Goal: Task Accomplishment & Management: Manage account settings

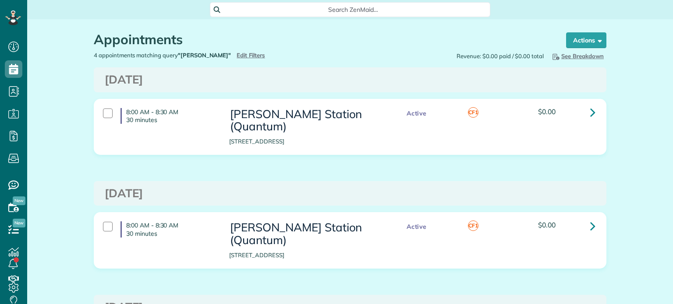
click at [237, 52] on span "Edit Filters" at bounding box center [251, 55] width 28 height 7
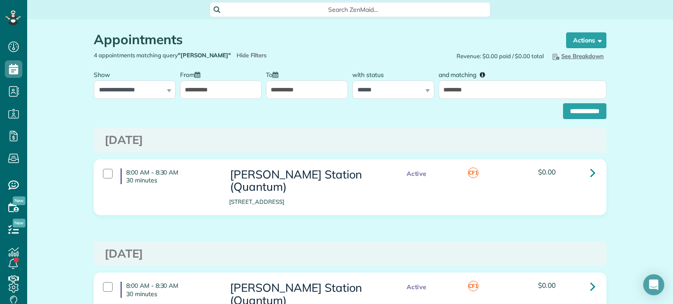
click at [240, 82] on input "**********" at bounding box center [221, 90] width 82 height 18
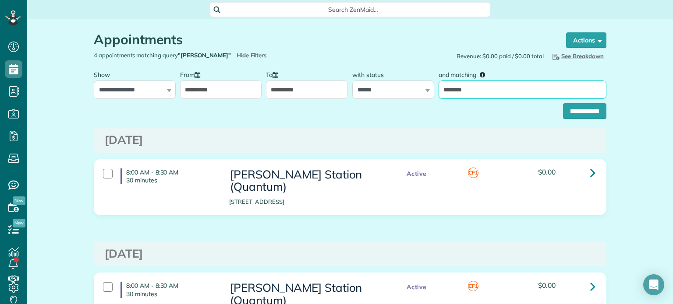
drag, startPoint x: 482, startPoint y: 86, endPoint x: 427, endPoint y: 96, distance: 56.1
click at [427, 96] on div "**********" at bounding box center [350, 82] width 517 height 33
type input "**********"
click at [563, 113] on input "**********" at bounding box center [584, 111] width 43 height 16
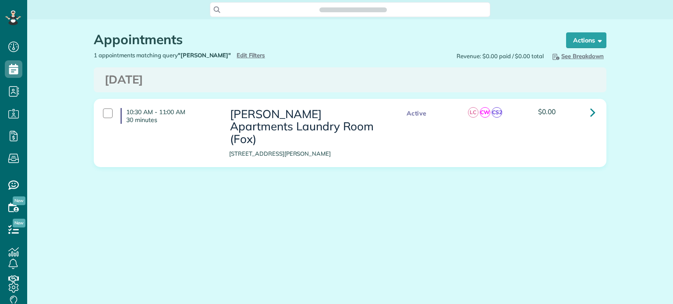
scroll to position [4, 4]
click at [244, 55] on span "Edit Filters" at bounding box center [251, 55] width 28 height 7
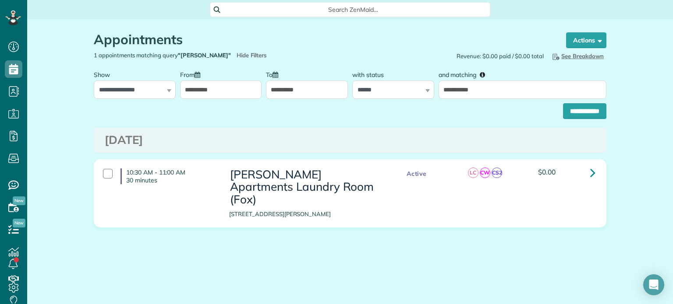
click at [247, 81] on input "**********" at bounding box center [221, 90] width 82 height 18
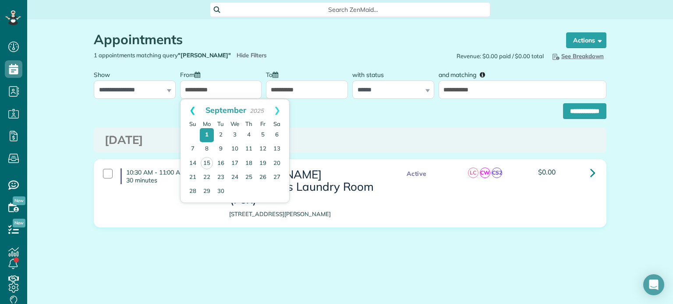
click at [187, 110] on link "Prev" at bounding box center [192, 110] width 24 height 22
click at [189, 136] on link "1" at bounding box center [193, 135] width 14 height 14
type input "**********"
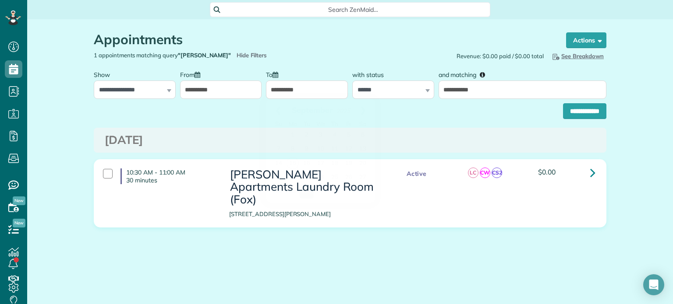
click at [312, 93] on input "**********" at bounding box center [307, 90] width 82 height 18
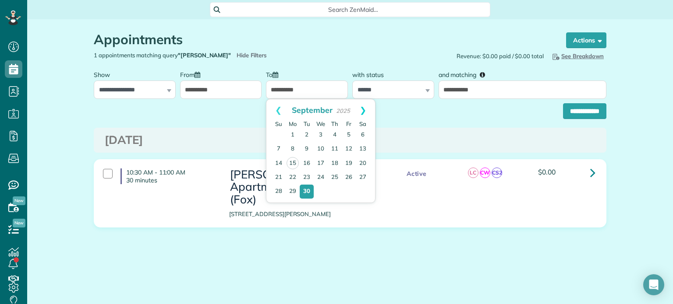
click at [364, 108] on link "Next" at bounding box center [363, 110] width 24 height 22
click at [274, 110] on link "Prev" at bounding box center [278, 110] width 24 height 22
click at [293, 161] on link "15" at bounding box center [292, 163] width 12 height 12
type input "**********"
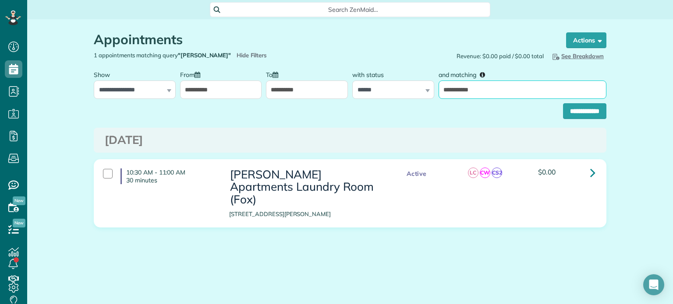
drag, startPoint x: 482, startPoint y: 95, endPoint x: 439, endPoint y: 102, distance: 43.4
click at [439, 102] on form "**********" at bounding box center [350, 92] width 512 height 53
type input "******"
click at [563, 103] on input "**********" at bounding box center [584, 111] width 43 height 16
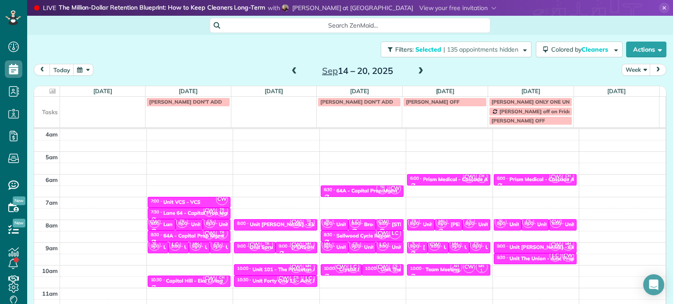
scroll to position [25, 0]
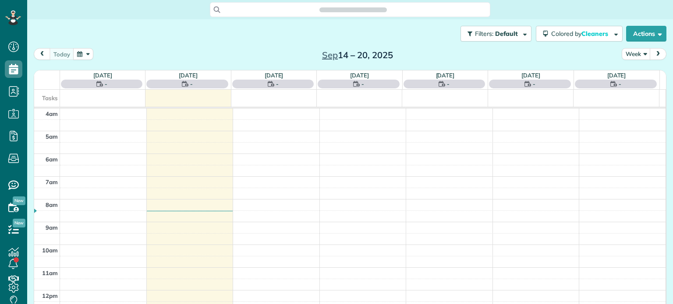
scroll to position [68, 0]
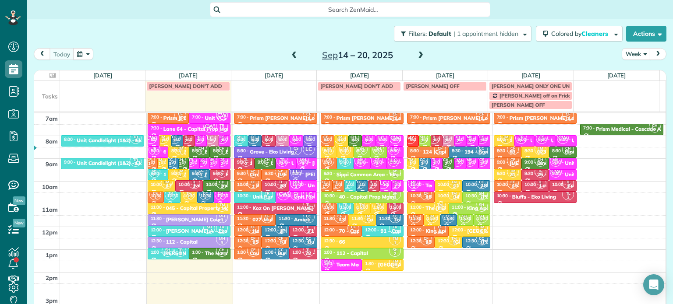
click at [290, 52] on span at bounding box center [295, 56] width 10 height 8
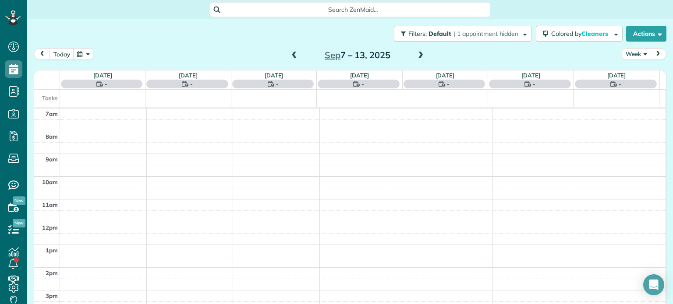
click at [290, 52] on span at bounding box center [295, 56] width 10 height 8
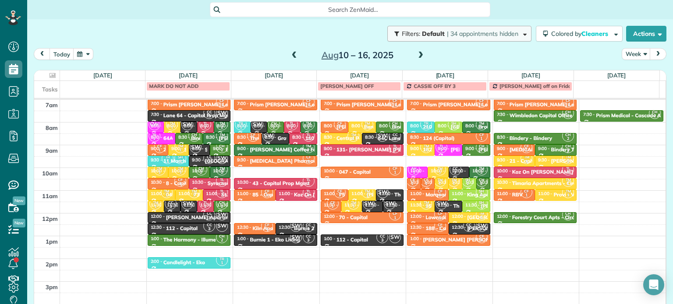
click at [484, 36] on span "| 34 appointments hidden" at bounding box center [482, 34] width 71 height 8
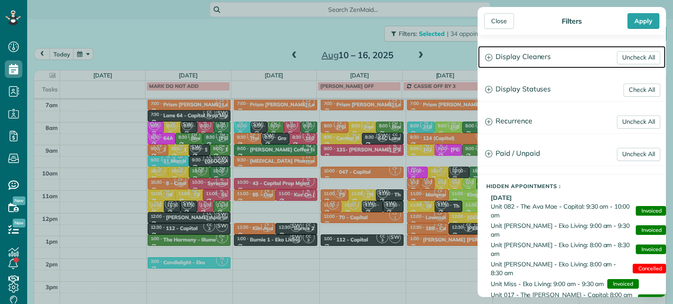
click at [519, 56] on h3 "Display Cleaners" at bounding box center [571, 57] width 187 height 22
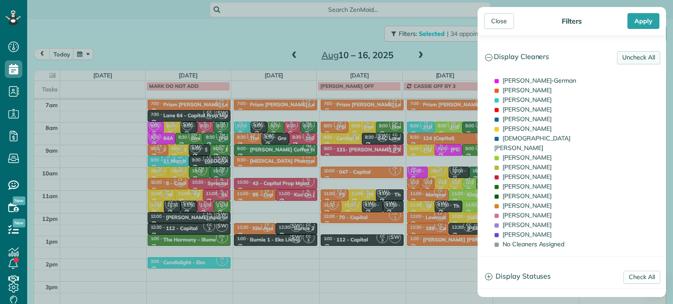
click at [639, 58] on link "Uncheck All" at bounding box center [638, 57] width 43 height 13
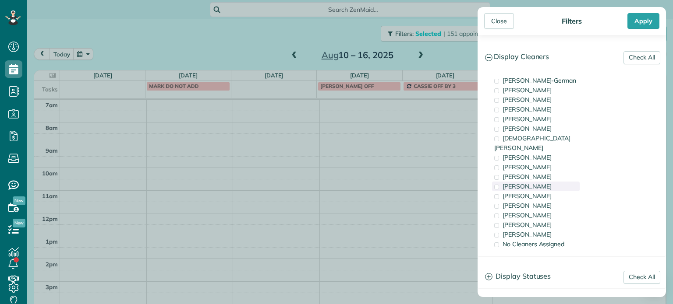
click at [530, 183] on span "[PERSON_NAME]" at bounding box center [526, 187] width 49 height 8
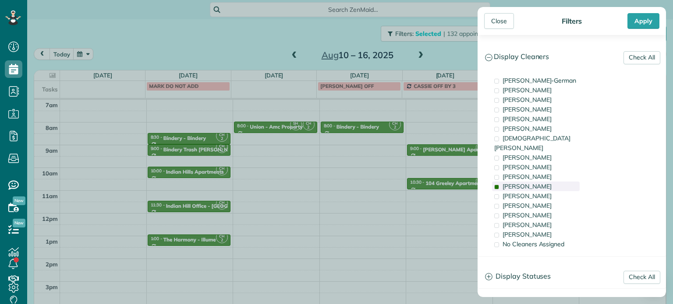
click at [530, 183] on span "[PERSON_NAME]" at bounding box center [526, 187] width 49 height 8
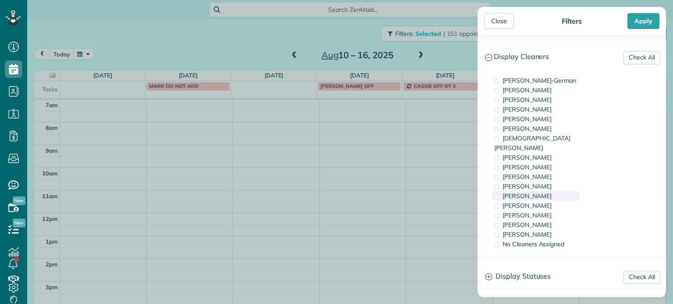
click at [534, 191] on div "[PERSON_NAME]" at bounding box center [536, 196] width 88 height 10
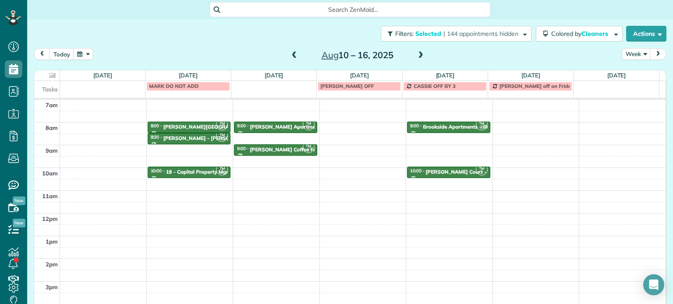
click at [442, 163] on div "Close Filters Apply Check All Display Cleaners Christina Wright-German Cassie F…" at bounding box center [336, 152] width 673 height 304
click at [418, 53] on span at bounding box center [421, 56] width 10 height 8
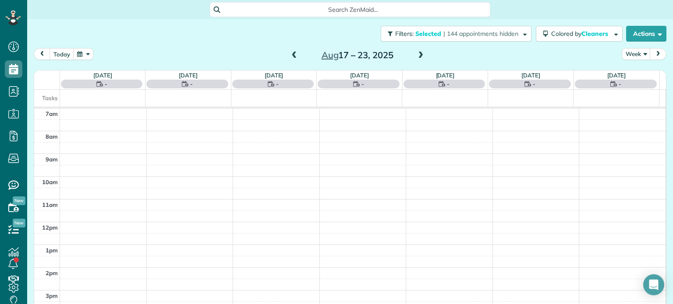
click at [418, 53] on span at bounding box center [421, 56] width 10 height 8
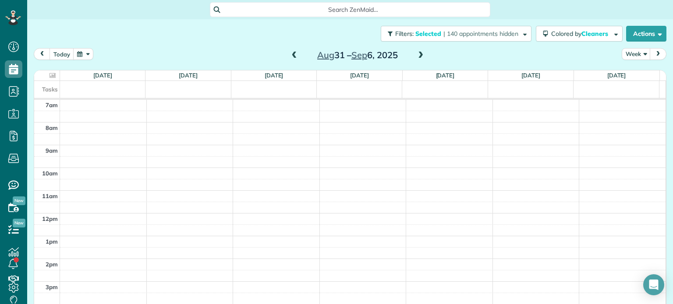
click at [418, 53] on span at bounding box center [421, 56] width 10 height 8
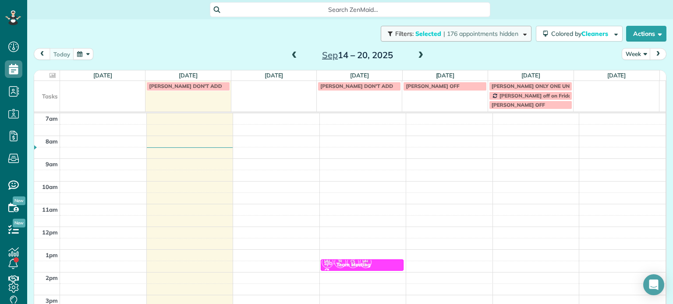
click at [502, 40] on button "Filters: Selected | 176 appointments hidden" at bounding box center [456, 34] width 151 height 16
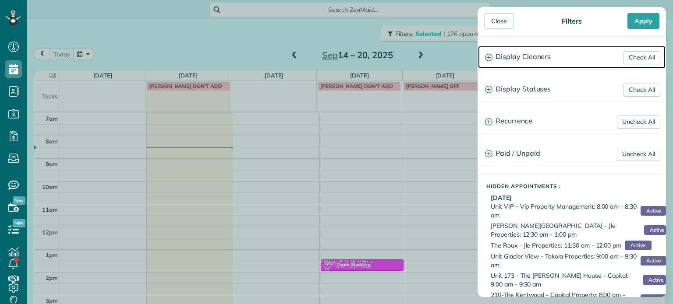
click at [512, 53] on h3 "Display Cleaners" at bounding box center [571, 57] width 187 height 22
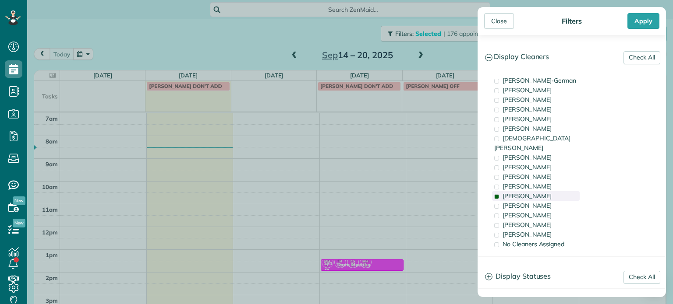
click at [524, 192] on span "Tammy McKinley" at bounding box center [526, 196] width 49 height 8
click at [531, 183] on span "Cyndi Holm" at bounding box center [526, 187] width 49 height 8
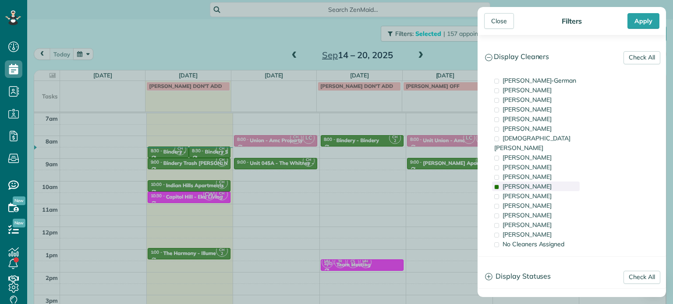
click at [531, 183] on span "Cyndi Holm" at bounding box center [526, 187] width 49 height 8
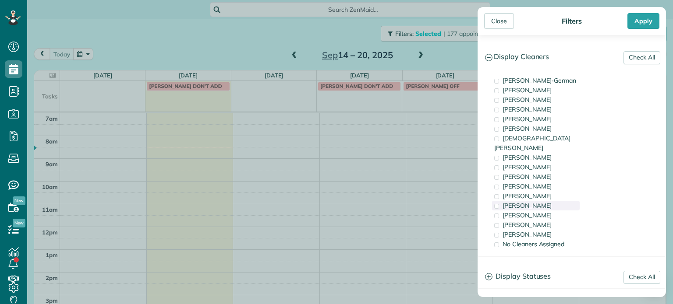
click at [531, 202] on span "Tammi Rue" at bounding box center [526, 206] width 49 height 8
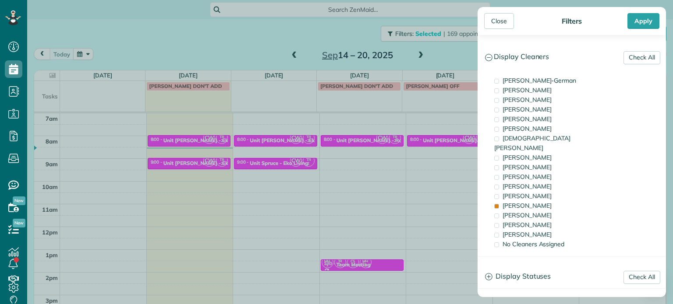
click at [219, 154] on div "Close Filters Apply Check All Display Cleaners Christina Wright-German Cassie F…" at bounding box center [336, 152] width 673 height 304
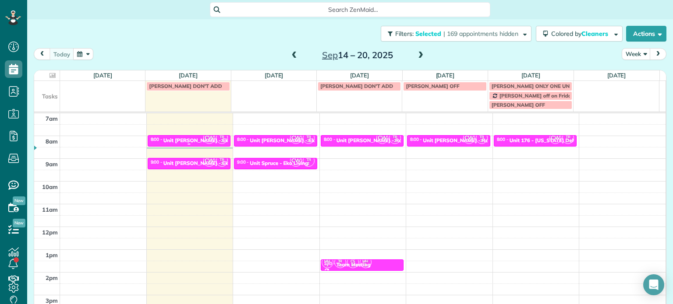
click at [203, 142] on span "CW" at bounding box center [209, 138] width 12 height 12
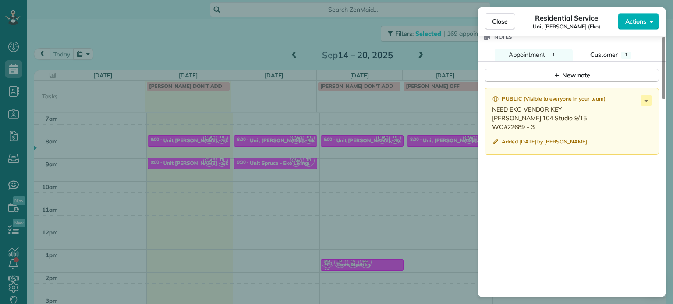
scroll to position [748, 0]
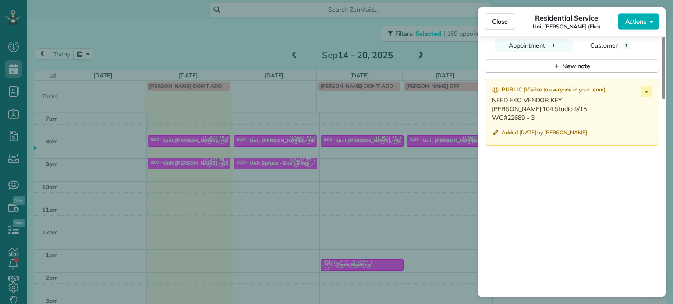
click at [396, 159] on div "Close Residential Service Unit Hoyt (Eko) Actions Status Active Unit Hoyt (Eko)…" at bounding box center [336, 152] width 673 height 304
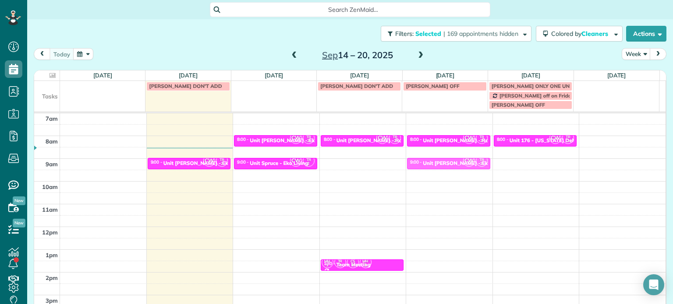
drag, startPoint x: 195, startPoint y: 137, endPoint x: 438, endPoint y: 162, distance: 244.4
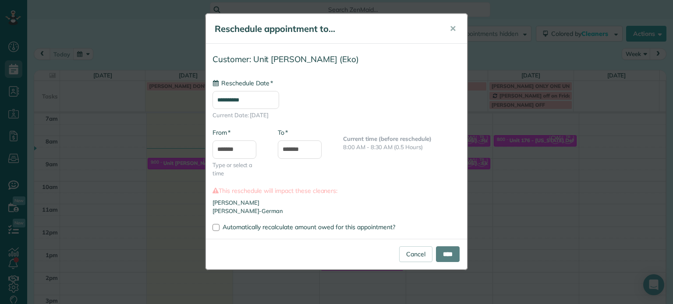
type input "**********"
click at [448, 254] on input "****" at bounding box center [448, 255] width 24 height 16
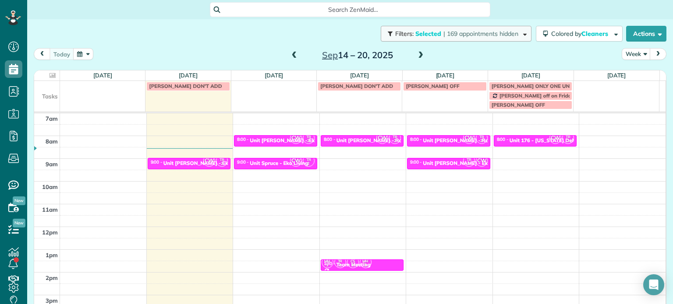
click at [428, 36] on span "Selected" at bounding box center [428, 34] width 26 height 8
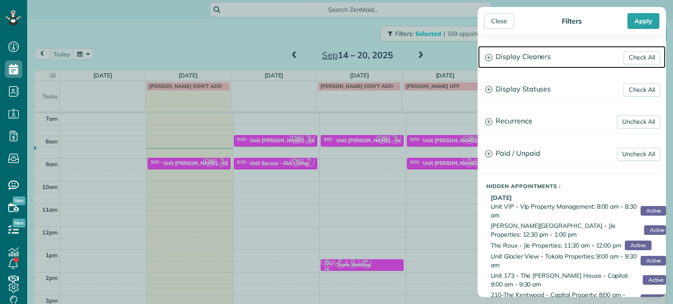
click at [509, 51] on h3 "Display Cleaners" at bounding box center [571, 57] width 187 height 22
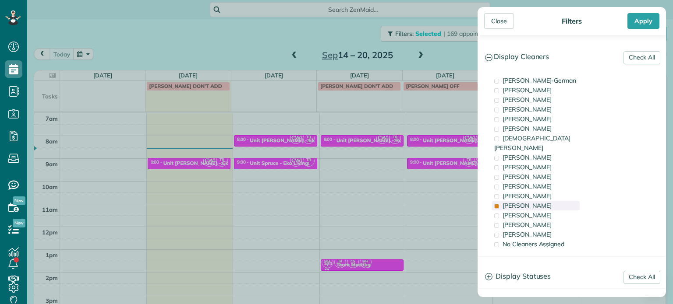
click at [537, 201] on div "Tammi Rue" at bounding box center [536, 206] width 88 height 10
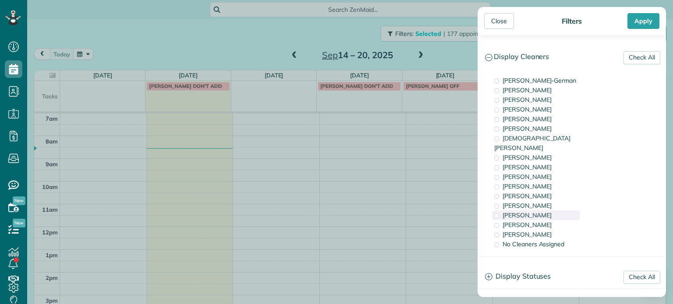
click at [538, 212] on span "Laura Chavez" at bounding box center [526, 216] width 49 height 8
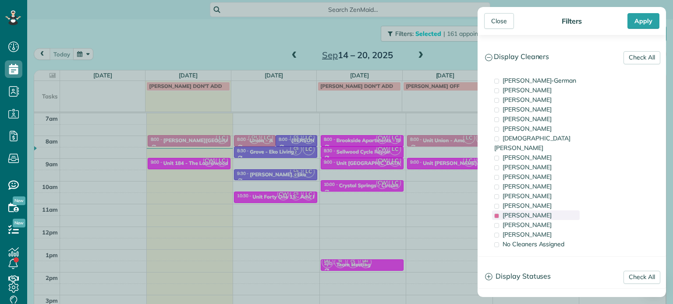
click at [538, 212] on span "[PERSON_NAME]" at bounding box center [526, 216] width 49 height 8
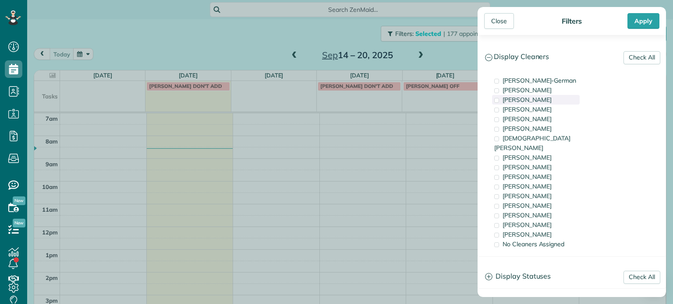
click at [540, 98] on span "[PERSON_NAME]" at bounding box center [526, 100] width 49 height 8
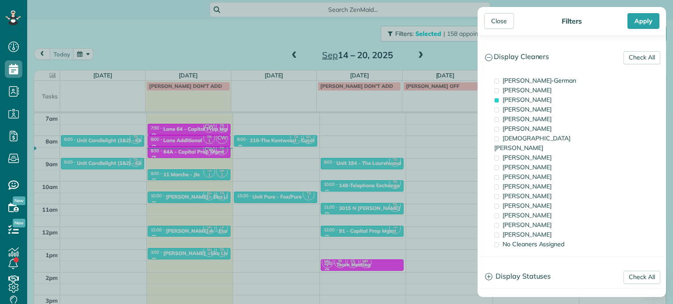
click at [106, 148] on div "Close Filters Apply Check All Display Cleaners [PERSON_NAME]-German [PERSON_NAM…" at bounding box center [336, 152] width 673 height 304
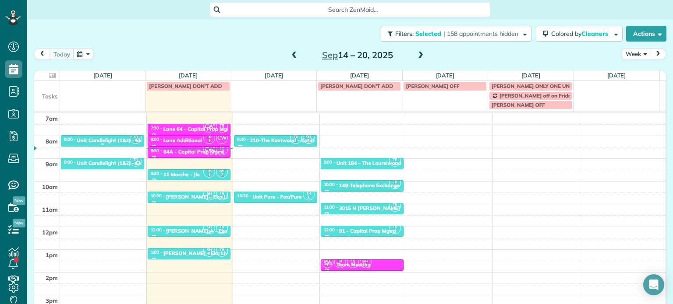
click at [103, 142] on div "Unit Candlelight (1&2) - Eko" at bounding box center [111, 141] width 68 height 6
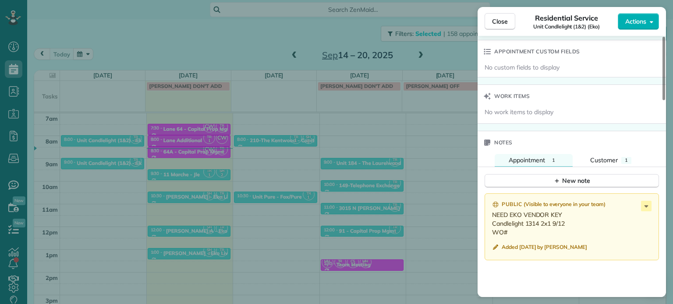
scroll to position [661, 0]
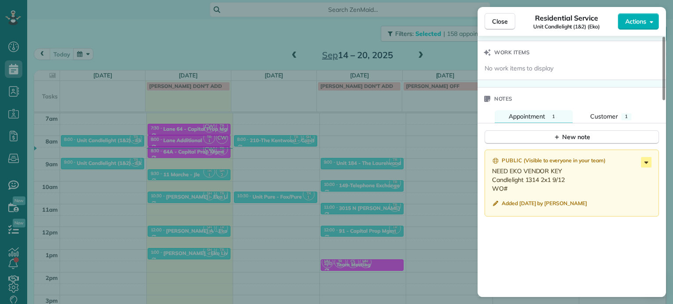
click at [646, 168] on icon at bounding box center [646, 162] width 11 height 11
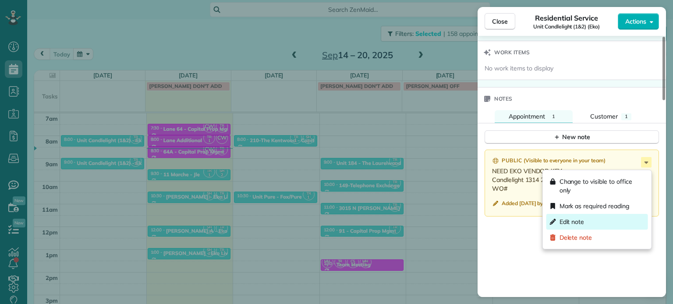
click at [603, 223] on div "Edit note" at bounding box center [597, 222] width 102 height 16
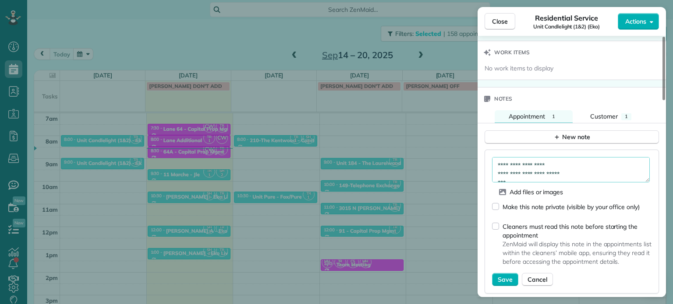
click at [598, 181] on textarea "**********" at bounding box center [571, 169] width 158 height 25
paste textarea "*********"
type textarea "**********"
click at [505, 279] on span "Save" at bounding box center [505, 279] width 15 height 9
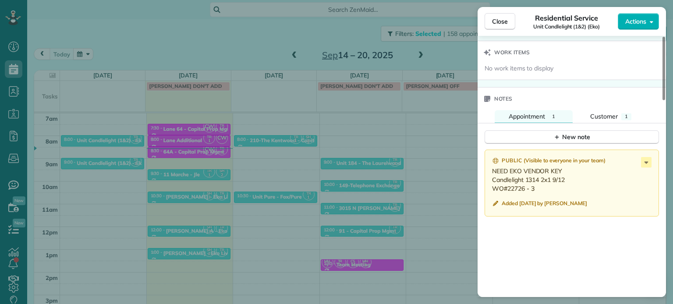
click at [172, 129] on div "Close Residential Service Unit Candlelight (1&2) (Eko) Actions Status Active Un…" at bounding box center [336, 152] width 673 height 304
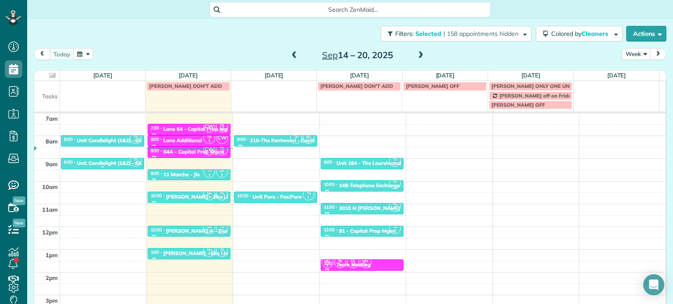
click at [106, 161] on div "Unit Candlelight (1&2) - Eko" at bounding box center [111, 163] width 68 height 6
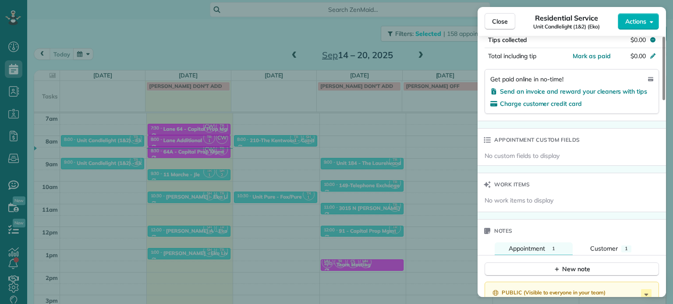
scroll to position [663, 0]
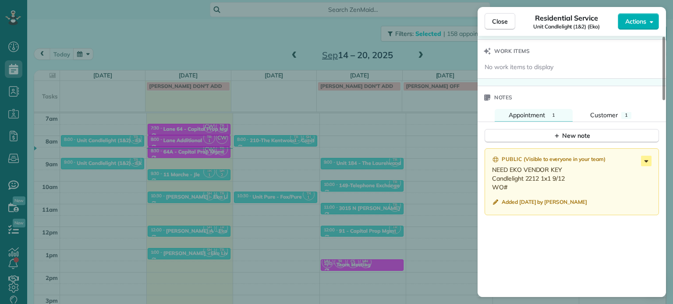
click at [645, 162] on icon at bounding box center [646, 161] width 4 height 2
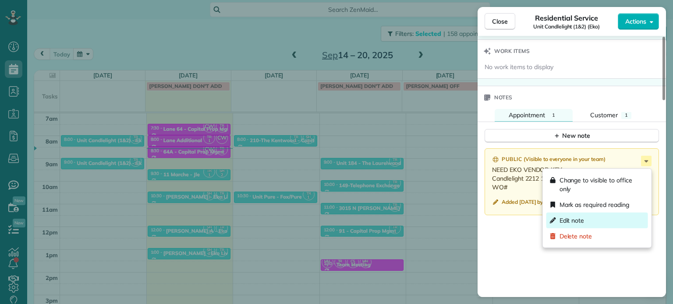
click at [599, 221] on div "Edit note" at bounding box center [597, 221] width 102 height 16
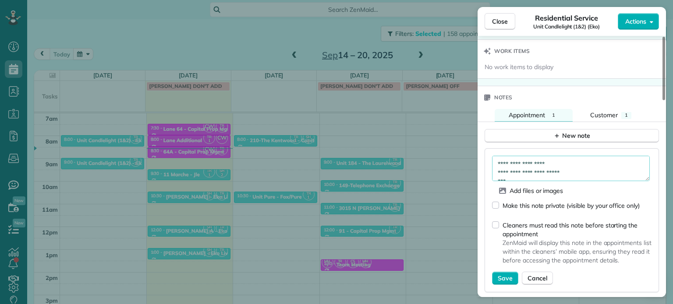
click at [608, 175] on textarea "**********" at bounding box center [571, 168] width 158 height 25
paste textarea "*********"
type textarea "**********"
click at [500, 285] on button "Save" at bounding box center [505, 278] width 26 height 13
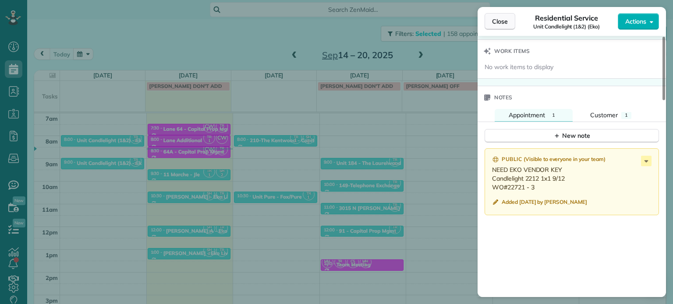
click at [502, 15] on button "Close" at bounding box center [499, 21] width 31 height 17
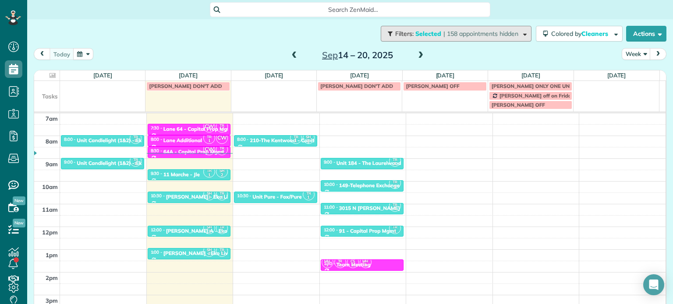
click at [470, 34] on span "| 158 appointments hidden" at bounding box center [480, 34] width 75 height 8
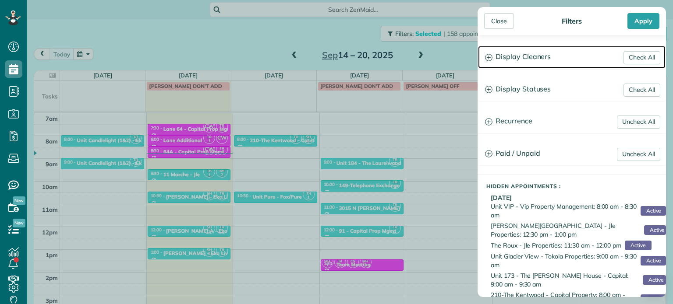
click at [559, 59] on h3 "Display Cleaners" at bounding box center [571, 57] width 187 height 22
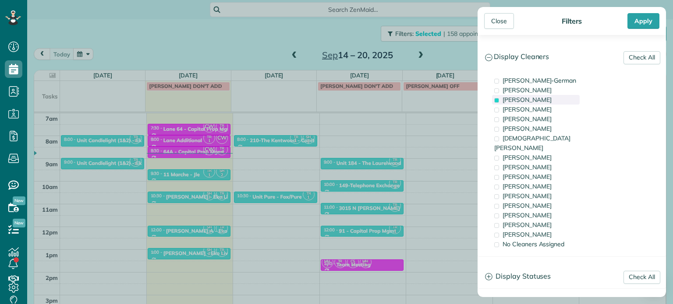
click at [555, 102] on div "Tawnya Reynolds" at bounding box center [536, 100] width 88 height 10
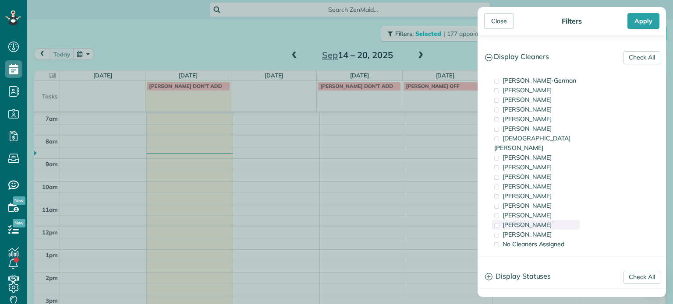
click at [546, 220] on div "Meralda Harris" at bounding box center [536, 225] width 88 height 10
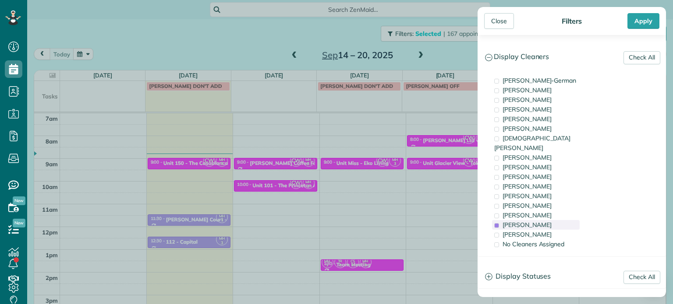
click at [549, 220] on div "Meralda Harris" at bounding box center [536, 225] width 88 height 10
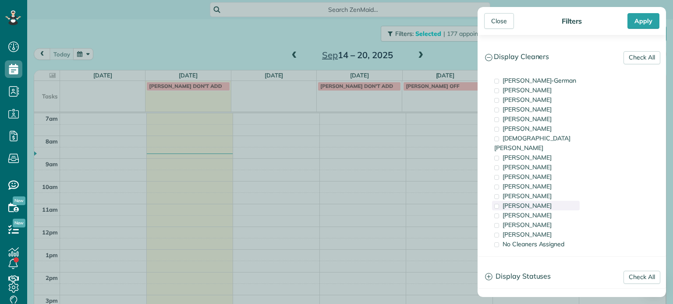
click at [548, 201] on div "Tammi Rue" at bounding box center [536, 206] width 88 height 10
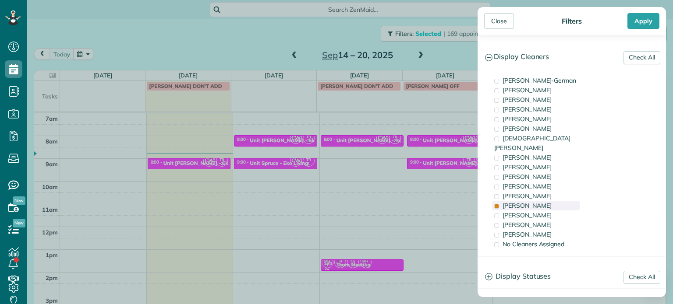
click at [548, 201] on div "Tammi Rue" at bounding box center [536, 206] width 88 height 10
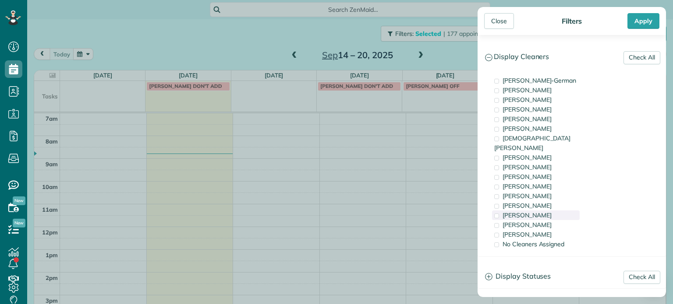
click at [551, 211] on div "Laura Chavez" at bounding box center [536, 216] width 88 height 10
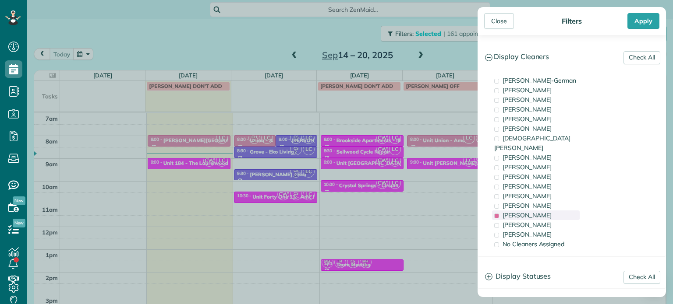
click at [551, 211] on div "Laura Chavez" at bounding box center [536, 216] width 88 height 10
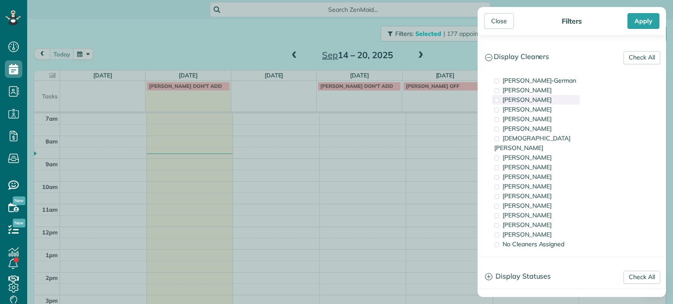
click at [555, 103] on div "Tawnya Reynolds" at bounding box center [536, 100] width 88 height 10
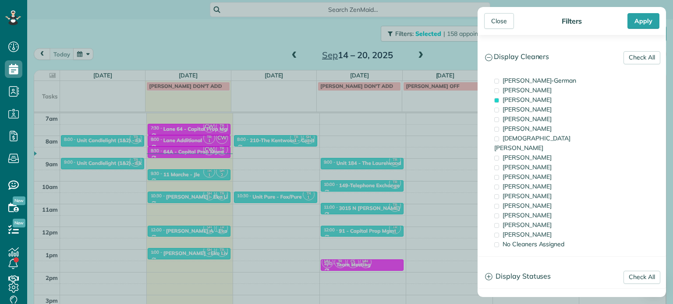
click at [300, 176] on div "Close Filters Apply Check All Display Cleaners Christina Wright-German Cassie F…" at bounding box center [336, 152] width 673 height 304
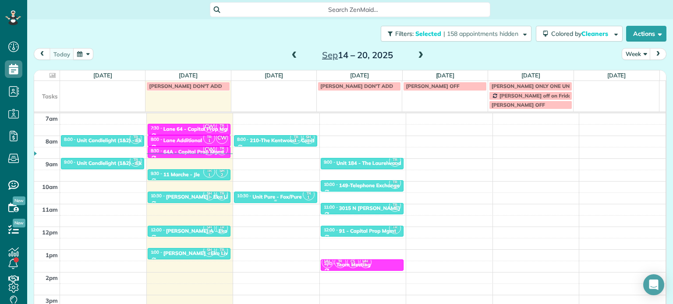
click at [290, 195] on div "Unit Pure - Fox/Pure" at bounding box center [276, 197] width 49 height 6
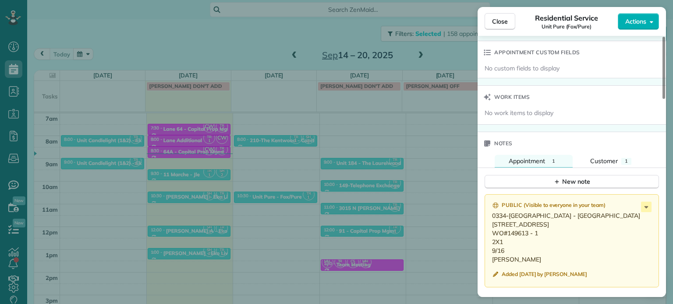
scroll to position [660, 0]
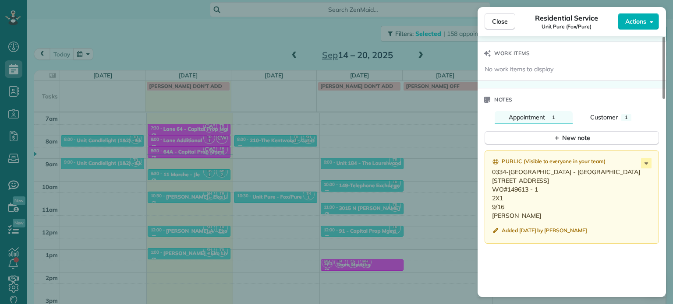
click at [442, 52] on div "Close Residential Service Unit Pure (Fox/Pure) Actions Status Active Unit Pure …" at bounding box center [336, 152] width 673 height 304
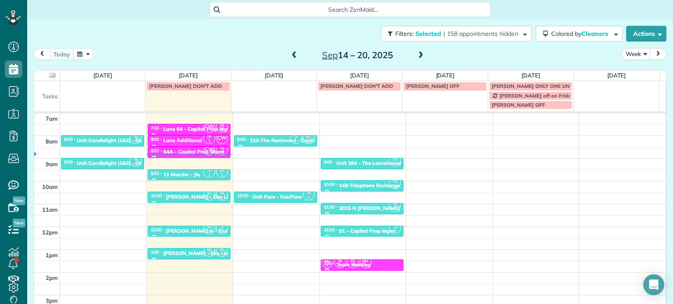
click at [291, 54] on span at bounding box center [295, 56] width 10 height 8
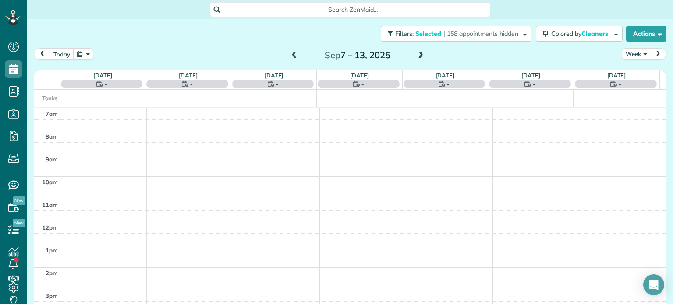
click at [291, 54] on span at bounding box center [295, 56] width 10 height 8
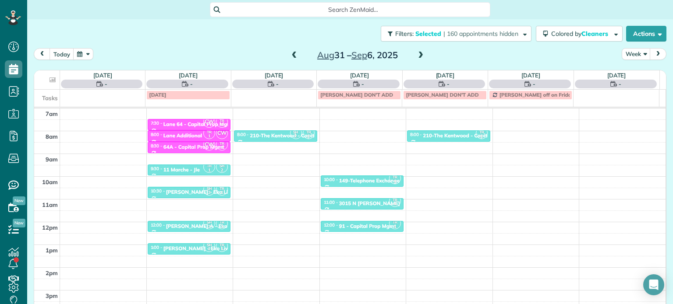
click at [291, 54] on span at bounding box center [295, 56] width 10 height 8
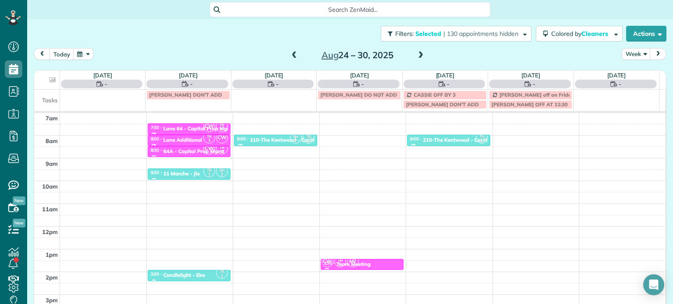
click at [291, 54] on span at bounding box center [295, 56] width 10 height 8
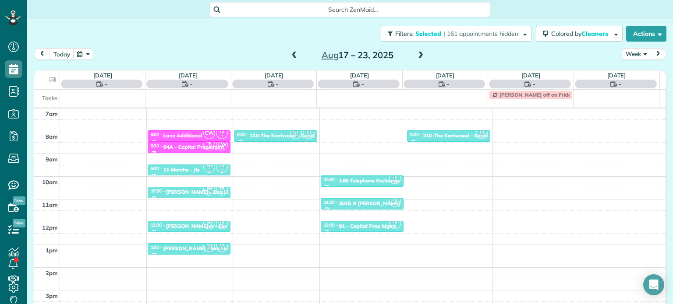
click at [291, 54] on span at bounding box center [295, 56] width 10 height 8
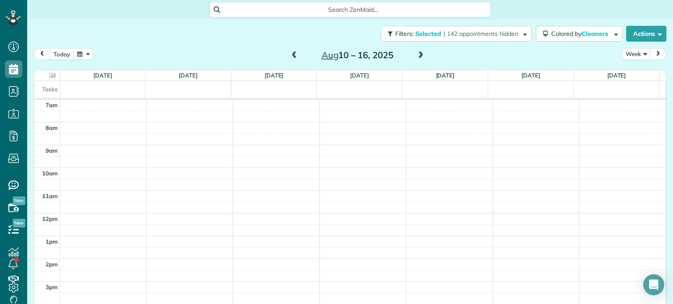
click at [418, 52] on span at bounding box center [421, 56] width 10 height 8
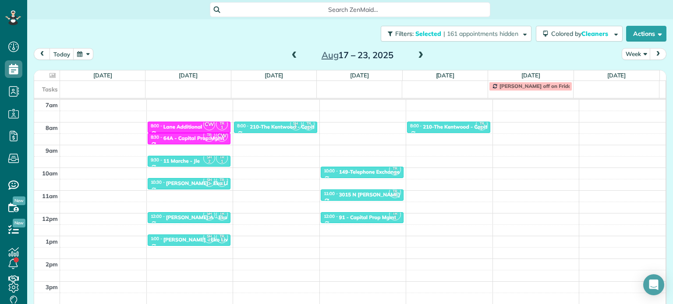
click at [290, 53] on span at bounding box center [295, 56] width 10 height 8
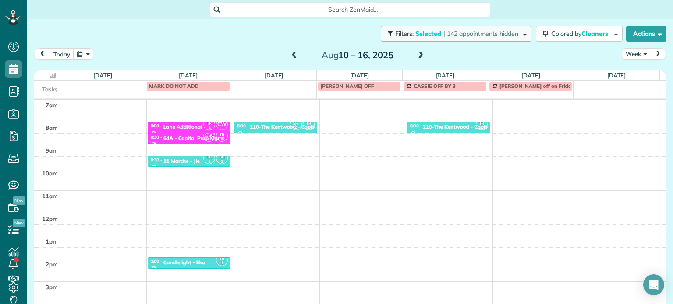
click at [470, 35] on span "| 142 appointments hidden" at bounding box center [480, 34] width 75 height 8
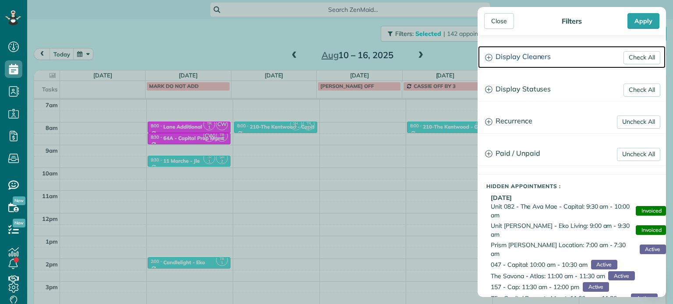
click at [525, 49] on h3 "Display Cleaners" at bounding box center [571, 57] width 187 height 22
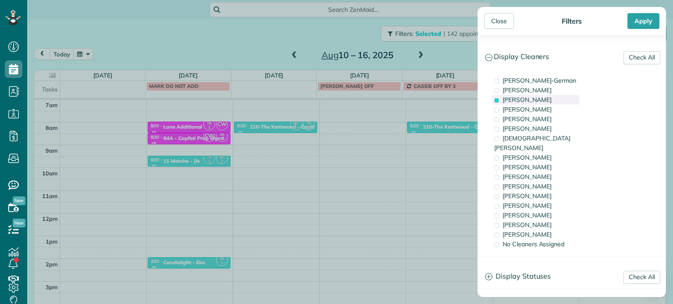
click at [523, 100] on span "Tawnya Reynolds" at bounding box center [526, 100] width 49 height 8
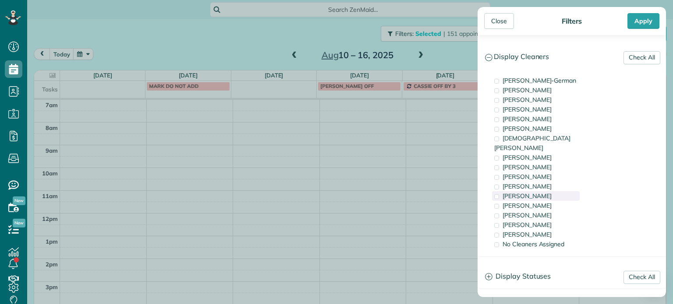
click at [527, 192] on span "Tammy McKinley" at bounding box center [526, 196] width 49 height 8
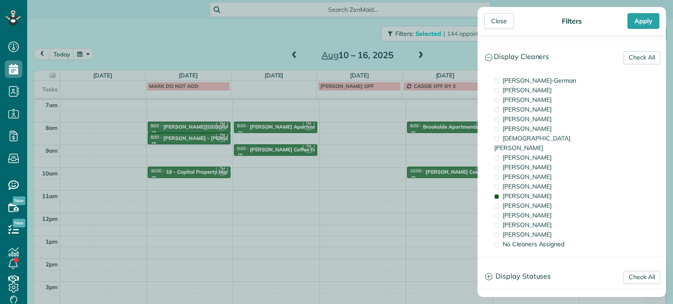
click at [450, 164] on div "Close Filters Apply Check All Display Cleaners Christina Wright-German Cassie F…" at bounding box center [336, 152] width 673 height 304
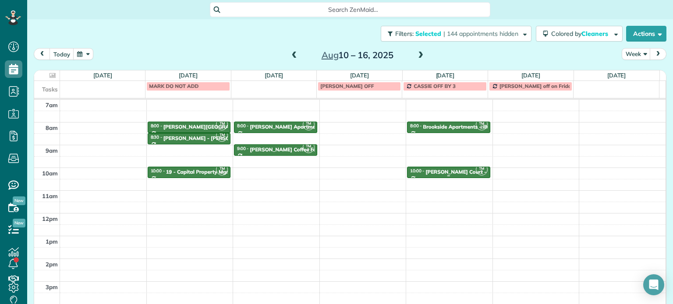
click at [450, 171] on div "Harrington Court - Pure" at bounding box center [462, 172] width 74 height 6
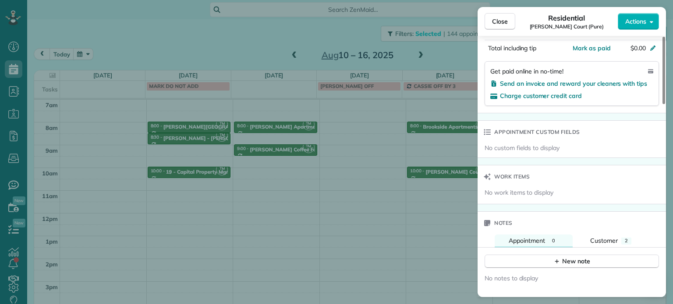
scroll to position [666, 0]
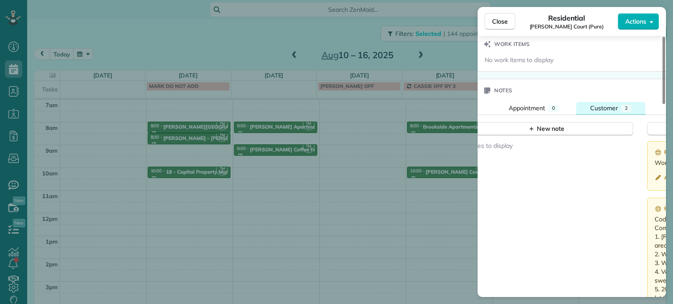
click at [604, 109] on span "Customer" at bounding box center [604, 108] width 28 height 8
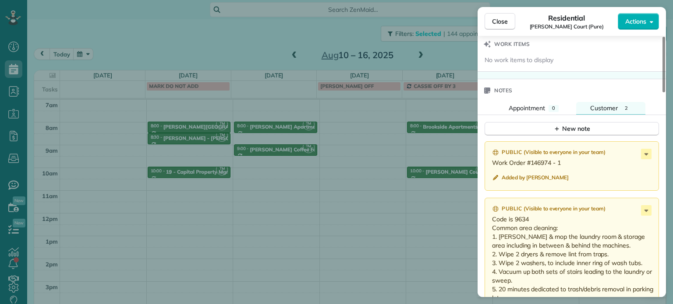
click at [455, 148] on div "Close Residential Harrington Court (Pure) Actions Status Active Harrington Cour…" at bounding box center [336, 152] width 673 height 304
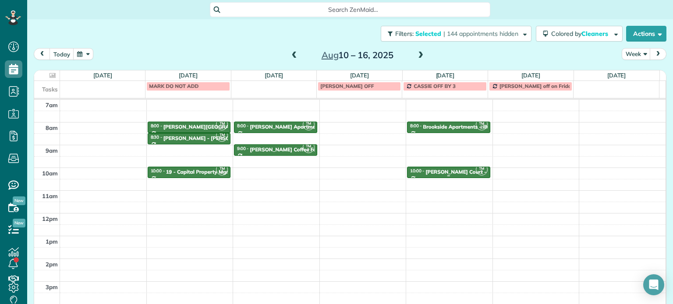
click at [447, 169] on div "Harrington Court - Pure" at bounding box center [462, 172] width 74 height 6
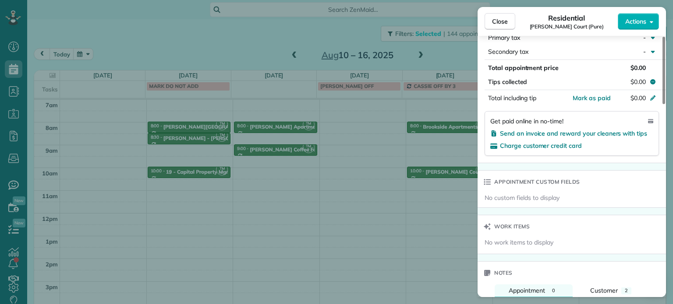
scroll to position [616, 0]
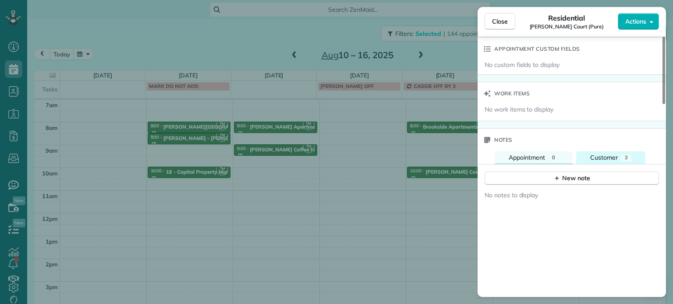
click at [625, 159] on span "2" at bounding box center [626, 158] width 3 height 6
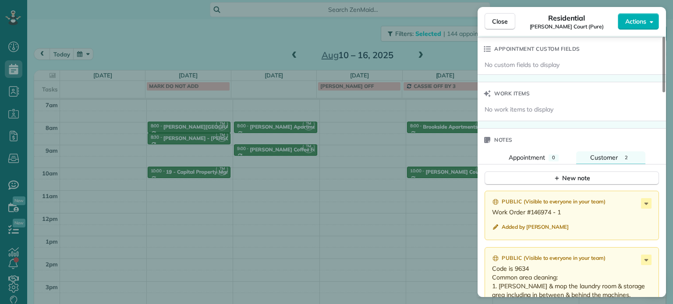
click at [263, 36] on div "Close Residential Harrington Court (Pure) Actions Status Active Harrington Cour…" at bounding box center [336, 152] width 673 height 304
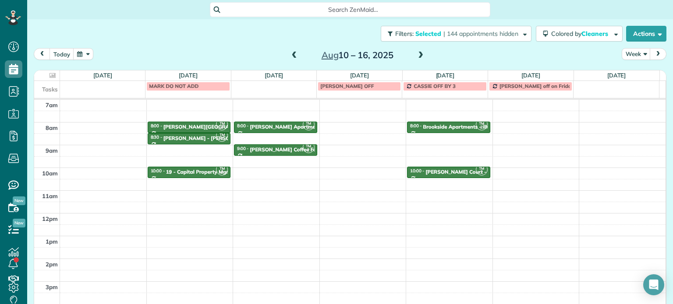
click at [411, 54] on div "Aug 10 – 16, 2025" at bounding box center [357, 55] width 140 height 14
click at [455, 126] on div "Brookside Apartments - illume" at bounding box center [460, 127] width 74 height 6
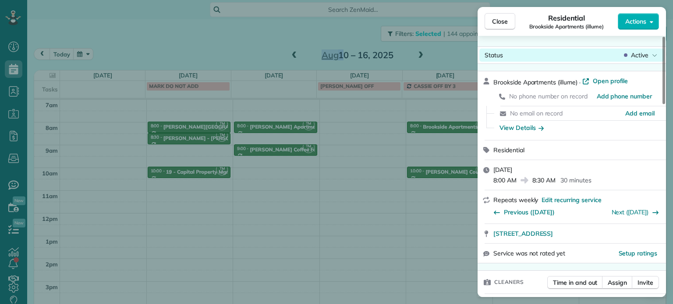
click at [625, 56] on icon at bounding box center [626, 55] width 4 height 4
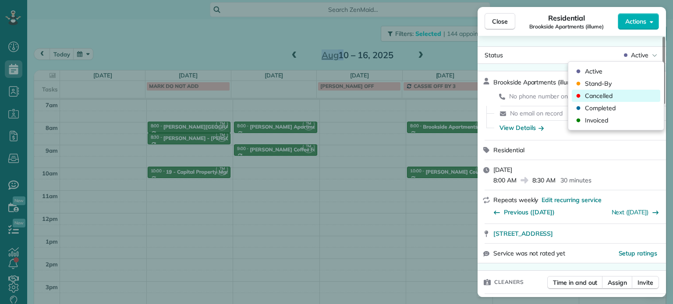
click at [618, 94] on div "Cancelled" at bounding box center [616, 96] width 88 height 12
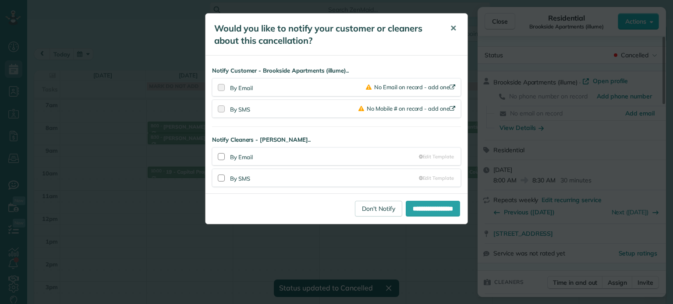
click at [453, 28] on span "✕" at bounding box center [453, 28] width 7 height 10
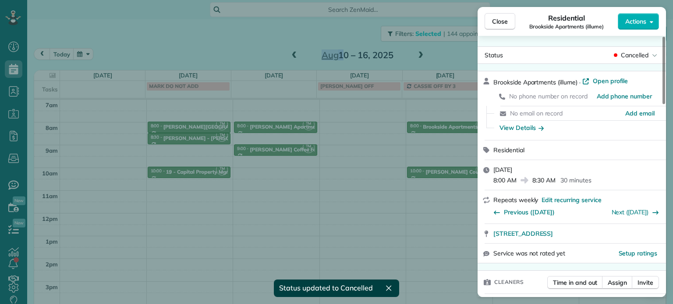
click at [449, 57] on div "Close Residential Brookside Apartments (illume) Actions Status Cancelled Brooks…" at bounding box center [336, 152] width 673 height 304
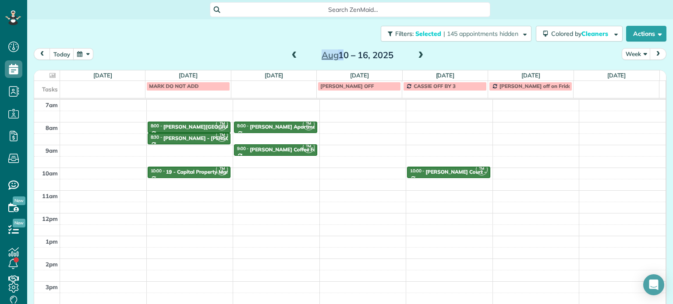
click at [418, 56] on span at bounding box center [421, 56] width 10 height 8
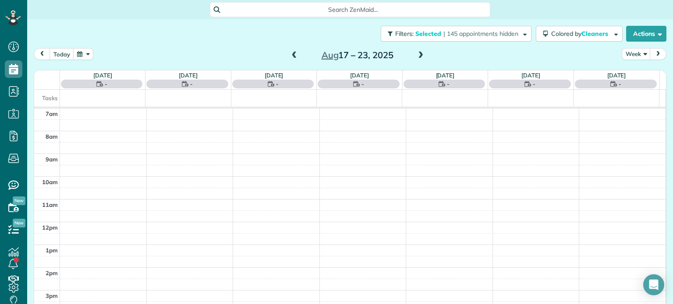
click at [418, 56] on span at bounding box center [421, 56] width 10 height 8
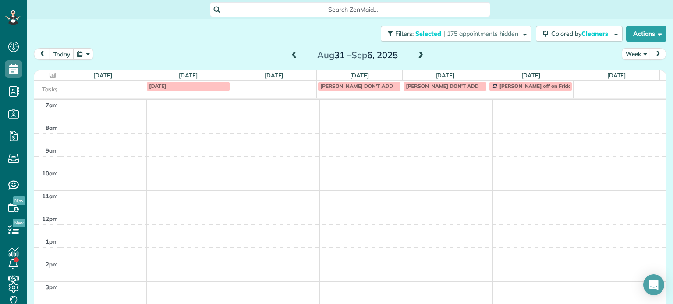
click at [418, 56] on span at bounding box center [421, 56] width 10 height 8
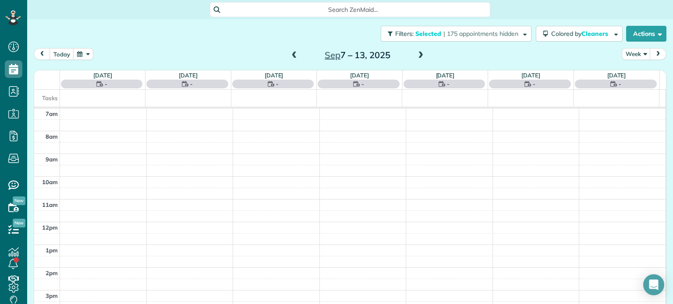
click at [418, 56] on span at bounding box center [421, 56] width 10 height 8
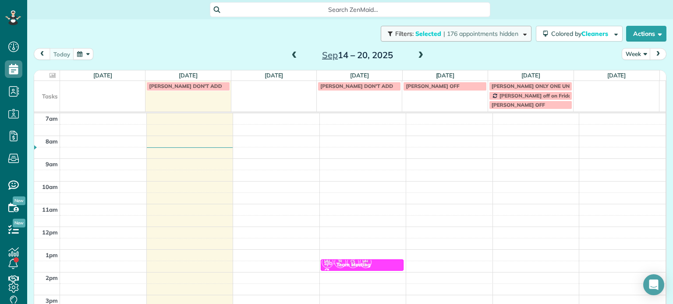
click at [449, 35] on span "| 176 appointments hidden" at bounding box center [480, 34] width 75 height 8
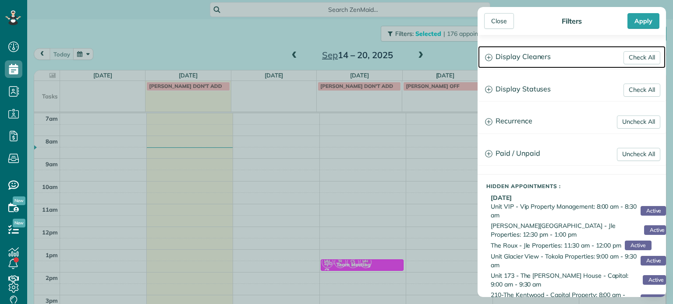
click at [521, 61] on h3 "Display Cleaners" at bounding box center [571, 57] width 187 height 22
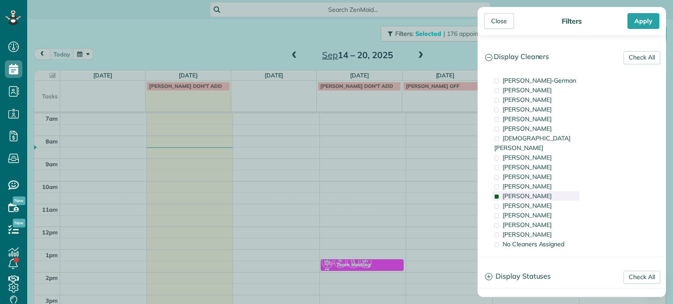
click at [553, 191] on div "Tammy McKinley" at bounding box center [536, 196] width 88 height 10
drag, startPoint x: 552, startPoint y: 198, endPoint x: 541, endPoint y: 196, distance: 11.1
click at [552, 201] on div "Tammi Rue" at bounding box center [536, 206] width 88 height 10
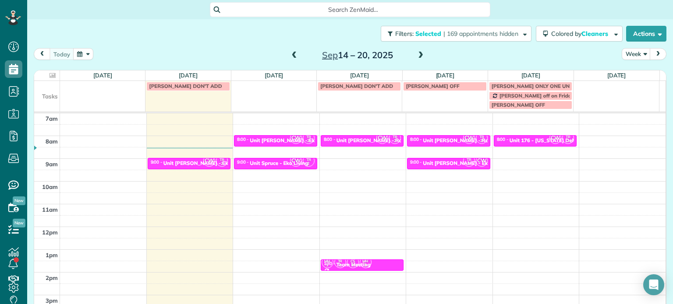
click at [416, 173] on div "Close Filters Apply Check All Display Cleaners Christina Wright-German Cassie F…" at bounding box center [336, 152] width 673 height 304
click at [417, 53] on span at bounding box center [421, 56] width 10 height 8
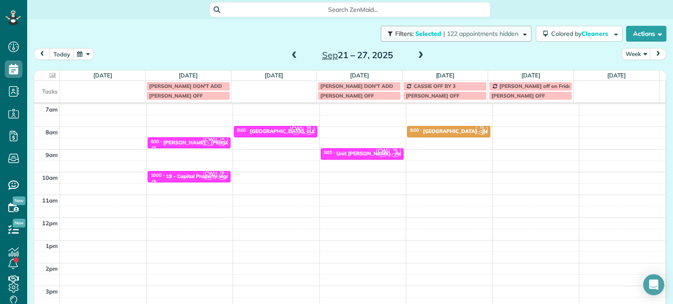
click at [419, 36] on span "Selected" at bounding box center [428, 34] width 26 height 8
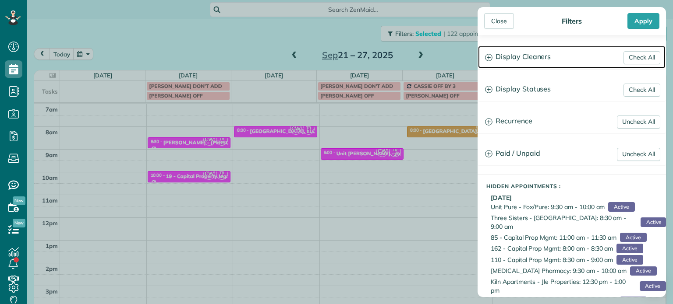
click at [532, 55] on h3 "Display Cleaners" at bounding box center [571, 57] width 187 height 22
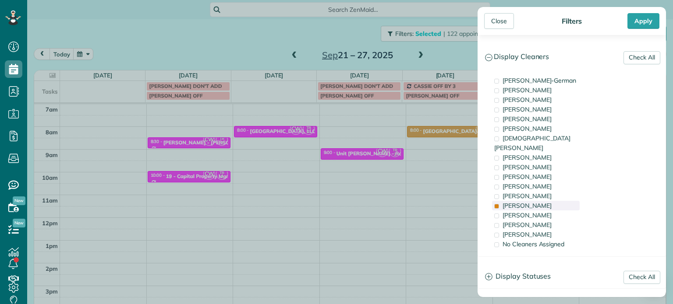
click at [556, 201] on div "Tammi Rue" at bounding box center [536, 206] width 88 height 10
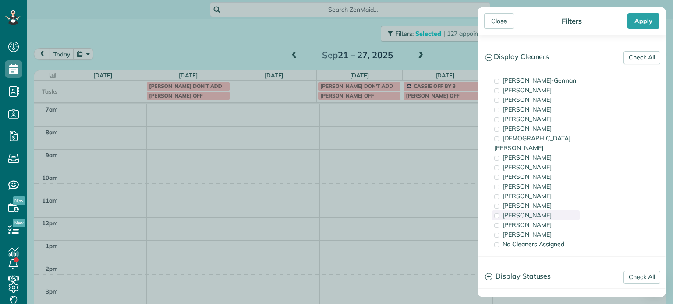
click at [556, 211] on div "Laura Chavez" at bounding box center [536, 216] width 88 height 10
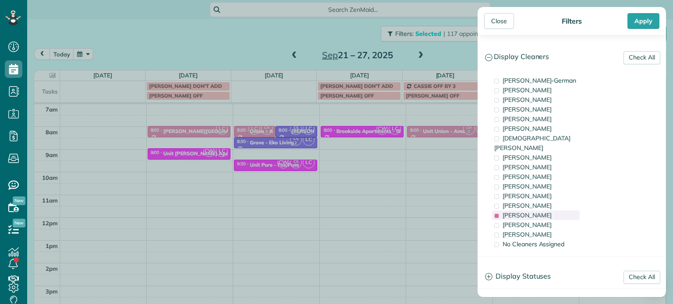
click at [556, 211] on div "Laura Chavez" at bounding box center [536, 216] width 88 height 10
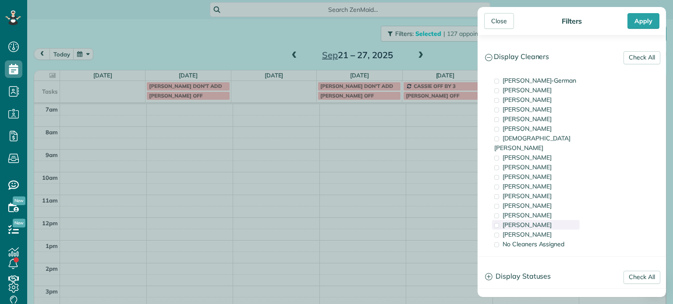
click at [558, 220] on div "Meralda Harris" at bounding box center [536, 225] width 88 height 10
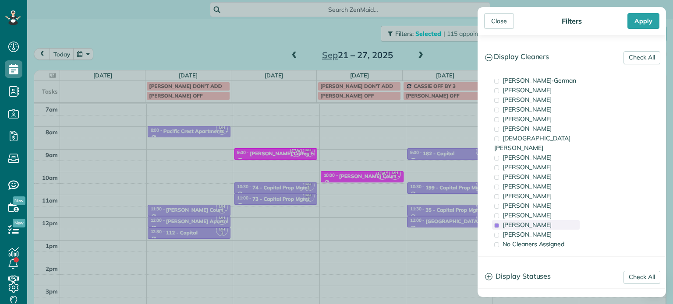
click at [558, 220] on div "Meralda Harris" at bounding box center [536, 225] width 88 height 10
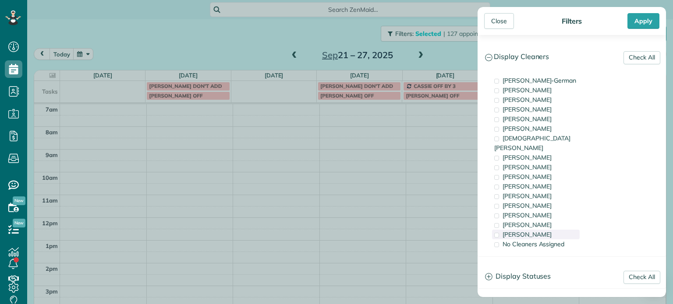
click at [558, 230] on div "Cristina Sainz" at bounding box center [536, 235] width 88 height 10
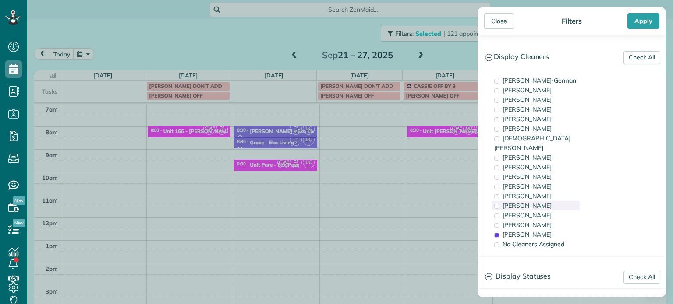
click at [553, 201] on div "Tammi Rue" at bounding box center [536, 206] width 88 height 10
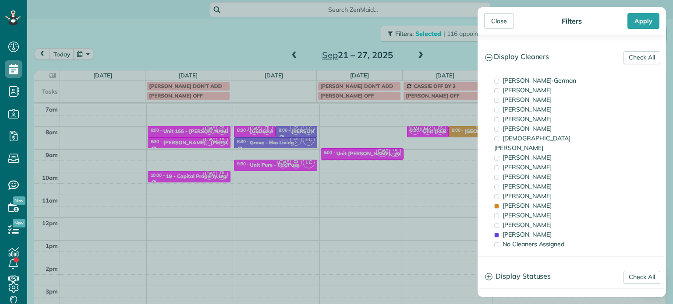
click at [283, 37] on div "Close Filters Apply Check All Display Cleaners Christina Wright-German Cassie F…" at bounding box center [336, 152] width 673 height 304
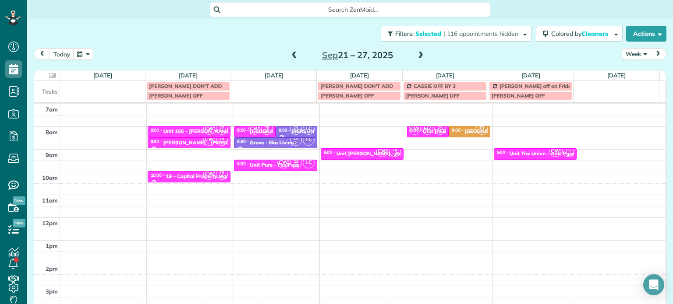
click at [290, 53] on span at bounding box center [295, 56] width 10 height 8
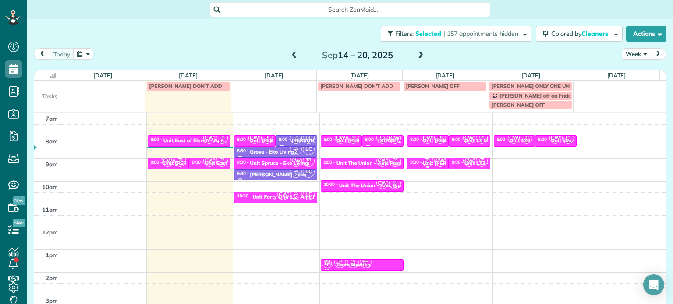
click at [423, 163] on small "2" at bounding box center [427, 164] width 11 height 8
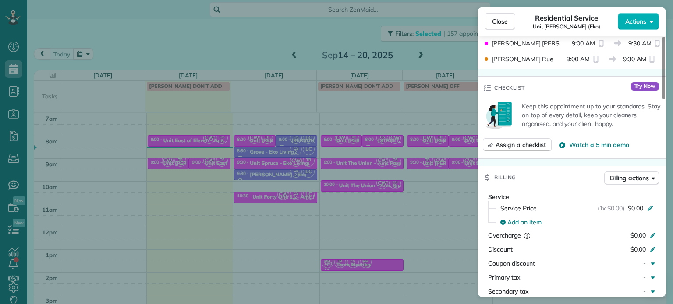
scroll to position [263, 0]
click at [629, 21] on span "Actions" at bounding box center [635, 21] width 21 height 9
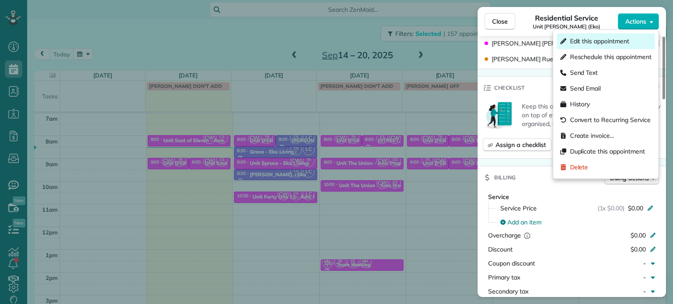
click at [628, 40] on span "Edit this appointment" at bounding box center [599, 41] width 59 height 9
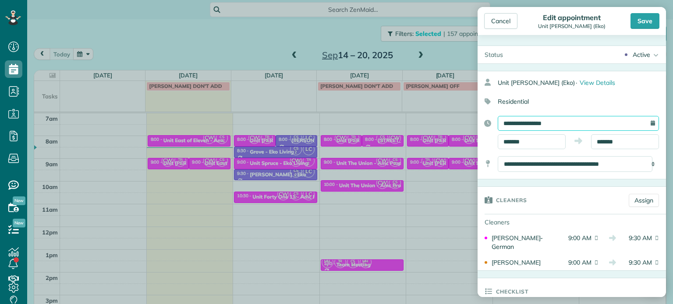
click at [569, 126] on input "**********" at bounding box center [578, 123] width 161 height 15
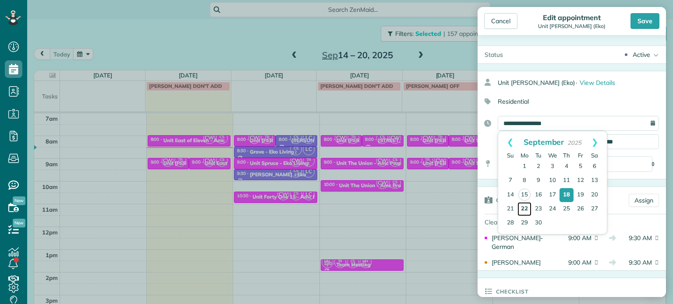
click at [526, 207] on link "22" at bounding box center [524, 209] width 14 height 14
type input "**********"
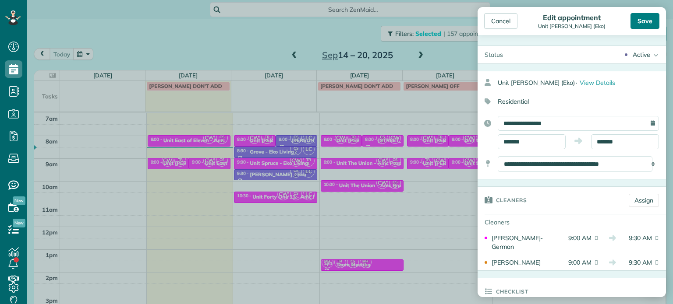
click at [648, 21] on div "Save" at bounding box center [644, 21] width 29 height 16
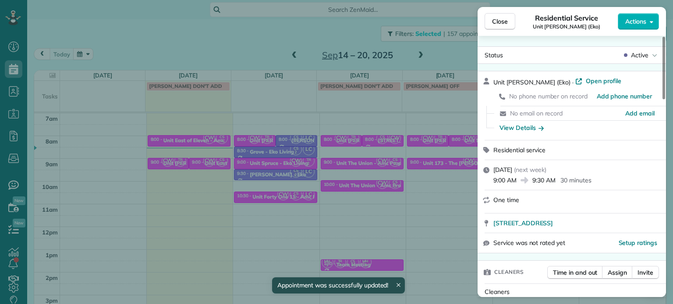
click at [431, 56] on div "Close Residential Service Unit Hoyt (Eko) Actions Status Active Unit Hoyt (Eko)…" at bounding box center [336, 152] width 673 height 304
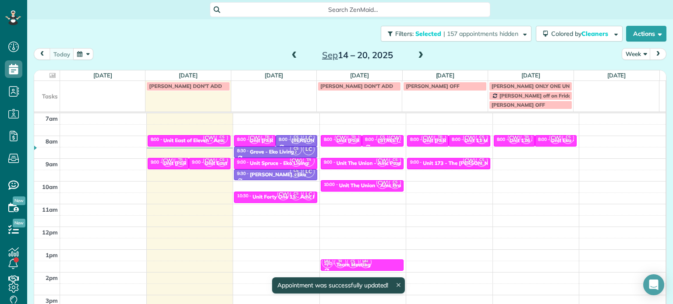
click at [418, 58] on span at bounding box center [421, 56] width 10 height 8
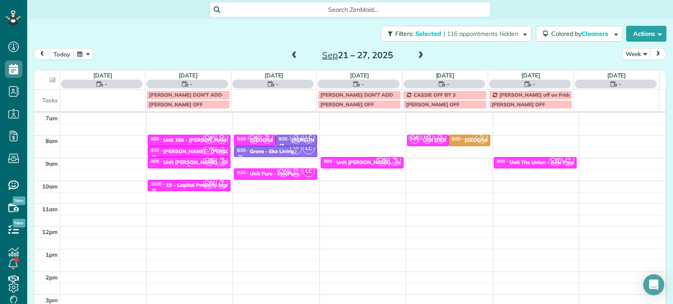
click at [195, 162] on div "Unit Hoyt - Eko" at bounding box center [197, 162] width 68 height 6
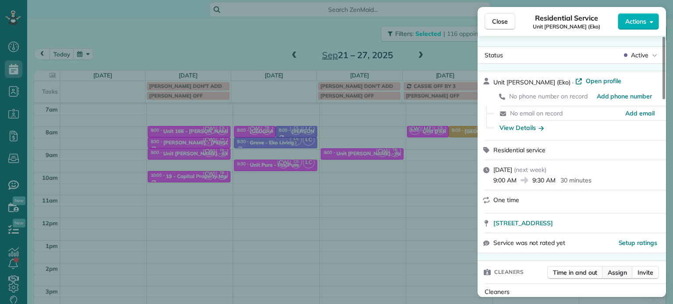
click at [621, 273] on span "Assign" at bounding box center [616, 272] width 19 height 9
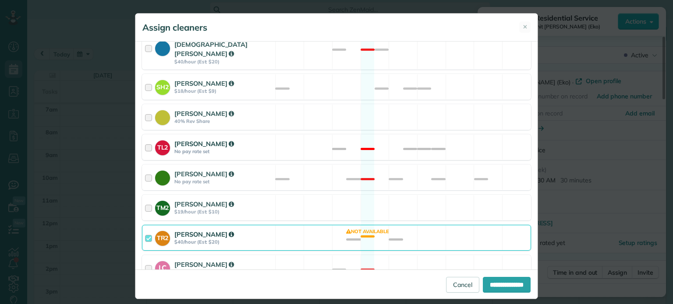
scroll to position [379, 0]
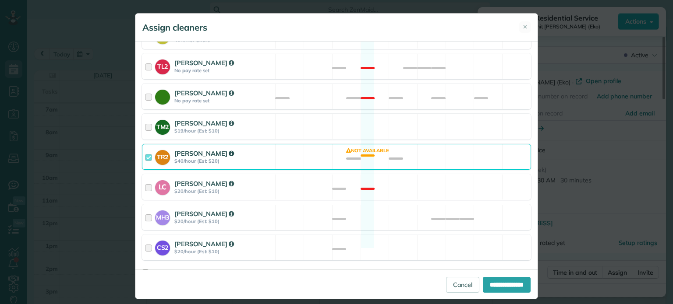
click at [438, 144] on div "TR2 Tammi Rue $40/hour (Est: $20) Not available" at bounding box center [336, 157] width 389 height 26
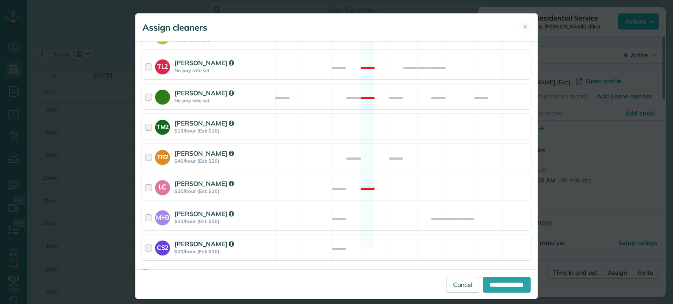
click at [443, 235] on div "CS2 Cristina Sainz $20/hour (Est: $10) Available" at bounding box center [336, 248] width 389 height 26
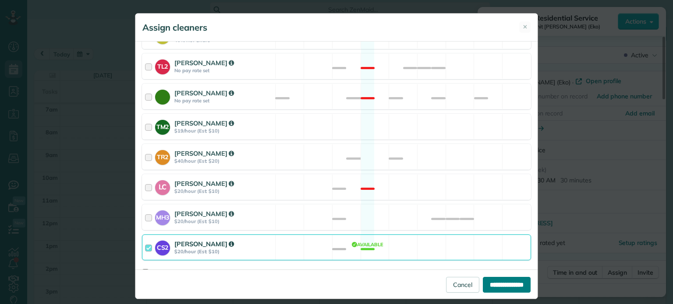
click at [491, 280] on input "**********" at bounding box center [507, 285] width 48 height 16
type input "**********"
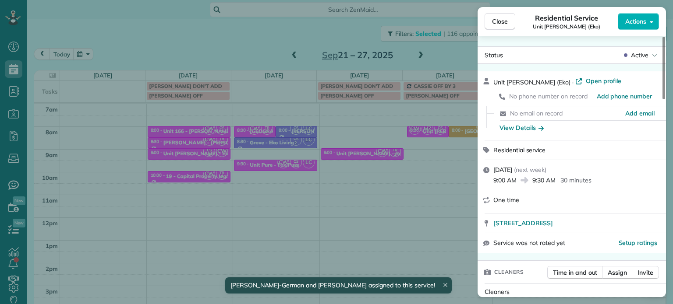
click at [385, 229] on div "Close Residential Service Unit Hoyt (Eko) Actions Status Active Unit Hoyt (Eko)…" at bounding box center [336, 152] width 673 height 304
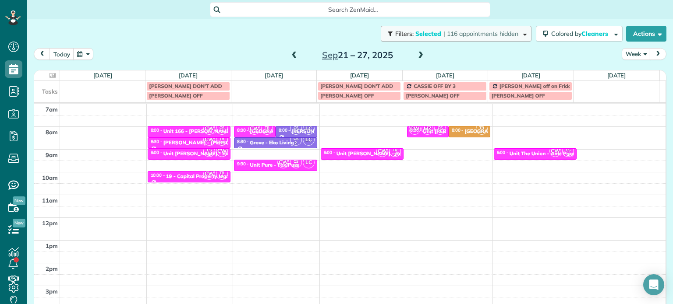
click at [466, 38] on button "Filters: Selected | 116 appointments hidden" at bounding box center [456, 34] width 151 height 16
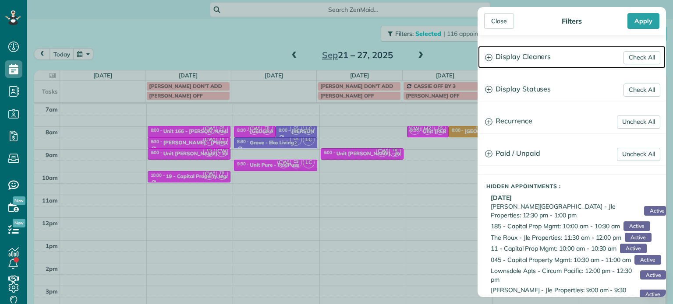
click at [530, 56] on h3 "Display Cleaners" at bounding box center [571, 57] width 187 height 22
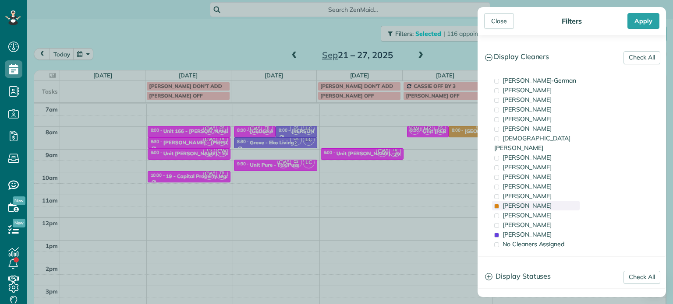
click at [540, 201] on div "Tammi Rue" at bounding box center [536, 206] width 88 height 10
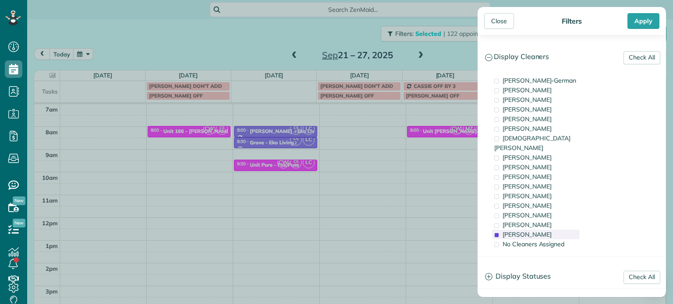
click at [547, 230] on div "Cristina Sainz" at bounding box center [536, 235] width 88 height 10
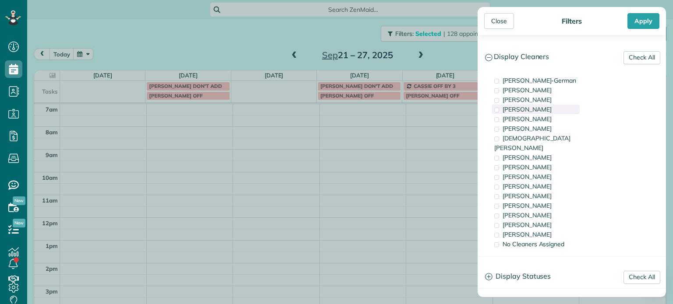
click at [535, 105] on div "Mark Zollo" at bounding box center [536, 110] width 88 height 10
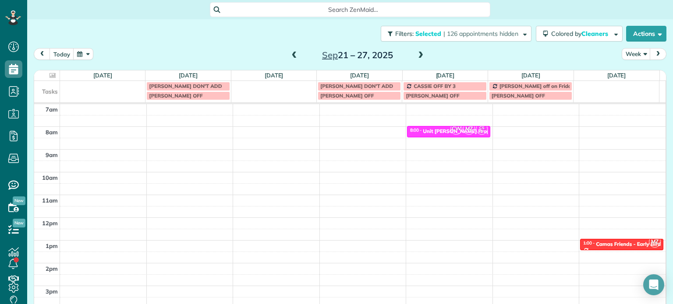
drag, startPoint x: 464, startPoint y: 63, endPoint x: 415, endPoint y: 52, distance: 49.7
click at [463, 63] on div "Close Filters Apply Check All Display Cleaners Christina Wright-German Cassie F…" at bounding box center [336, 152] width 673 height 304
click at [291, 56] on span at bounding box center [295, 56] width 10 height 8
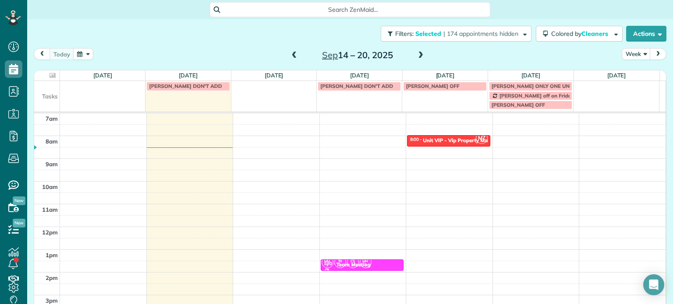
click at [291, 56] on span at bounding box center [295, 56] width 10 height 8
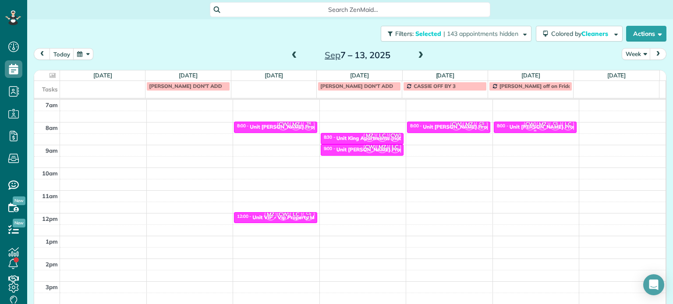
click at [524, 124] on span "CW" at bounding box center [530, 125] width 12 height 12
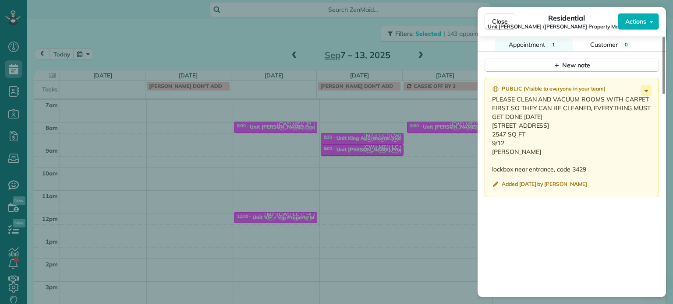
scroll to position [790, 0]
click at [575, 70] on div "New note" at bounding box center [571, 64] width 37 height 9
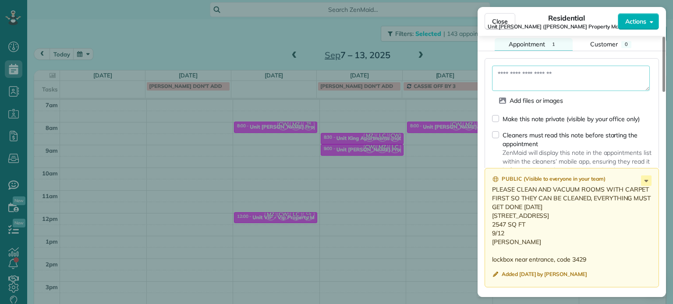
click at [569, 79] on textarea at bounding box center [571, 78] width 158 height 25
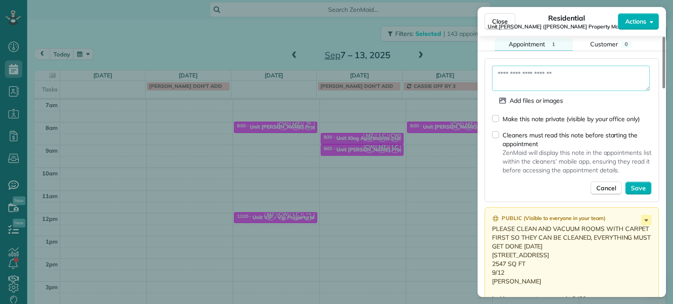
paste textarea "**********"
type textarea "**********"
click at [643, 186] on button "Save" at bounding box center [638, 188] width 26 height 13
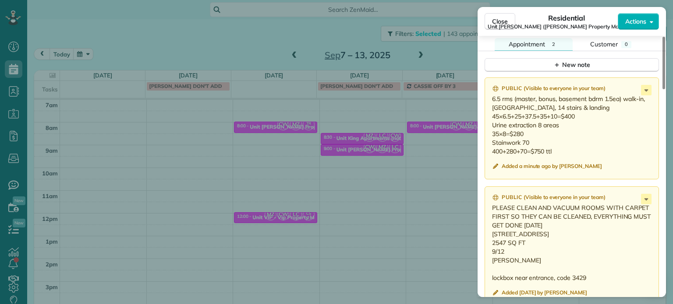
drag, startPoint x: 550, startPoint y: 237, endPoint x: 496, endPoint y: 239, distance: 53.9
click at [492, 238] on p "PLEASE CLEAN AND VACUUM ROOMS WITH CARPET FIRST SO THEY CAN BE CLEANED, EVERYTH…" at bounding box center [572, 243] width 161 height 79
click at [316, 36] on div "Close Residential Unit LongStreet (Longstreet Property Management) Actions Stat…" at bounding box center [336, 152] width 673 height 304
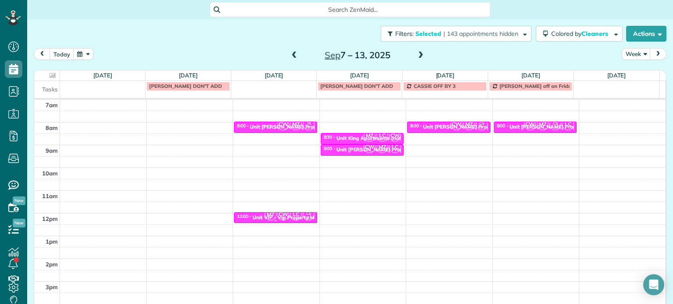
click at [278, 215] on span "CW" at bounding box center [283, 215] width 12 height 12
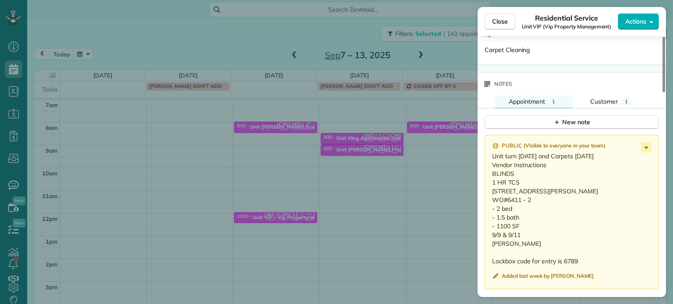
scroll to position [753, 0]
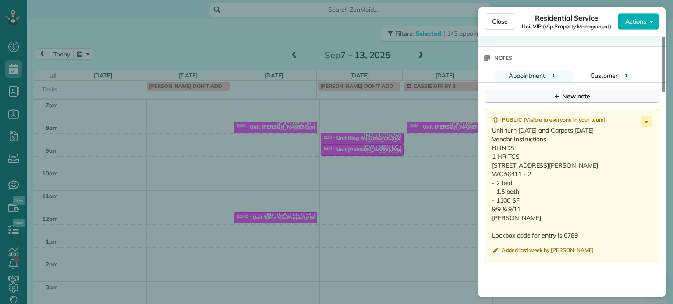
click at [547, 98] on button "New note" at bounding box center [571, 97] width 174 height 14
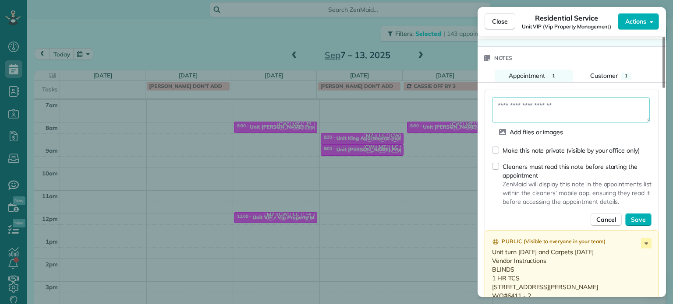
click at [551, 118] on textarea at bounding box center [571, 109] width 158 height 25
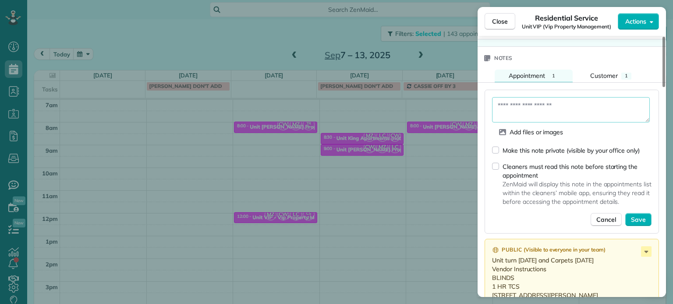
scroll to position [842, 0]
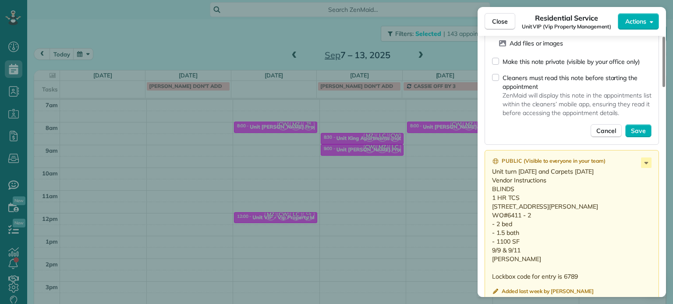
drag, startPoint x: 551, startPoint y: 209, endPoint x: 492, endPoint y: 212, distance: 58.3
click at [492, 212] on p "Unit turn Tuesday and Carpets on Thursday Vendor Instructions BLINDS 1 HR TCS 1…" at bounding box center [572, 224] width 161 height 114
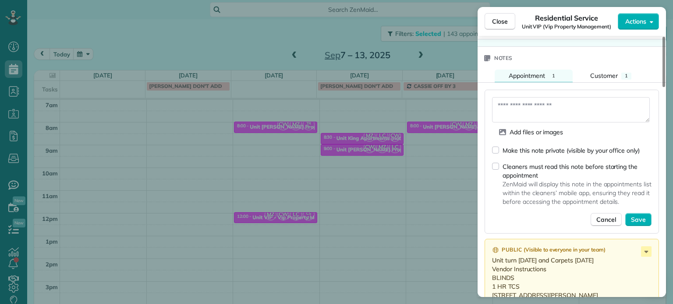
click at [557, 110] on textarea at bounding box center [571, 109] width 158 height 25
type textarea "**********"
click at [644, 219] on span "Save" at bounding box center [638, 219] width 15 height 9
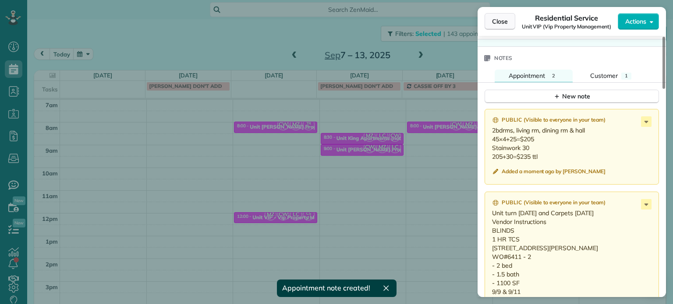
click at [501, 26] on button "Close" at bounding box center [499, 21] width 31 height 17
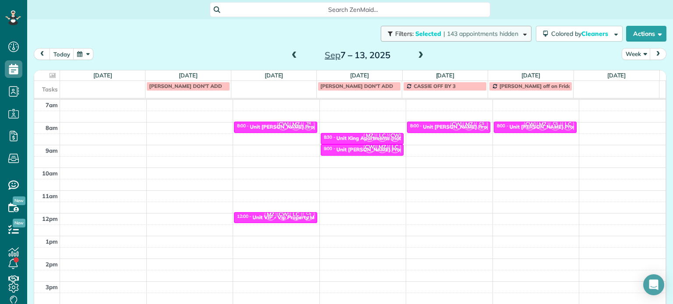
click at [420, 32] on span "Selected" at bounding box center [428, 34] width 26 height 8
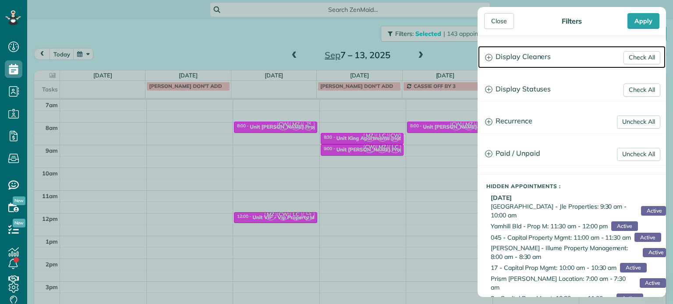
click at [496, 54] on h3 "Display Cleaners" at bounding box center [571, 57] width 187 height 22
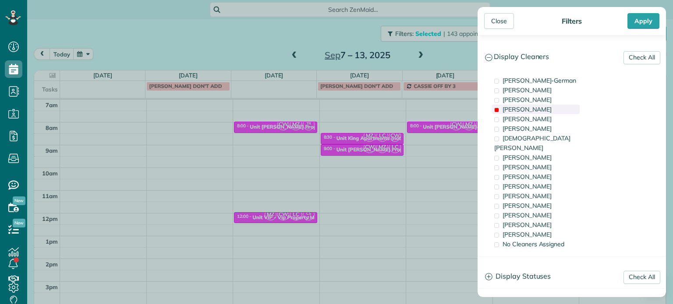
click at [534, 112] on div "Mark Zollo" at bounding box center [536, 110] width 88 height 10
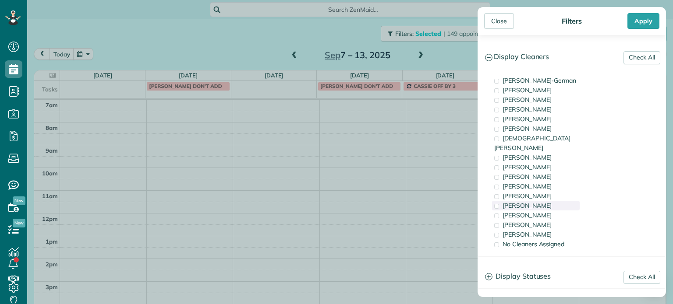
click at [538, 201] on div "Tammi Rue" at bounding box center [536, 206] width 88 height 10
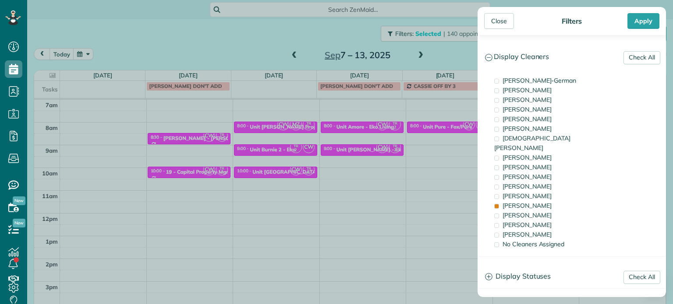
click at [449, 154] on div "Close Filters Apply Check All Display Cleaners Christina Wright-German Cassie F…" at bounding box center [336, 152] width 673 height 304
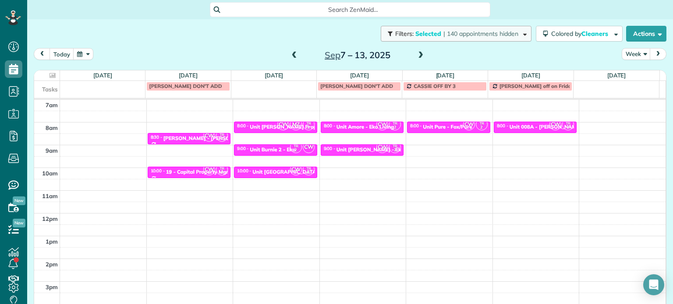
click at [426, 37] on span "Selected" at bounding box center [428, 34] width 26 height 8
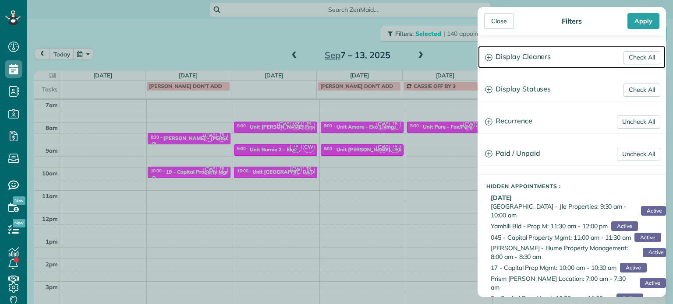
click at [525, 57] on h3 "Display Cleaners" at bounding box center [571, 57] width 187 height 22
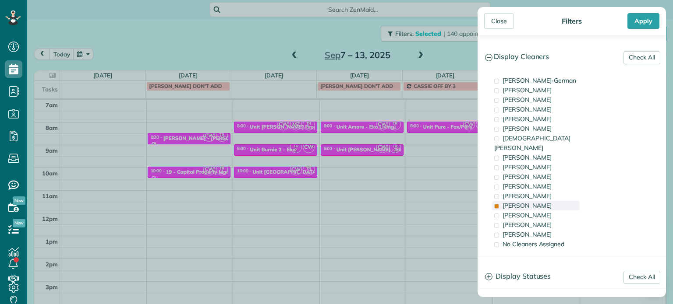
click at [522, 202] on span "Tammi Rue" at bounding box center [526, 206] width 49 height 8
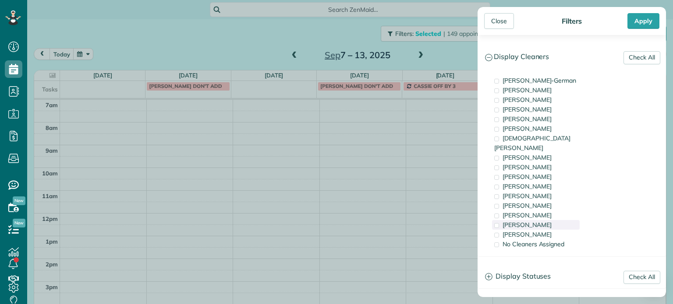
click at [525, 221] on span "Meralda Harris" at bounding box center [526, 225] width 49 height 8
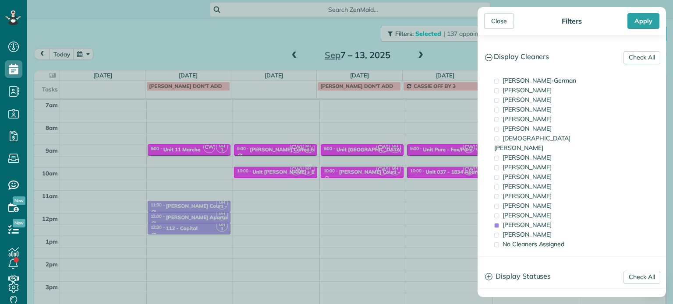
click at [318, 155] on div "Close Filters Apply Check All Display Cleaners Christina Wright-German Cassie F…" at bounding box center [336, 152] width 673 height 304
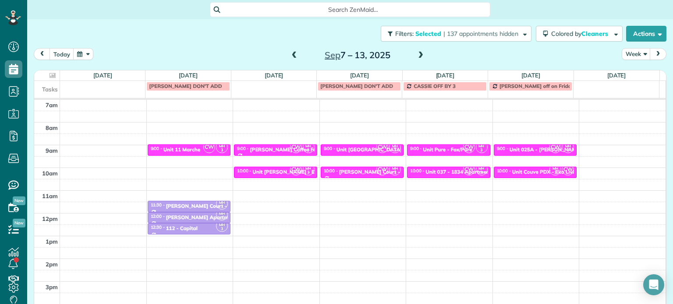
click at [416, 57] on span at bounding box center [421, 56] width 10 height 8
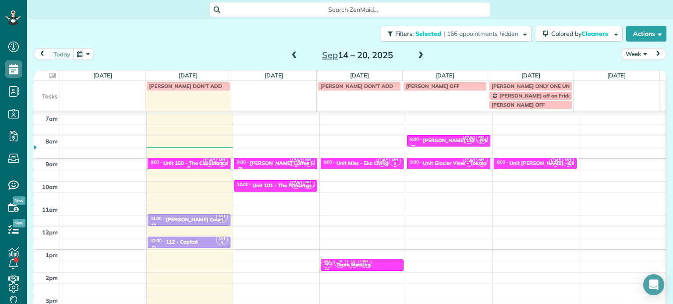
click at [204, 162] on span "CW" at bounding box center [209, 161] width 12 height 12
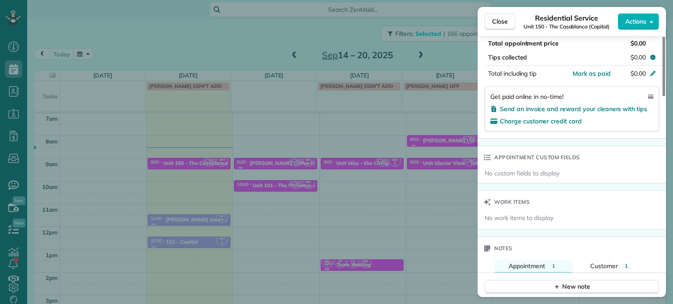
scroll to position [704, 0]
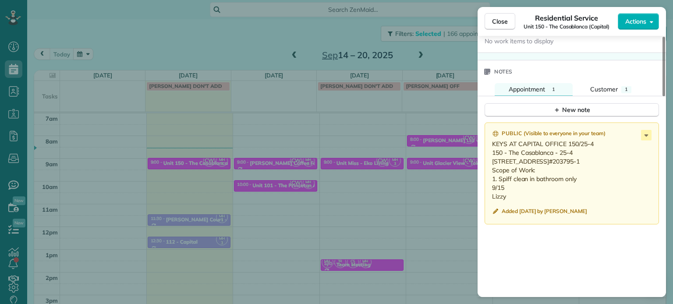
drag, startPoint x: 535, startPoint y: 183, endPoint x: 506, endPoint y: 182, distance: 28.9
click at [506, 182] on p "KEYS AT CAPITAL OFFICE 150/25-4 150 - The Casablanca - 25-4 1625 SE Madison St …" at bounding box center [572, 170] width 161 height 61
click at [507, 21] on span "Close" at bounding box center [500, 21] width 16 height 9
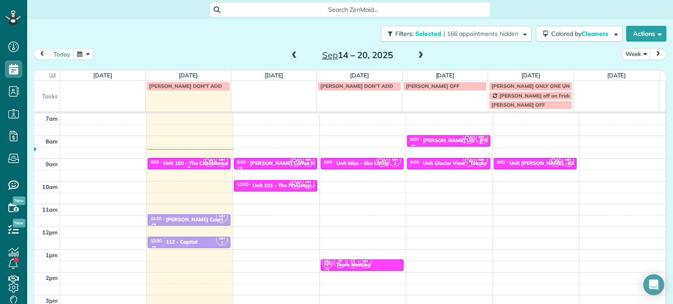
click at [184, 162] on div "Unit 150 - The Casablanca - Capital" at bounding box center [206, 163] width 87 height 6
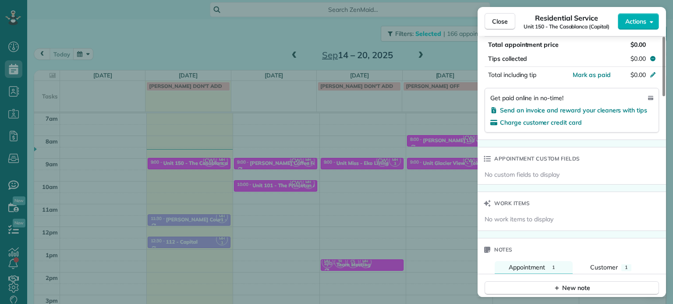
scroll to position [702, 0]
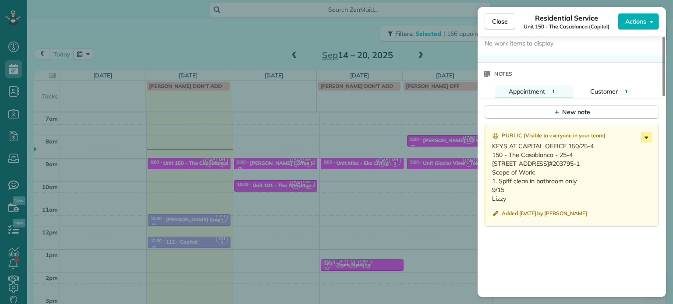
click at [641, 142] on icon at bounding box center [646, 137] width 11 height 11
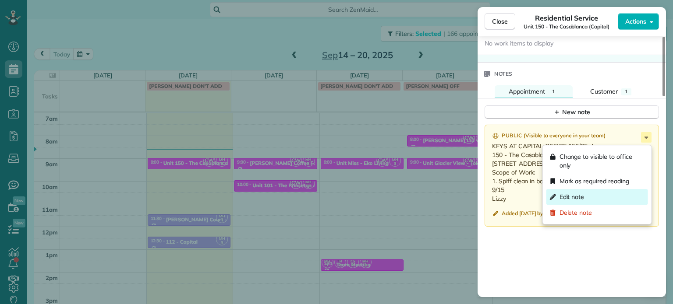
click at [586, 194] on div "Edit note" at bounding box center [597, 197] width 102 height 16
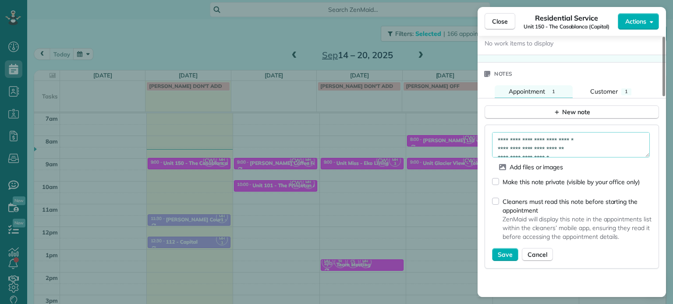
click at [593, 146] on textarea "**********" at bounding box center [571, 144] width 158 height 25
type textarea "**********"
click at [496, 253] on button "Save" at bounding box center [505, 254] width 26 height 13
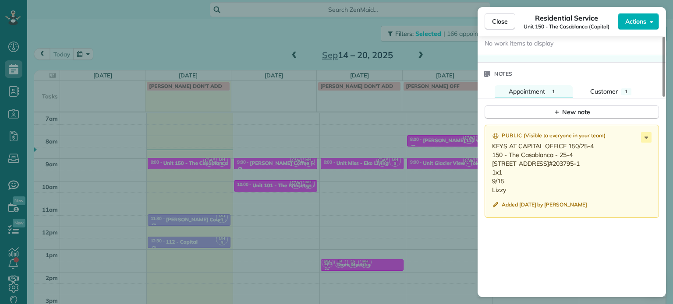
click at [232, 33] on div "Close Residential Service Unit 150 - The Casablanca (Capital) Actions Status Ac…" at bounding box center [336, 152] width 673 height 304
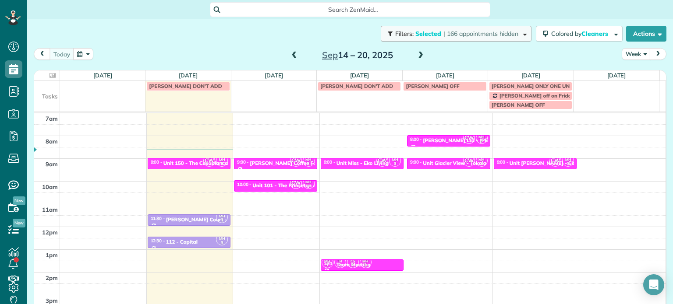
click at [480, 31] on span "| 166 appointments hidden" at bounding box center [480, 34] width 75 height 8
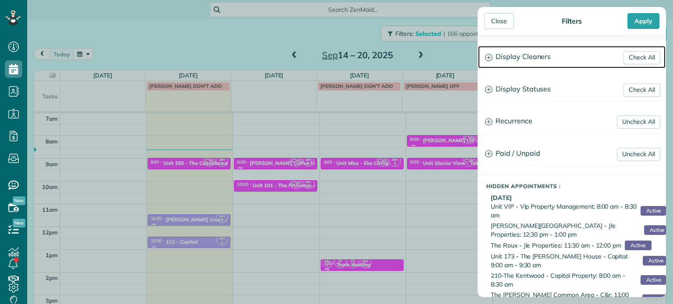
click at [538, 49] on h3 "Display Cleaners" at bounding box center [571, 57] width 187 height 22
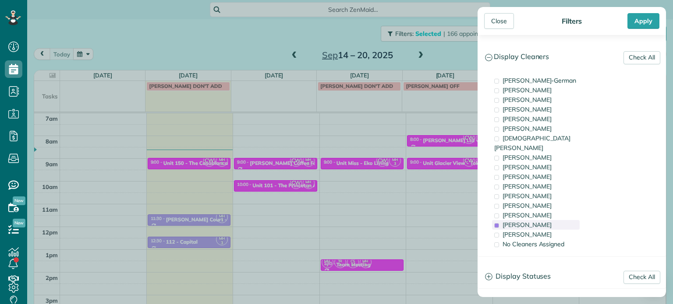
click at [540, 221] on span "Meralda Harris" at bounding box center [526, 225] width 49 height 8
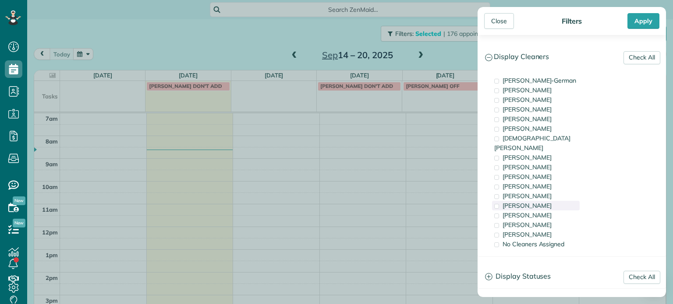
click at [536, 201] on div "Tammi Rue" at bounding box center [536, 206] width 88 height 10
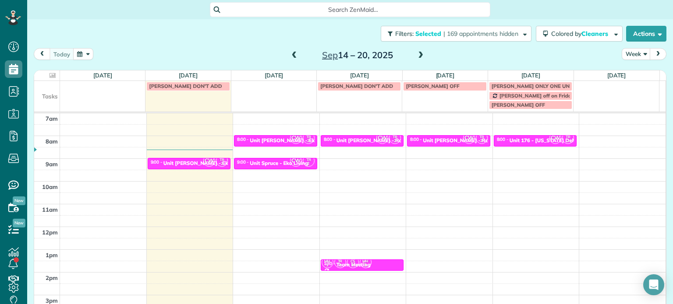
click at [421, 162] on div "Close Filters Apply Check All Display Cleaners Christina Wright-German Cassie F…" at bounding box center [336, 152] width 673 height 304
click at [379, 141] on span "CW" at bounding box center [382, 138] width 12 height 12
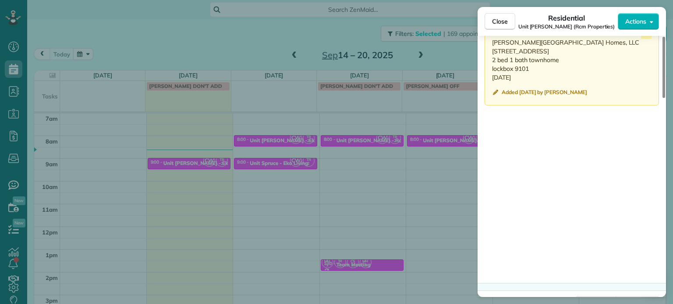
scroll to position [762, 0]
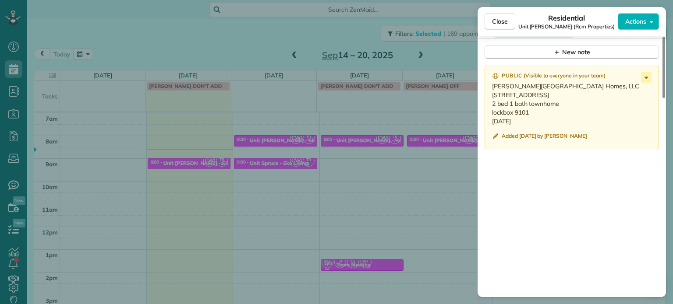
click at [432, 170] on div "Close Residential Unit Benford (Rcm Properties) Actions Status Active Unit Benf…" at bounding box center [336, 152] width 673 height 304
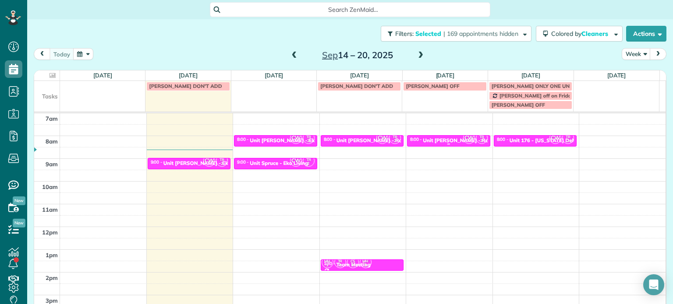
click at [445, 138] on div "Unit Benford - Rcm Properties" at bounding box center [471, 141] width 96 height 6
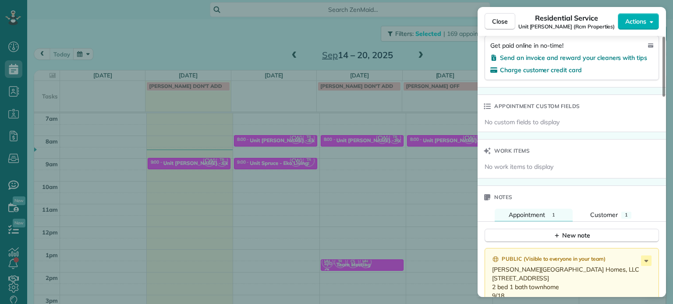
scroll to position [622, 0]
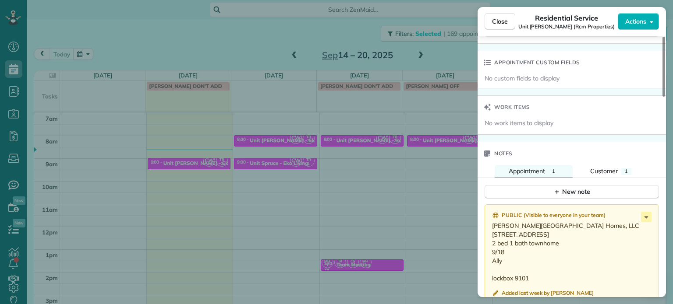
click at [396, 192] on div "Close Residential Service Unit Benford (Rcm Properties) Actions Status Active U…" at bounding box center [336, 152] width 673 height 304
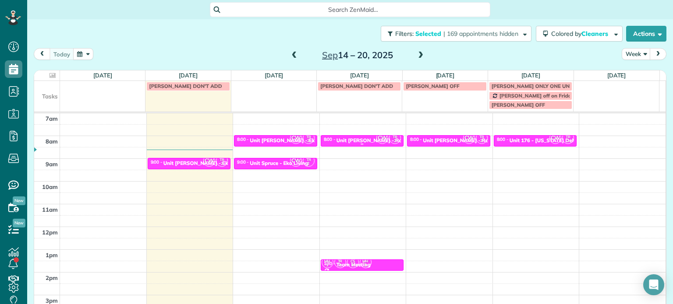
click at [376, 140] on span "CW" at bounding box center [382, 138] width 12 height 12
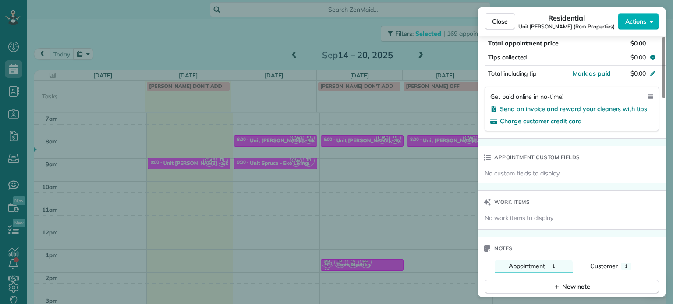
scroll to position [660, 0]
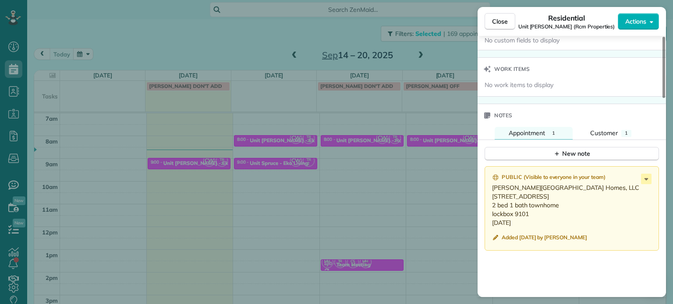
click at [387, 179] on div "Close Residential Unit Benford (Rcm Properties) Actions Status Active Unit Benf…" at bounding box center [336, 152] width 673 height 304
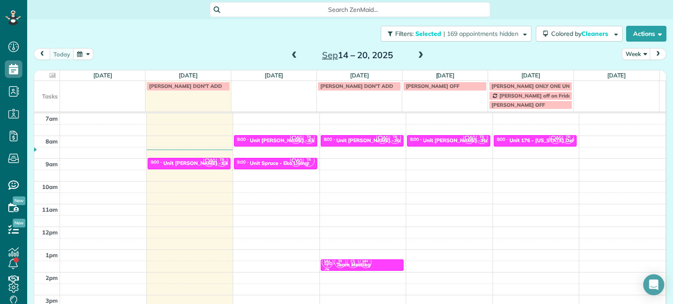
click at [419, 57] on span at bounding box center [421, 56] width 10 height 8
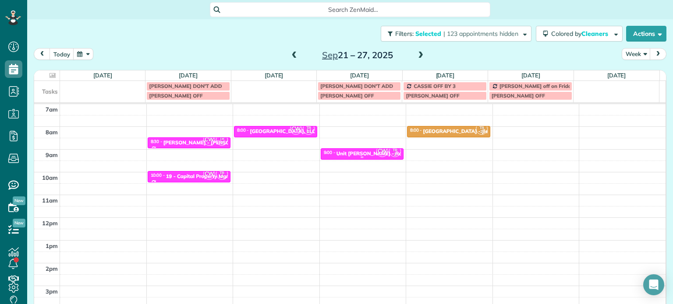
click at [363, 152] on div "Unit Benford - Rcm Properties" at bounding box center [384, 154] width 96 height 6
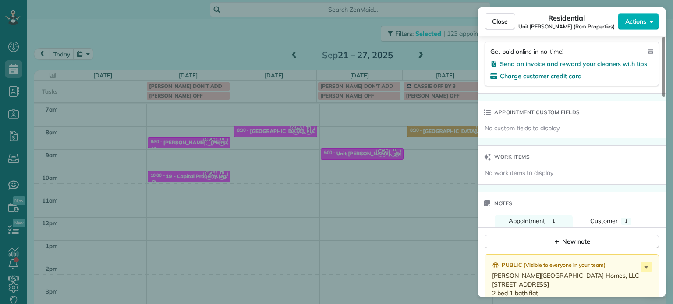
scroll to position [617, 0]
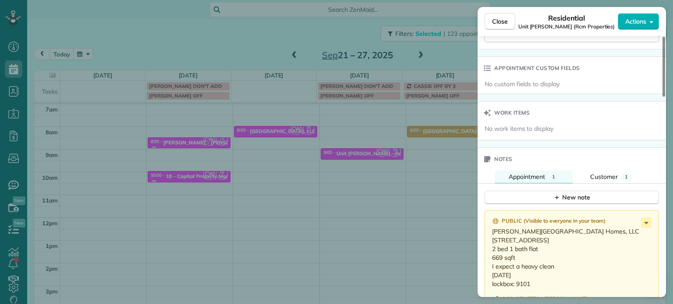
click at [408, 174] on div "Close Residential Unit Benford (Rcm Properties) Actions Status Active Unit Benf…" at bounding box center [336, 152] width 673 height 304
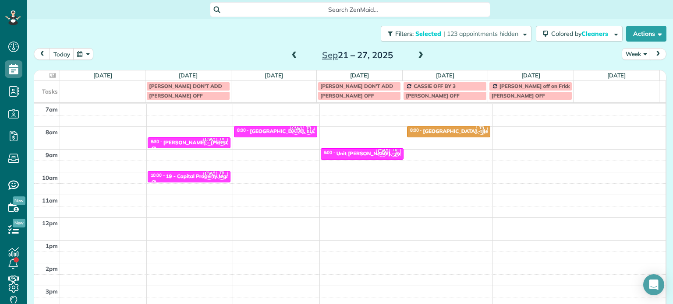
click at [416, 54] on span at bounding box center [421, 56] width 10 height 8
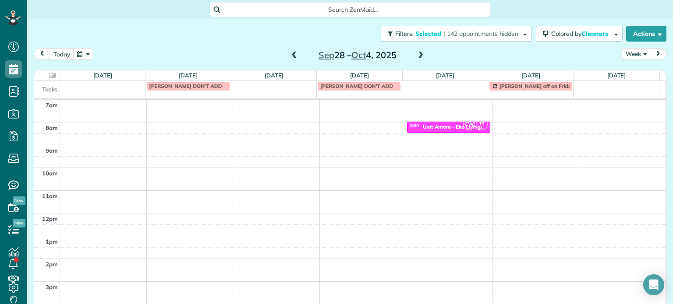
click at [205, 125] on div "4am 5am 6am 7am 8am 9am 10am 11am 12pm 1pm 2pm 3pm 4pm 5pm CW TR 2 8:00 - 8:30 …" at bounding box center [349, 191] width 631 height 318
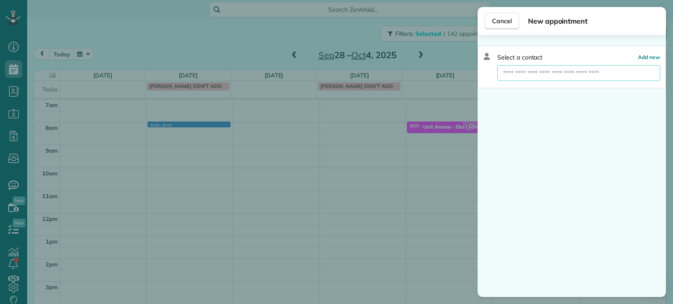
click at [543, 76] on input "text" at bounding box center [578, 73] width 163 height 16
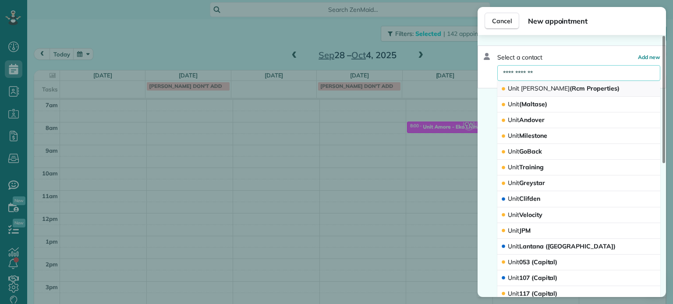
type input "**********"
click at [550, 85] on span "Unit Benford (Rcm Properties)" at bounding box center [564, 89] width 112 height 8
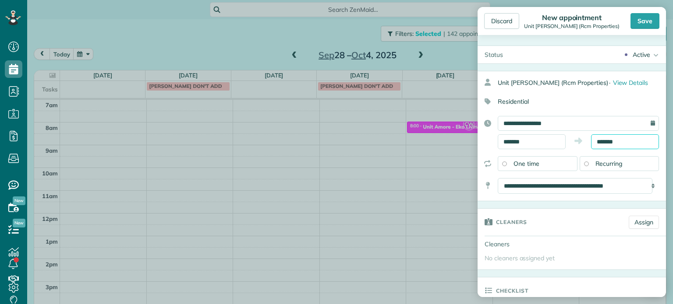
click at [604, 140] on input "*******" at bounding box center [625, 141] width 68 height 15
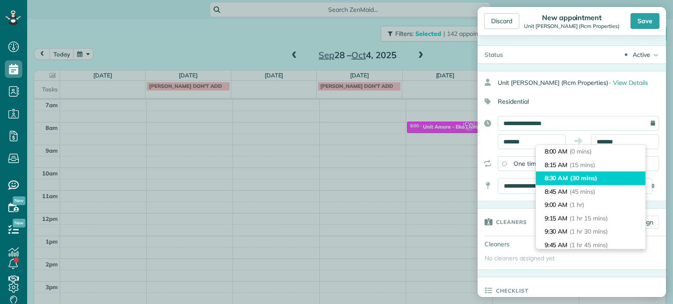
type input "*******"
click at [580, 177] on span "(30 mins)" at bounding box center [583, 178] width 27 height 8
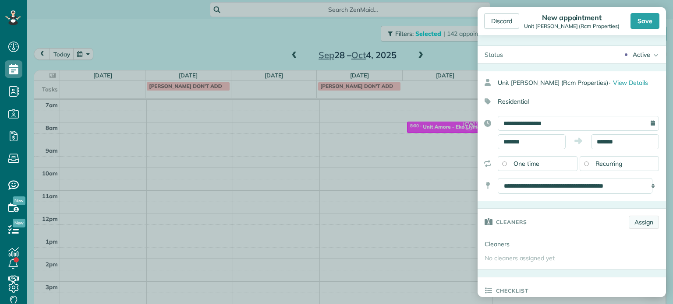
click at [636, 219] on link "Assign" at bounding box center [644, 222] width 30 height 13
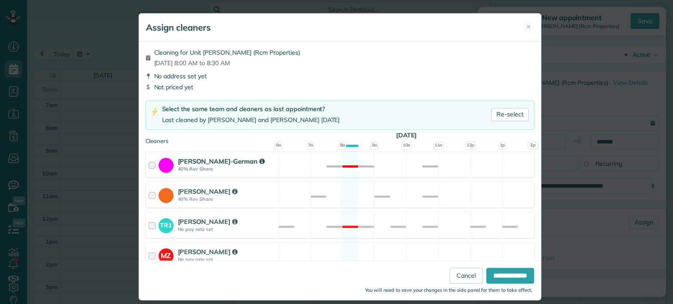
click at [406, 168] on div "Christina Wright-German 40% Rev Share Not available" at bounding box center [339, 165] width 389 height 26
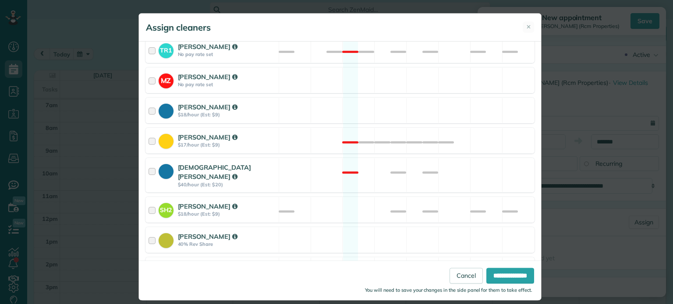
scroll to position [369, 0]
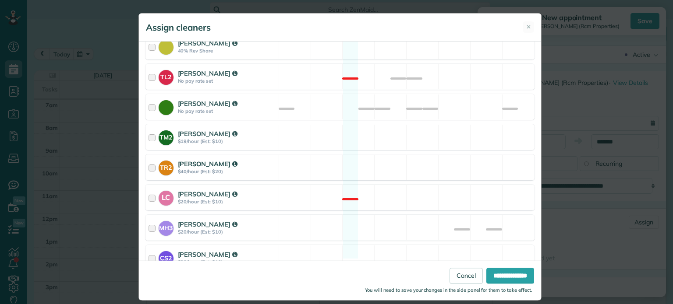
click at [408, 158] on div "TR2 Tammi Rue $40/hour (Est: $20) Available" at bounding box center [339, 168] width 389 height 26
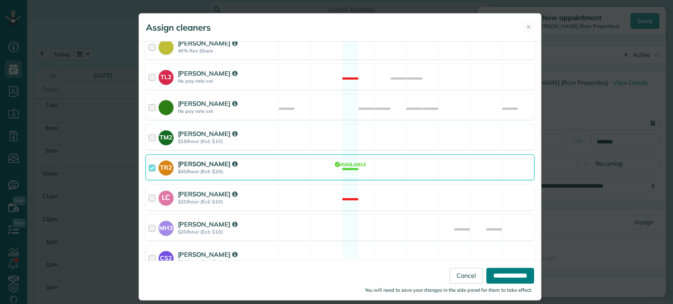
click at [503, 273] on input "**********" at bounding box center [510, 276] width 48 height 16
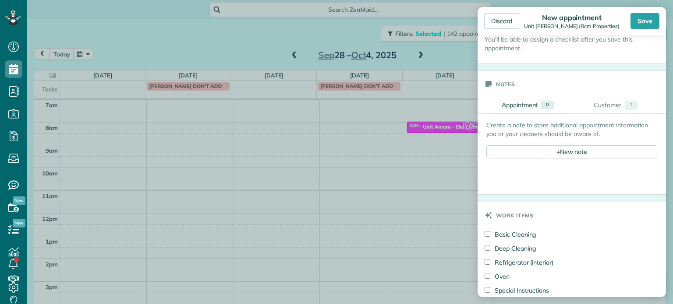
scroll to position [350, 0]
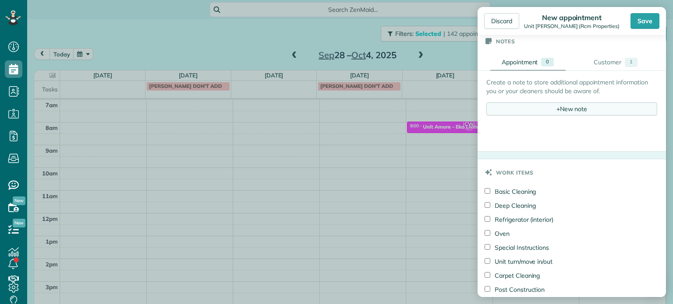
click at [548, 106] on div "+ New note" at bounding box center [571, 108] width 171 height 13
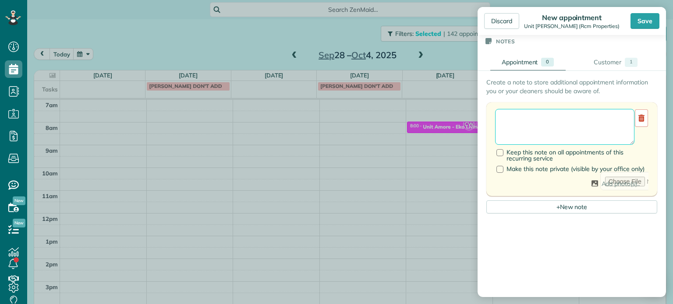
click at [548, 122] on textarea at bounding box center [564, 127] width 139 height 36
paste textarea "**********"
drag, startPoint x: 558, startPoint y: 131, endPoint x: 498, endPoint y: 129, distance: 60.0
click at [498, 129] on textarea "**********" at bounding box center [561, 127] width 133 height 36
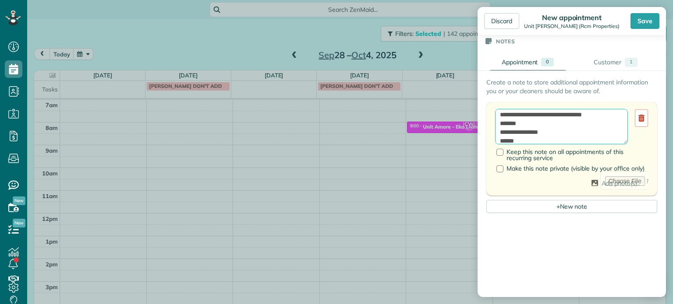
scroll to position [30, 0]
paste textarea "**********"
type textarea "**********"
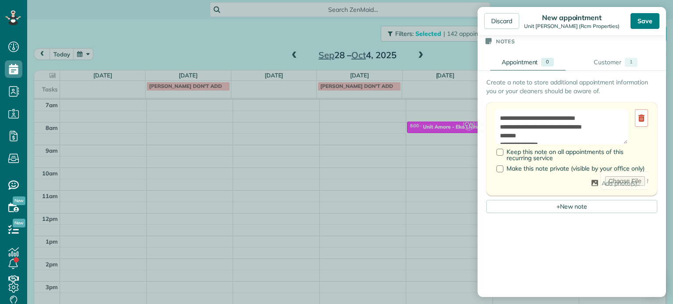
click at [647, 16] on div "Save" at bounding box center [644, 21] width 29 height 16
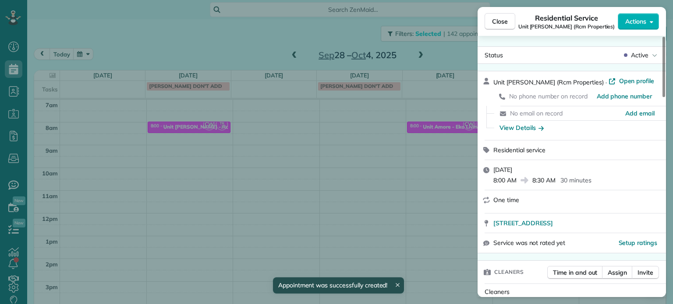
click at [325, 32] on div "Close Residential Service Unit Benford (Rcm Properties) Actions Status Active U…" at bounding box center [336, 152] width 673 height 304
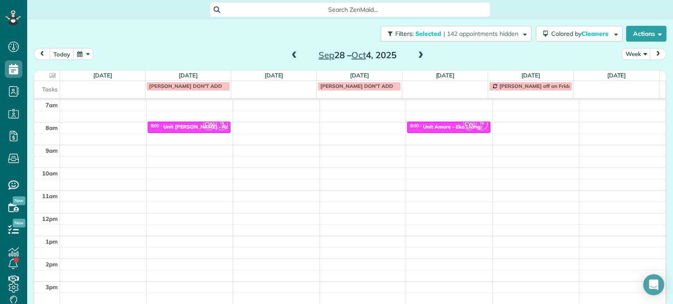
click at [416, 54] on span at bounding box center [421, 56] width 10 height 8
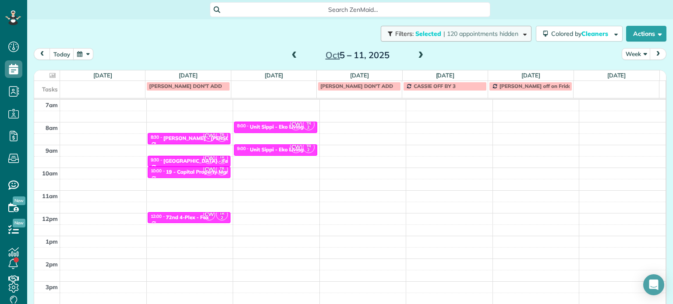
click at [498, 33] on span "| 120 appointments hidden" at bounding box center [480, 34] width 75 height 8
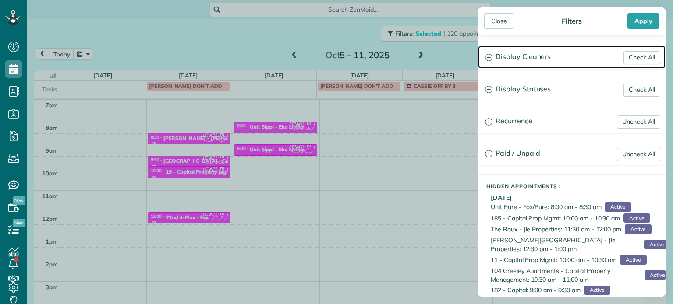
click at [533, 59] on h3 "Display Cleaners" at bounding box center [571, 57] width 187 height 22
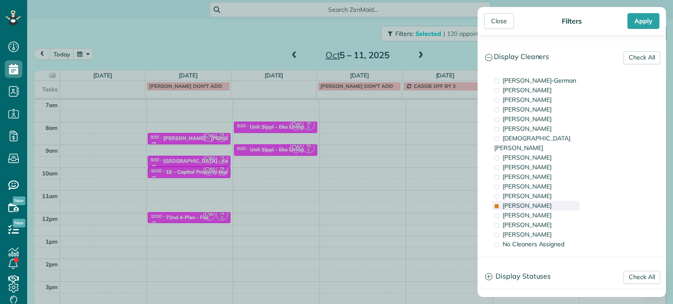
click at [546, 201] on div "Tammi Rue" at bounding box center [536, 206] width 88 height 10
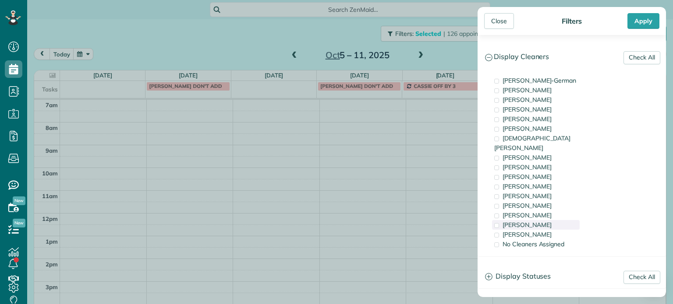
click at [548, 220] on div "Meralda Harris" at bounding box center [536, 225] width 88 height 10
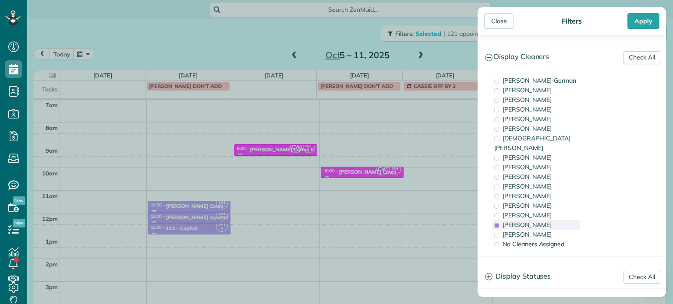
click at [548, 220] on div "Meralda Harris" at bounding box center [536, 225] width 88 height 10
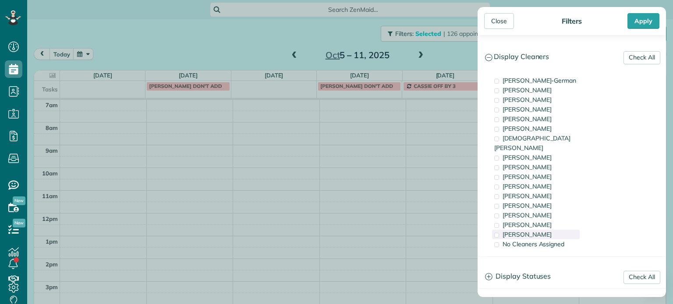
click at [551, 230] on div "Cristina Sainz" at bounding box center [536, 235] width 88 height 10
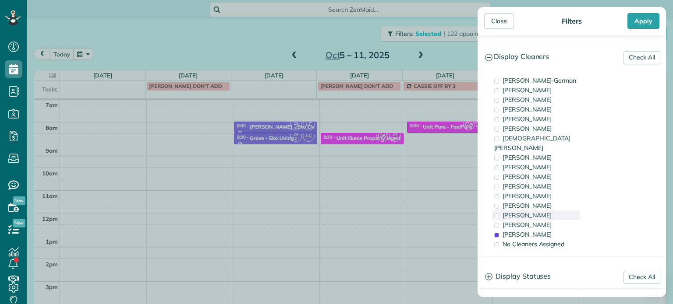
click at [547, 211] on div "Laura Chavez" at bounding box center [536, 216] width 88 height 10
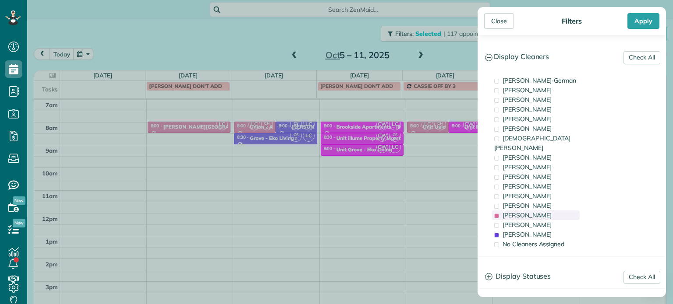
click at [547, 211] on div "Laura Chavez" at bounding box center [536, 216] width 88 height 10
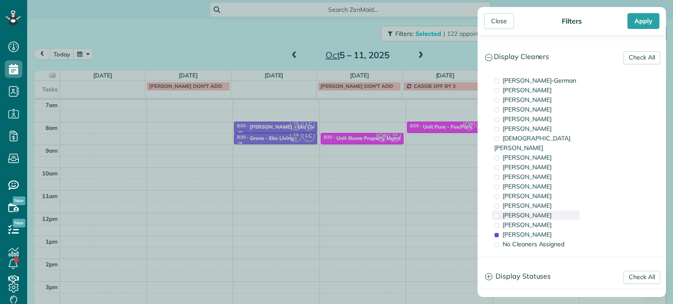
click at [547, 211] on div "Laura Chavez" at bounding box center [536, 216] width 88 height 10
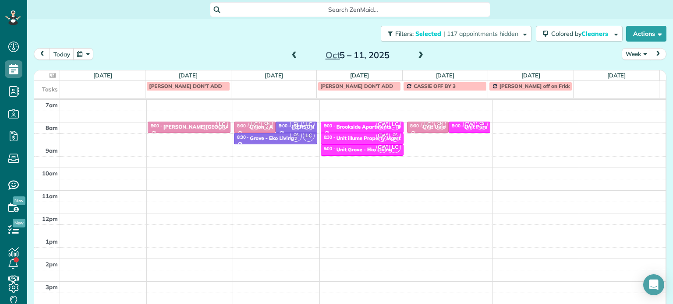
click at [194, 146] on div "Close Filters Apply Check All Display Cleaners Christina Wright-German Cassie F…" at bounding box center [336, 152] width 673 height 304
click at [194, 146] on div "4am 5am 6am 7am 8am 9am 10am 11am 12pm 1pm 2pm 3pm 4pm 5pm 9:00 - 9:15 LC 8:00 …" at bounding box center [349, 191] width 631 height 318
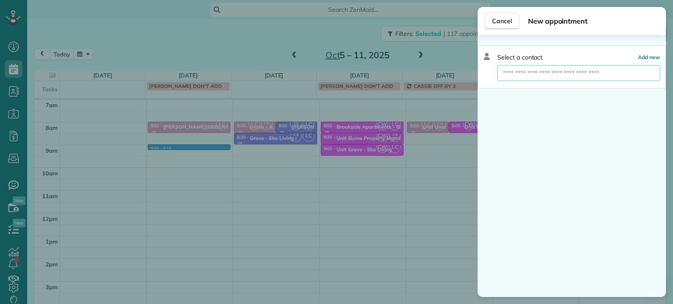
click at [538, 74] on input "text" at bounding box center [578, 73] width 163 height 16
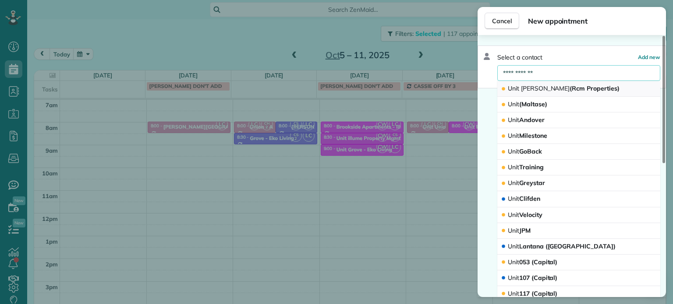
type input "**********"
click at [560, 91] on span "Unit Benford (Rcm Properties)" at bounding box center [564, 89] width 112 height 8
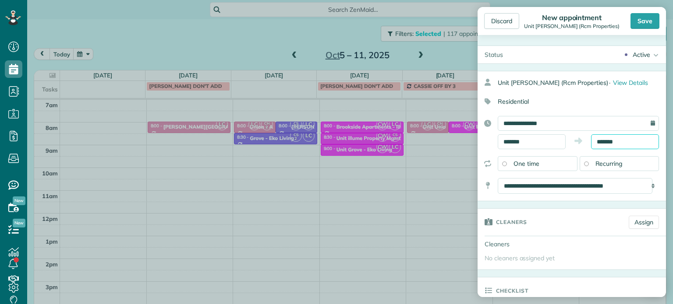
click at [603, 142] on input "*******" at bounding box center [625, 141] width 68 height 15
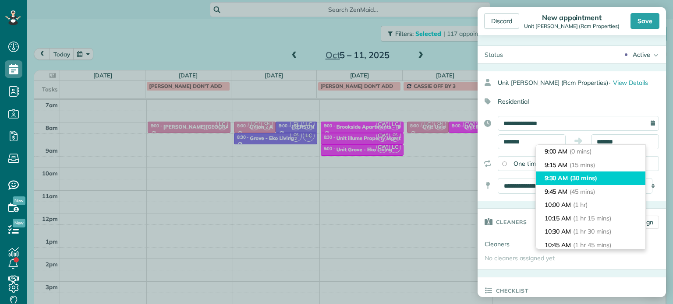
type input "*******"
click at [592, 174] on span "(30 mins)" at bounding box center [583, 178] width 27 height 8
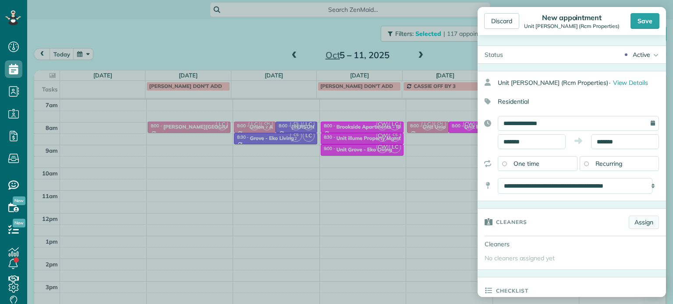
click at [638, 223] on link "Assign" at bounding box center [644, 222] width 30 height 13
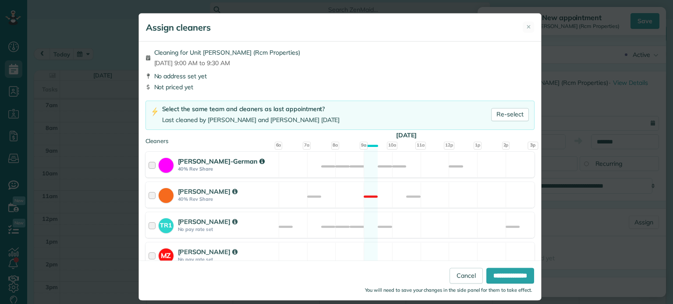
click at [436, 164] on div "Christina Wright-German 40% Rev Share Not available" at bounding box center [339, 165] width 389 height 26
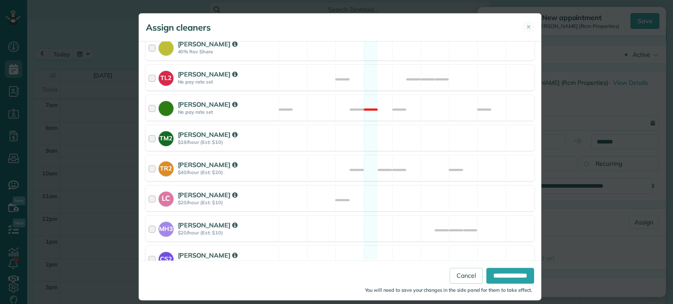
scroll to position [369, 0]
click at [431, 188] on div "LC Laura Chavez $20/hour (Est: $10) Available" at bounding box center [339, 198] width 389 height 26
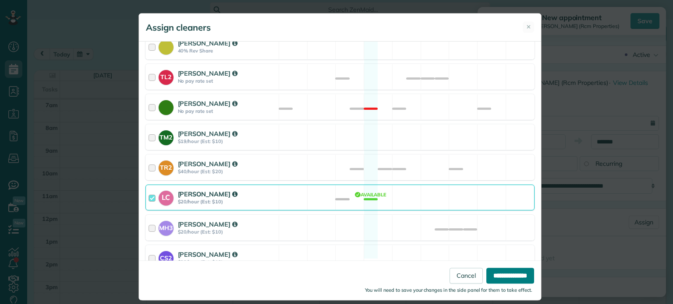
click at [496, 271] on input "**********" at bounding box center [510, 276] width 48 height 16
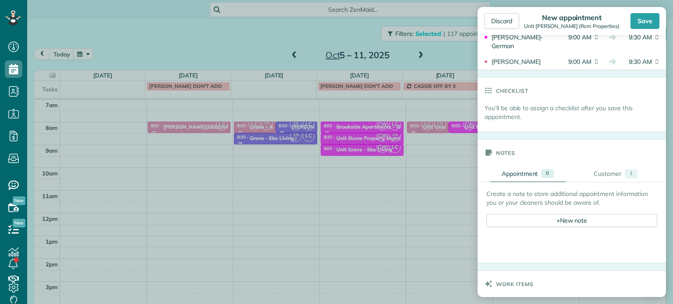
scroll to position [263, 0]
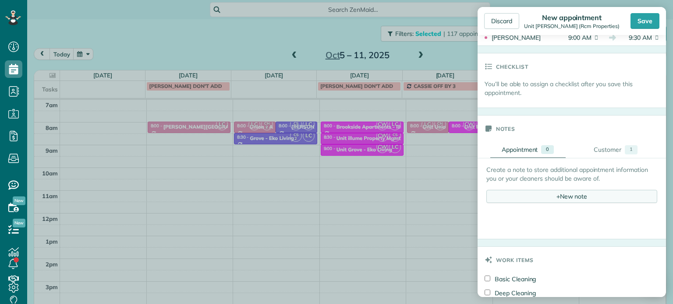
click at [565, 195] on div "+ New note" at bounding box center [571, 196] width 171 height 13
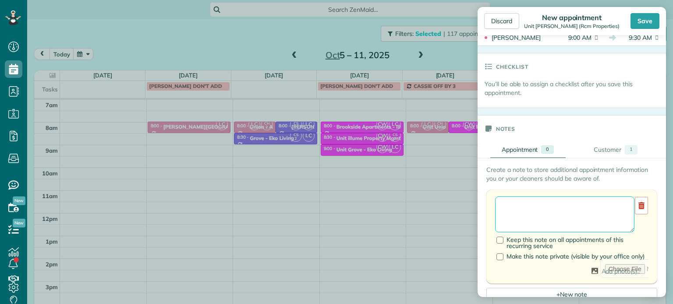
click at [564, 206] on textarea at bounding box center [564, 215] width 139 height 36
paste textarea "**********"
type textarea "*"
paste textarea "**********"
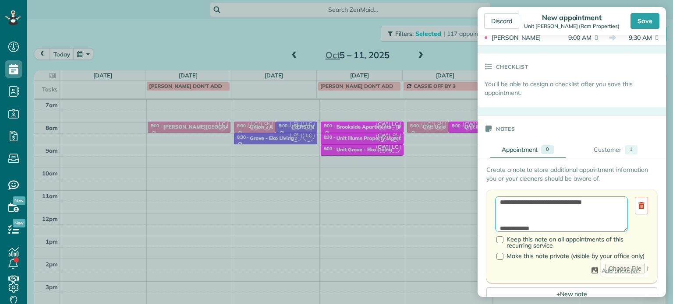
paste textarea "**********"
type textarea "**********"
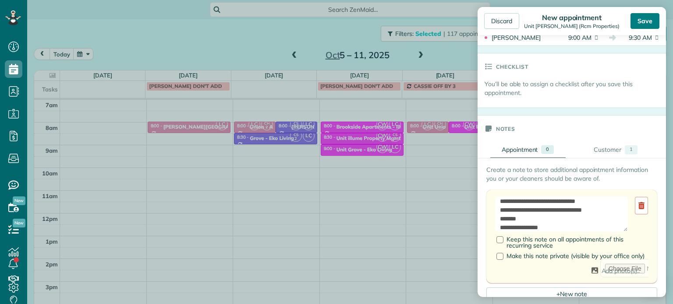
click at [638, 16] on div "Save" at bounding box center [644, 21] width 29 height 16
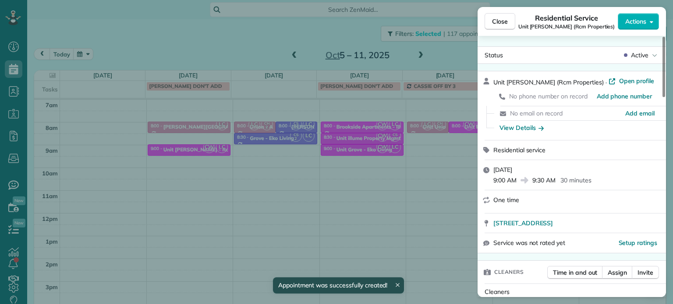
click at [278, 36] on div "Close Residential Service Unit Benford (Rcm Properties) Actions Status Active U…" at bounding box center [336, 152] width 673 height 304
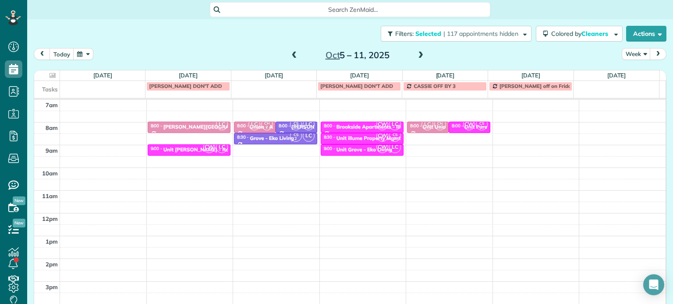
click at [417, 54] on span at bounding box center [421, 56] width 10 height 8
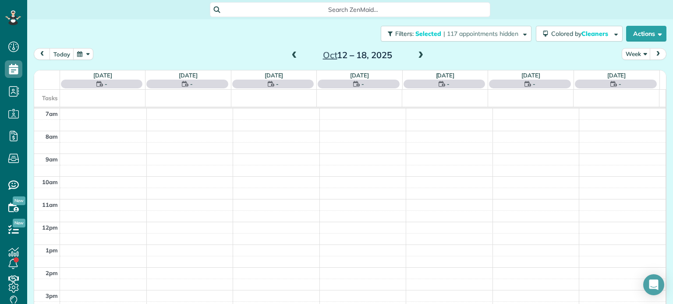
click at [417, 54] on span at bounding box center [421, 56] width 10 height 8
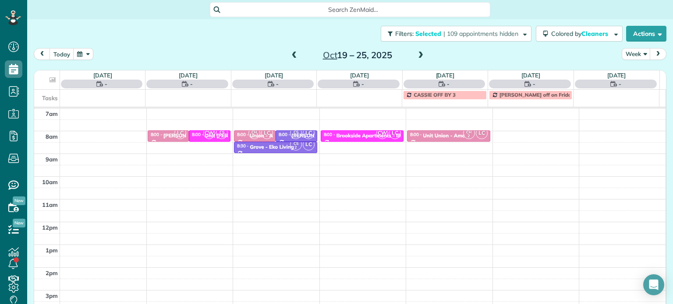
click at [417, 54] on span at bounding box center [421, 56] width 10 height 8
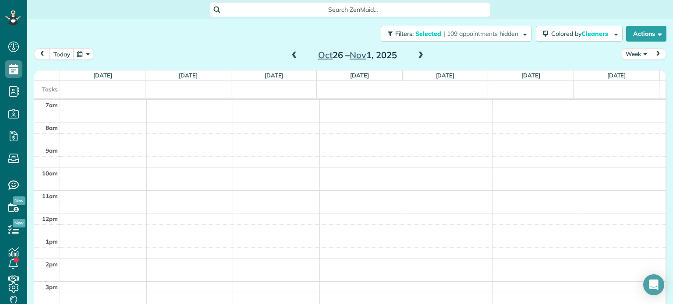
click at [417, 54] on span at bounding box center [421, 56] width 10 height 8
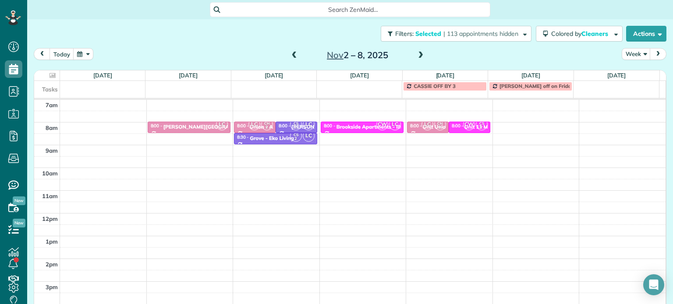
click at [417, 54] on span at bounding box center [421, 56] width 10 height 8
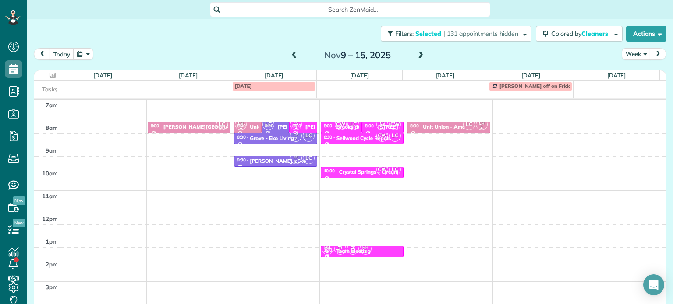
click at [417, 54] on span at bounding box center [421, 56] width 10 height 8
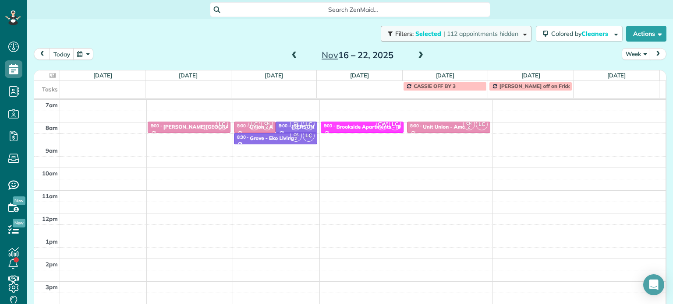
click at [460, 34] on span "| 112 appointments hidden" at bounding box center [480, 34] width 75 height 8
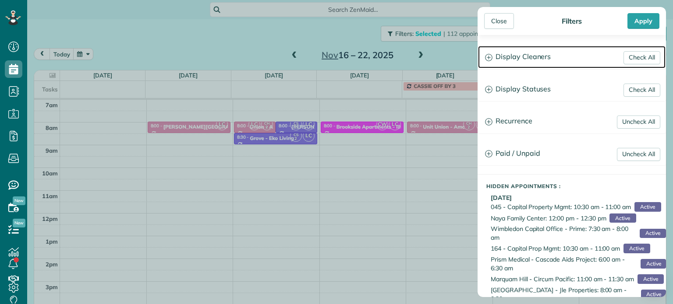
click at [524, 54] on h3 "Display Cleaners" at bounding box center [571, 57] width 187 height 22
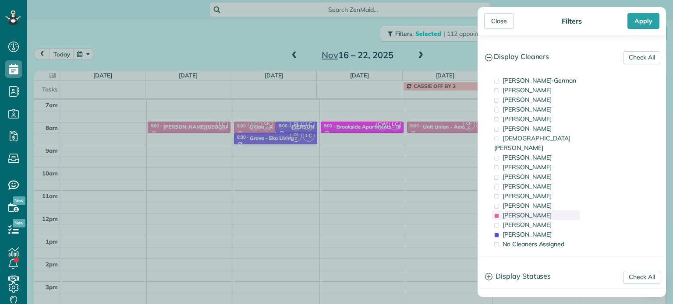
click at [547, 211] on div "Laura Chavez" at bounding box center [536, 216] width 88 height 10
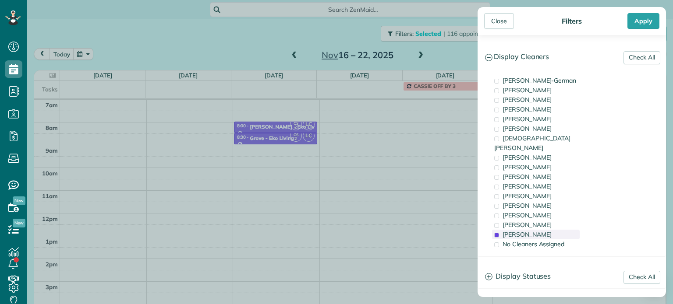
click at [548, 230] on div "Cristina Sainz" at bounding box center [536, 235] width 88 height 10
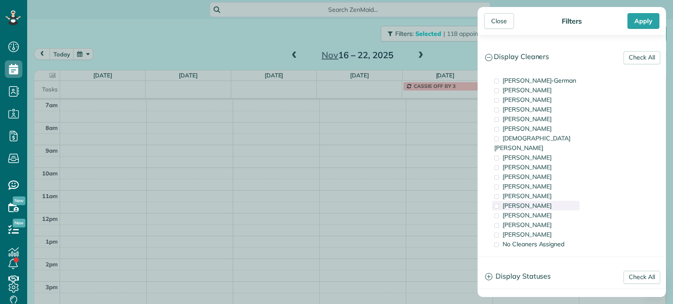
click at [551, 201] on div "Tammi Rue" at bounding box center [536, 206] width 88 height 10
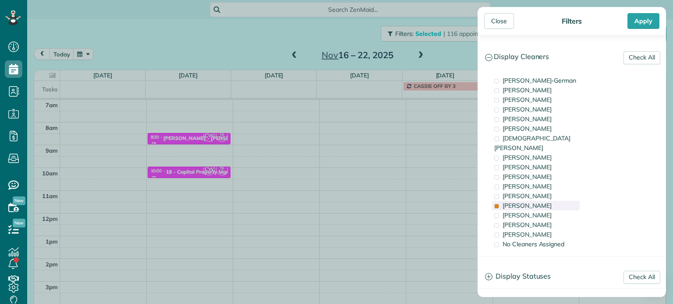
click at [551, 201] on div "Tammi Rue" at bounding box center [536, 206] width 88 height 10
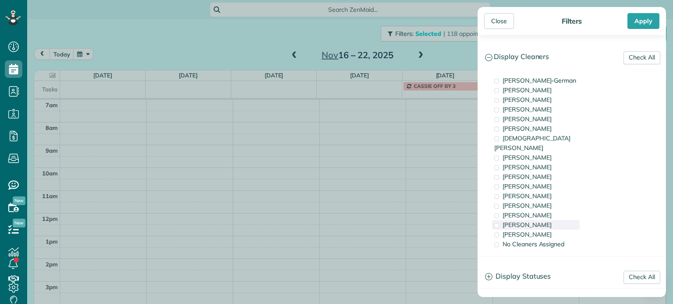
click at [552, 220] on div "Meralda Harris" at bounding box center [536, 225] width 88 height 10
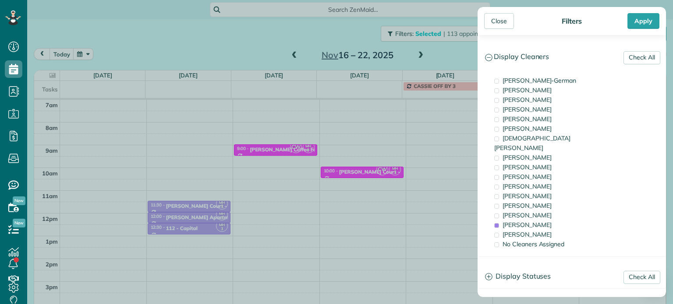
click at [193, 147] on div "Close Filters Apply Check All Display Cleaners Christina Wright-German Cassie F…" at bounding box center [336, 152] width 673 height 304
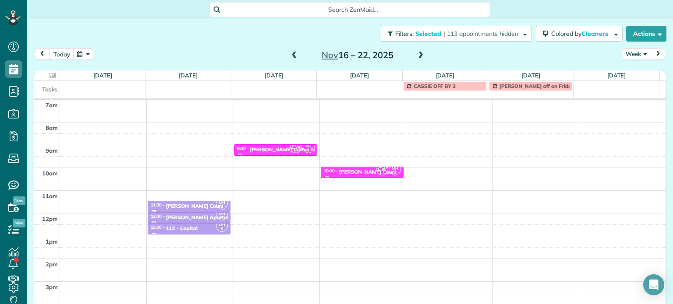
click at [193, 147] on div "4am 5am 6am 7am 8am 9am 10am 11am 12pm 1pm 2pm 3pm 4pm 5pm MH 3 11:30 - 12:00 M…" at bounding box center [349, 191] width 631 height 318
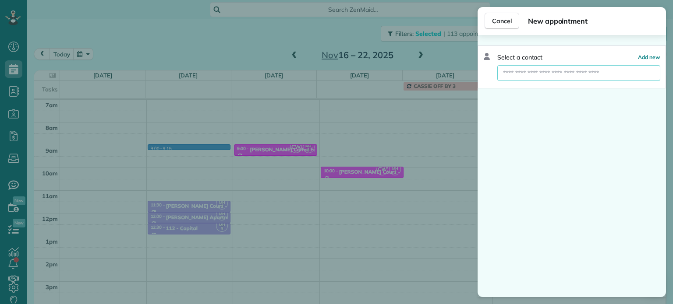
click at [543, 74] on input "text" at bounding box center [578, 73] width 163 height 16
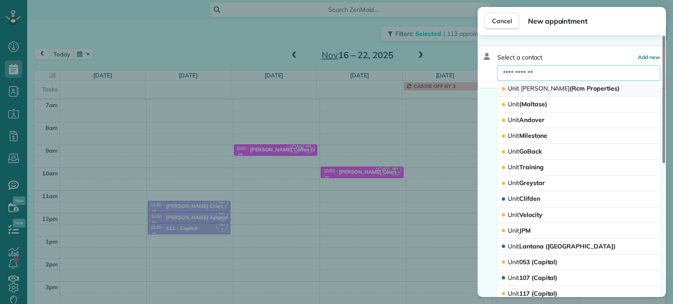
type input "**********"
click at [550, 83] on button "Unit Benford (Rcm Properties)" at bounding box center [578, 89] width 163 height 16
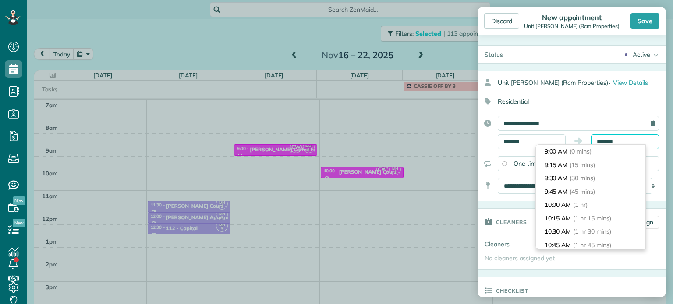
click at [605, 140] on input "*******" at bounding box center [625, 141] width 68 height 15
type input "*******"
click at [580, 175] on span "(30 mins)" at bounding box center [583, 178] width 27 height 8
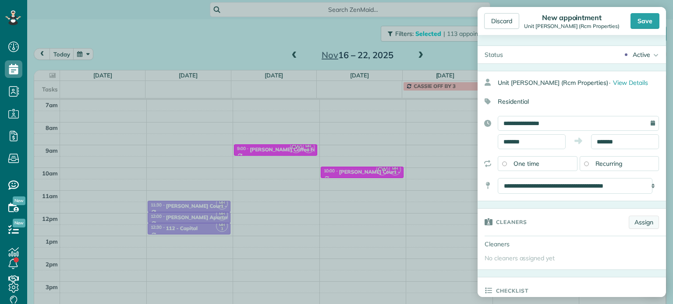
click at [634, 219] on link "Assign" at bounding box center [644, 222] width 30 height 13
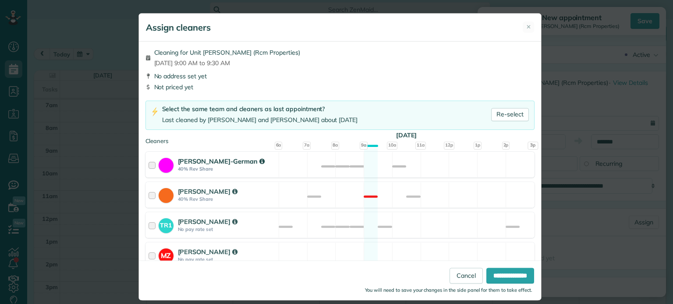
click at [409, 163] on div "Christina Wright-German 40% Rev Share Not available" at bounding box center [339, 165] width 389 height 26
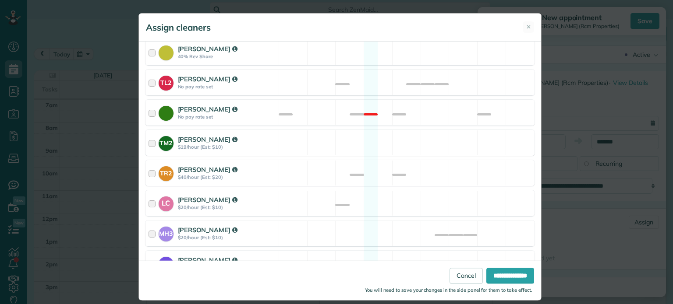
scroll to position [369, 0]
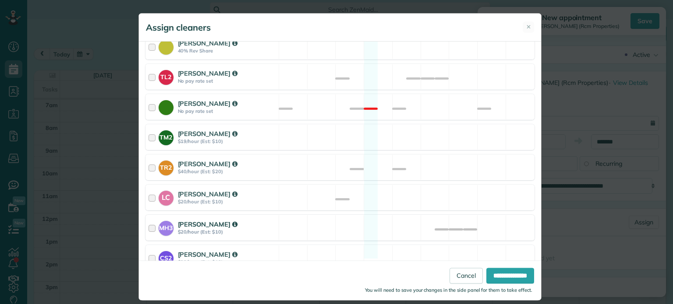
click at [409, 216] on div "MH3 Meralda Harris $20/hour (Est: $10) Available" at bounding box center [339, 228] width 389 height 26
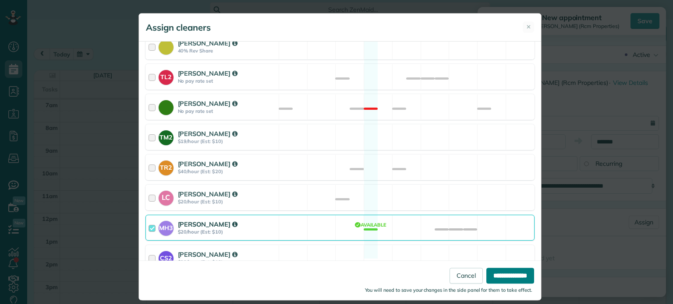
click at [508, 278] on input "**********" at bounding box center [510, 276] width 48 height 16
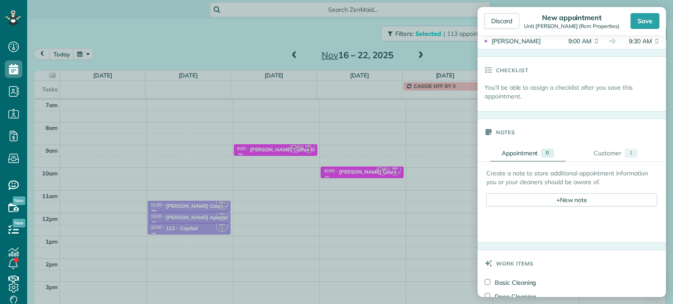
scroll to position [350, 0]
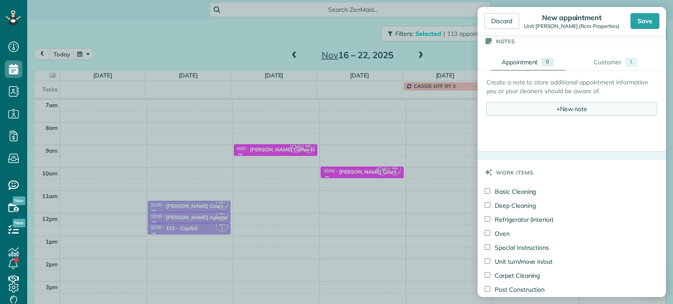
click at [562, 109] on div "+ New note" at bounding box center [571, 108] width 171 height 13
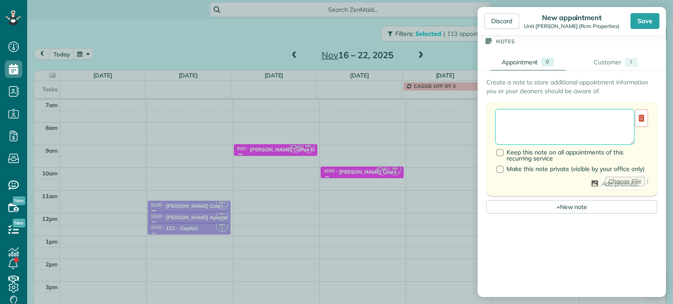
click at [564, 119] on textarea at bounding box center [564, 127] width 139 height 36
paste textarea "**********"
click at [498, 134] on textarea "**********" at bounding box center [564, 127] width 139 height 36
paste textarea "******* *****"
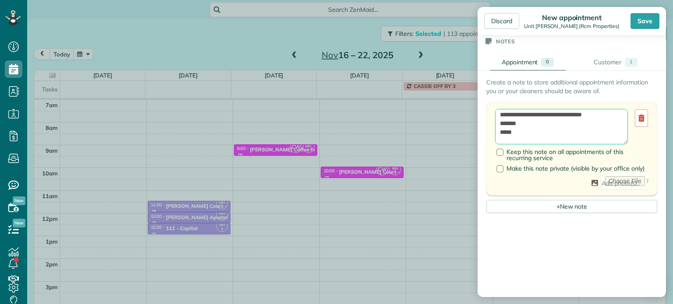
click at [504, 123] on textarea "**********" at bounding box center [561, 127] width 133 height 36
type textarea "**********"
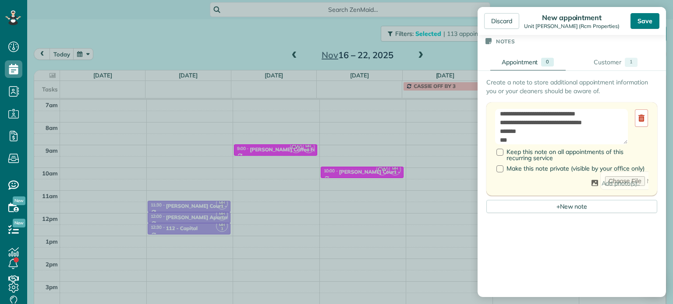
click at [648, 19] on div "Save" at bounding box center [644, 21] width 29 height 16
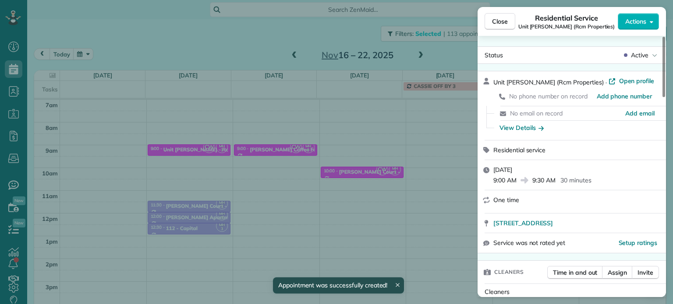
click at [201, 38] on div "Close Residential Service Unit Benford (Rcm Properties) Actions Status Active U…" at bounding box center [336, 152] width 673 height 304
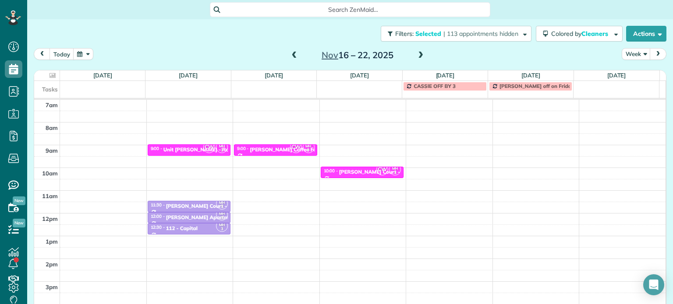
click at [294, 54] on span at bounding box center [295, 56] width 10 height 8
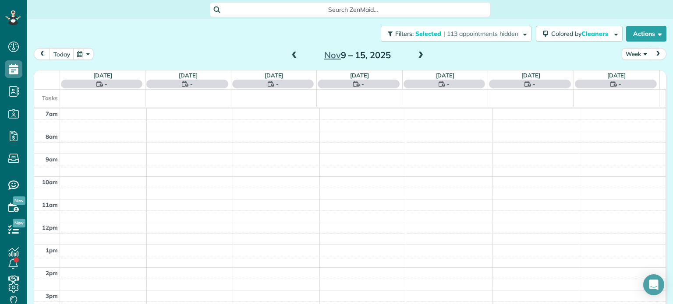
click at [294, 54] on span at bounding box center [295, 56] width 10 height 8
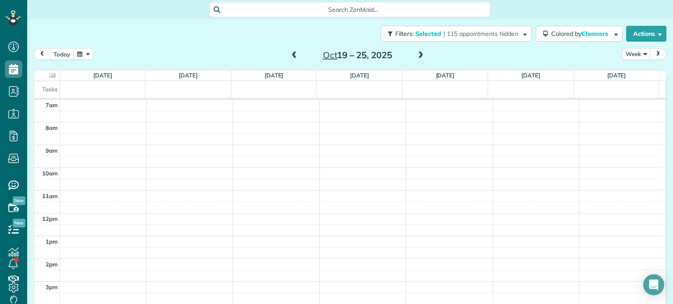
click at [294, 54] on span at bounding box center [295, 56] width 10 height 8
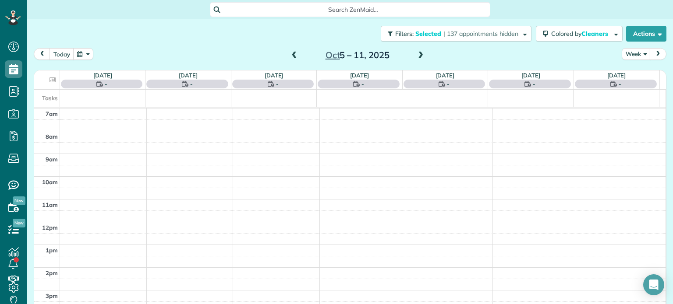
click at [294, 54] on span at bounding box center [295, 56] width 10 height 8
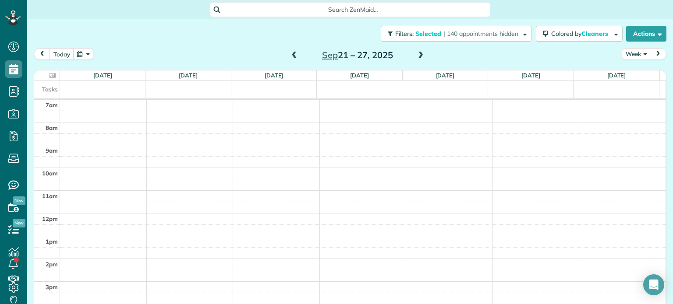
click at [294, 54] on span at bounding box center [295, 56] width 10 height 8
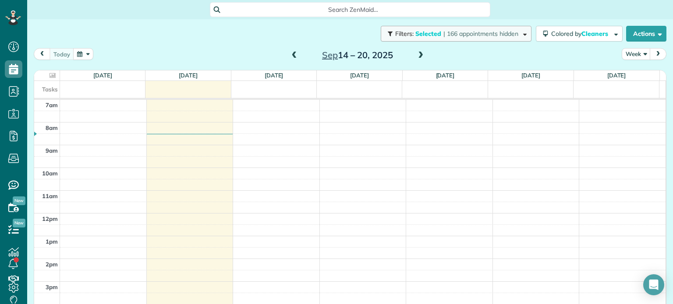
click at [478, 36] on span "| 166 appointments hidden" at bounding box center [480, 34] width 75 height 8
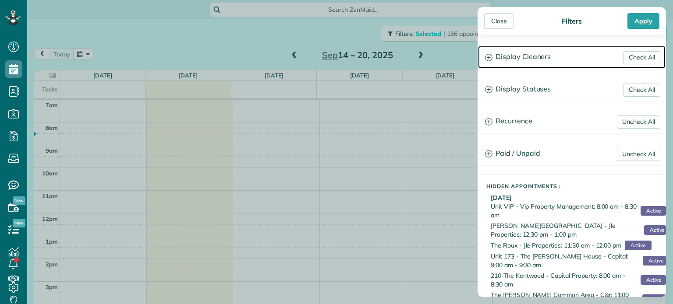
click at [498, 57] on h3 "Display Cleaners" at bounding box center [571, 57] width 187 height 22
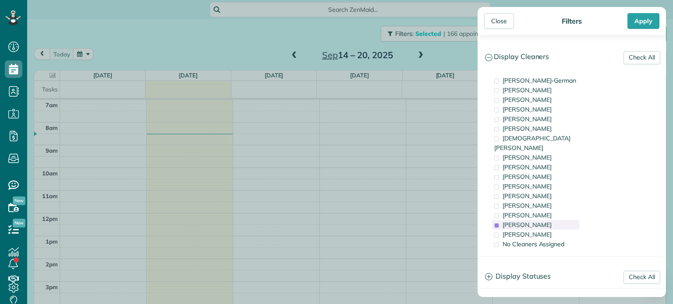
click at [523, 221] on span "Meralda Harris" at bounding box center [526, 225] width 49 height 8
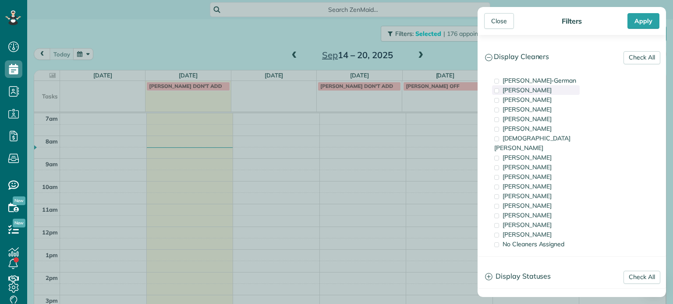
click at [547, 85] on div "Cassie Feliciano" at bounding box center [536, 90] width 88 height 10
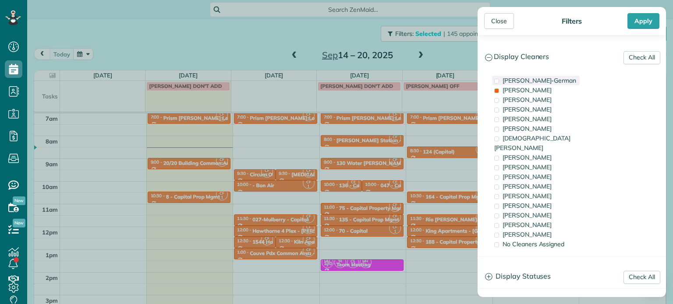
click at [546, 78] on span "Christina Wright-German" at bounding box center [539, 81] width 74 height 8
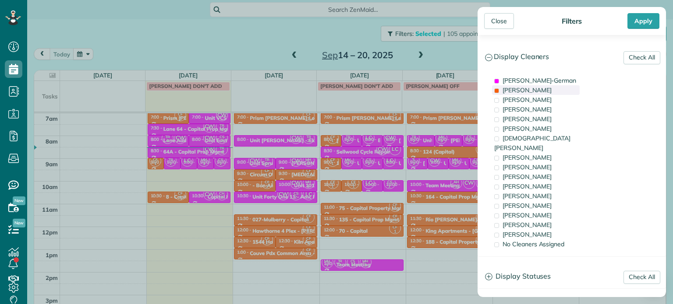
click at [550, 89] on div "Cassie Feliciano" at bounding box center [536, 90] width 88 height 10
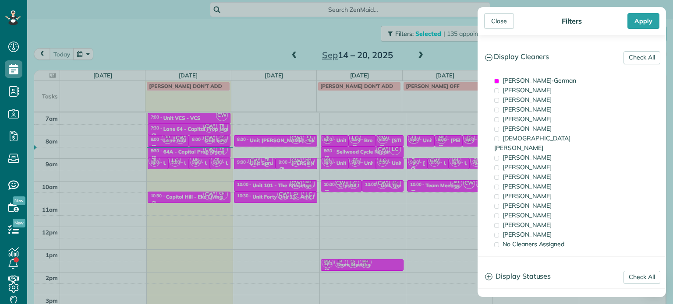
click at [188, 119] on div "Close Filters Apply Check All Display Cleaners Christina Wright-German Cassie F…" at bounding box center [336, 152] width 673 height 304
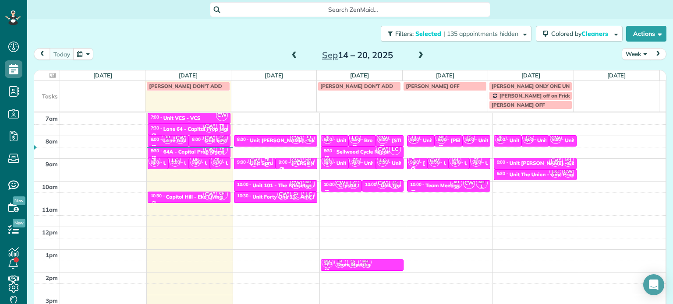
click at [188, 119] on div "Unit VCS - VCS" at bounding box center [181, 118] width 37 height 6
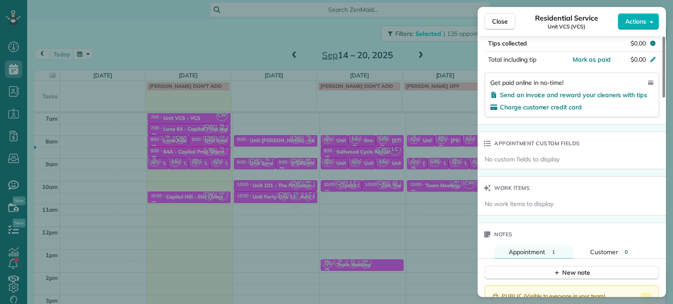
scroll to position [701, 0]
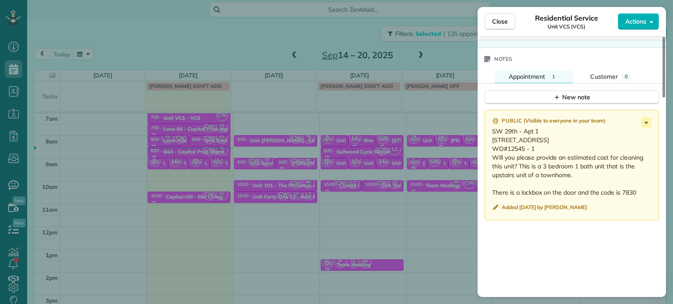
click at [447, 52] on div "Close Residential Service Unit VCS (VCS) Actions Status Active Unit VCS (VCS) ·…" at bounding box center [336, 152] width 673 height 304
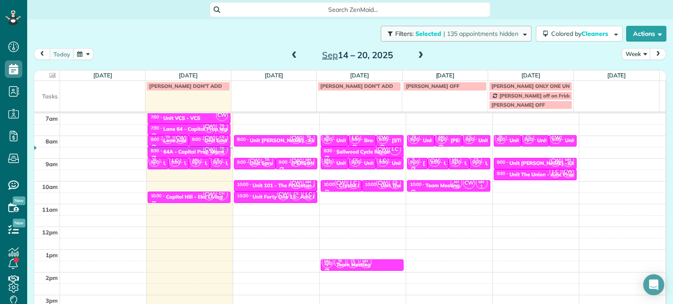
click at [459, 35] on span "| 135 appointments hidden" at bounding box center [480, 34] width 75 height 8
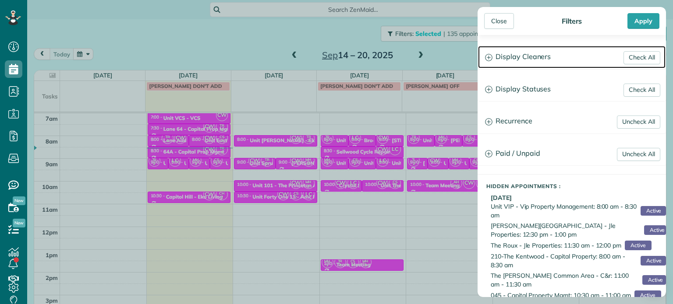
click at [526, 61] on h3 "Display Cleaners" at bounding box center [571, 57] width 187 height 22
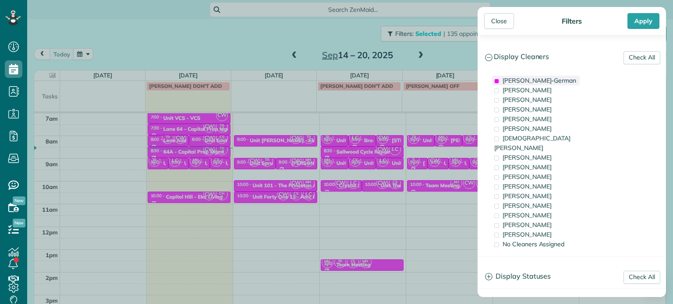
drag, startPoint x: 536, startPoint y: 78, endPoint x: 540, endPoint y: 90, distance: 12.6
click at [536, 78] on span "Christina Wright-German" at bounding box center [539, 81] width 74 height 8
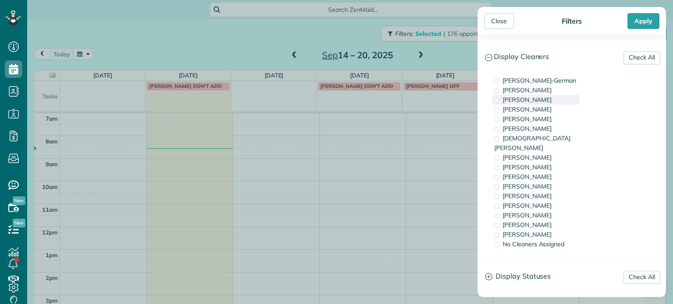
click at [544, 99] on span "Tawnya Reynolds" at bounding box center [526, 100] width 49 height 8
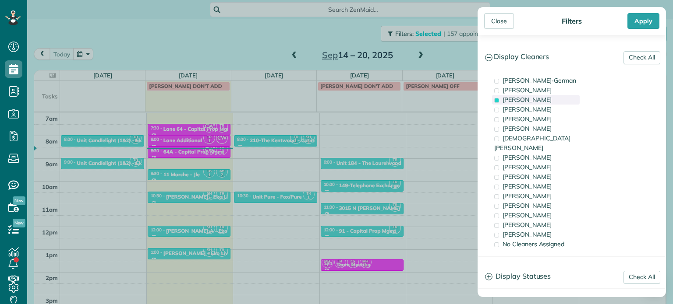
click at [544, 99] on span "Tawnya Reynolds" at bounding box center [526, 100] width 49 height 8
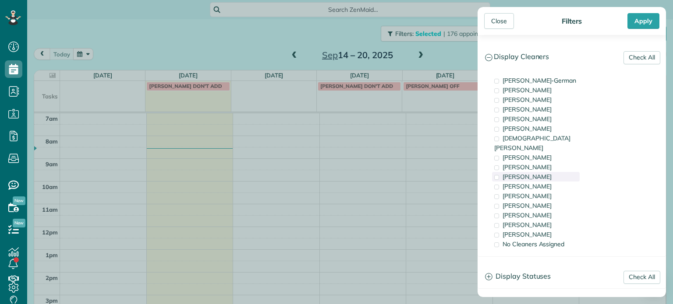
click at [554, 172] on div "Trish Langhorst" at bounding box center [536, 177] width 88 height 10
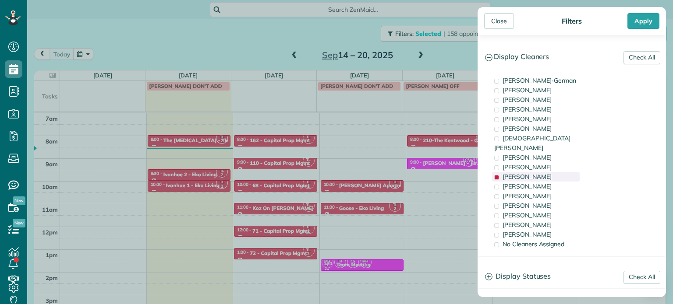
click at [554, 172] on div "Trish Langhorst" at bounding box center [536, 177] width 88 height 10
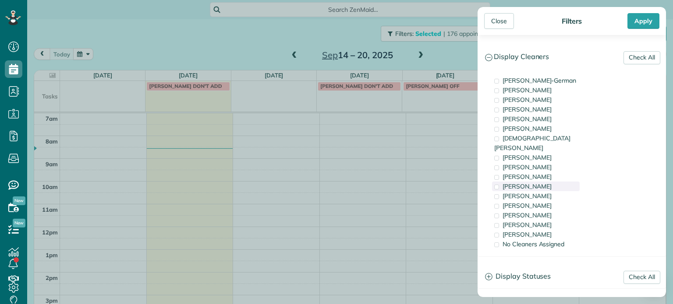
click at [560, 182] on div "Cyndi Holm" at bounding box center [536, 187] width 88 height 10
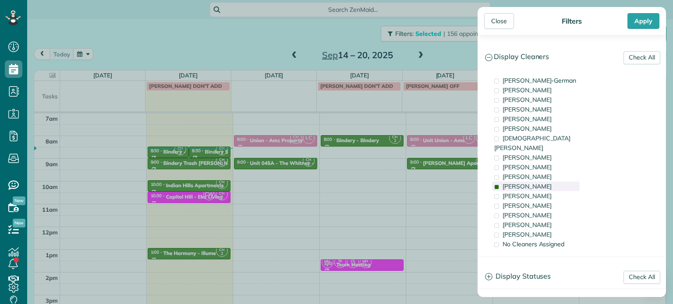
click at [560, 182] on div "Cyndi Holm" at bounding box center [536, 187] width 88 height 10
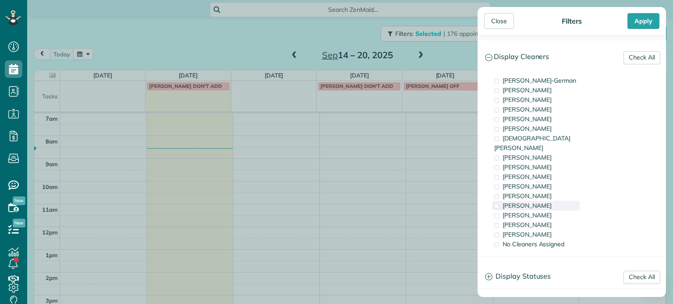
click at [561, 201] on div "Tammi Rue" at bounding box center [536, 206] width 88 height 10
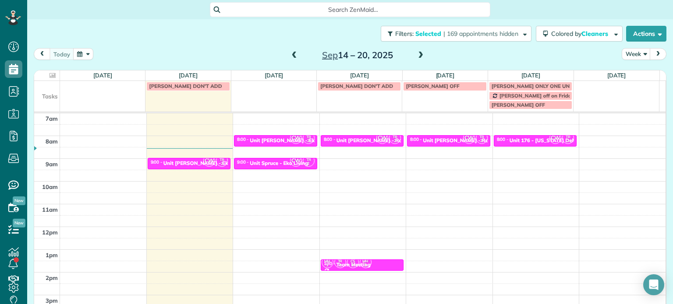
click at [455, 178] on div "Close Filters Apply Check All Display Cleaners Christina Wright-German Cassie F…" at bounding box center [336, 152] width 673 height 304
click at [443, 139] on div "Unit Benford - Rcm Properties" at bounding box center [471, 141] width 96 height 6
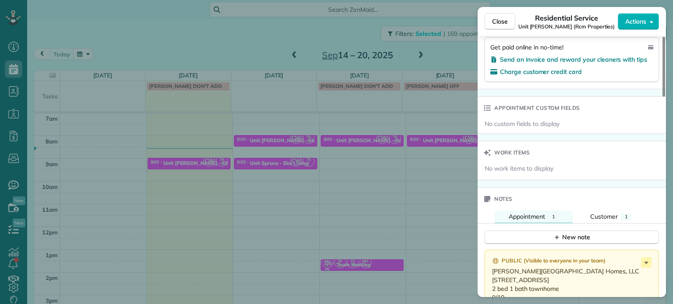
scroll to position [664, 0]
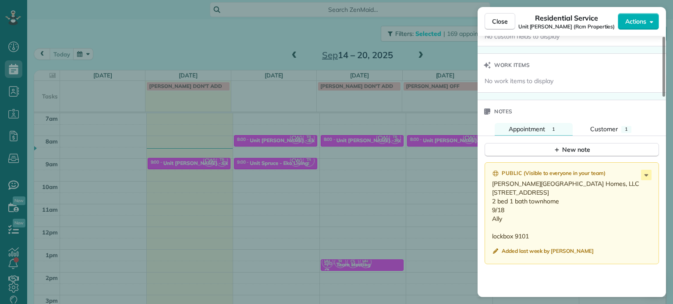
click at [385, 150] on div "Close Residential Service Unit Benford (Rcm Properties) Actions Status Active U…" at bounding box center [336, 152] width 673 height 304
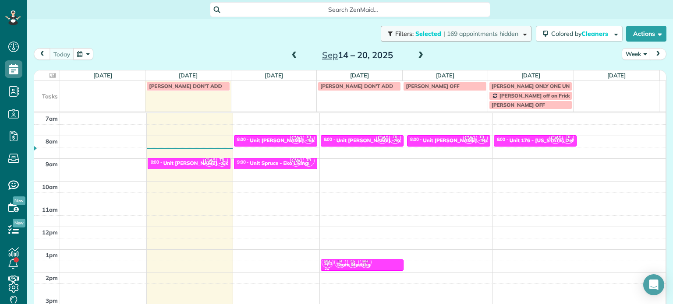
click at [480, 32] on span "| 169 appointments hidden" at bounding box center [480, 34] width 75 height 8
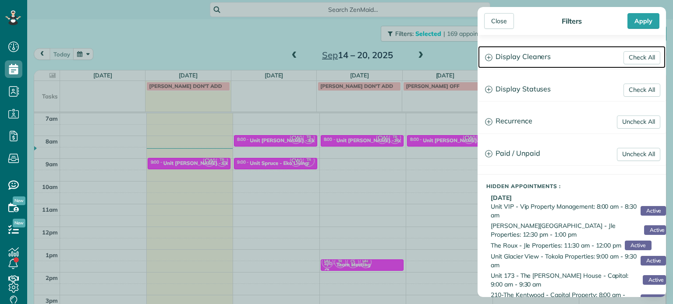
click at [547, 57] on h3 "Display Cleaners" at bounding box center [571, 57] width 187 height 22
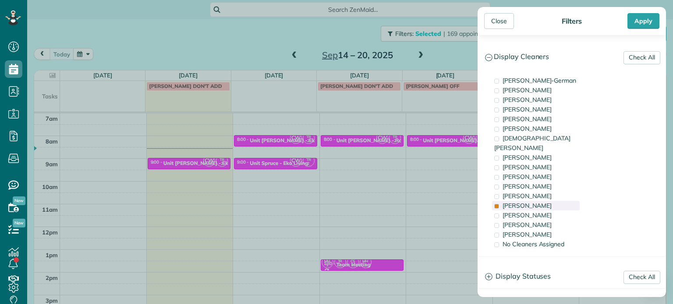
click at [540, 201] on div "Tammi Rue" at bounding box center [536, 206] width 88 height 10
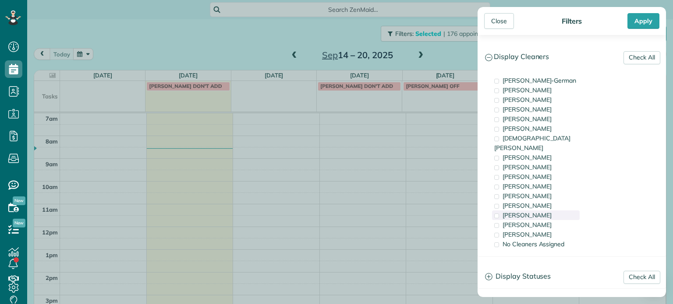
click at [543, 211] on div "Laura Chavez" at bounding box center [536, 216] width 88 height 10
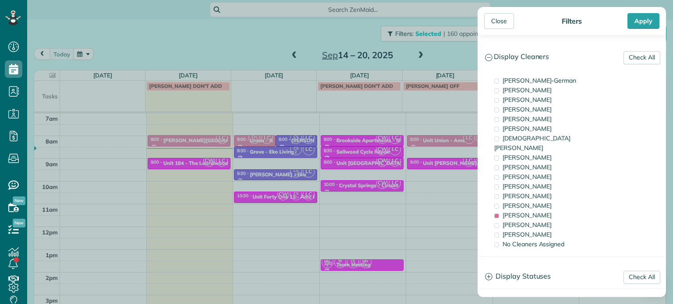
click at [443, 191] on div "Close Filters Apply Check All Display Cleaners Christina Wright-German Cassie F…" at bounding box center [336, 152] width 673 height 304
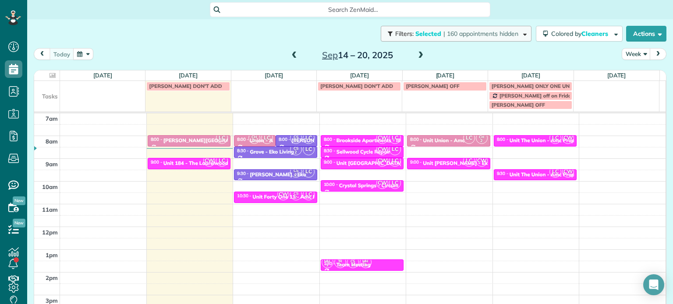
click at [467, 41] on button "Filters: Selected | 160 appointments hidden" at bounding box center [456, 34] width 151 height 16
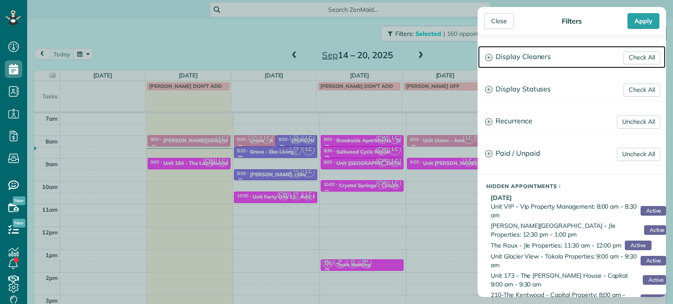
click at [505, 60] on h3 "Display Cleaners" at bounding box center [571, 57] width 187 height 22
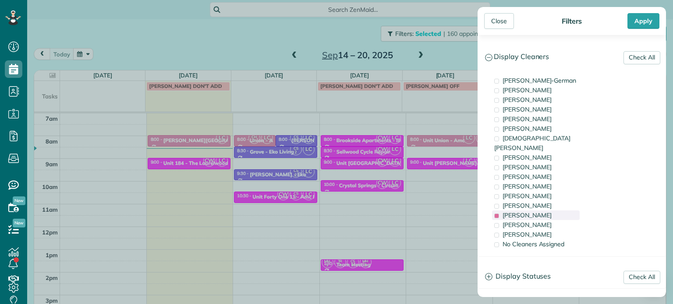
click at [539, 212] on span "Laura Chavez" at bounding box center [526, 216] width 49 height 8
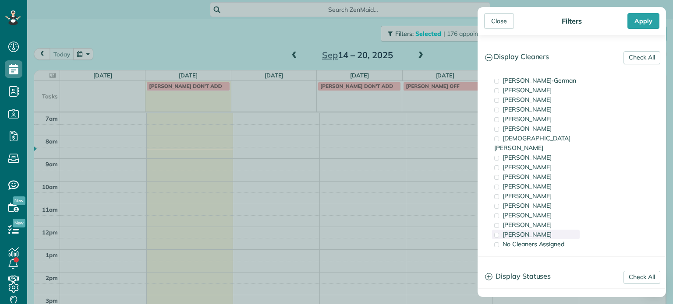
click at [540, 231] on span "Cristina Sainz" at bounding box center [526, 235] width 49 height 8
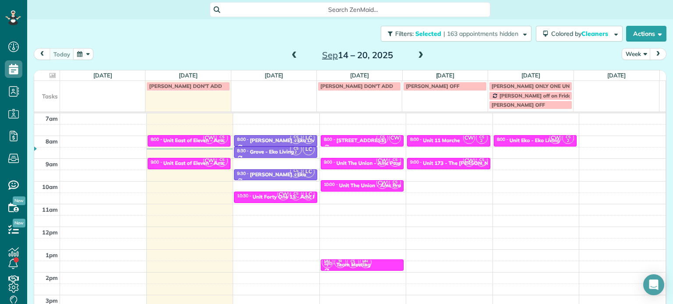
click at [427, 201] on div "Close Filters Apply Check All Display Cleaners Christina Wright-German Cassie F…" at bounding box center [336, 152] width 673 height 304
click at [519, 142] on div "Unit Eko - Eko Living" at bounding box center [534, 141] width 50 height 6
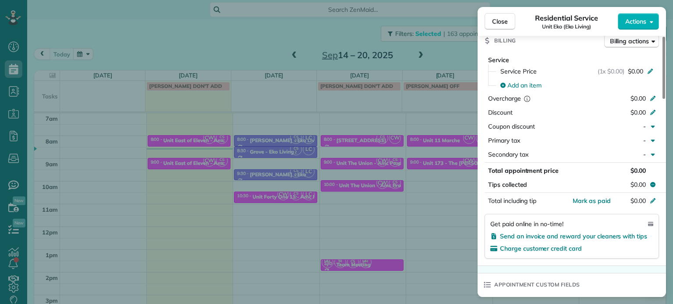
scroll to position [621, 0]
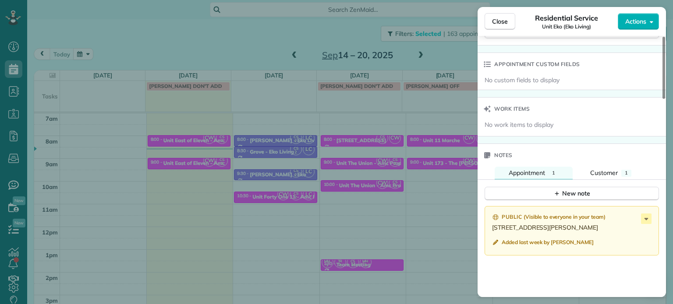
click at [442, 188] on div "Close Residential Service Unit Eko (Eko Living) Actions Status Active Unit Eko …" at bounding box center [336, 152] width 673 height 304
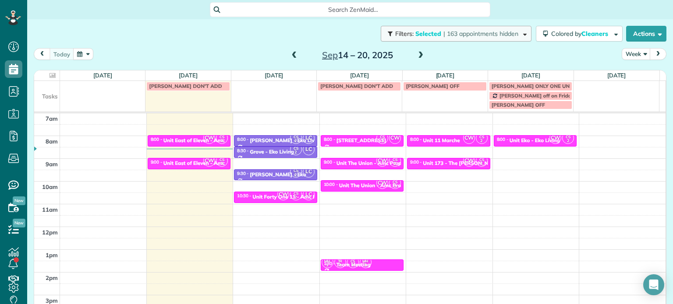
click at [478, 34] on span "| 163 appointments hidden" at bounding box center [480, 34] width 75 height 8
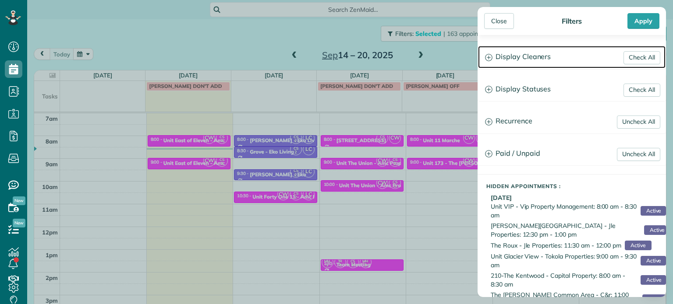
click at [530, 55] on h3 "Display Cleaners" at bounding box center [571, 57] width 187 height 22
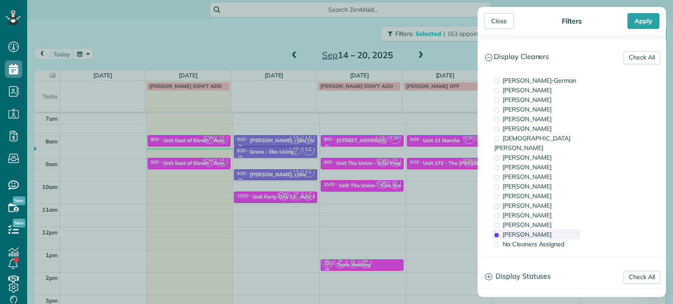
click at [550, 230] on div "Cristina Sainz" at bounding box center [536, 235] width 88 height 10
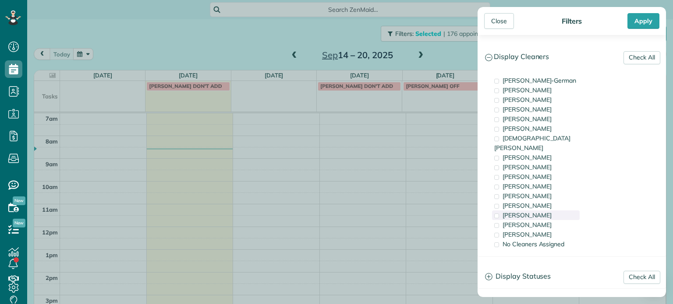
click at [550, 211] on div "Laura Chavez" at bounding box center [536, 216] width 88 height 10
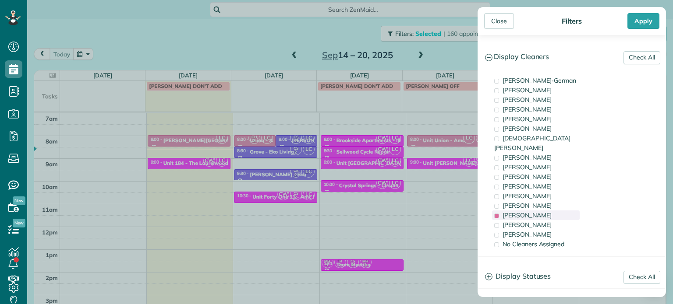
click at [550, 211] on div "Laura Chavez" at bounding box center [536, 216] width 88 height 10
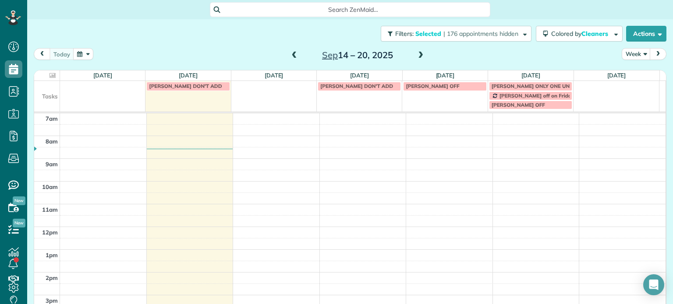
click at [421, 56] on div "Close Filters Apply Check All Display Cleaners Christina Wright-German Cassie F…" at bounding box center [336, 152] width 673 height 304
click at [416, 54] on span at bounding box center [421, 56] width 10 height 8
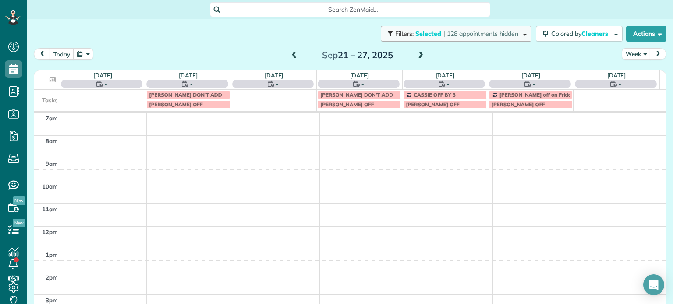
click at [447, 33] on span "| 128 appointments hidden" at bounding box center [480, 34] width 75 height 8
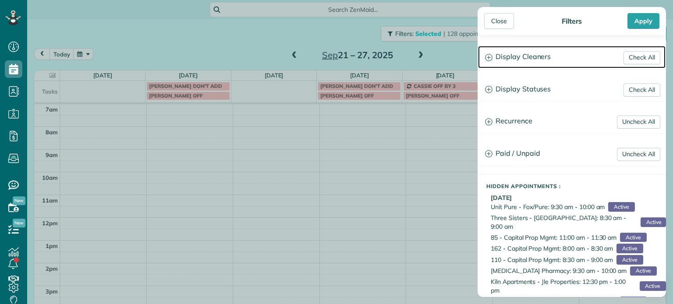
click at [528, 57] on h3 "Display Cleaners" at bounding box center [571, 57] width 187 height 22
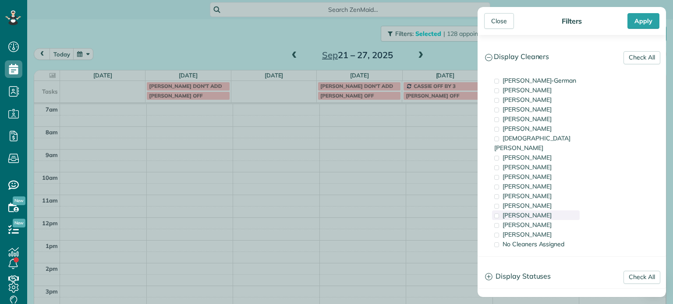
click at [547, 211] on div "Laura Chavez" at bounding box center [536, 216] width 88 height 10
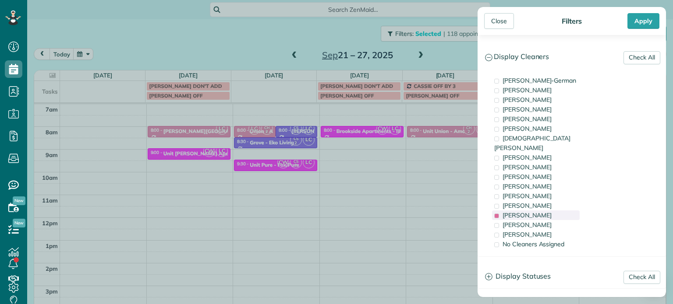
click at [545, 211] on div "Laura Chavez" at bounding box center [536, 216] width 88 height 10
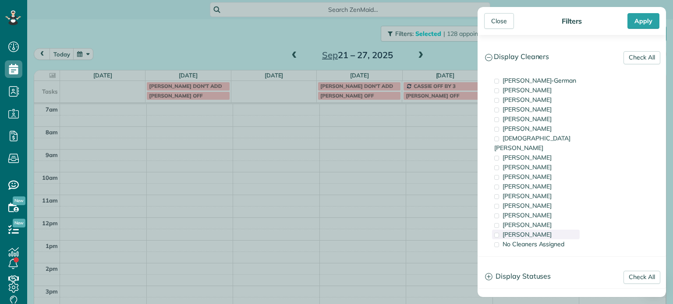
click at [543, 230] on div "Cristina Sainz" at bounding box center [536, 235] width 88 height 10
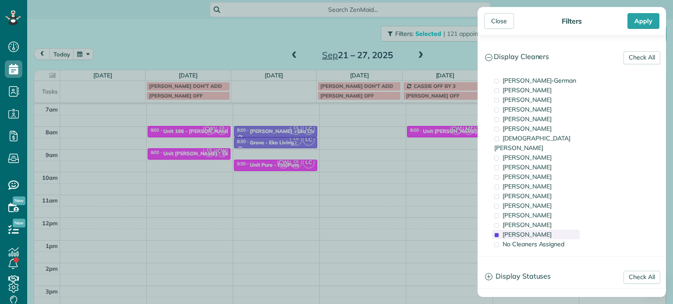
click at [543, 230] on div "Cristina Sainz" at bounding box center [536, 235] width 88 height 10
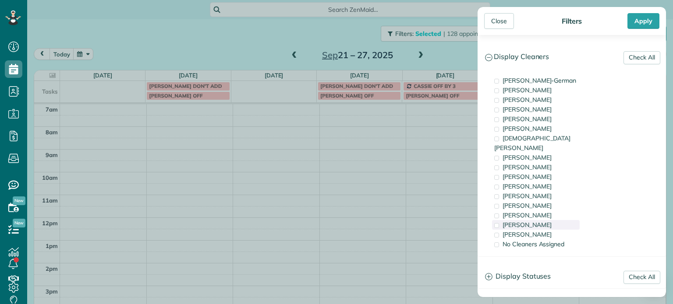
click at [542, 220] on div "Meralda Harris" at bounding box center [536, 225] width 88 height 10
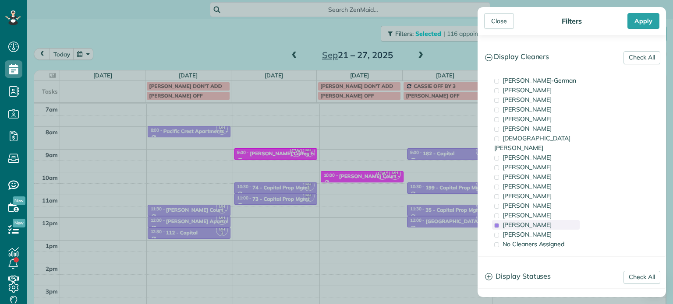
click at [542, 220] on div "Meralda Harris" at bounding box center [536, 225] width 88 height 10
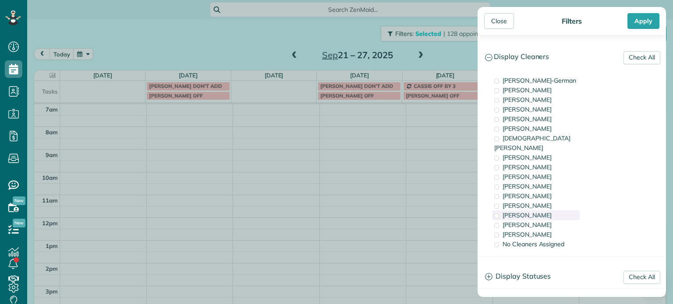
click at [542, 211] on div "Laura Chavez" at bounding box center [536, 216] width 88 height 10
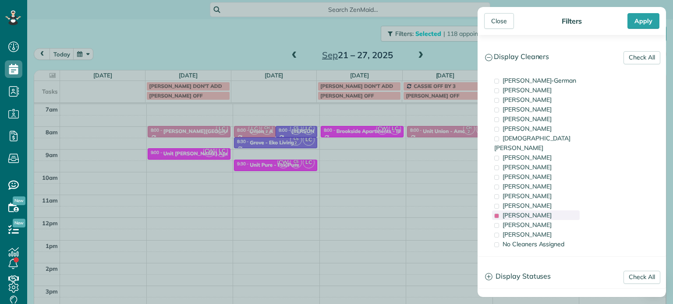
click at [542, 211] on div "Laura Chavez" at bounding box center [536, 216] width 88 height 10
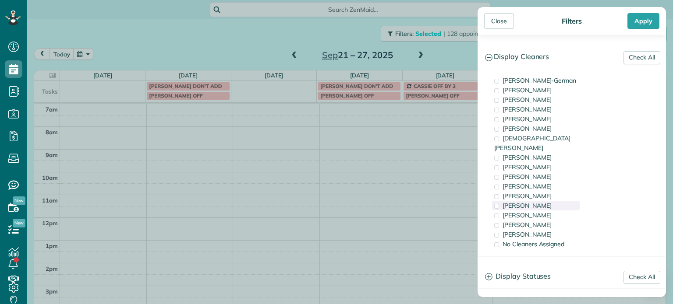
click at [543, 201] on div "Tammi Rue" at bounding box center [536, 206] width 88 height 10
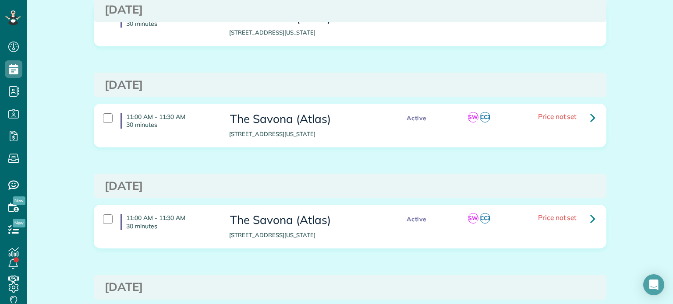
scroll to position [88, 0]
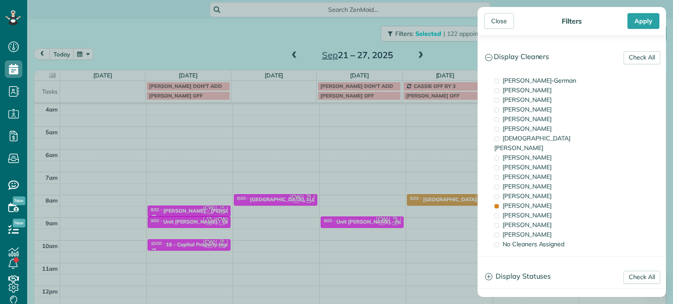
scroll to position [68, 0]
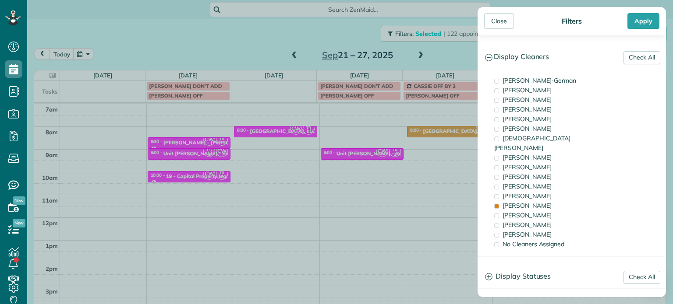
click at [543, 201] on div "[PERSON_NAME]" at bounding box center [536, 206] width 88 height 10
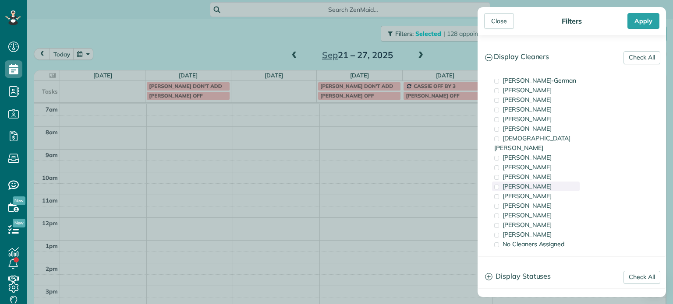
click at [543, 182] on div "[PERSON_NAME]" at bounding box center [536, 187] width 88 height 10
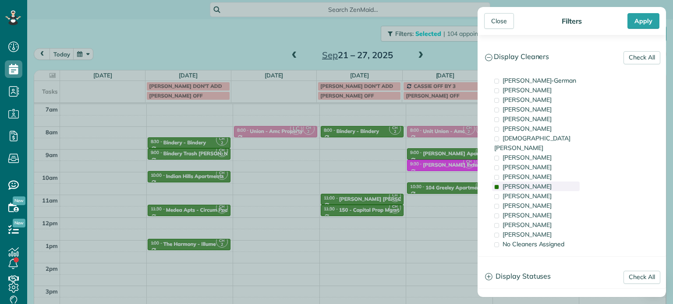
click at [543, 182] on div "[PERSON_NAME]" at bounding box center [536, 187] width 88 height 10
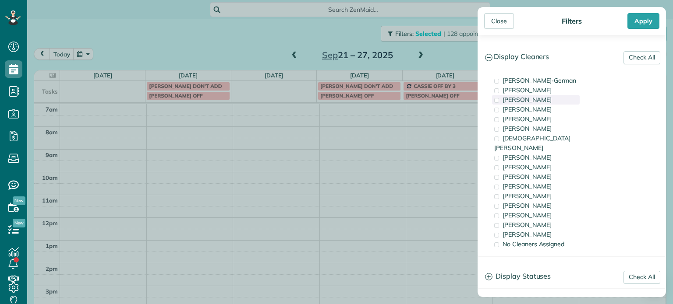
click at [538, 98] on span "[PERSON_NAME]" at bounding box center [526, 100] width 49 height 8
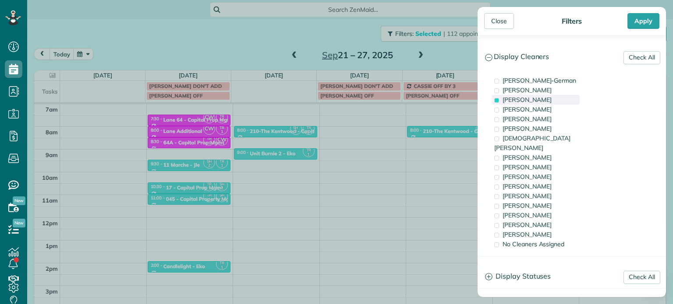
click at [538, 98] on span "Tawnya Reynolds" at bounding box center [526, 100] width 49 height 8
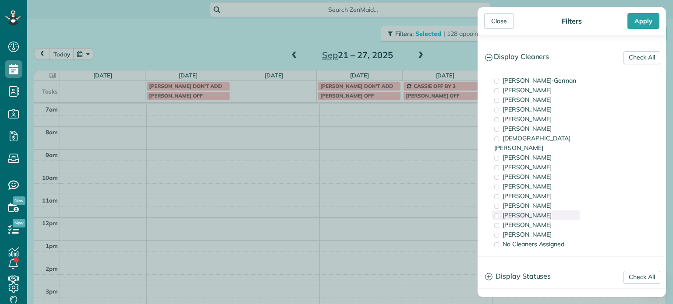
click at [535, 212] on span "Laura Chavez" at bounding box center [526, 216] width 49 height 8
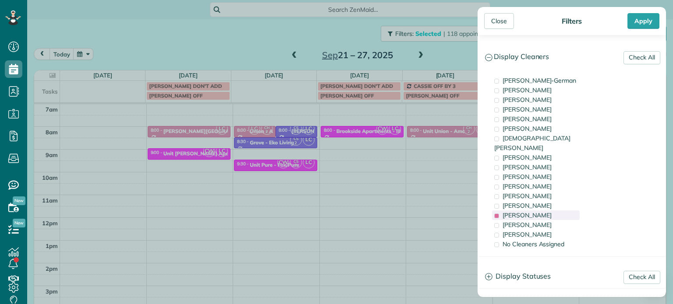
click at [510, 212] on span "Laura Chavez" at bounding box center [526, 216] width 49 height 8
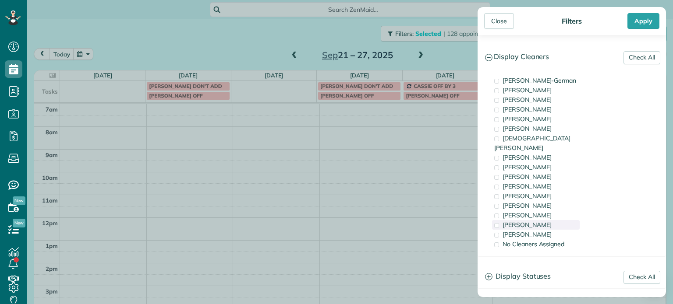
click at [518, 221] on span "Meralda Harris" at bounding box center [526, 225] width 49 height 8
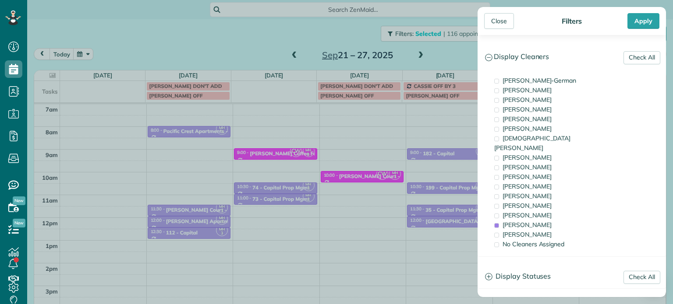
click at [441, 187] on div "Close Filters Apply Check All Display Cleaners Christina Wright-German Cassie F…" at bounding box center [336, 152] width 673 height 304
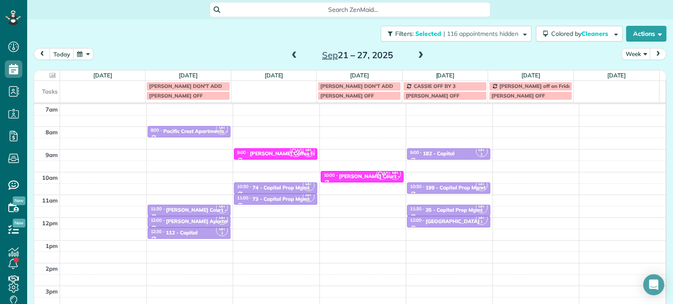
click at [290, 57] on span at bounding box center [295, 56] width 10 height 8
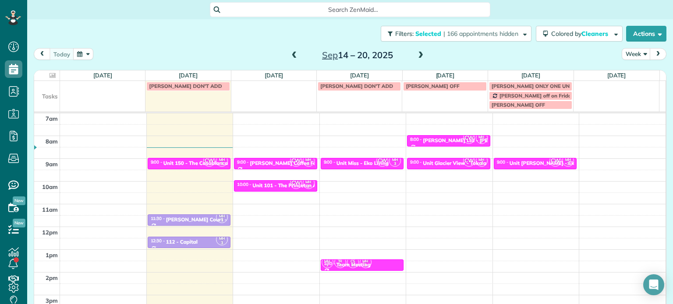
click at [416, 58] on span at bounding box center [421, 56] width 10 height 8
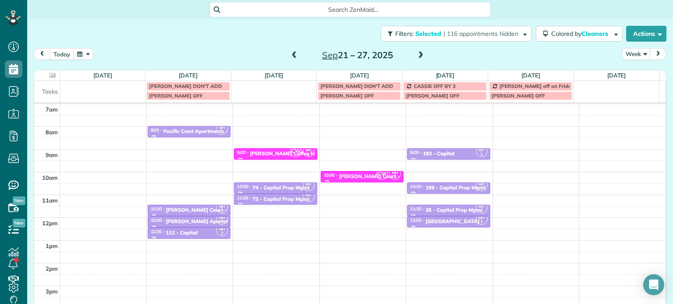
click at [478, 43] on div "Filters: Selected | 116 appointments hidden Colored by Cleaners Color by Cleane…" at bounding box center [350, 33] width 646 height 29
click at [478, 33] on span "| 116 appointments hidden" at bounding box center [480, 34] width 75 height 8
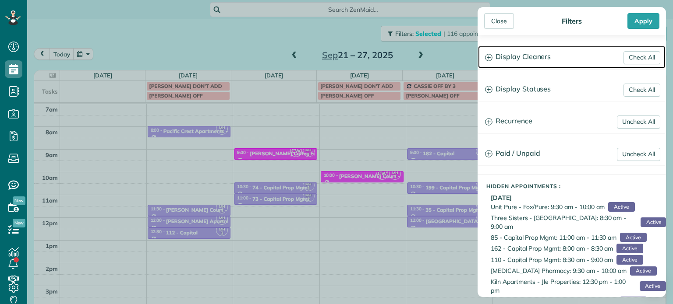
click at [519, 63] on h3 "Display Cleaners" at bounding box center [571, 57] width 187 height 22
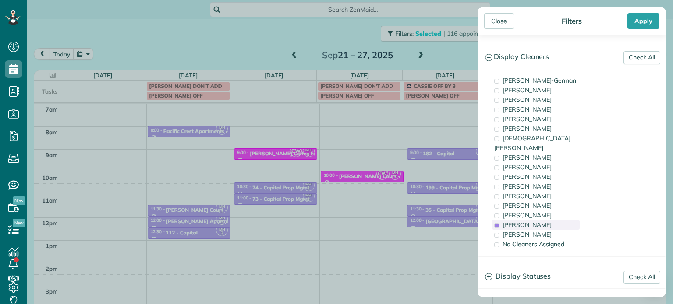
click at [555, 220] on div "[PERSON_NAME]" at bounding box center [536, 225] width 88 height 10
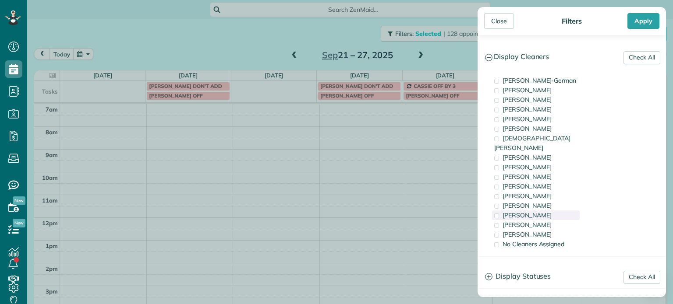
click at [557, 211] on div "[PERSON_NAME]" at bounding box center [536, 216] width 88 height 10
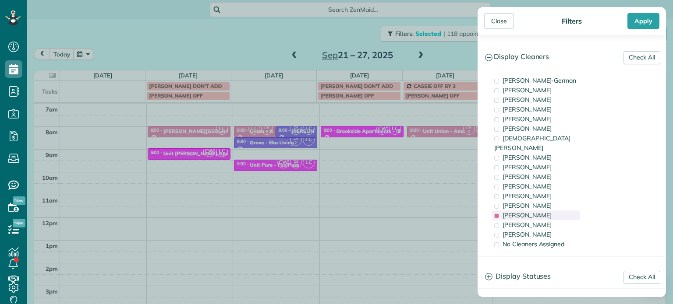
click at [557, 211] on div "[PERSON_NAME]" at bounding box center [536, 216] width 88 height 10
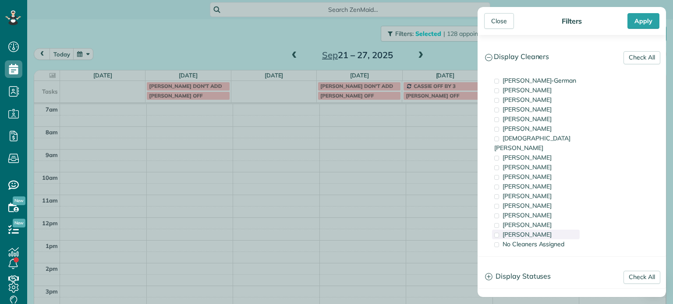
click at [558, 230] on div "[PERSON_NAME]" at bounding box center [536, 235] width 88 height 10
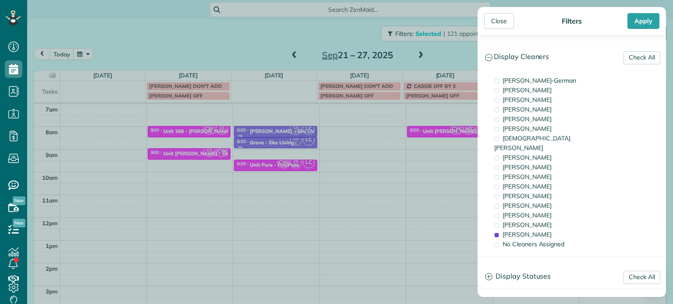
click at [363, 128] on div "Close Filters Apply Check All Display Cleaners Christina Wright-German Cassie F…" at bounding box center [336, 152] width 673 height 304
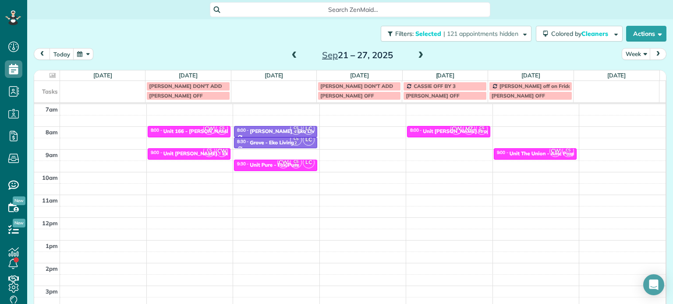
click at [291, 52] on span at bounding box center [295, 56] width 10 height 8
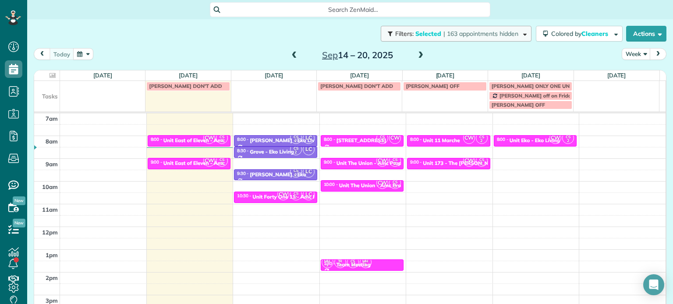
click at [448, 34] on span "| 163 appointments hidden" at bounding box center [480, 34] width 75 height 8
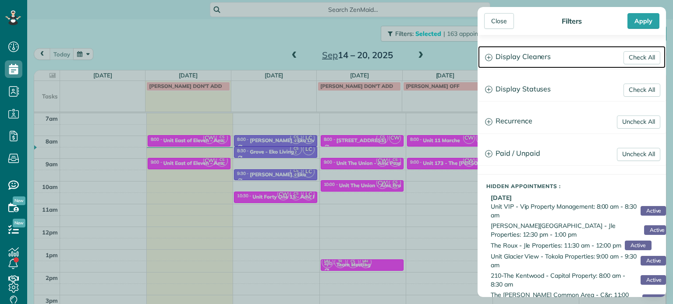
click at [510, 52] on h3 "Display Cleaners" at bounding box center [571, 57] width 187 height 22
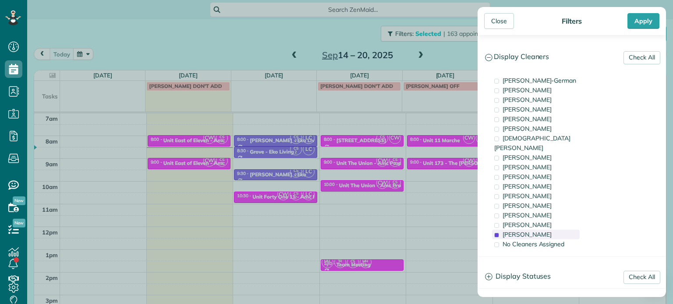
click at [533, 231] on span "[PERSON_NAME]" at bounding box center [526, 235] width 49 height 8
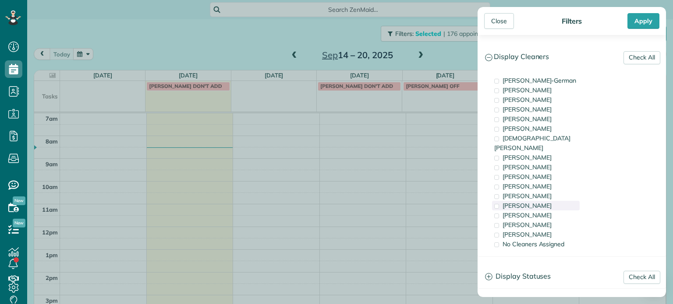
click at [532, 202] on span "[PERSON_NAME]" at bounding box center [526, 206] width 49 height 8
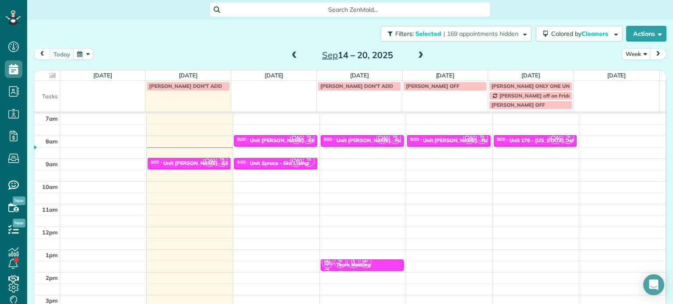
click at [408, 162] on div "Close Filters Apply Check All Display Cleaners Christina Wright-German Cassie F…" at bounding box center [336, 152] width 673 height 304
click at [290, 53] on span at bounding box center [295, 56] width 10 height 8
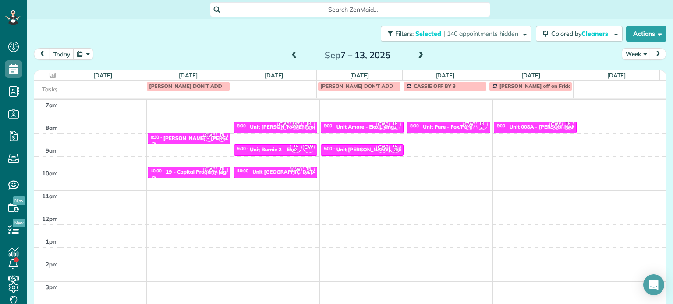
click at [521, 122] on div at bounding box center [535, 127] width 82 height 11
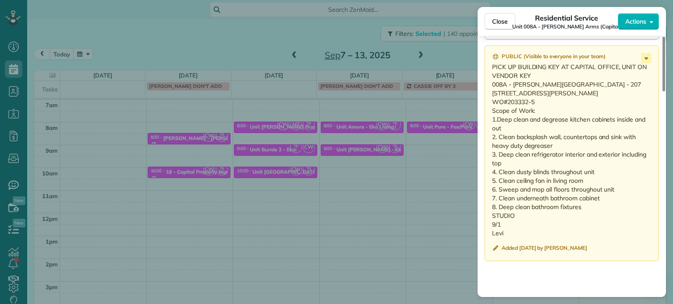
scroll to position [746, 0]
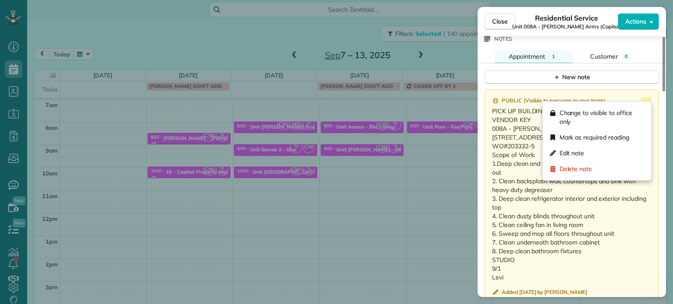
click at [646, 97] on icon at bounding box center [646, 102] width 11 height 11
click at [601, 153] on div "Edit note" at bounding box center [597, 153] width 102 height 16
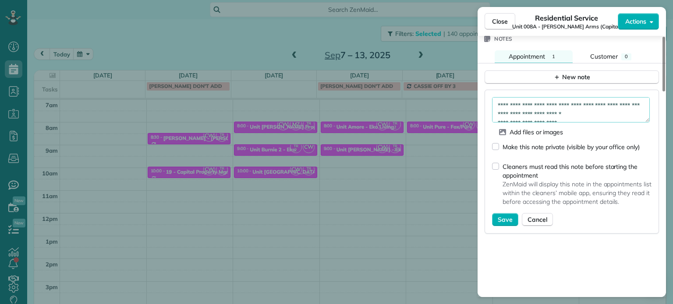
click at [573, 107] on textarea "**********" at bounding box center [571, 109] width 158 height 25
type textarea "**********"
click at [506, 215] on span "Save" at bounding box center [505, 219] width 15 height 9
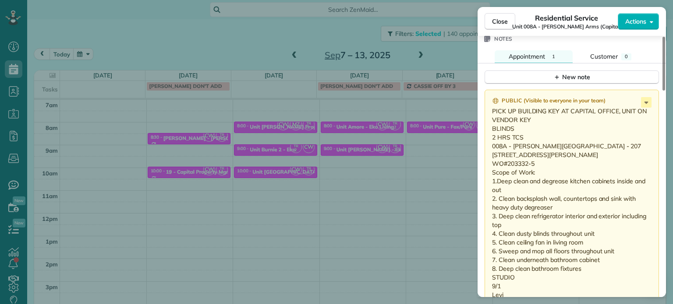
scroll to position [790, 0]
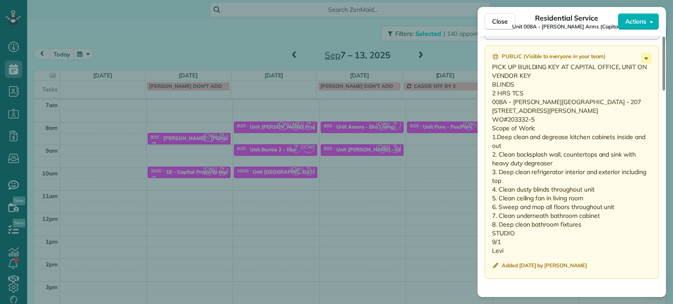
drag, startPoint x: 506, startPoint y: 254, endPoint x: 487, endPoint y: 99, distance: 156.2
click at [487, 99] on div "Public ( Visible to everyone in your team ) PICK UP BUILDING KEY AT CAPITAL OFF…" at bounding box center [571, 162] width 174 height 233
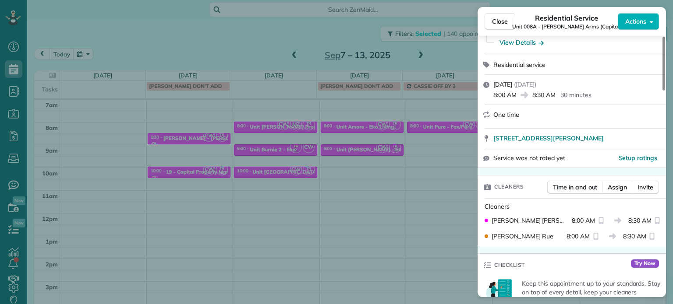
scroll to position [0, 0]
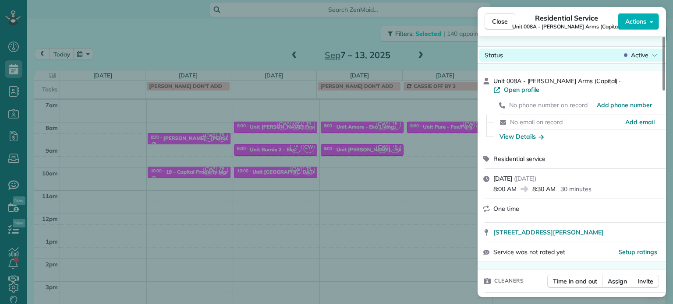
click at [641, 57] on span "Active" at bounding box center [640, 55] width 18 height 9
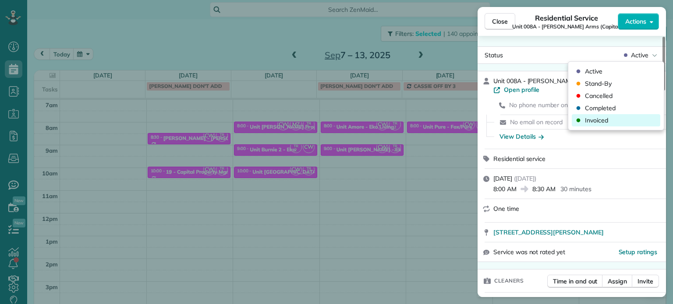
click at [612, 118] on div "Invoiced" at bounding box center [616, 120] width 88 height 12
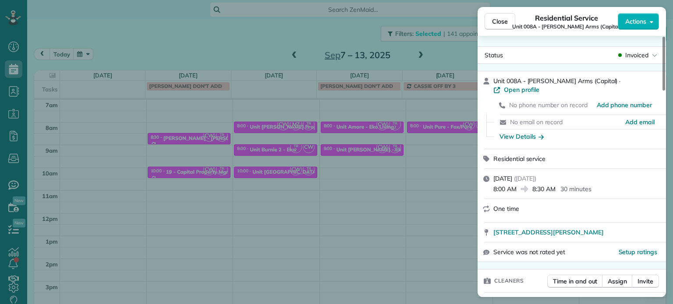
click at [367, 111] on div "Close Residential Service Unit 008A - Marshall Arms (Capital) Actions Status In…" at bounding box center [336, 152] width 673 height 304
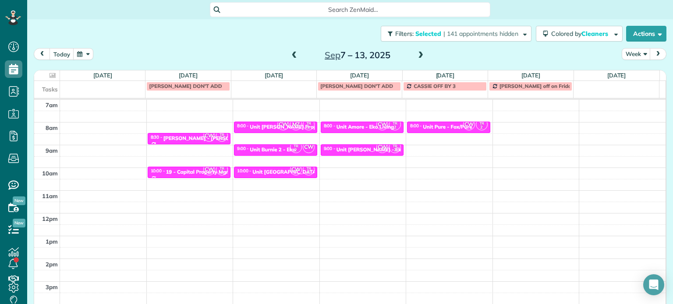
click at [417, 56] on span at bounding box center [421, 56] width 10 height 8
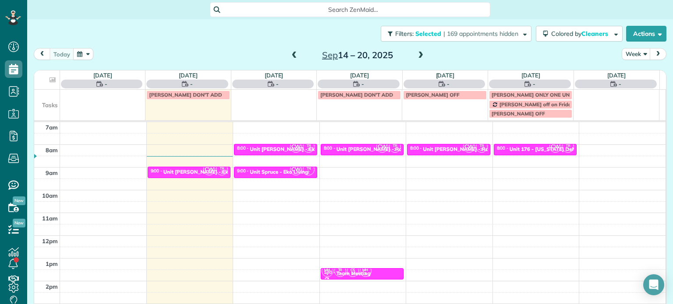
click at [417, 56] on span at bounding box center [421, 56] width 10 height 8
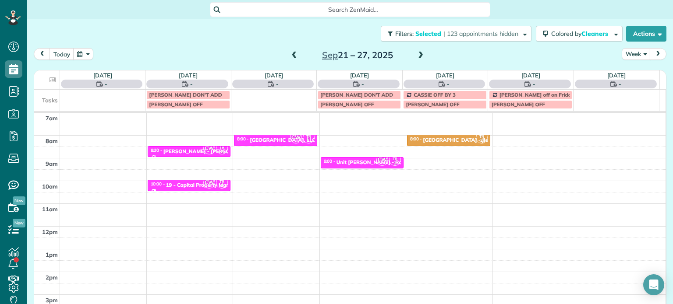
click at [417, 56] on span at bounding box center [421, 56] width 10 height 8
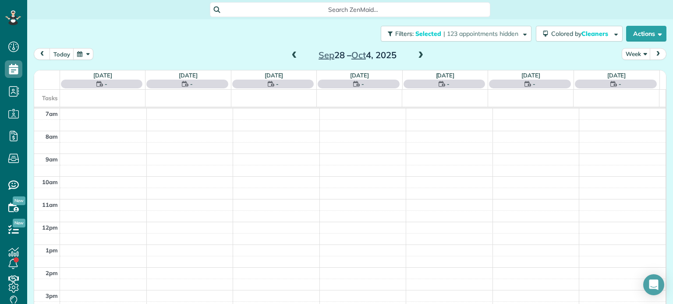
click at [417, 56] on span at bounding box center [421, 56] width 10 height 8
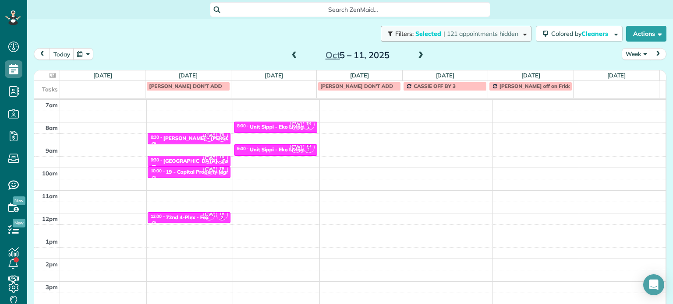
click at [443, 37] on span "| 121 appointments hidden" at bounding box center [480, 34] width 75 height 8
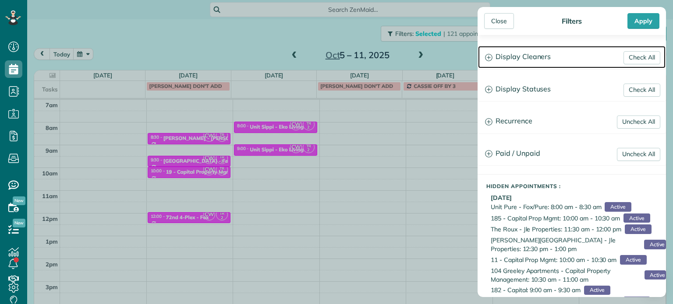
click at [523, 60] on h3 "Display Cleaners" at bounding box center [571, 57] width 187 height 22
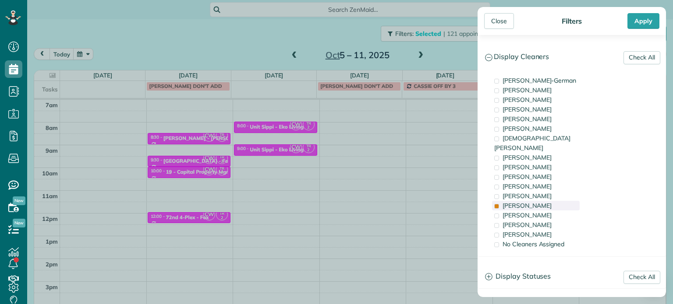
click at [523, 202] on span "Tammi Rue" at bounding box center [526, 206] width 49 height 8
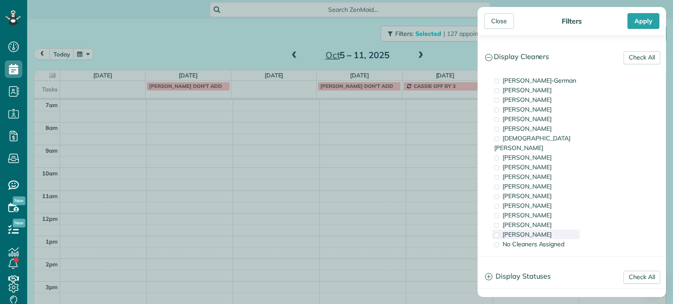
click at [528, 231] on span "Cristina Sainz" at bounding box center [526, 235] width 49 height 8
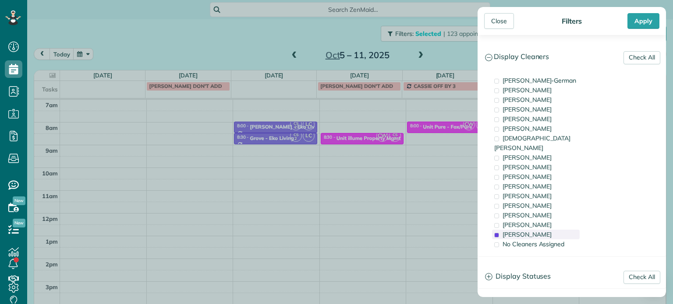
click at [528, 231] on span "Cristina Sainz" at bounding box center [526, 235] width 49 height 8
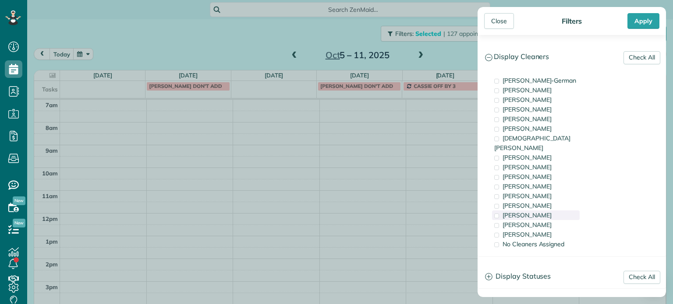
click at [529, 212] on span "Laura Chavez" at bounding box center [526, 216] width 49 height 8
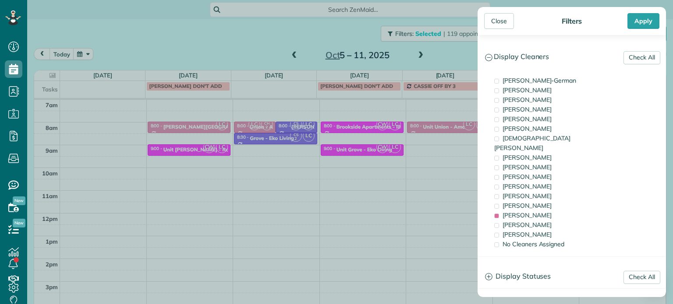
click at [175, 134] on div "Close Filters Apply Check All Display Cleaners Christina Wright-German Cassie F…" at bounding box center [336, 152] width 673 height 304
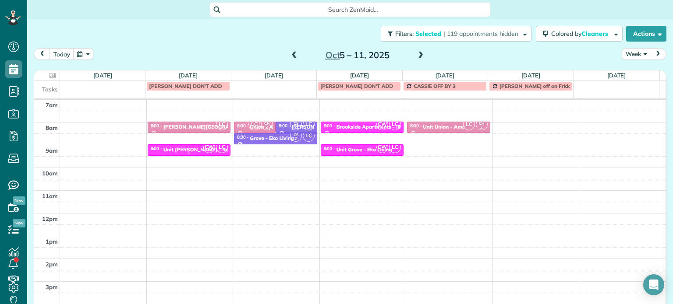
click at [189, 150] on div "Unit Benford - Rcm Properties" at bounding box center [211, 150] width 96 height 6
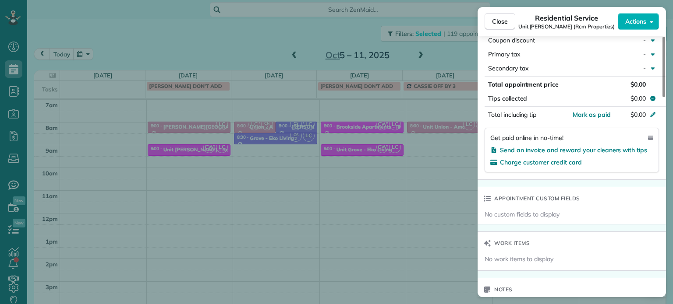
scroll to position [664, 0]
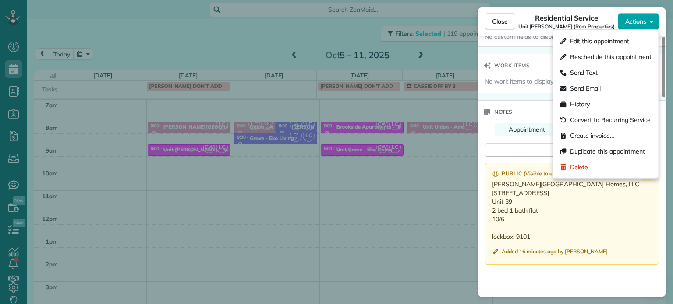
click at [636, 28] on button "Actions" at bounding box center [638, 21] width 41 height 17
click at [626, 40] on span "Edit this appointment" at bounding box center [599, 41] width 59 height 9
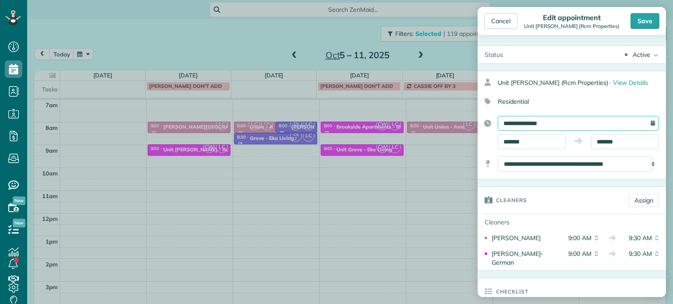
click at [567, 119] on input "**********" at bounding box center [578, 123] width 161 height 15
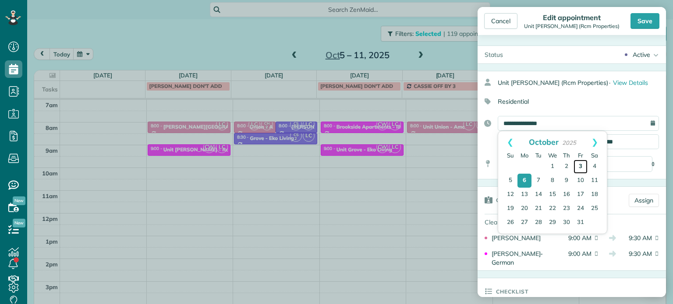
click at [578, 166] on link "3" at bounding box center [580, 167] width 14 height 14
type input "**********"
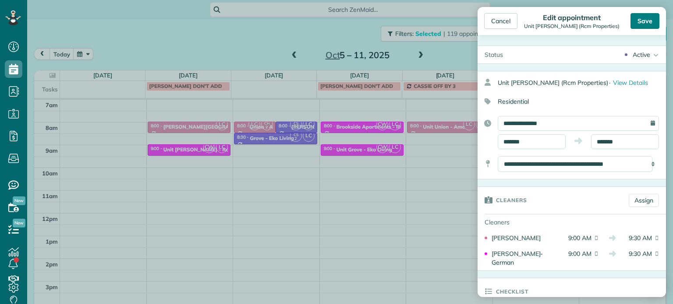
click at [650, 24] on div "Save" at bounding box center [644, 21] width 29 height 16
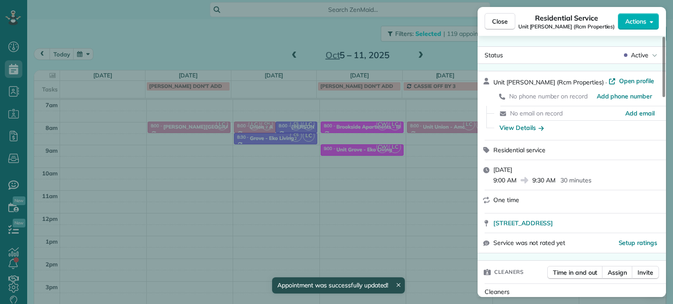
click at [305, 29] on div "Close Residential Service Unit Benford (Rcm Properties) Actions Status Active U…" at bounding box center [336, 152] width 673 height 304
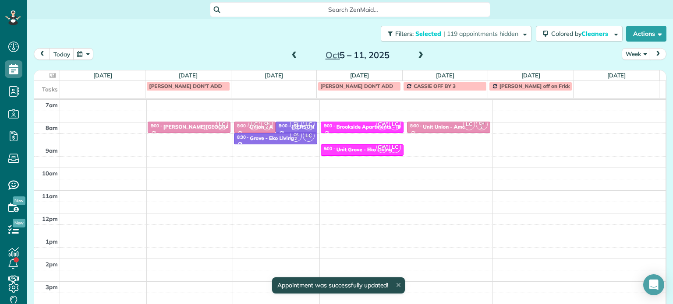
click at [292, 55] on span at bounding box center [295, 56] width 10 height 8
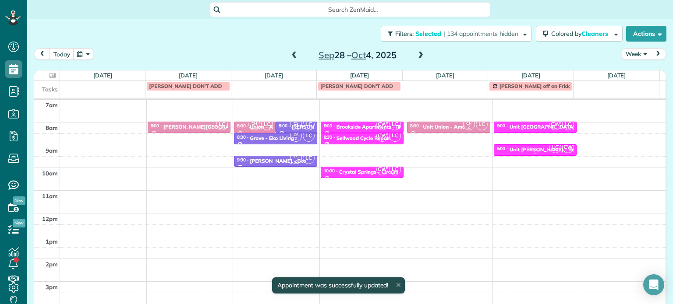
click at [523, 148] on div "Unit [PERSON_NAME] - Rcm Properties" at bounding box center [557, 150] width 96 height 6
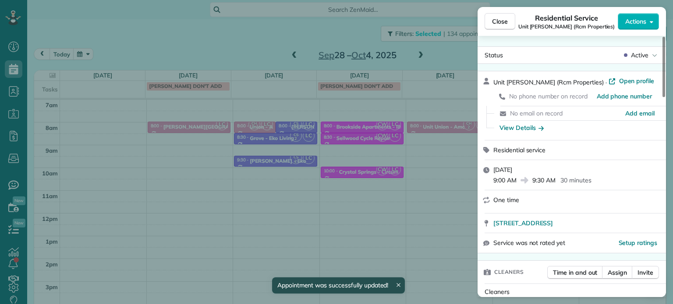
scroll to position [88, 0]
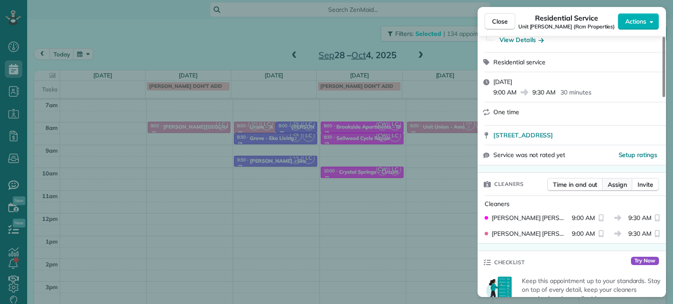
click at [617, 182] on span "Assign" at bounding box center [616, 184] width 19 height 9
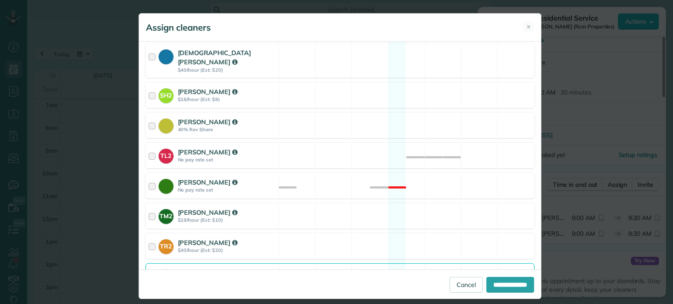
scroll to position [379, 0]
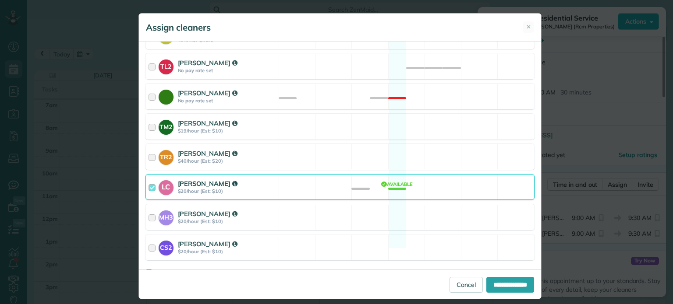
click at [373, 180] on div "LC Laura Chavez $20/hour (Est: $10) Available" at bounding box center [339, 187] width 389 height 26
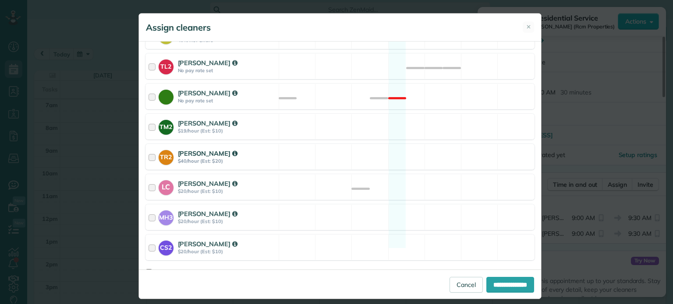
click at [399, 154] on div "TR2 Tammi Rue $40/hour (Est: $20) Available" at bounding box center [339, 157] width 389 height 26
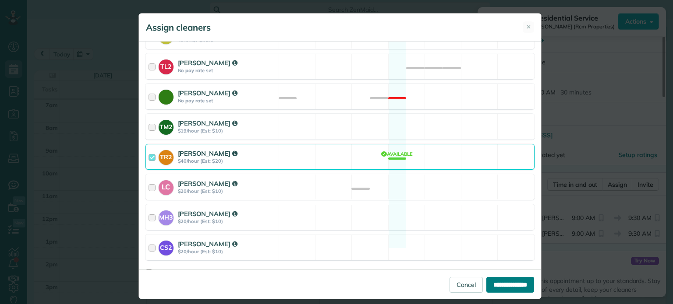
click at [509, 280] on input "**********" at bounding box center [510, 285] width 48 height 16
type input "**********"
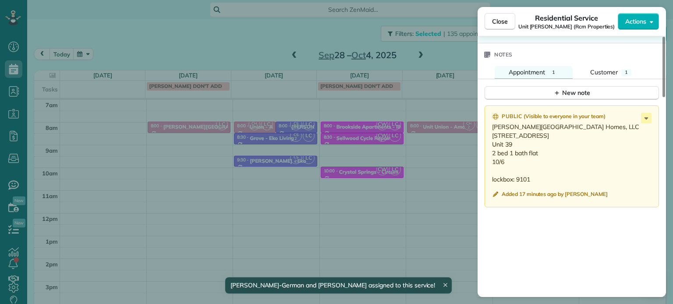
scroll to position [748, 0]
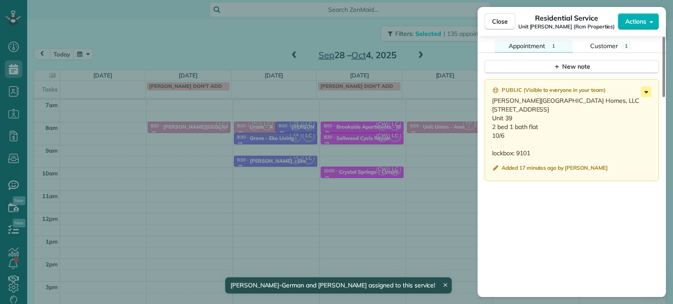
click at [650, 97] on icon at bounding box center [646, 92] width 11 height 11
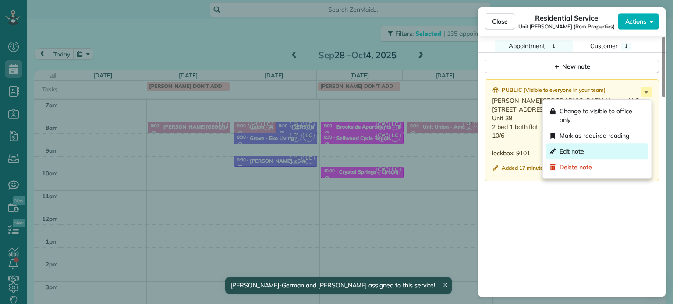
click at [607, 148] on div "Edit note" at bounding box center [597, 152] width 102 height 16
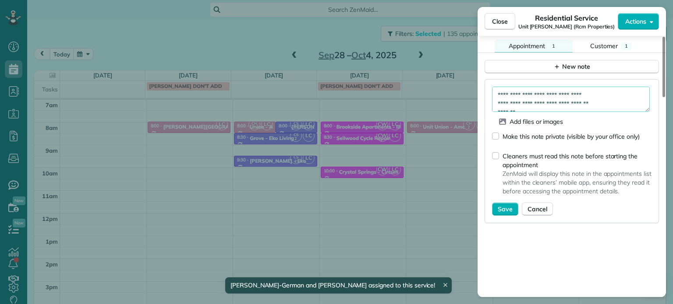
click at [606, 101] on textarea "**********" at bounding box center [571, 99] width 158 height 25
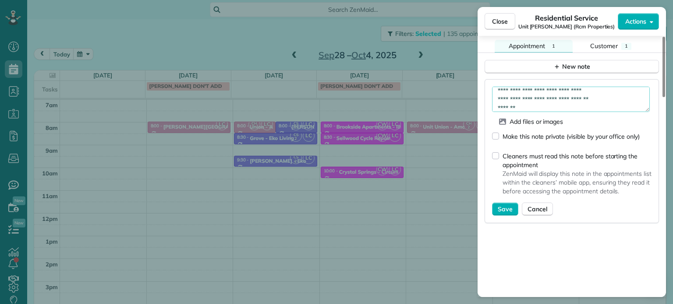
scroll to position [22, 0]
type textarea "**********"
click at [511, 212] on span "Save" at bounding box center [505, 209] width 15 height 9
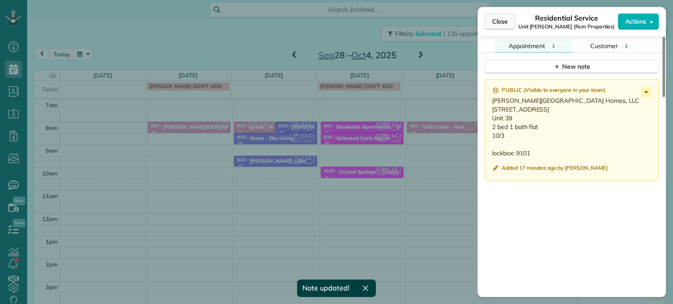
click at [505, 20] on span "Close" at bounding box center [500, 21] width 16 height 9
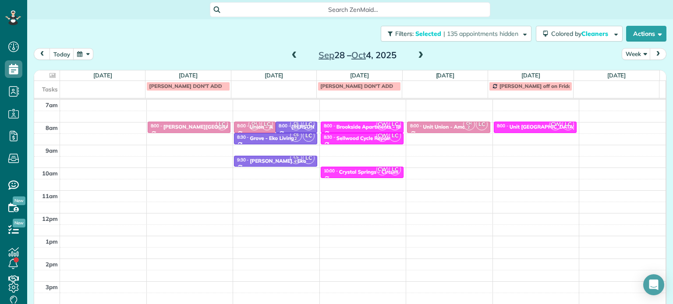
click at [290, 53] on span at bounding box center [295, 56] width 10 height 8
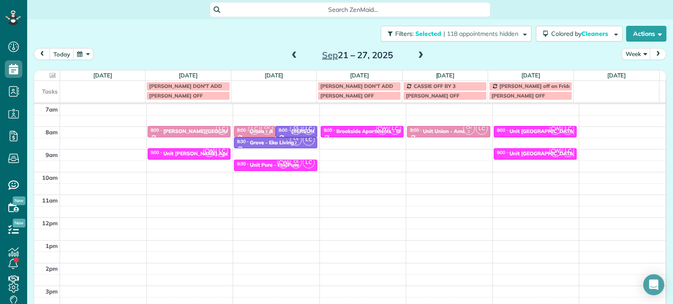
click at [290, 53] on span at bounding box center [295, 56] width 10 height 8
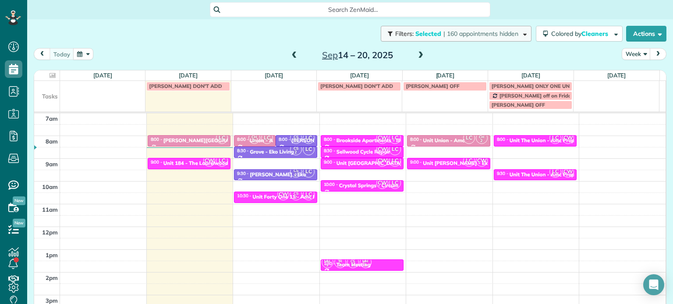
click at [443, 36] on span "| 160 appointments hidden" at bounding box center [480, 34] width 75 height 8
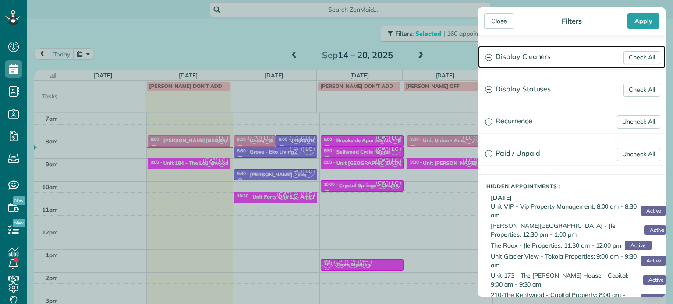
click at [513, 59] on h3 "Display Cleaners" at bounding box center [571, 57] width 187 height 22
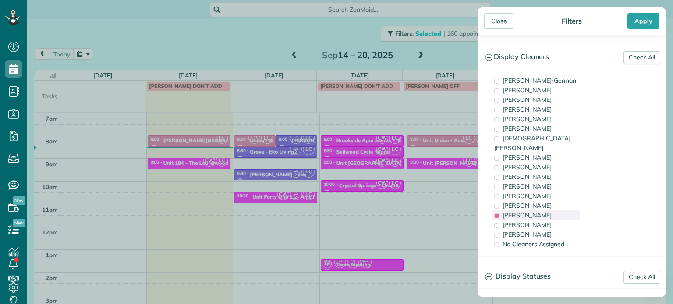
click at [540, 212] on span "Laura Chavez" at bounding box center [526, 216] width 49 height 8
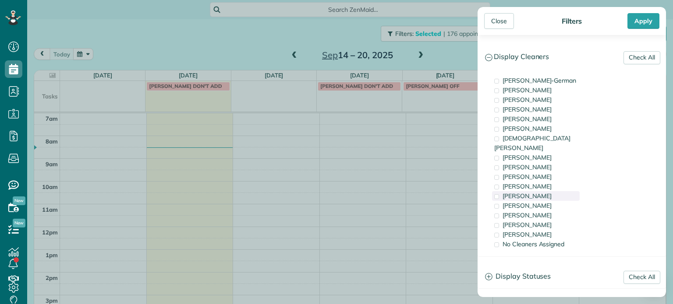
click at [539, 191] on div "[PERSON_NAME]" at bounding box center [536, 196] width 88 height 10
click at [538, 201] on div "[PERSON_NAME]" at bounding box center [536, 206] width 88 height 10
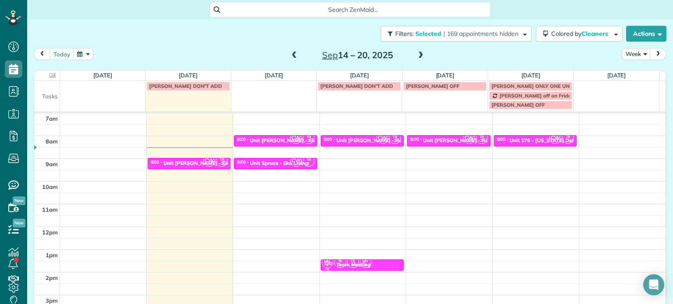
click at [235, 144] on div "Close Filters Apply Check All Display Cleaners [PERSON_NAME]-German [PERSON_NAM…" at bounding box center [336, 152] width 673 height 304
click at [205, 163] on span "CW" at bounding box center [209, 161] width 12 height 12
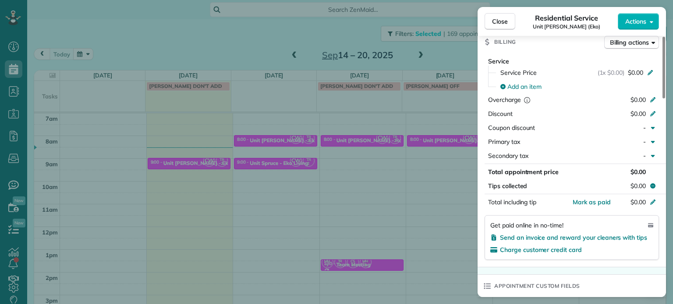
scroll to position [664, 0]
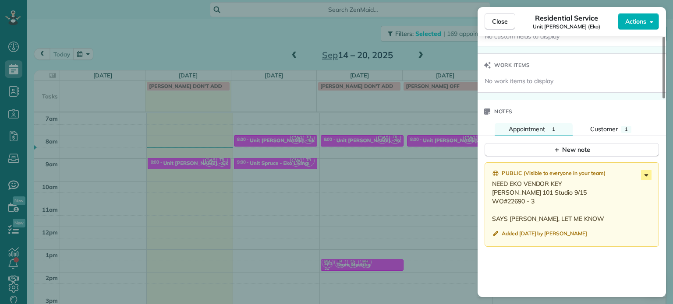
click at [645, 180] on icon at bounding box center [646, 175] width 11 height 11
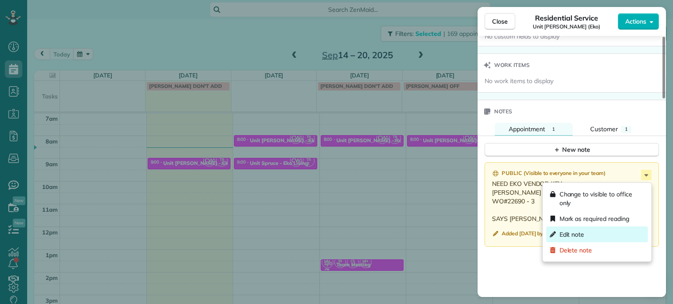
click at [589, 232] on div "Edit note" at bounding box center [597, 235] width 102 height 16
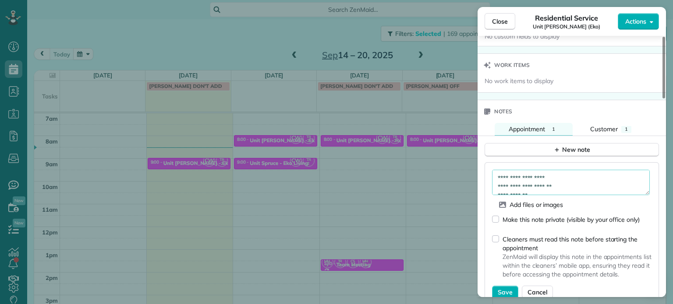
click at [593, 180] on textarea "**********" at bounding box center [571, 182] width 158 height 25
type textarea "**********"
click at [508, 290] on span "Save" at bounding box center [505, 292] width 15 height 9
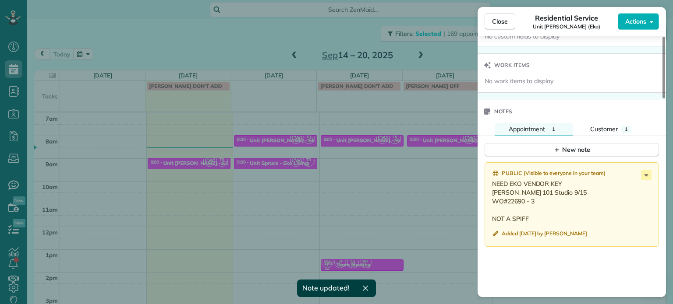
click at [371, 201] on div "Close Residential Service Unit Glisan (Eko) Actions Status Active Unit Glisan (…" at bounding box center [336, 152] width 673 height 304
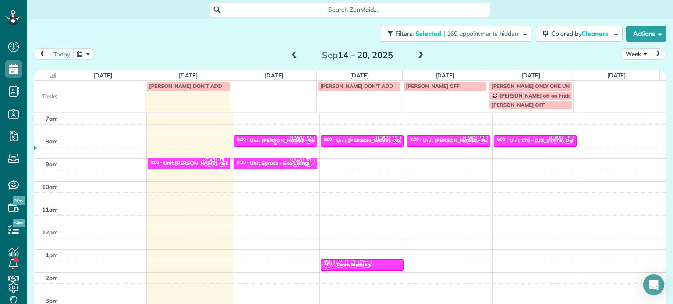
click at [290, 141] on span "CW" at bounding box center [296, 138] width 12 height 12
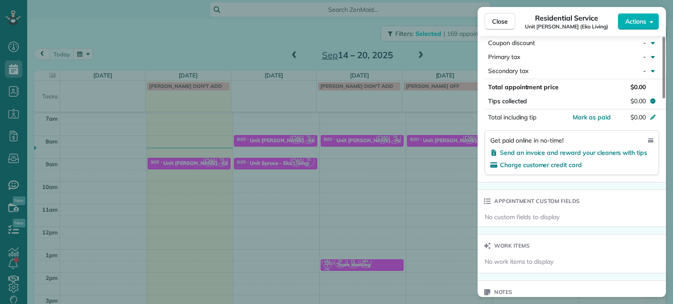
scroll to position [661, 0]
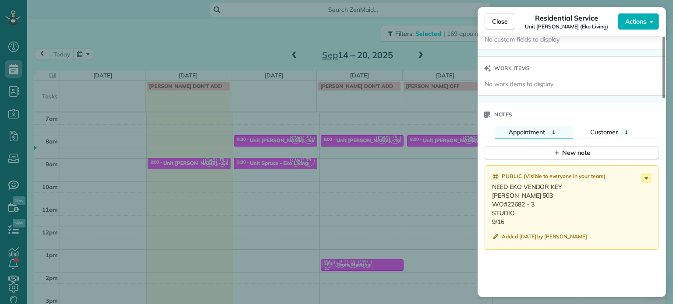
click at [389, 176] on div "Close Residential Service Unit Everett (Eko Living) Actions Status Active Unit …" at bounding box center [336, 152] width 673 height 304
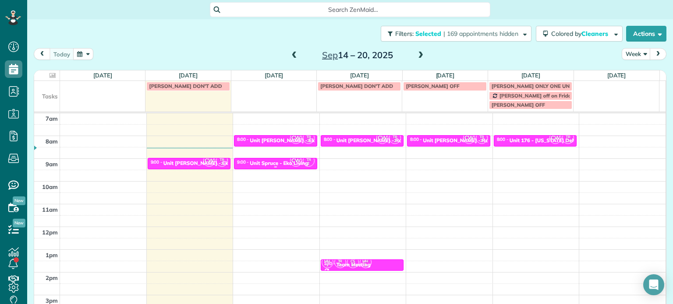
click at [274, 164] on div "Unit Spruce - Eko Living" at bounding box center [279, 163] width 58 height 6
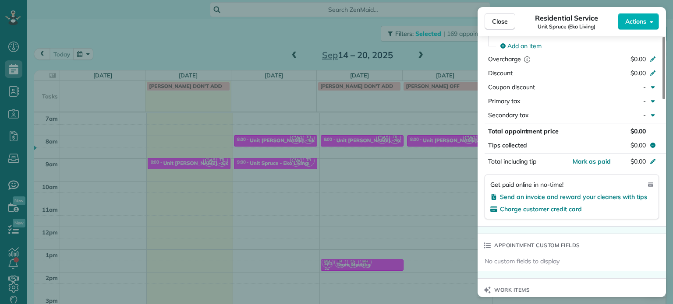
scroll to position [616, 0]
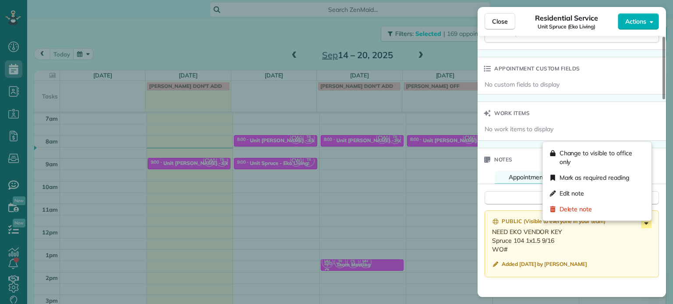
click at [649, 225] on icon at bounding box center [646, 223] width 11 height 11
click at [589, 191] on div "Edit note" at bounding box center [597, 194] width 102 height 16
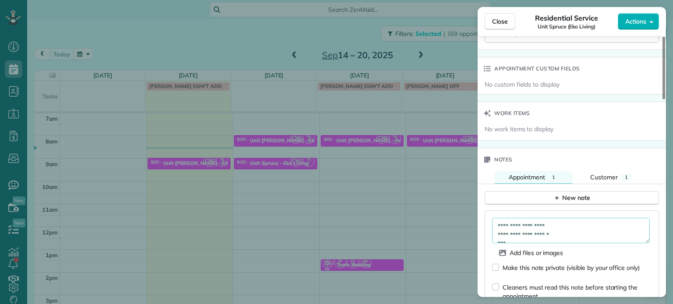
click at [580, 241] on textarea "**********" at bounding box center [571, 230] width 158 height 25
paste textarea "*********"
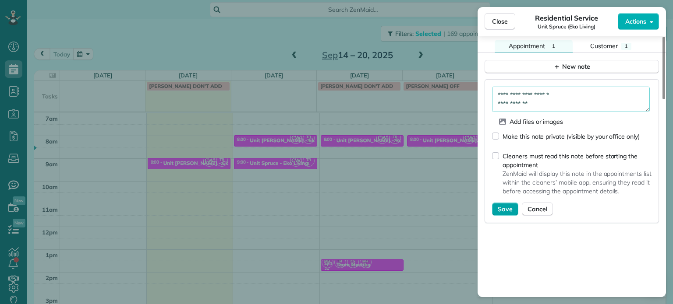
type textarea "**********"
click at [501, 214] on span "Save" at bounding box center [505, 209] width 15 height 9
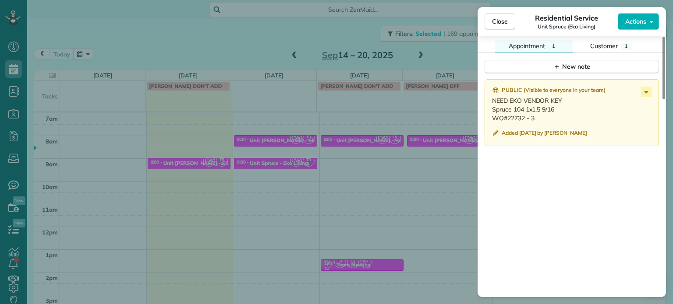
drag, startPoint x: 259, startPoint y: 99, endPoint x: 270, endPoint y: 126, distance: 28.3
click at [259, 100] on div "Close Residential Service Unit Spruce (Eko Living) Actions Status Active Unit S…" at bounding box center [336, 152] width 673 height 304
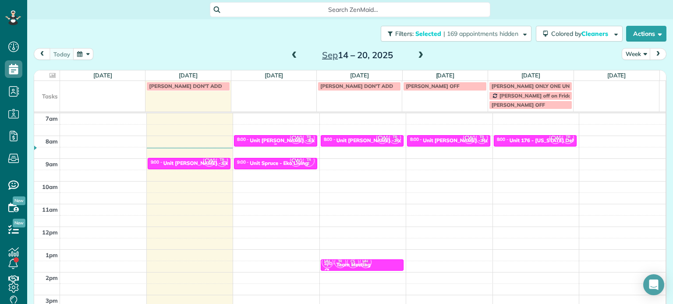
click at [273, 140] on div "Unit [PERSON_NAME] - Eko Living" at bounding box center [292, 141] width 84 height 6
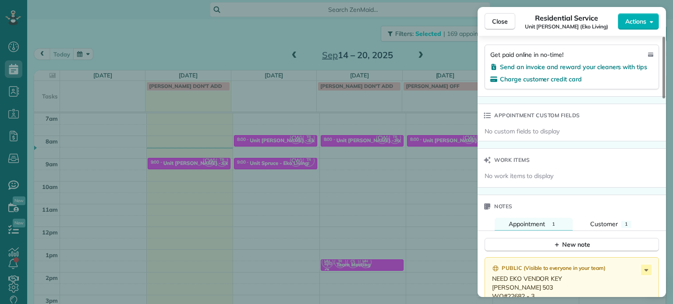
scroll to position [658, 0]
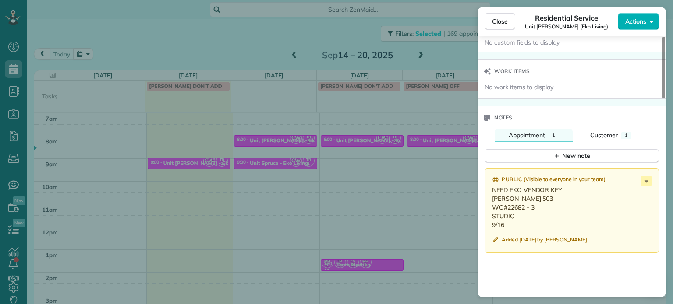
click at [377, 136] on div "Close Residential Service Unit Everett (Eko Living) Actions Status Active Unit …" at bounding box center [336, 152] width 673 height 304
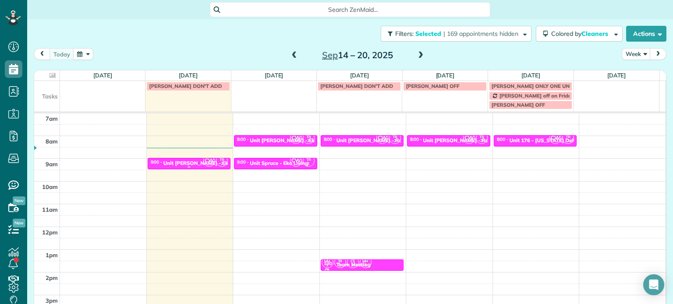
click at [203, 163] on span "CW" at bounding box center [209, 161] width 12 height 12
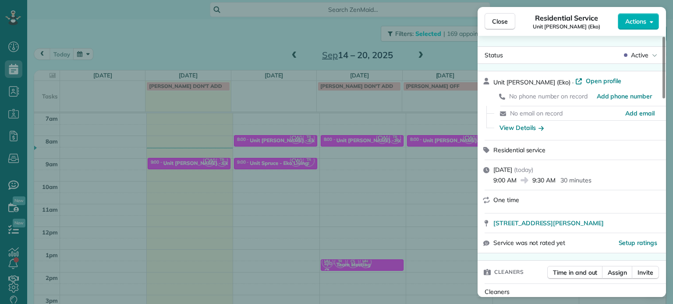
click at [326, 177] on div "Close Residential Service Unit Glisan (Eko) Actions Status Active Unit Glisan (…" at bounding box center [336, 152] width 673 height 304
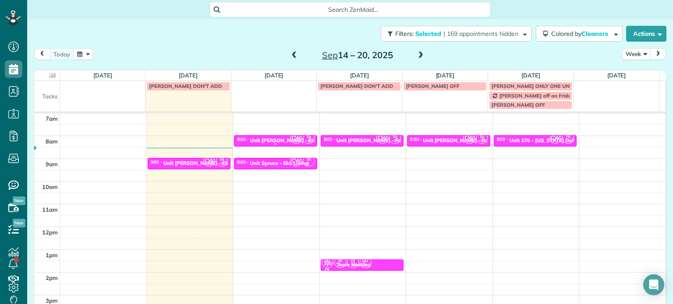
click at [271, 142] on div "Unit [PERSON_NAME] - Eko Living" at bounding box center [292, 141] width 84 height 6
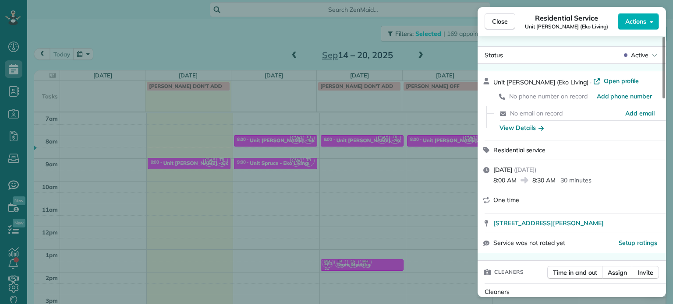
click at [357, 199] on div "Close Residential Service Unit Everett (Eko Living) Actions Status Active Unit …" at bounding box center [336, 152] width 673 height 304
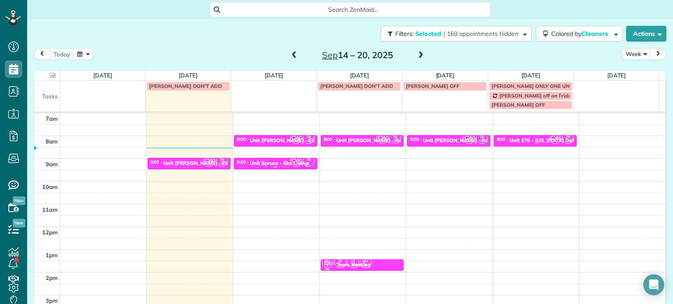
click at [254, 163] on div "Unit Spruce - Eko Living" at bounding box center [279, 163] width 58 height 6
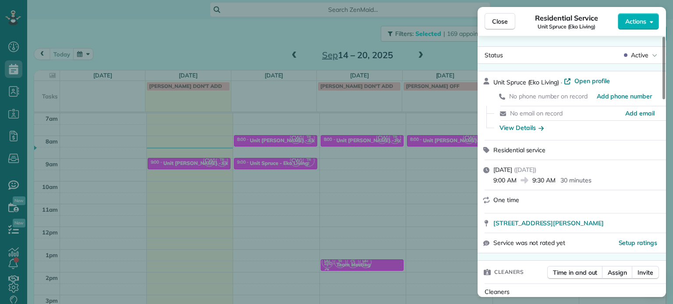
click at [285, 191] on div "Close Residential Service Unit Spruce (Eko Living) Actions Status Active Unit S…" at bounding box center [336, 152] width 673 height 304
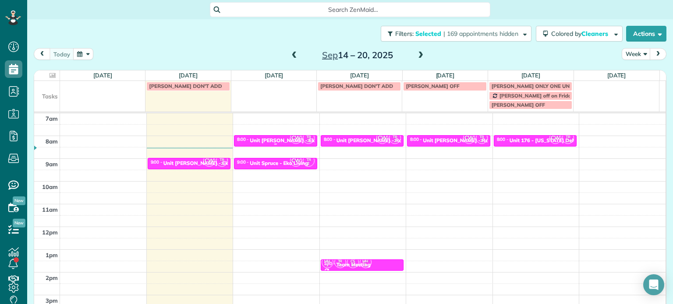
click at [275, 139] on div "Unit [PERSON_NAME] - Eko Living" at bounding box center [292, 141] width 84 height 6
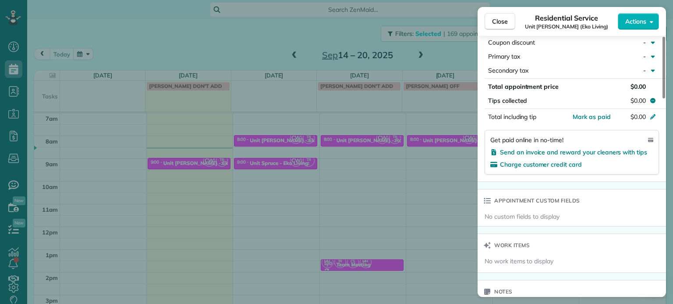
scroll to position [660, 0]
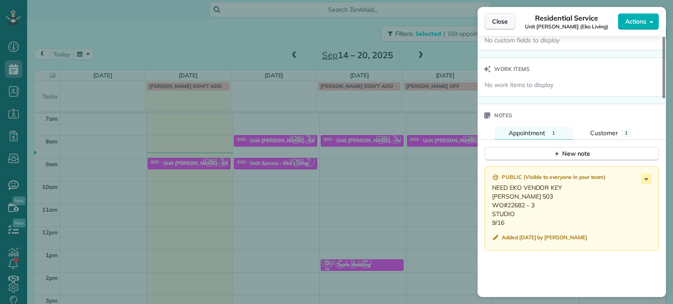
click at [502, 24] on span "Close" at bounding box center [500, 21] width 16 height 9
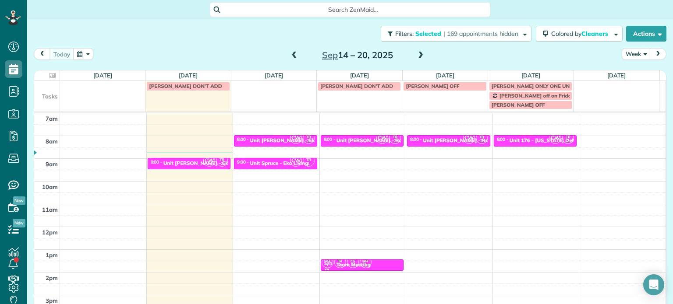
click at [291, 59] on span at bounding box center [295, 56] width 10 height 8
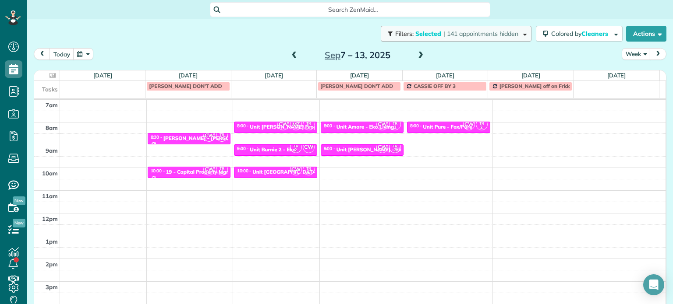
click at [465, 30] on span "| 141 appointments hidden" at bounding box center [480, 34] width 75 height 8
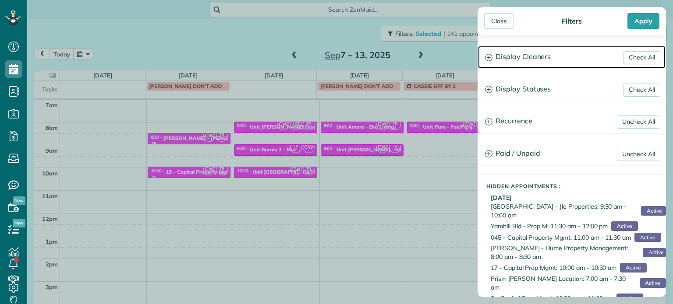
click at [530, 56] on h3 "Display Cleaners" at bounding box center [571, 57] width 187 height 22
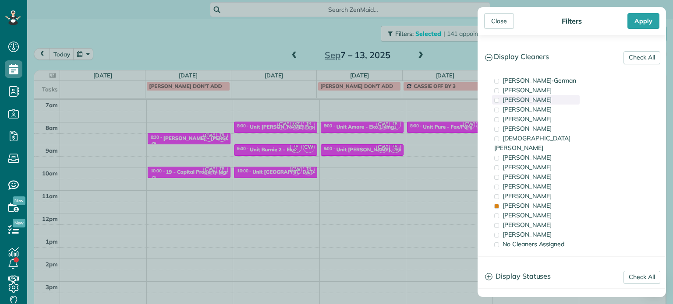
click at [530, 102] on span "[PERSON_NAME]" at bounding box center [526, 100] width 49 height 8
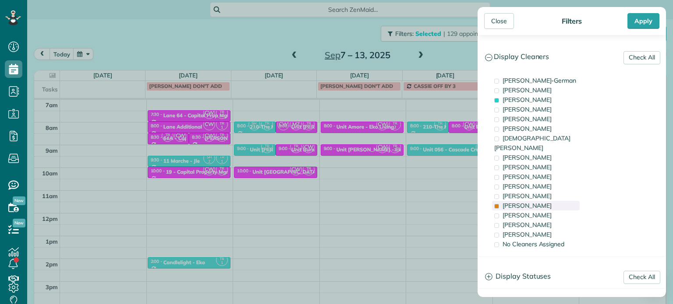
click at [526, 202] on span "[PERSON_NAME]" at bounding box center [526, 206] width 49 height 8
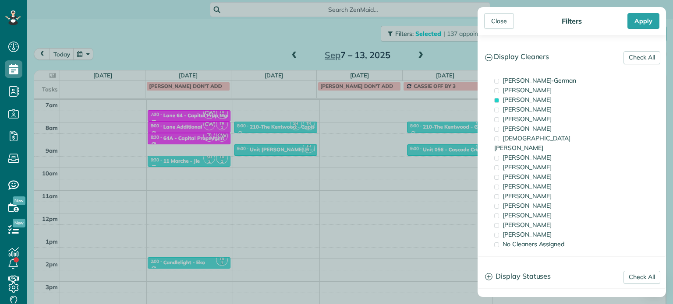
click at [443, 170] on div "Close Filters Apply Check All Display Cleaners [PERSON_NAME]-German [PERSON_NAM…" at bounding box center [336, 152] width 673 height 304
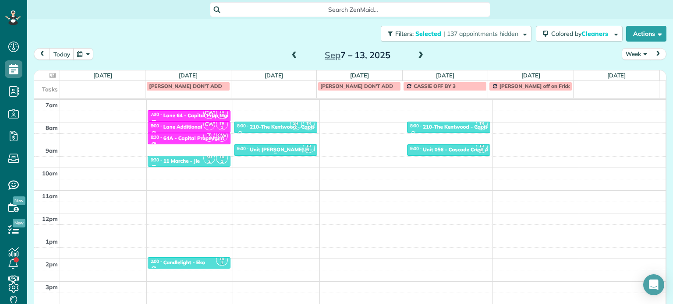
click at [286, 151] on div "Unit Rosa B - Eko Living" at bounding box center [294, 150] width 88 height 6
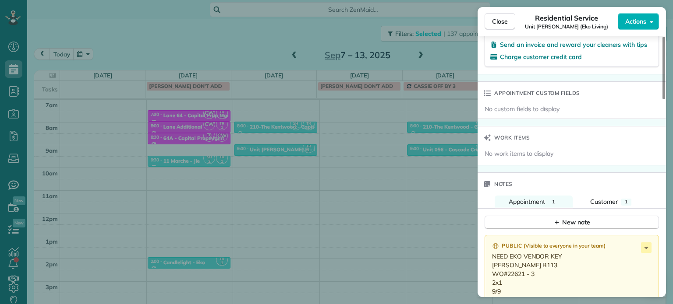
scroll to position [620, 0]
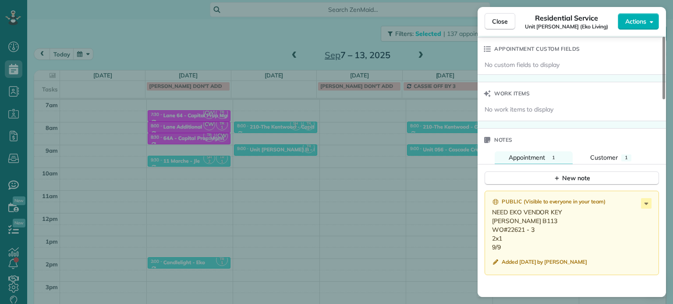
click at [377, 195] on div "Close Residential Service Unit Rosa B (Eko Living) Actions Status Active Unit R…" at bounding box center [336, 152] width 673 height 304
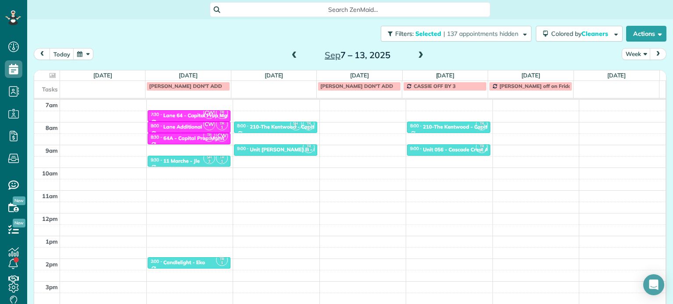
click at [416, 52] on span at bounding box center [421, 56] width 10 height 8
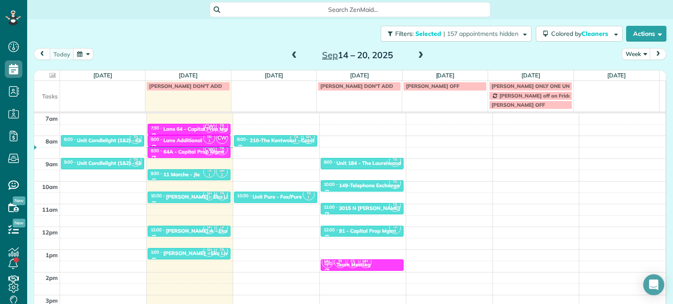
click at [290, 60] on span at bounding box center [295, 55] width 10 height 13
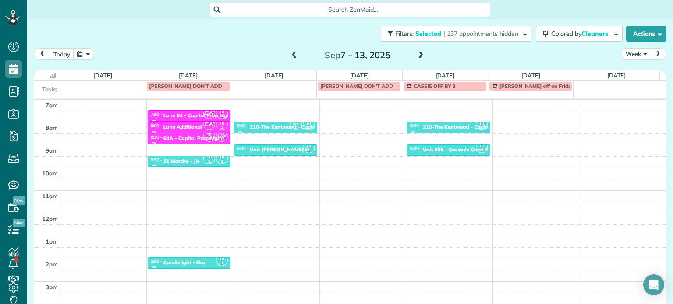
click at [290, 57] on span at bounding box center [295, 56] width 10 height 8
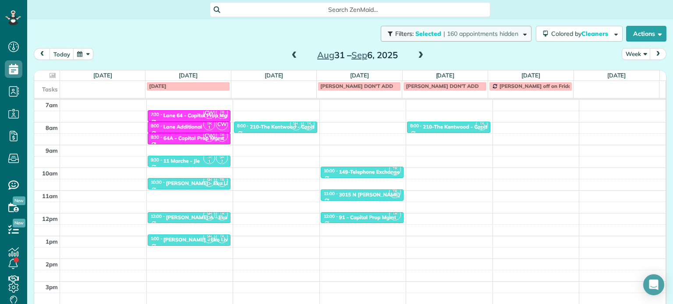
click at [511, 33] on span "Filters: Selected | 160 appointments hidden" at bounding box center [457, 34] width 126 height 8
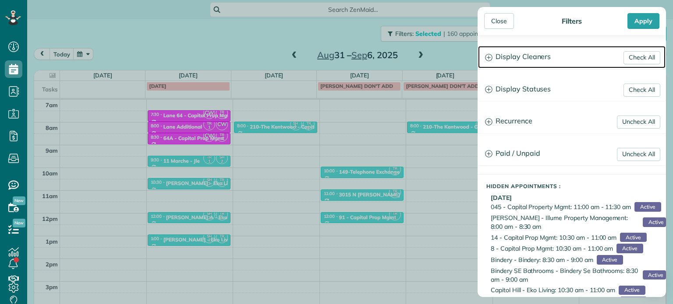
click at [524, 57] on h3 "Display Cleaners" at bounding box center [571, 57] width 187 height 22
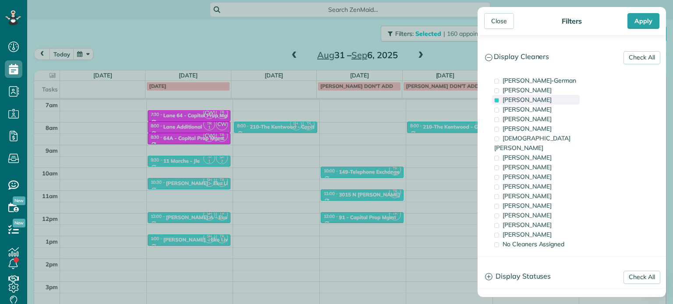
click at [522, 100] on span "Tawnya Reynolds" at bounding box center [526, 100] width 49 height 8
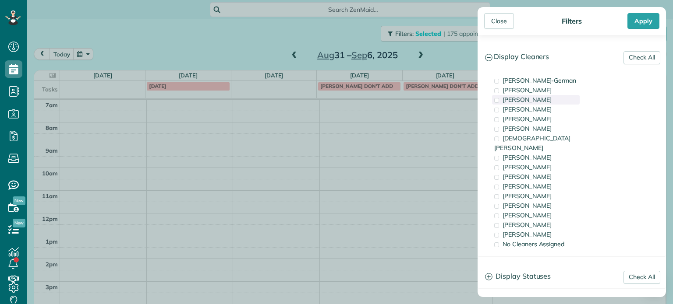
click at [536, 102] on span "Tawnya Reynolds" at bounding box center [526, 100] width 49 height 8
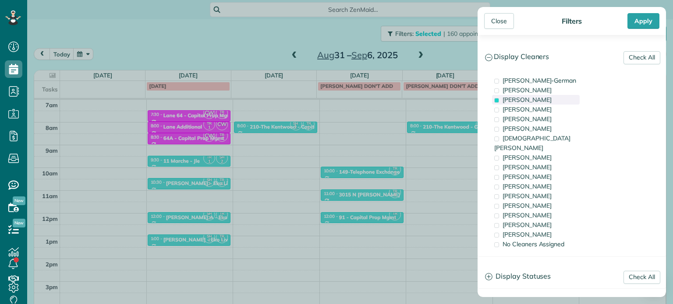
click at [536, 103] on span "Tawnya Reynolds" at bounding box center [526, 100] width 49 height 8
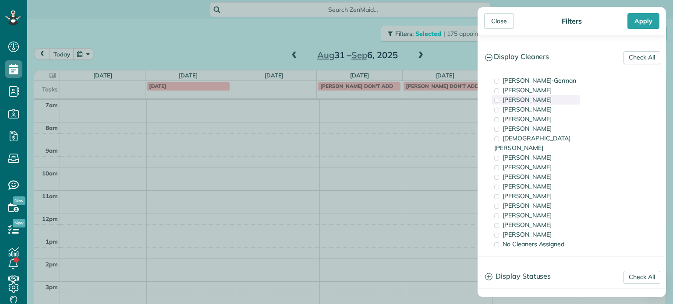
click at [536, 103] on span "Tawnya Reynolds" at bounding box center [526, 100] width 49 height 8
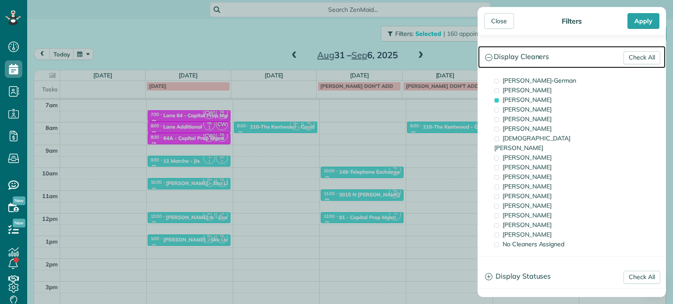
click at [535, 56] on h3 "Display Cleaners" at bounding box center [571, 57] width 187 height 22
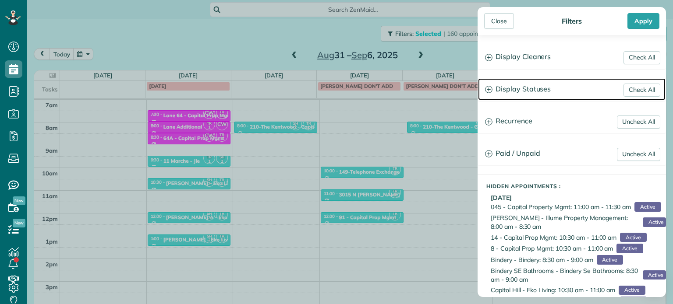
click at [531, 83] on h3 "Display Statuses" at bounding box center [571, 89] width 187 height 22
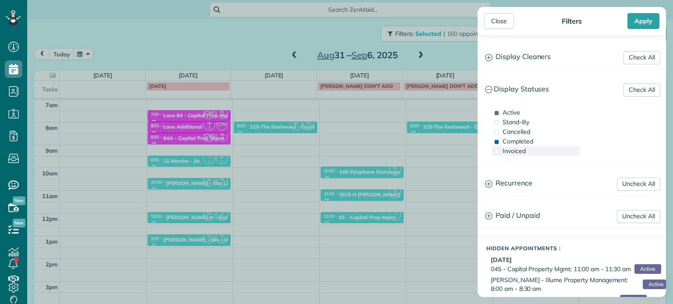
click at [526, 151] on div "Invoiced" at bounding box center [536, 151] width 88 height 10
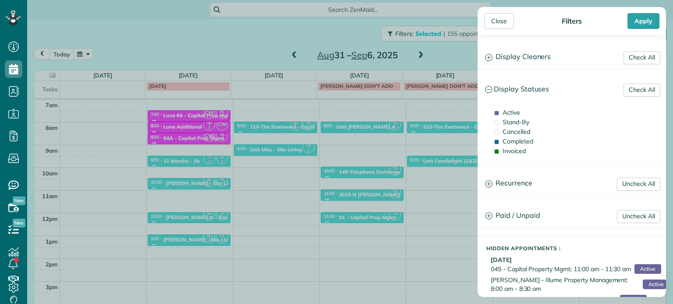
click at [335, 134] on div "Close Filters Apply Check All Display Cleaners Christina Wright-German Cassie F…" at bounding box center [336, 152] width 673 height 304
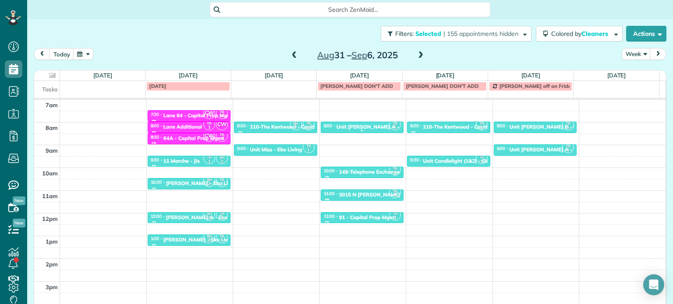
click at [347, 129] on link "TR 1 8:00 - 8:30 Unit Rosa A - Eko Living 1655 C Street Vancouver, WA 98663" at bounding box center [362, 127] width 83 height 11
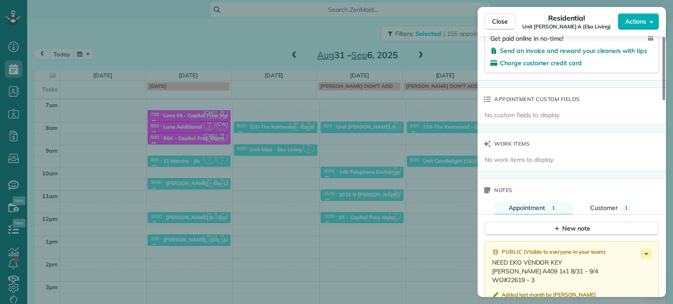
scroll to position [789, 0]
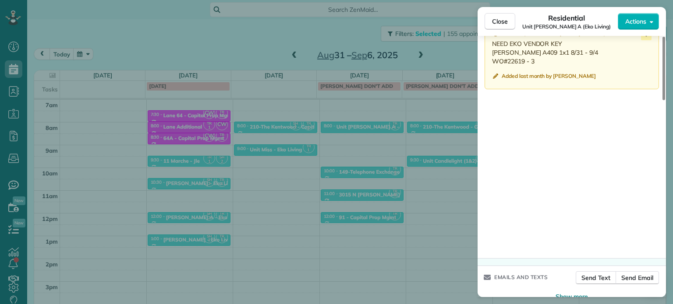
click at [375, 155] on div "Close Residential Unit Rosa A (Eko Living) Actions Status Invoiced Unit Rosa A …" at bounding box center [336, 152] width 673 height 304
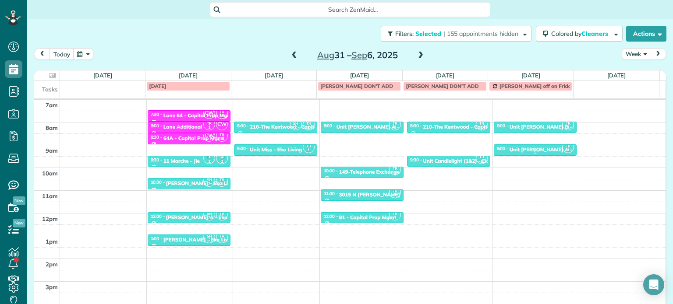
click at [534, 149] on div "Unit Rosa A - Eko Living" at bounding box center [553, 150] width 89 height 6
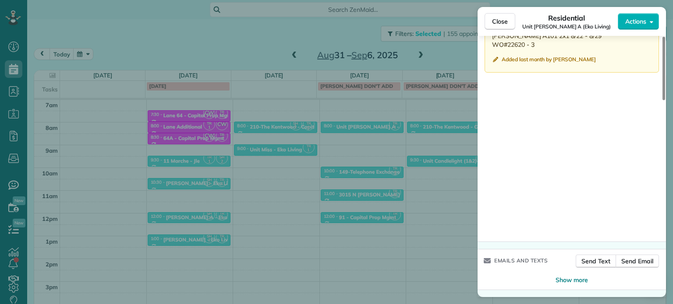
scroll to position [720, 0]
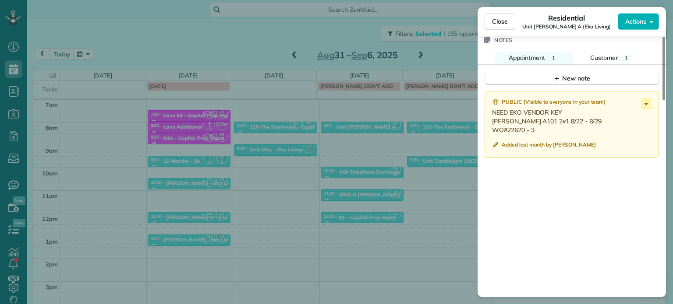
click at [401, 158] on div "Close Residential Unit Rosa A (Eko Living) Actions Status Invoiced Unit Rosa A …" at bounding box center [336, 152] width 673 height 304
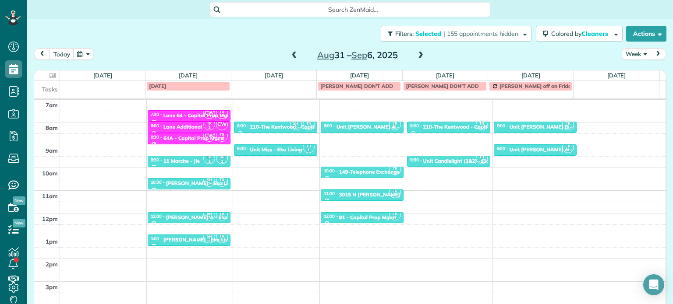
click at [539, 125] on div "Unit Rosa B - Eko Living" at bounding box center [553, 127] width 88 height 6
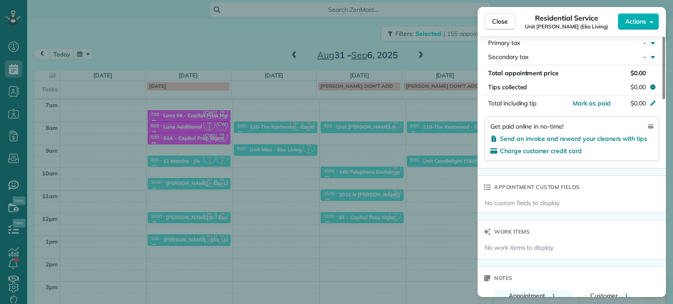
scroll to position [701, 0]
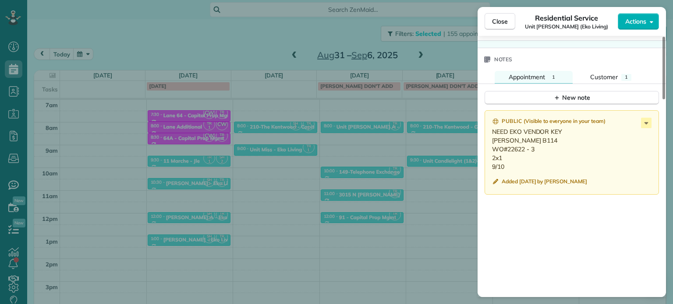
click at [354, 152] on div "Close Residential Service Unit Rosa B (Eko Living) Actions Status Invoiced Unit…" at bounding box center [336, 152] width 673 height 304
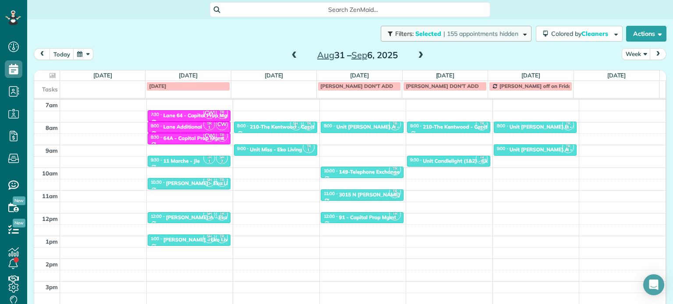
click at [462, 37] on span "| 155 appointments hidden" at bounding box center [480, 34] width 75 height 8
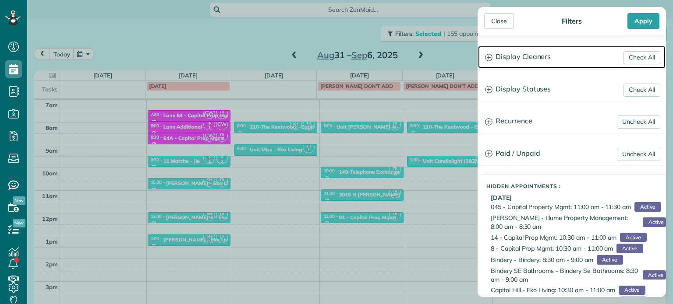
click at [537, 57] on h3 "Display Cleaners" at bounding box center [571, 57] width 187 height 22
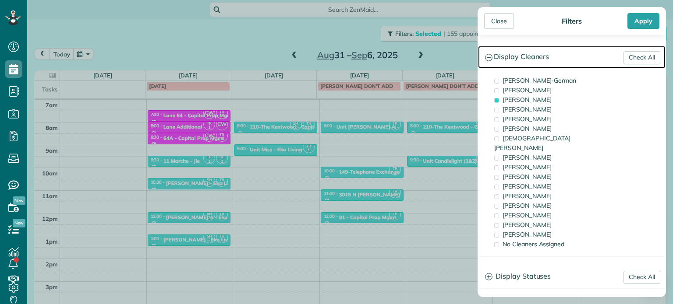
click at [533, 52] on h3 "Display Cleaners" at bounding box center [571, 57] width 187 height 22
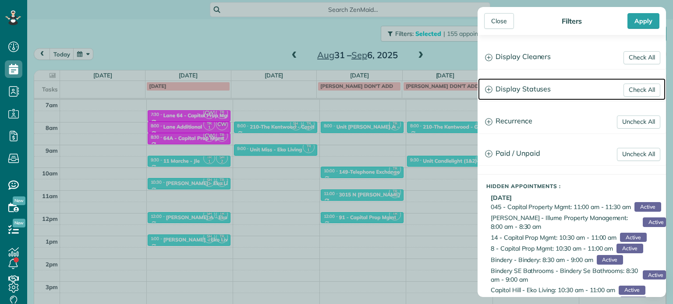
click at [539, 92] on h3 "Display Statuses" at bounding box center [571, 89] width 187 height 22
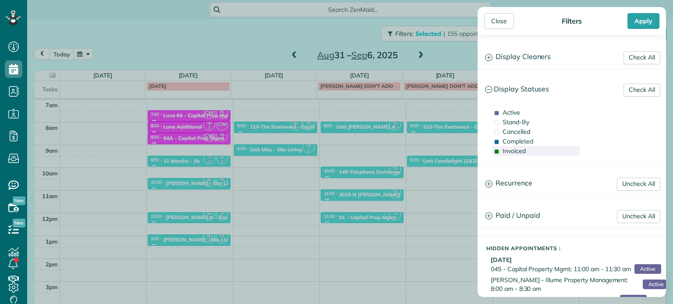
click at [526, 152] on div "Invoiced" at bounding box center [536, 151] width 88 height 10
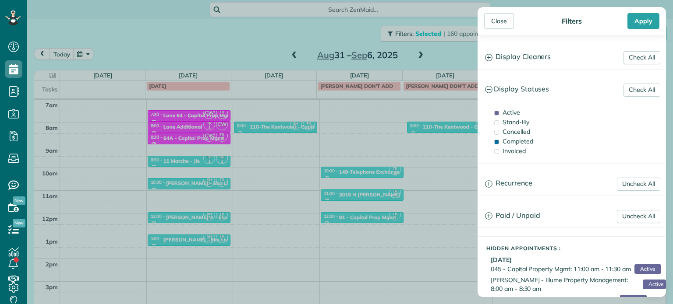
click at [452, 55] on div "Close Filters Apply Check All Display Cleaners Christina Wright-German Cassie F…" at bounding box center [336, 152] width 673 height 304
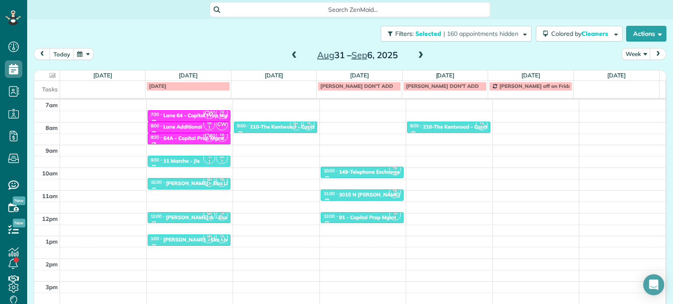
click at [416, 55] on span at bounding box center [421, 56] width 10 height 8
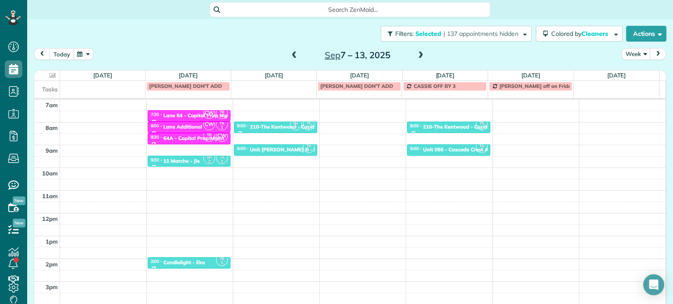
click at [416, 55] on span at bounding box center [421, 56] width 10 height 8
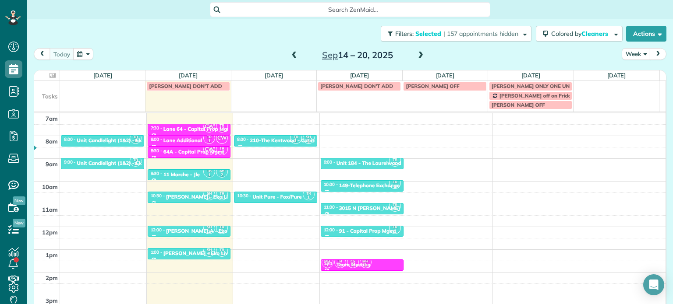
click at [418, 56] on span at bounding box center [421, 56] width 10 height 8
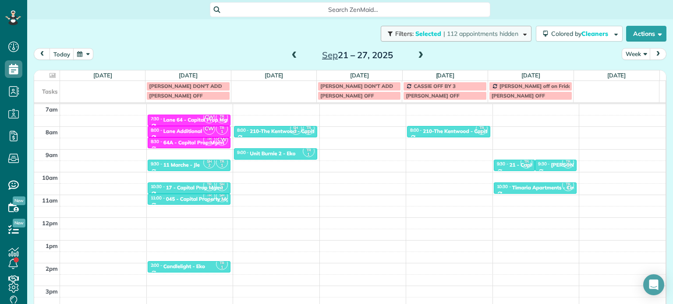
click at [480, 32] on span "| 112 appointments hidden" at bounding box center [480, 34] width 75 height 8
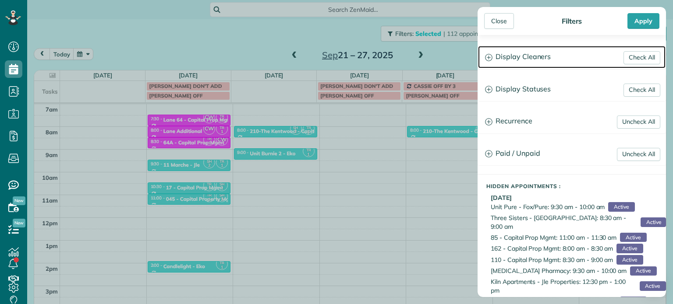
click at [530, 60] on h3 "Display Cleaners" at bounding box center [571, 57] width 187 height 22
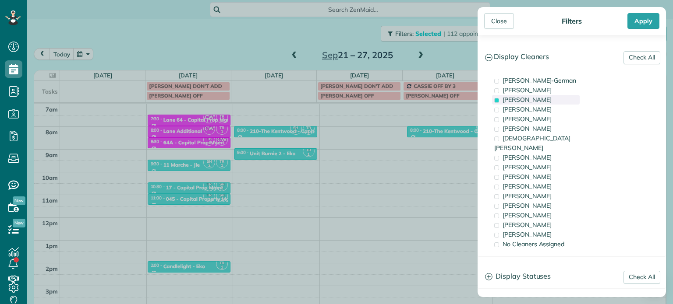
click at [541, 98] on span "Tawnya Reynolds" at bounding box center [526, 100] width 49 height 8
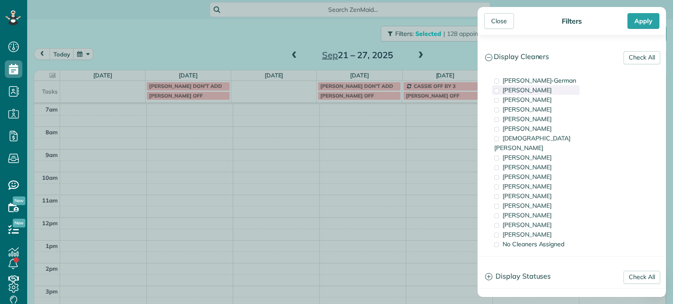
click at [572, 94] on div "Cassie Feliciano" at bounding box center [536, 90] width 88 height 10
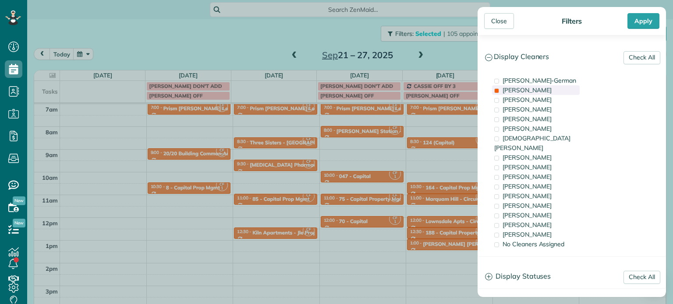
click at [572, 94] on div "Cassie Feliciano" at bounding box center [536, 90] width 88 height 10
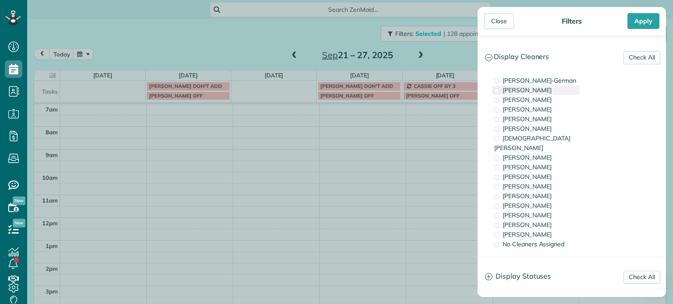
click at [572, 93] on div "Cassie Feliciano" at bounding box center [536, 90] width 88 height 10
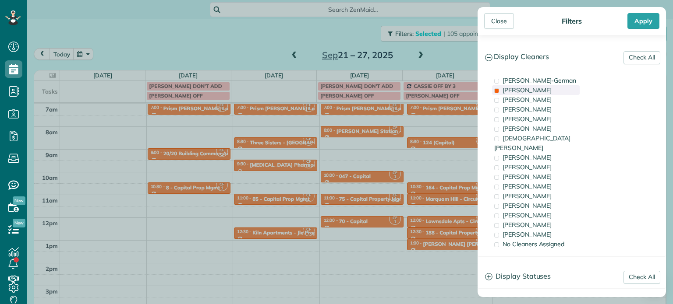
click at [572, 93] on div "Cassie Feliciano" at bounding box center [536, 90] width 88 height 10
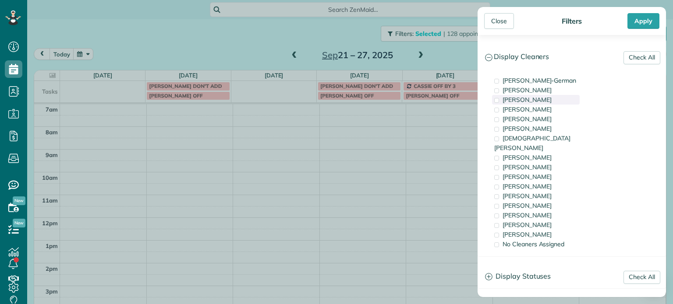
click at [572, 97] on div "Tawnya Reynolds" at bounding box center [536, 100] width 88 height 10
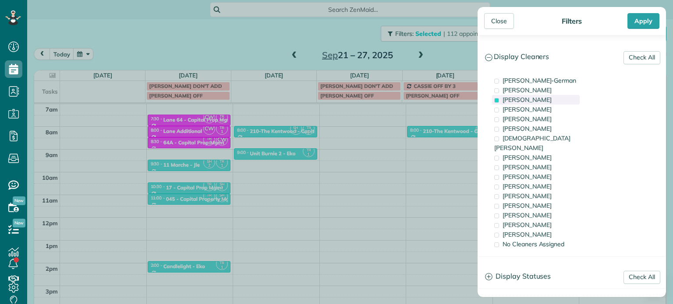
click at [572, 97] on div "Tawnya Reynolds" at bounding box center [536, 100] width 88 height 10
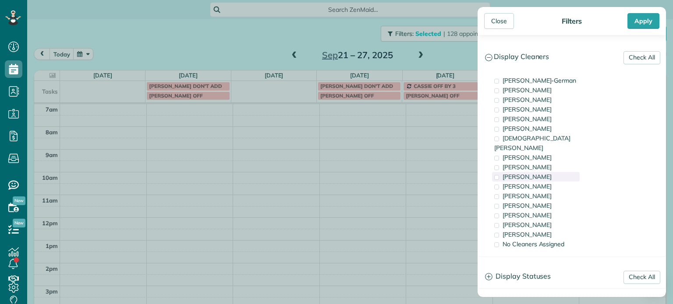
click at [558, 172] on div "Trish Langhorst" at bounding box center [536, 177] width 88 height 10
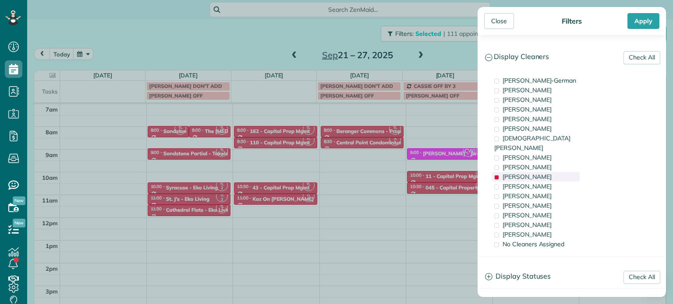
click at [558, 172] on div "Trish Langhorst" at bounding box center [536, 177] width 88 height 10
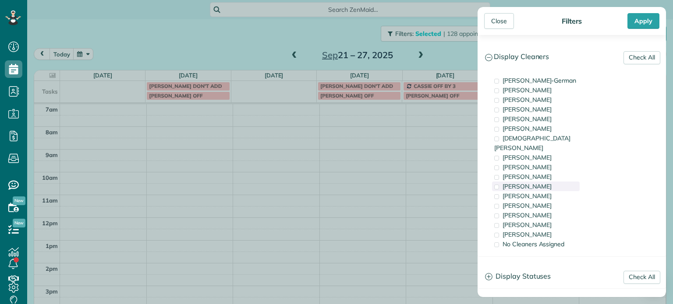
click at [557, 182] on div "Cyndi Holm" at bounding box center [536, 187] width 88 height 10
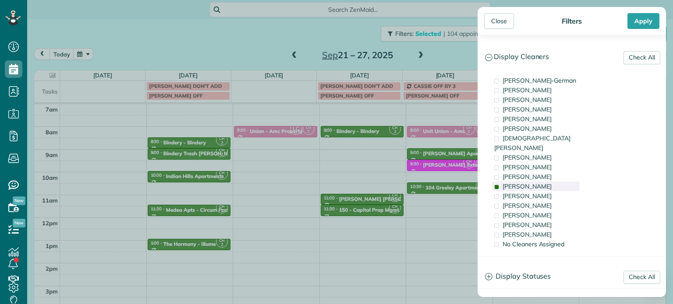
click at [557, 182] on div "Cyndi Holm" at bounding box center [536, 187] width 88 height 10
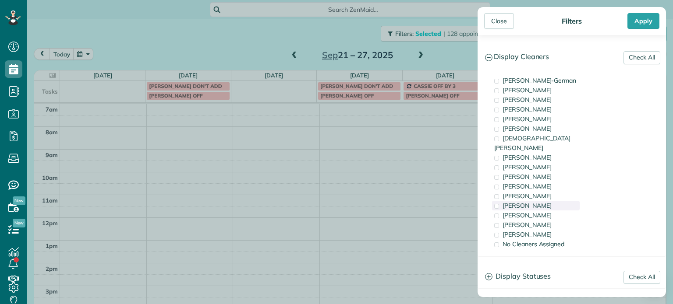
click at [550, 201] on div "Tammi Rue" at bounding box center [536, 206] width 88 height 10
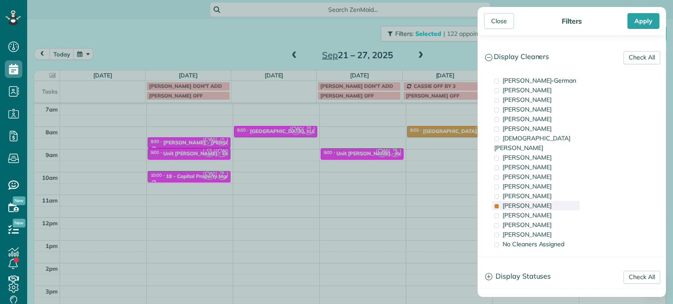
click at [550, 201] on div "Tammi Rue" at bounding box center [536, 206] width 88 height 10
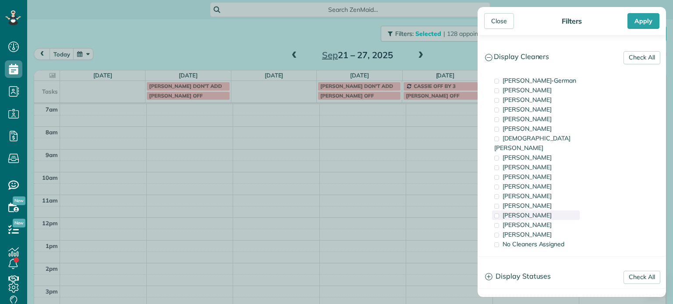
click at [550, 211] on div "Laura Chavez" at bounding box center [536, 216] width 88 height 10
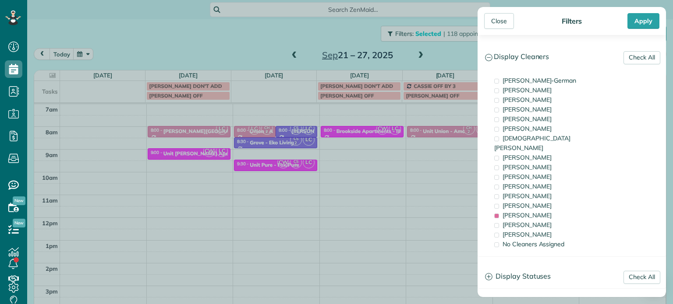
click at [368, 150] on div "Close Filters Apply Check All Display Cleaners Christina Wright-German Cassie F…" at bounding box center [336, 152] width 673 height 304
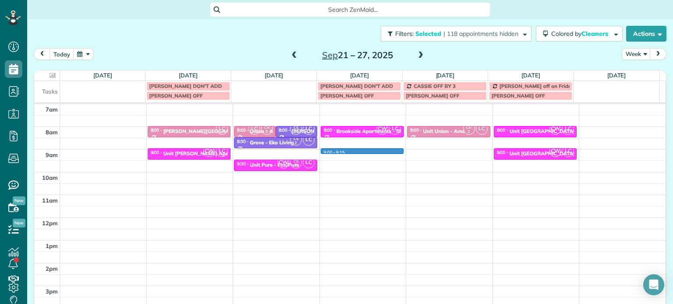
click at [362, 152] on div "4am 5am 6am 7am 8am 9am 10am 11am 12pm 1pm 2pm 3pm 4pm 5pm LC 8:00 - 8:30 Corbe…" at bounding box center [349, 195] width 631 height 318
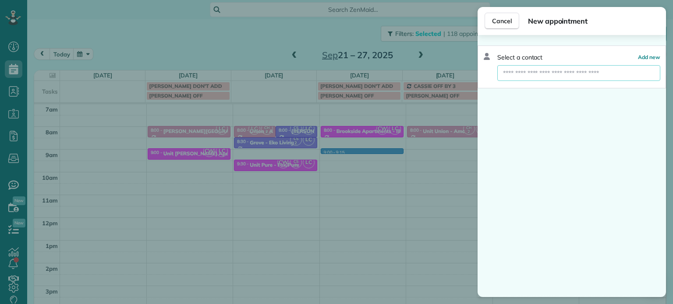
click at [574, 75] on input "text" at bounding box center [578, 73] width 163 height 16
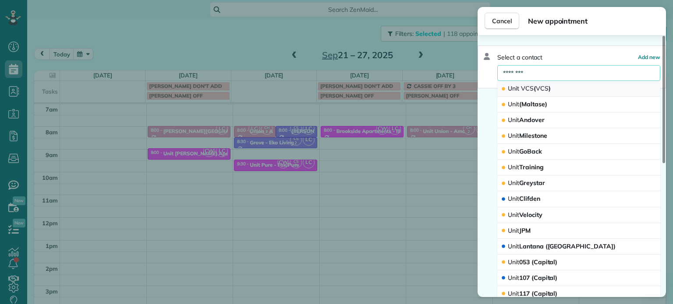
type input "********"
click at [544, 88] on span "VCS" at bounding box center [542, 89] width 13 height 8
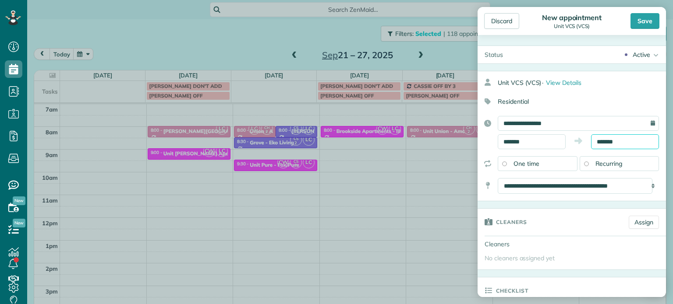
click at [604, 141] on input "*******" at bounding box center [625, 141] width 68 height 15
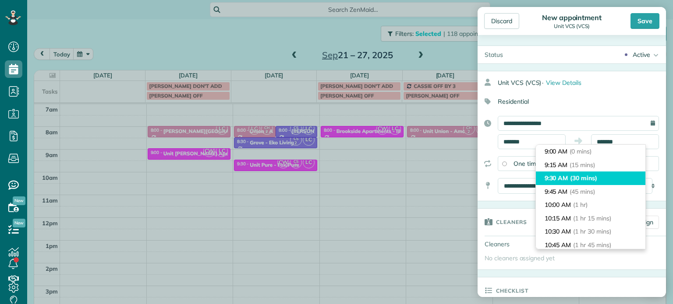
type input "*******"
click at [604, 174] on li "9:30 AM (30 mins)" at bounding box center [590, 179] width 109 height 14
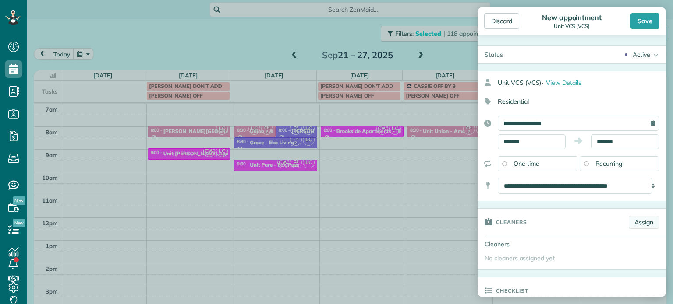
click at [629, 218] on link "Assign" at bounding box center [644, 222] width 30 height 13
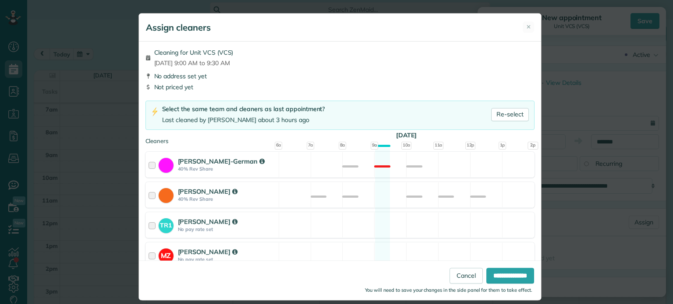
click at [604, 208] on div "Assign cleaners ✕ Cleaning for Unit VCS (VCS) Wed, Sep 24 - 9:00 AM to 9:30 AM …" at bounding box center [336, 152] width 673 height 304
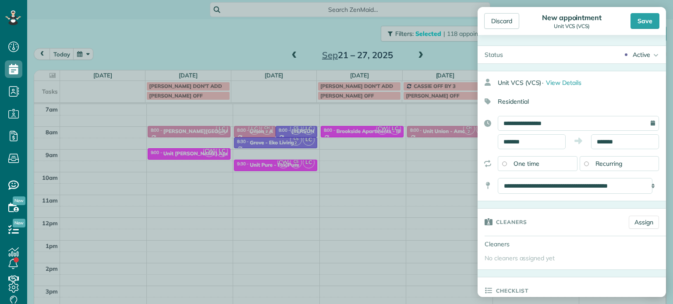
click at [646, 185] on div "**********" at bounding box center [578, 186] width 161 height 16
click at [625, 185] on select "**********" at bounding box center [575, 186] width 155 height 16
select select "*"
click at [498, 178] on select "**********" at bounding box center [575, 186] width 155 height 16
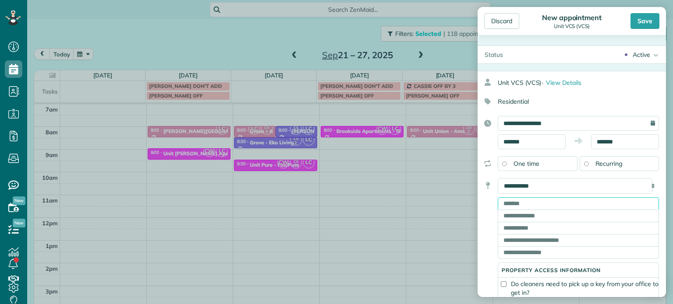
click at [551, 208] on input "text" at bounding box center [578, 204] width 161 height 12
paste input "**********"
type input "**********"
type input "********"
type input "**"
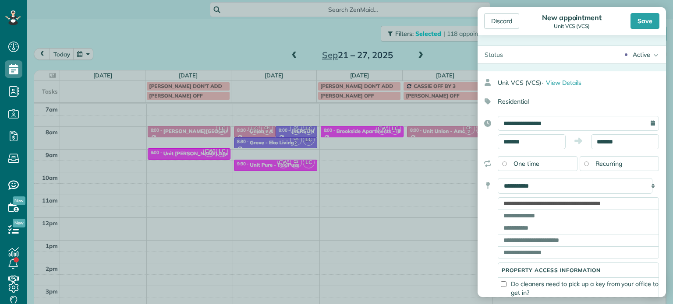
type input "*****"
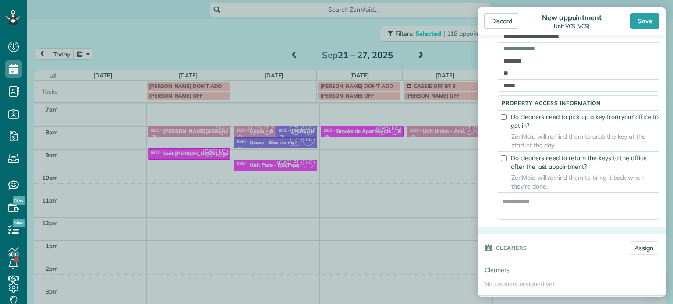
scroll to position [219, 0]
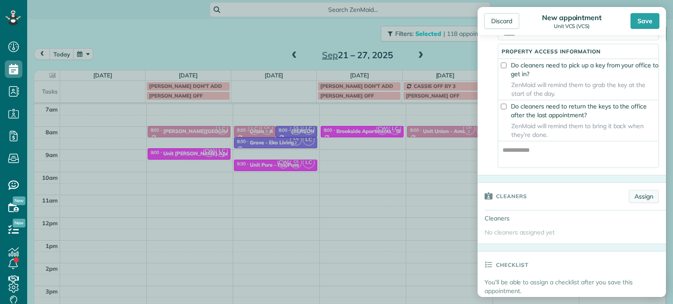
click at [637, 200] on link "Assign" at bounding box center [644, 196] width 30 height 13
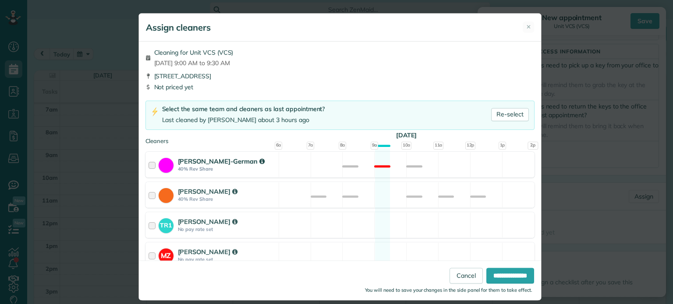
click at [354, 168] on div "Christina Wright-German 40% Rev Share Not available" at bounding box center [339, 165] width 389 height 26
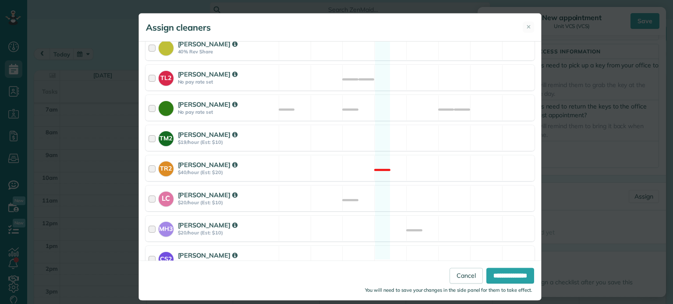
scroll to position [369, 0]
click at [420, 192] on div "LC Laura Chavez $20/hour (Est: $10) Available" at bounding box center [339, 198] width 389 height 26
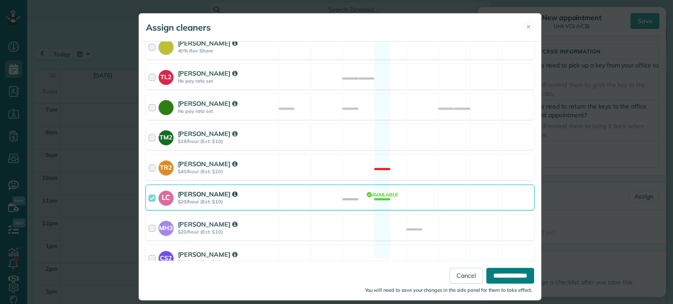
click at [508, 282] on input "**********" at bounding box center [510, 276] width 48 height 16
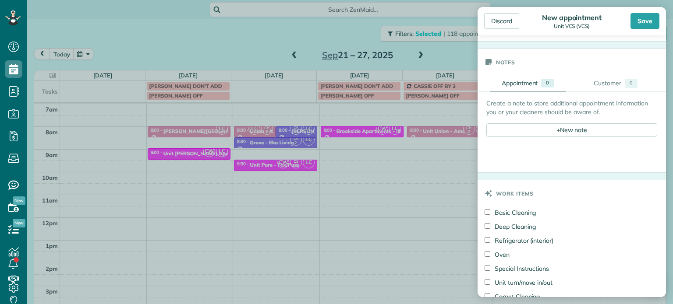
scroll to position [526, 0]
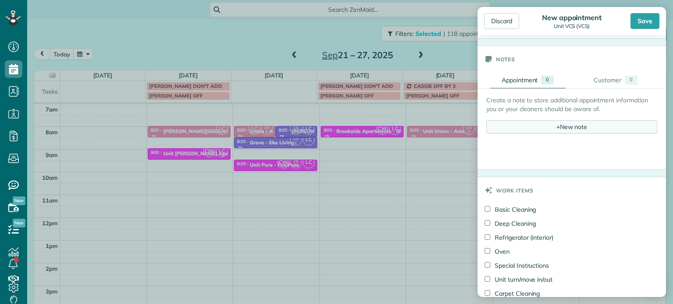
click at [575, 129] on div "+ New note" at bounding box center [571, 126] width 171 height 13
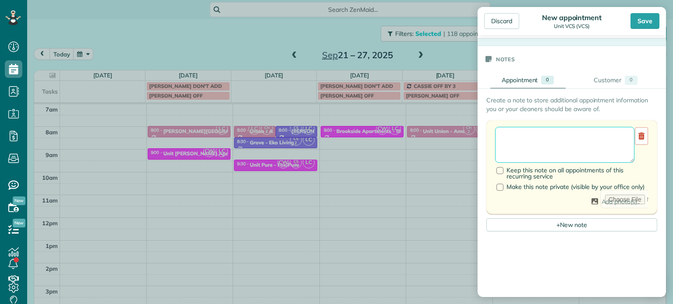
click at [578, 141] on textarea at bounding box center [564, 145] width 139 height 36
paste textarea "**********"
paste textarea "*********"
type textarea "**********"
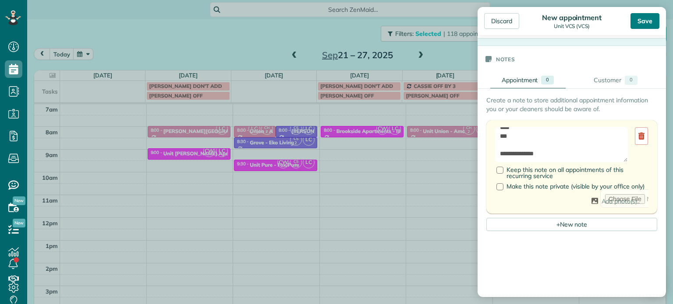
click at [644, 23] on div "Save" at bounding box center [644, 21] width 29 height 16
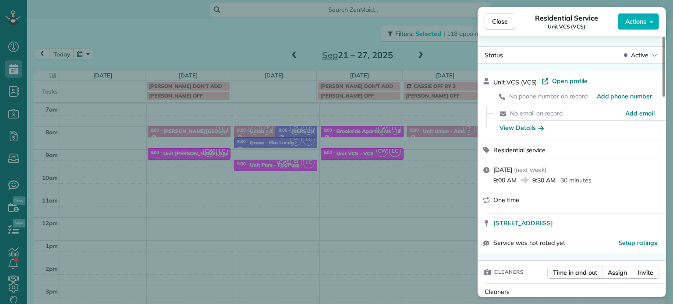
click at [252, 33] on div "Close Residential Service Unit VCS (VCS) Actions Status Active Unit VCS (VCS) ·…" at bounding box center [336, 152] width 673 height 304
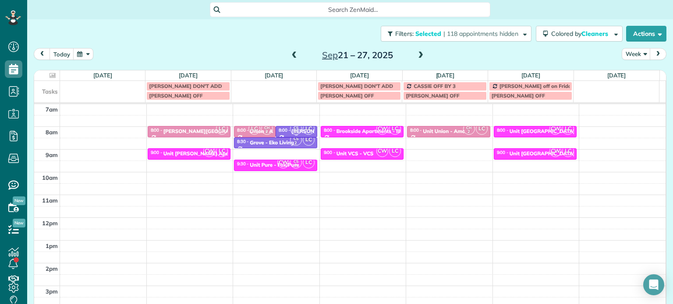
click at [293, 131] on small "2" at bounding box center [295, 132] width 11 height 8
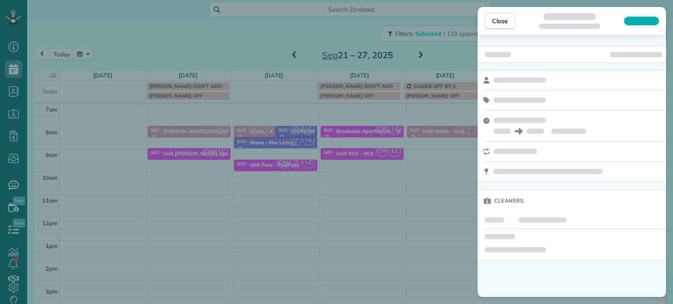
click at [282, 25] on div "Close Cleaners" at bounding box center [336, 152] width 673 height 304
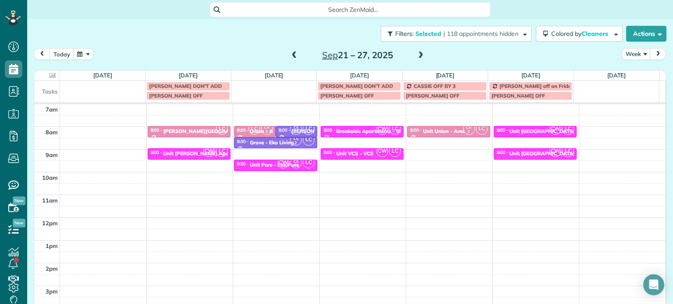
click at [290, 53] on span at bounding box center [295, 56] width 10 height 8
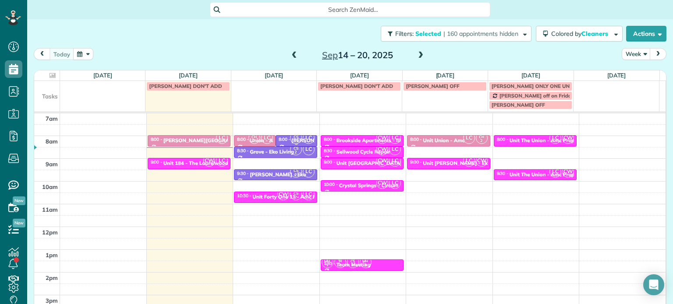
click at [303, 140] on span "LC" at bounding box center [309, 138] width 12 height 12
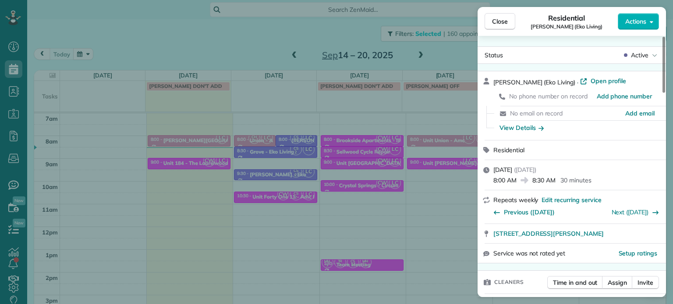
click at [318, 40] on div "Close Residential Everett (Eko Living) Actions Status Active Everett (Eko Livin…" at bounding box center [336, 152] width 673 height 304
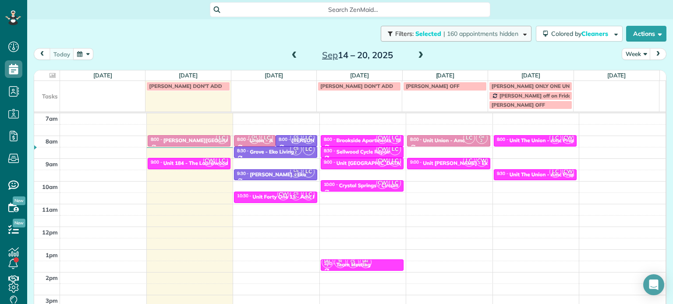
click at [443, 32] on span "| 160 appointments hidden" at bounding box center [480, 34] width 75 height 8
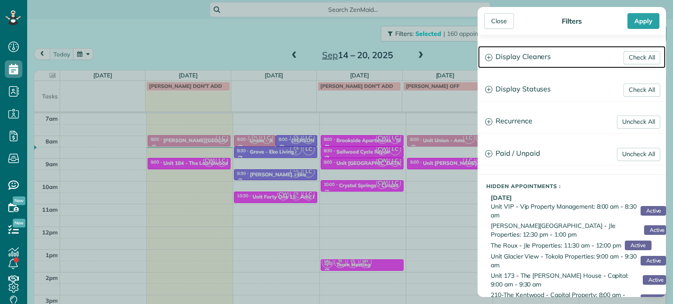
click at [543, 57] on h3 "Display Cleaners" at bounding box center [571, 57] width 187 height 22
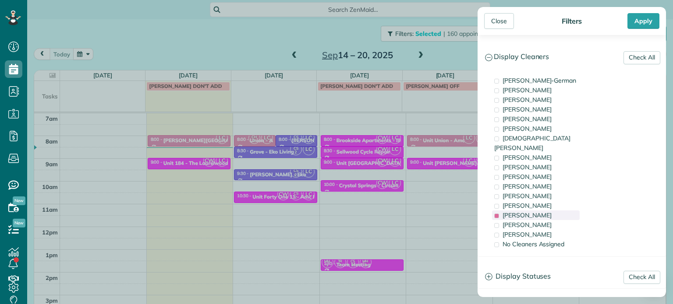
click at [546, 211] on div "Laura Chavez" at bounding box center [536, 216] width 88 height 10
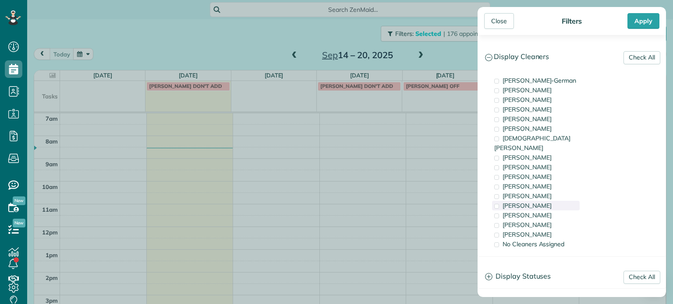
click at [545, 201] on div "Tammi Rue" at bounding box center [536, 206] width 88 height 10
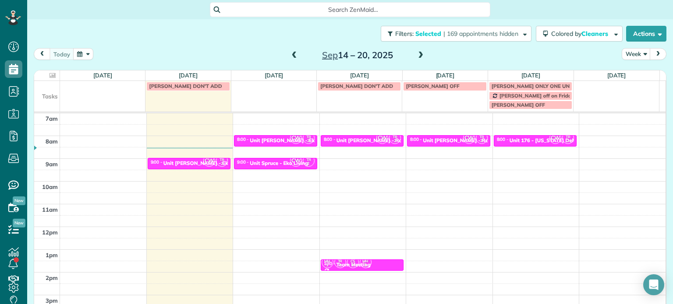
click at [370, 168] on div "Close Filters Apply Check All Display Cleaners Christina Wright-German Cassie F…" at bounding box center [336, 152] width 673 height 304
click at [281, 139] on div "Unit Everett - Eko Living" at bounding box center [292, 141] width 84 height 6
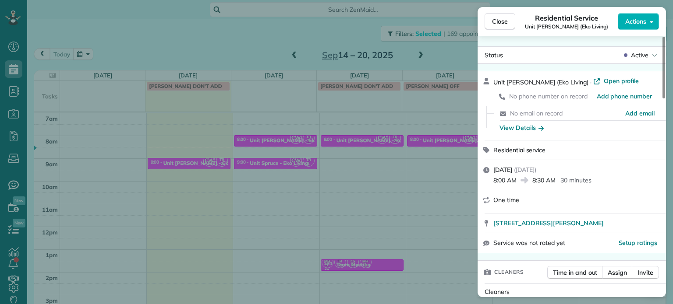
click at [190, 174] on div "Close Residential Service Unit Everett (Eko Living) Actions Status Active Unit …" at bounding box center [336, 152] width 673 height 304
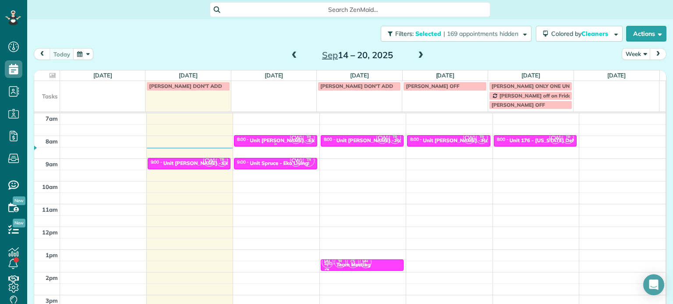
click at [253, 141] on div "Unit Everett - Eko Living" at bounding box center [292, 141] width 84 height 6
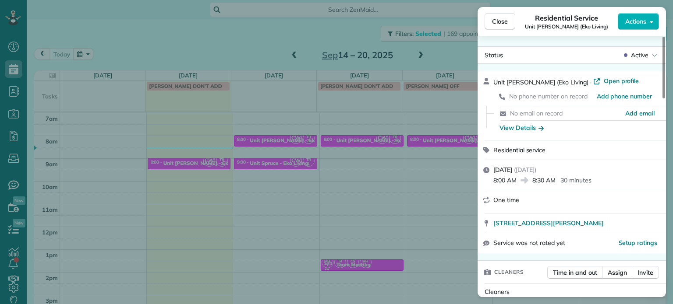
click at [230, 206] on div "Close Residential Service Unit Everett (Eko Living) Actions Status Active Unit …" at bounding box center [336, 152] width 673 height 304
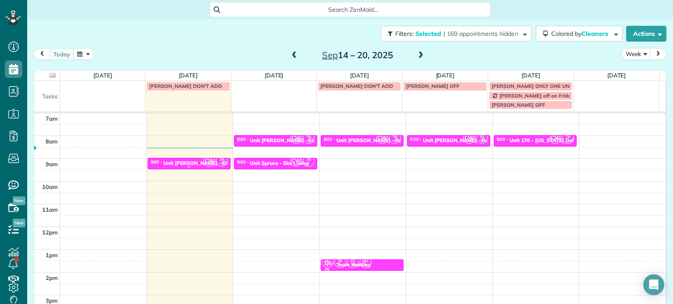
click at [184, 164] on div "Unit Glisan - Eko" at bounding box center [197, 163] width 68 height 6
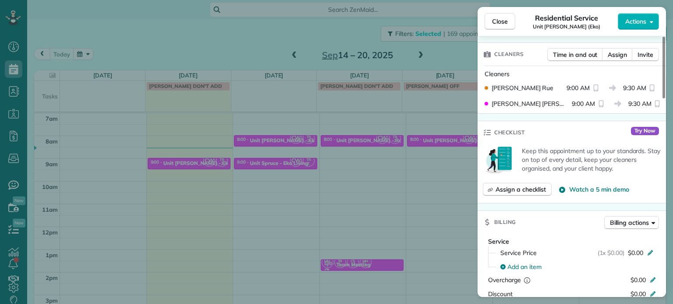
scroll to position [130, 0]
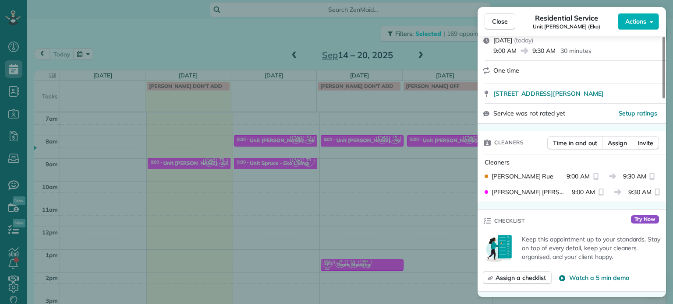
click at [361, 177] on div "Close Residential Service Unit Glisan (Eko) Actions Status Active Unit Glisan (…" at bounding box center [336, 152] width 673 height 304
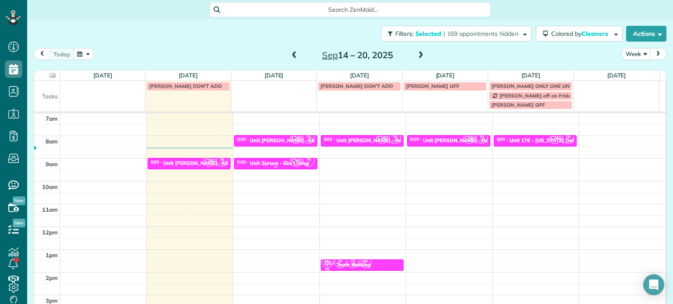
click at [272, 166] on div at bounding box center [275, 168] width 82 height 4
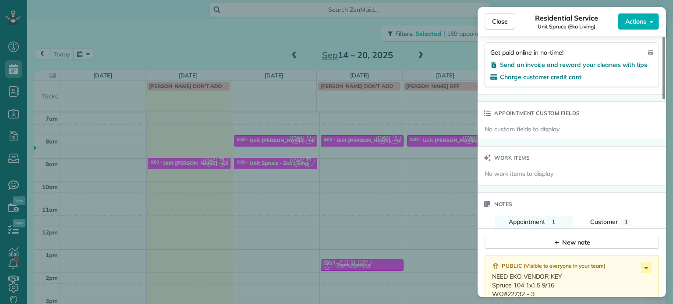
scroll to position [616, 0]
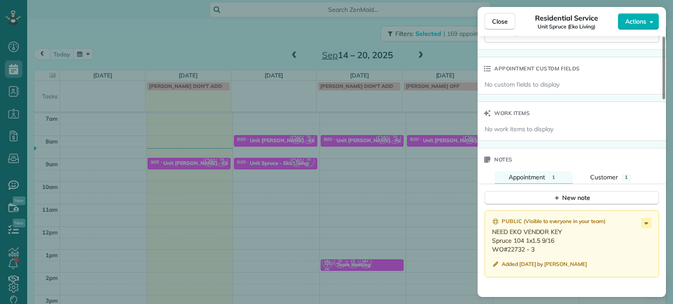
click at [361, 81] on div "Close Residential Service Unit Spruce (Eko Living) Actions Status Active Unit S…" at bounding box center [336, 152] width 673 height 304
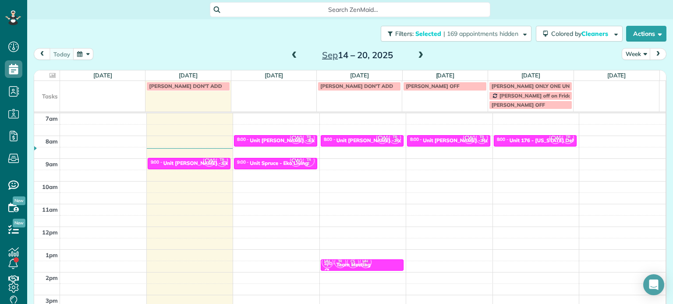
click at [421, 54] on span at bounding box center [421, 56] width 10 height 8
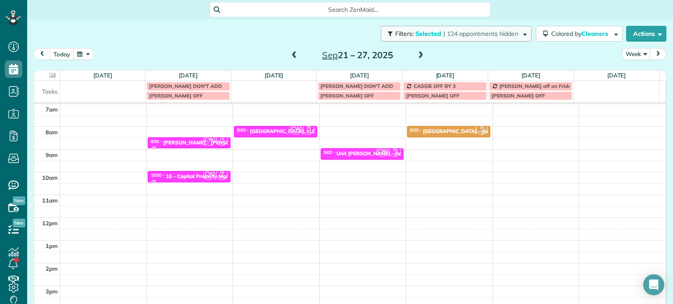
click at [469, 32] on span "| 124 appointments hidden" at bounding box center [480, 34] width 75 height 8
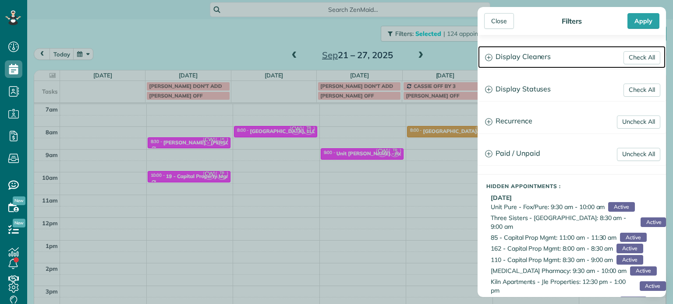
click at [504, 67] on h3 "Display Cleaners" at bounding box center [571, 57] width 187 height 22
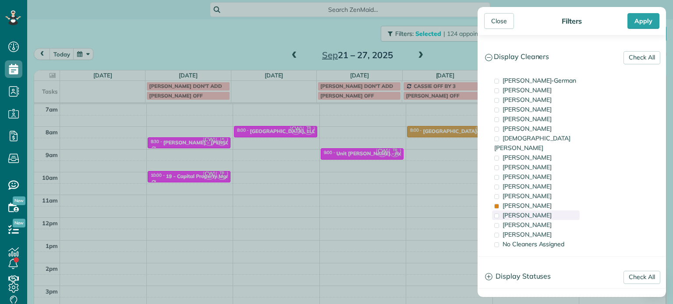
click at [547, 211] on div "Laura Chavez" at bounding box center [536, 216] width 88 height 10
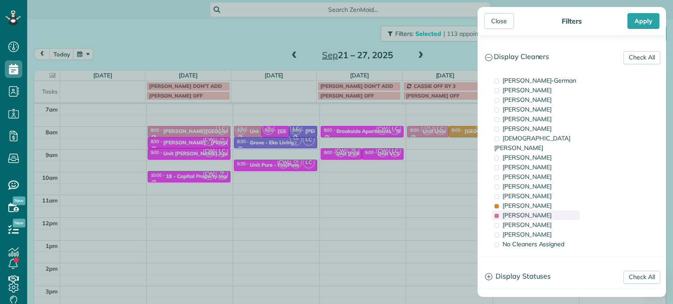
click at [547, 211] on div "Laura Chavez" at bounding box center [536, 216] width 88 height 10
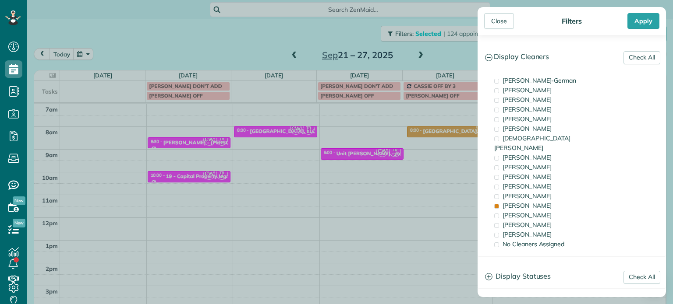
click at [444, 151] on div "Close Filters Apply Check All Display Cleaners Christina Wright-German Cassie F…" at bounding box center [336, 152] width 673 height 304
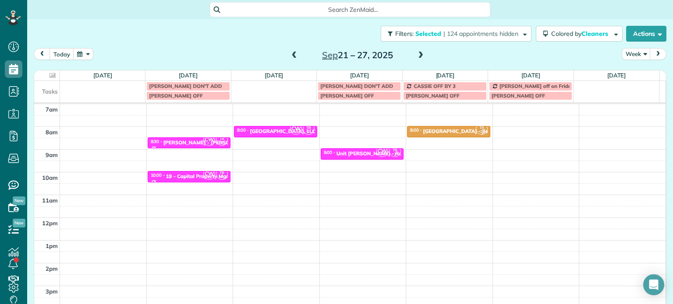
click at [444, 151] on div "4am 5am 6am 7am 8am 9am 10am 11am 12pm 1pm 2pm 3pm 4pm 5pm CW TR 2 8:30 - 9:00 …" at bounding box center [349, 195] width 631 height 318
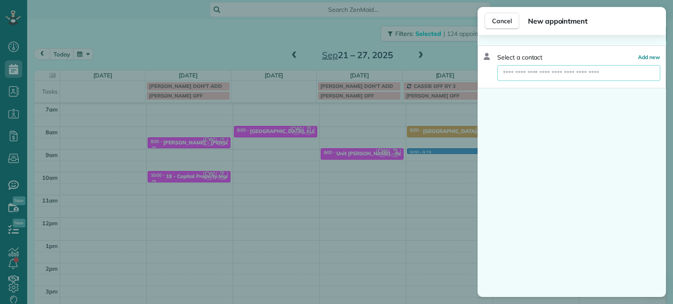
click at [533, 74] on input "text" at bounding box center [578, 73] width 163 height 16
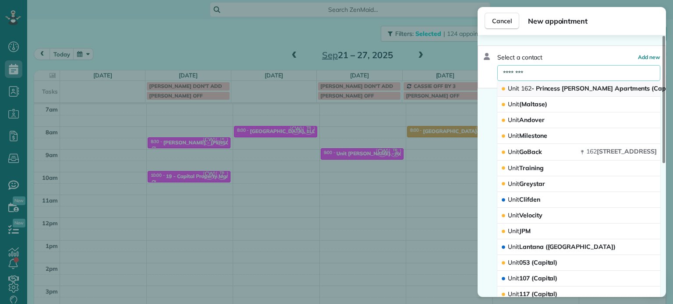
type input "********"
click at [549, 87] on span "Unit 162 - Princess Sue Apartments (Capital)" at bounding box center [593, 89] width 170 height 8
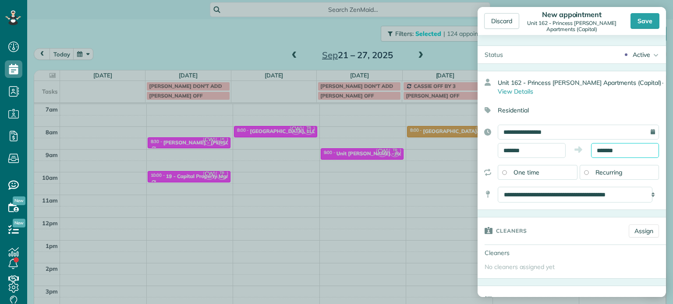
click at [601, 148] on input "*******" at bounding box center [625, 150] width 68 height 15
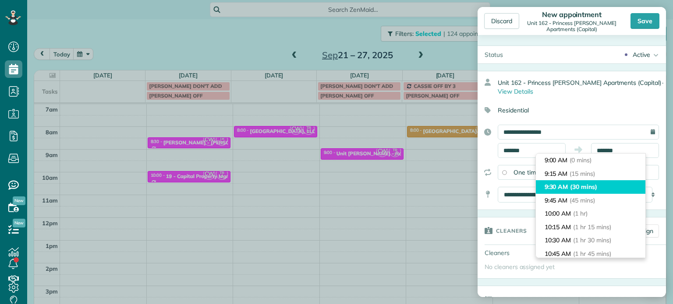
type input "*******"
click at [594, 189] on span "(30 mins)" at bounding box center [583, 187] width 27 height 8
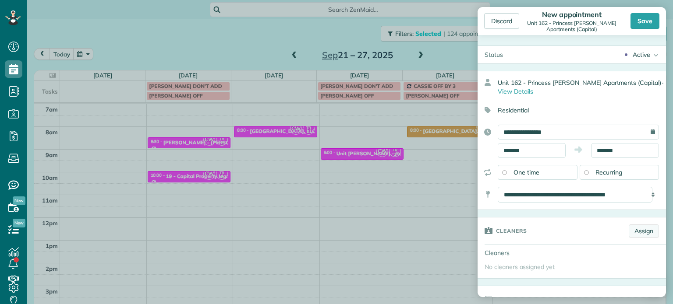
click at [636, 233] on link "Assign" at bounding box center [644, 231] width 30 height 13
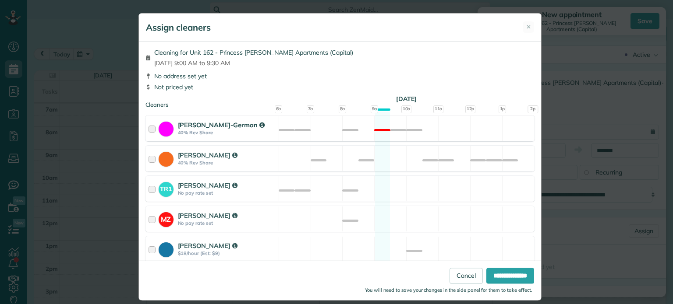
click at [454, 128] on div "Christina Wright-German 40% Rev Share Not available" at bounding box center [339, 129] width 389 height 26
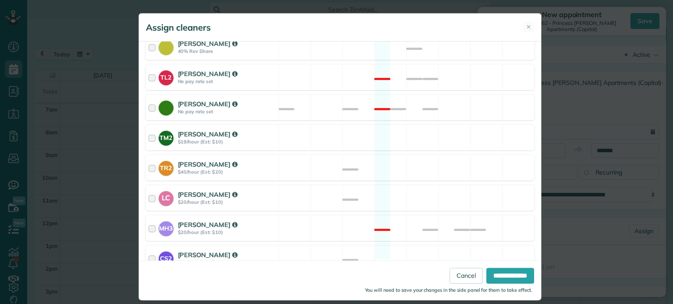
scroll to position [333, 0]
click at [461, 164] on div "TR2 Tammi Rue $40/hour (Est: $20) Available" at bounding box center [339, 167] width 389 height 26
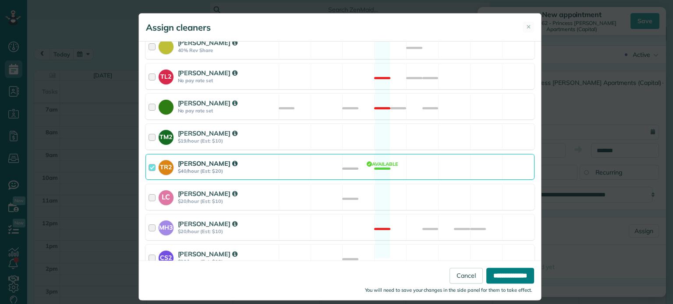
click at [492, 276] on input "**********" at bounding box center [510, 276] width 48 height 16
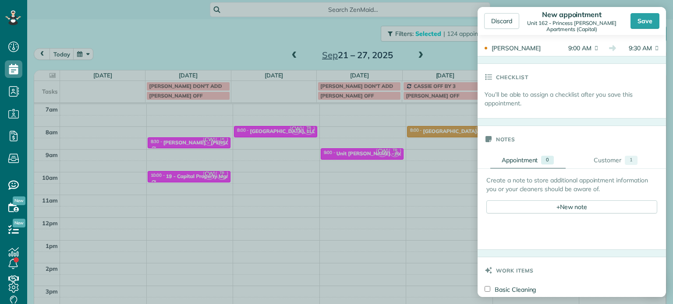
scroll to position [263, 0]
click at [568, 208] on div "+ New note" at bounding box center [571, 205] width 171 height 13
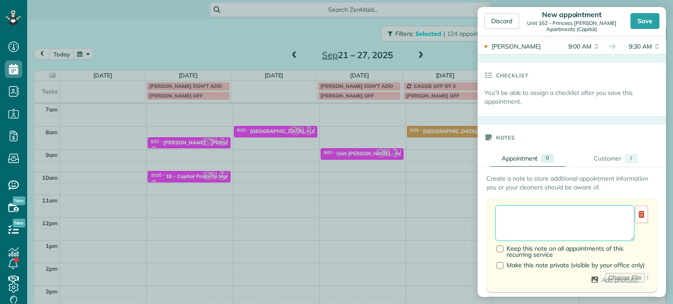
click at [568, 208] on textarea at bounding box center [564, 223] width 139 height 36
paste textarea "**********"
paste textarea "********"
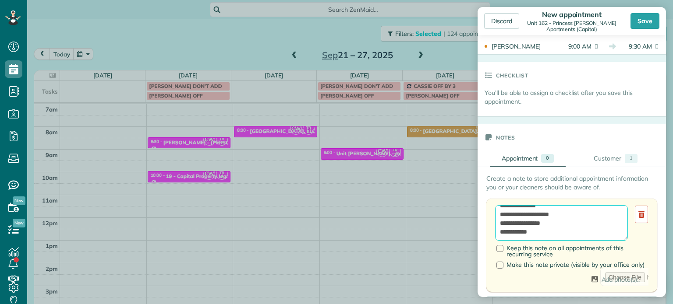
paste textarea "**********"
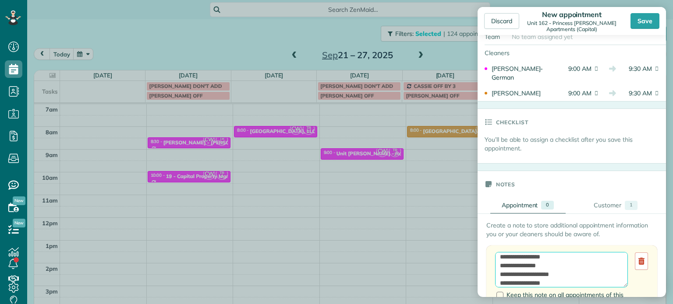
scroll to position [131, 0]
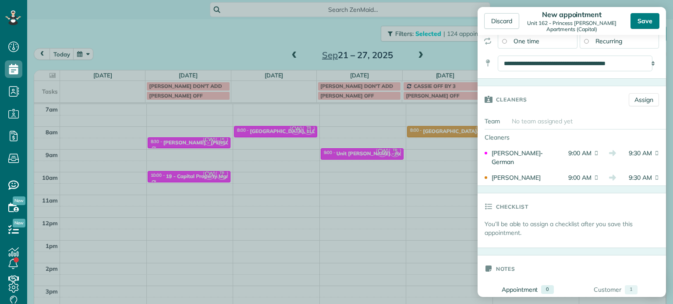
type textarea "**********"
click at [650, 23] on div "Save" at bounding box center [644, 21] width 29 height 16
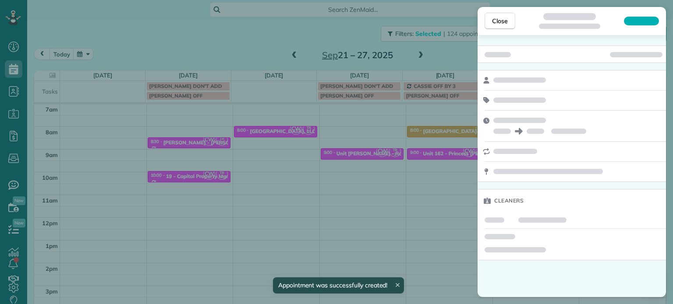
click at [188, 54] on div "Close Cleaners" at bounding box center [336, 152] width 673 height 304
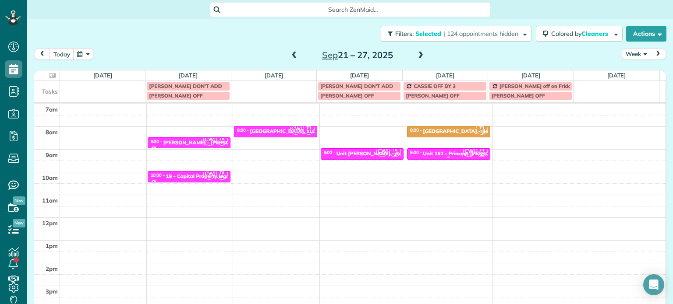
click at [445, 151] on div "Unit 162 - Princess Sue Apartments - Capital" at bounding box center [494, 154] width 143 height 6
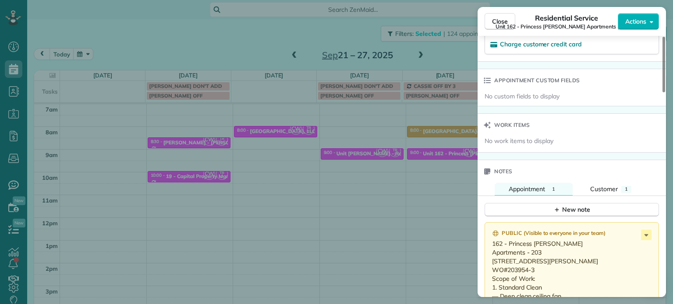
scroll to position [702, 0]
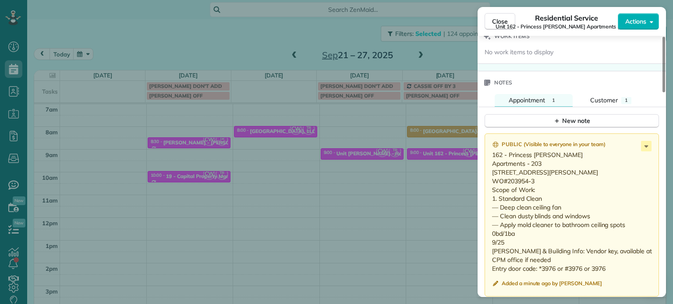
click at [652, 145] on div "Public ( Visible to everyone in your team )" at bounding box center [572, 145] width 161 height 8
click at [647, 148] on icon at bounding box center [646, 146] width 11 height 11
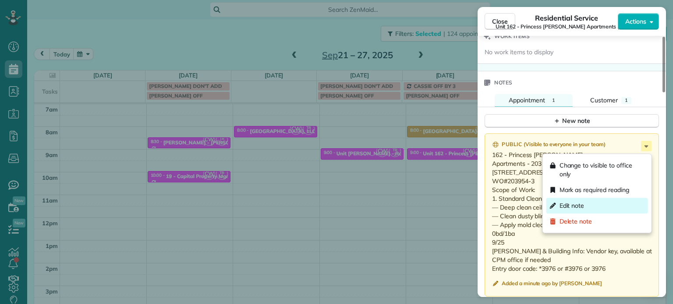
click at [599, 207] on div "Edit note" at bounding box center [597, 206] width 102 height 16
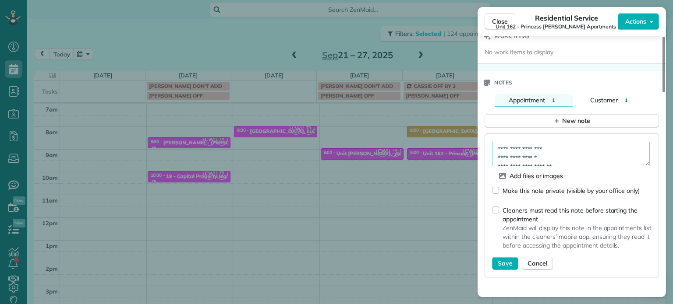
click at [603, 158] on textarea "**********" at bounding box center [571, 153] width 158 height 25
type textarea "**********"
click at [512, 268] on button "Save" at bounding box center [505, 263] width 26 height 13
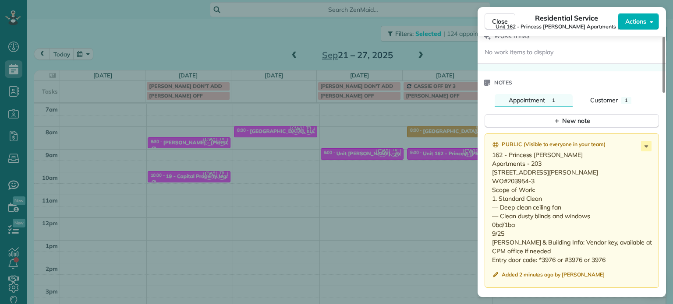
click at [384, 141] on div "Close Residential Service Unit 162 - Princess Sue Apartments (Capital) Actions …" at bounding box center [336, 152] width 673 height 304
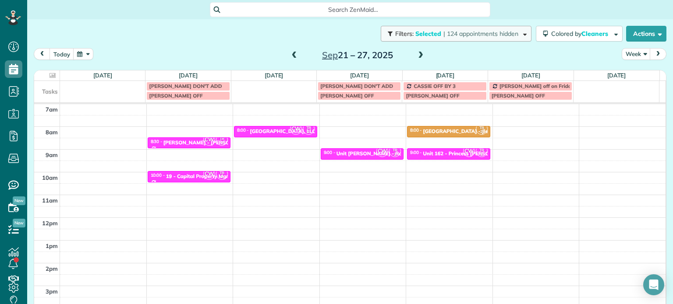
click at [481, 37] on span "| 124 appointments hidden" at bounding box center [480, 34] width 75 height 8
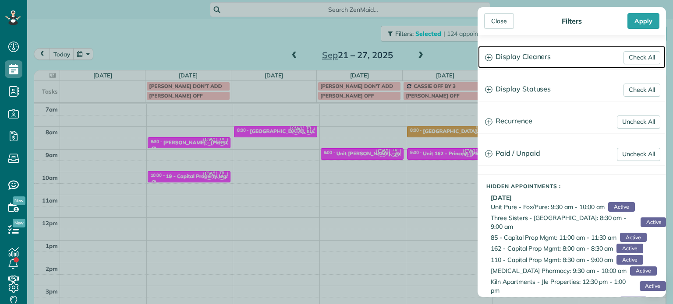
click at [535, 60] on h3 "Display Cleaners" at bounding box center [571, 57] width 187 height 22
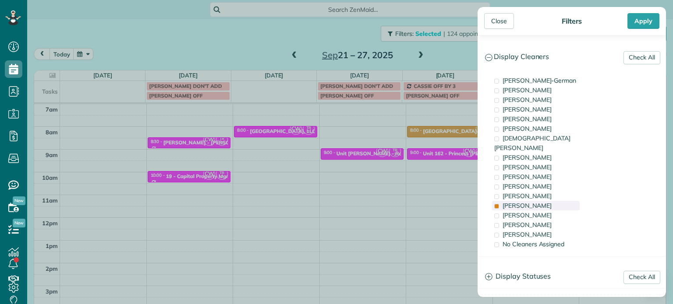
click at [550, 201] on div "Tammi Rue" at bounding box center [536, 206] width 88 height 10
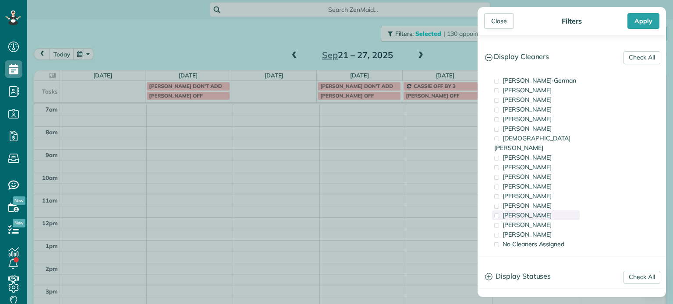
click at [551, 211] on div "Laura Chavez" at bounding box center [536, 216] width 88 height 10
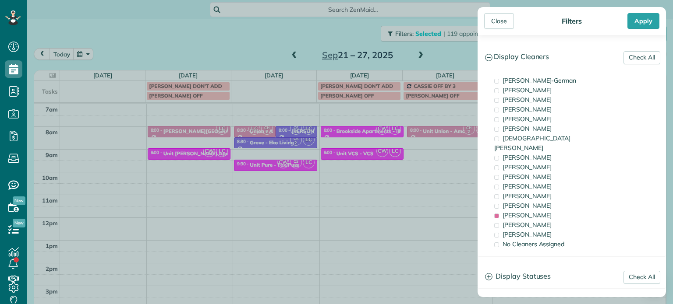
click at [343, 141] on div "Close Filters Apply Check All Display Cleaners Christina Wright-German Cassie F…" at bounding box center [336, 152] width 673 height 304
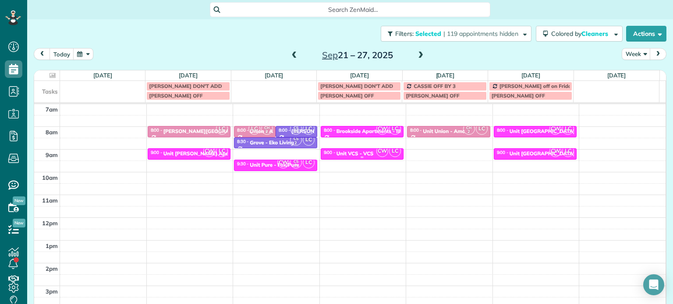
click at [354, 156] on div "Unit VCS - VCS" at bounding box center [354, 154] width 37 height 6
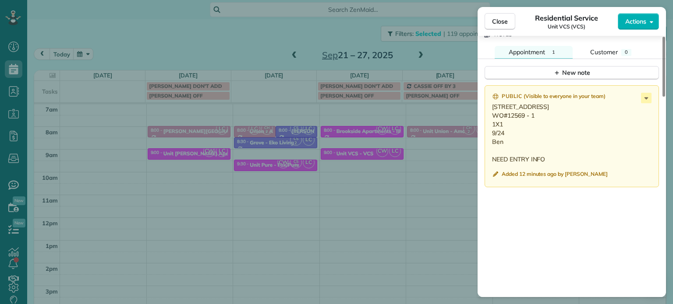
scroll to position [747, 0]
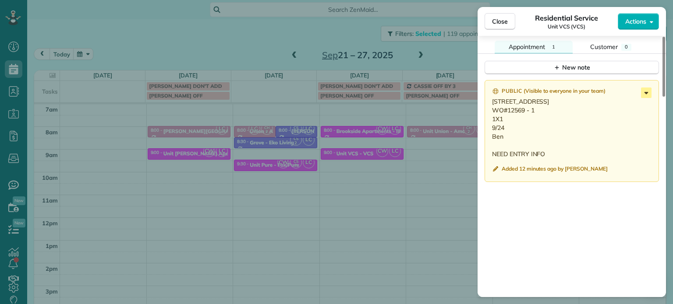
click at [645, 97] on icon at bounding box center [646, 93] width 11 height 11
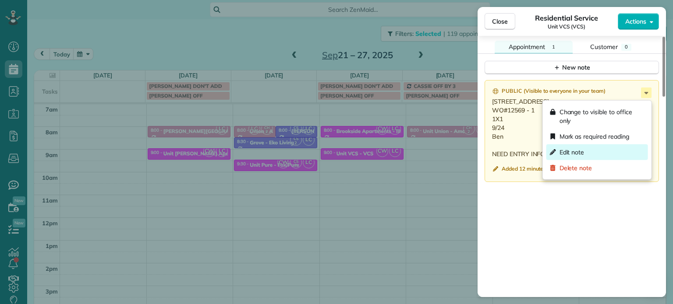
click at [600, 150] on div "Edit note" at bounding box center [597, 153] width 102 height 16
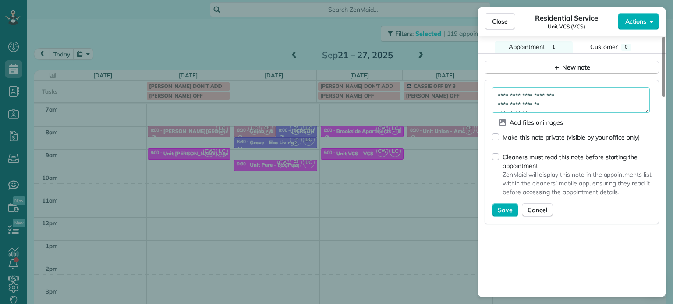
click at [603, 103] on textarea "**********" at bounding box center [571, 100] width 158 height 25
paste textarea "**********"
type textarea "**********"
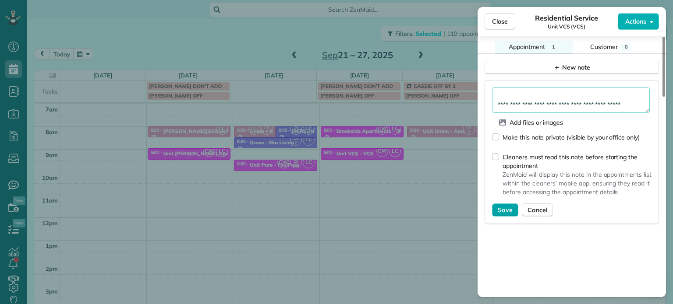
click at [508, 213] on span "Save" at bounding box center [505, 210] width 15 height 9
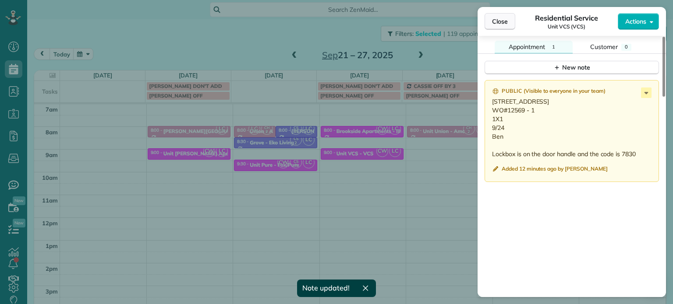
click at [496, 26] on button "Close" at bounding box center [499, 21] width 31 height 17
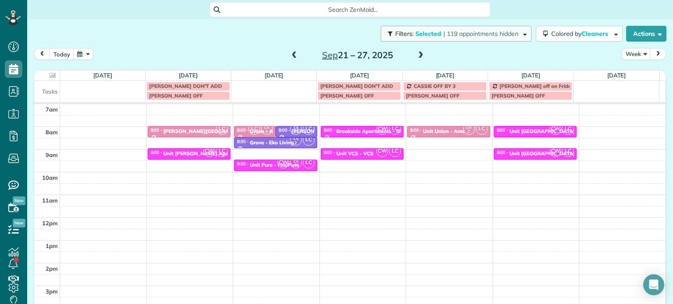
click at [468, 34] on span "| 119 appointments hidden" at bounding box center [480, 34] width 75 height 8
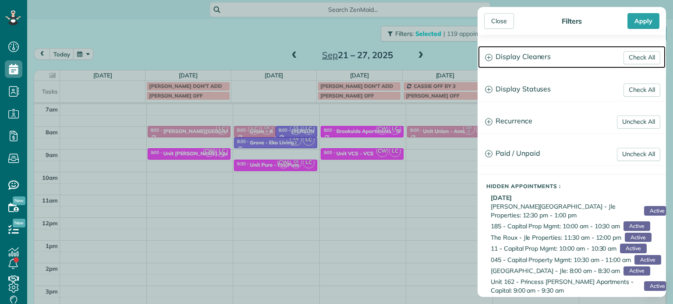
click at [537, 64] on h3 "Display Cleaners" at bounding box center [571, 57] width 187 height 22
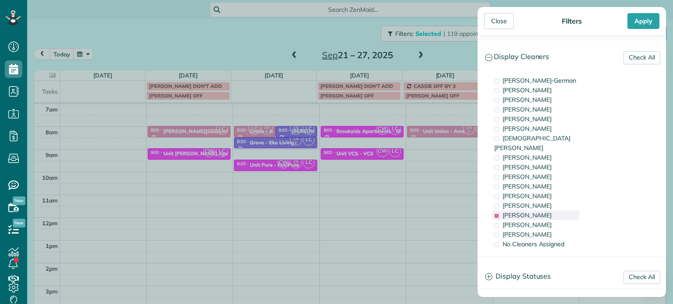
click at [526, 212] on span "Laura Chavez" at bounding box center [526, 216] width 49 height 8
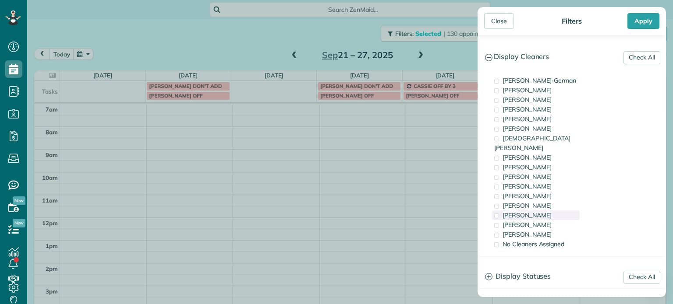
click at [527, 212] on span "Laura Chavez" at bounding box center [526, 216] width 49 height 8
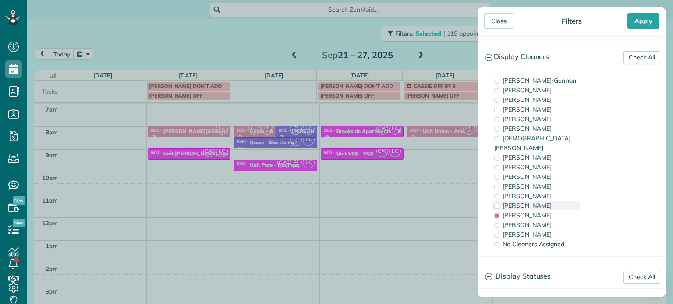
click at [530, 201] on div "Tammi Rue" at bounding box center [536, 206] width 88 height 10
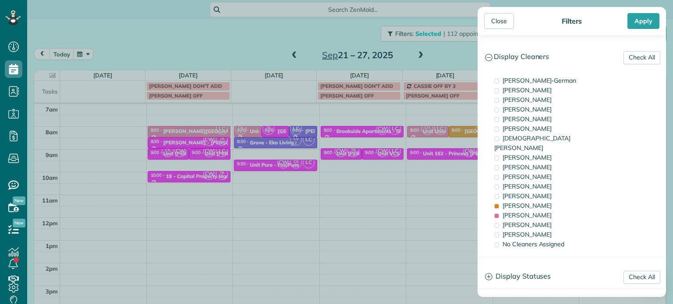
click at [401, 166] on div "Close Filters Apply Check All Display Cleaners Christina Wright-German Cassie F…" at bounding box center [336, 152] width 673 height 304
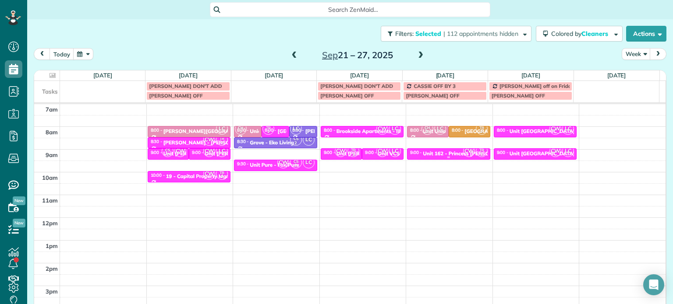
click at [441, 152] on div "Unit 162 - Princess Sue Apartments - Capital" at bounding box center [494, 154] width 143 height 6
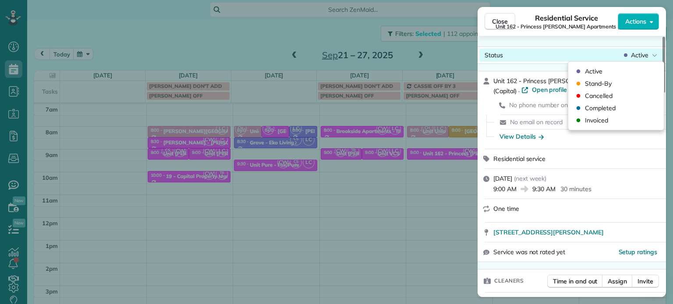
click at [642, 57] on span "Active" at bounding box center [640, 55] width 18 height 9
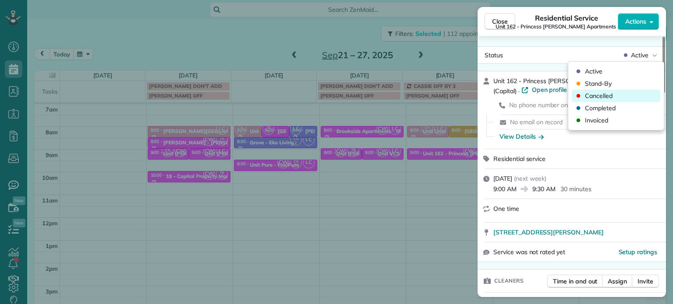
click at [621, 97] on div "Cancelled" at bounding box center [616, 96] width 88 height 12
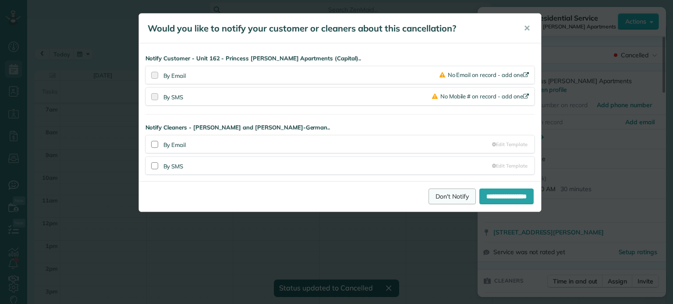
click at [448, 193] on link "Don't Notify" at bounding box center [451, 197] width 47 height 16
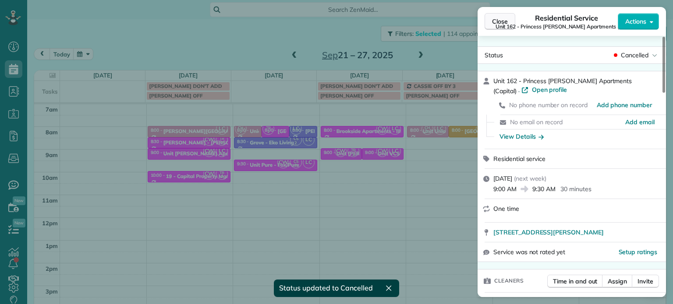
click at [498, 23] on span "Close" at bounding box center [500, 21] width 16 height 9
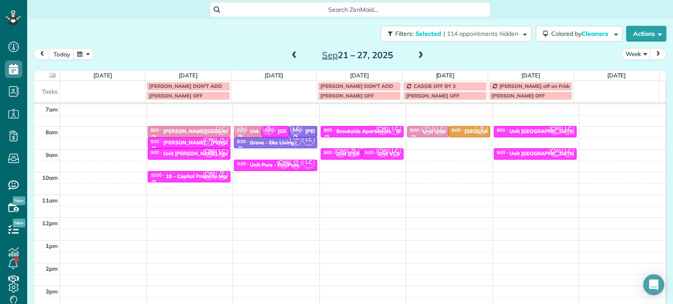
click at [417, 55] on span at bounding box center [421, 56] width 10 height 8
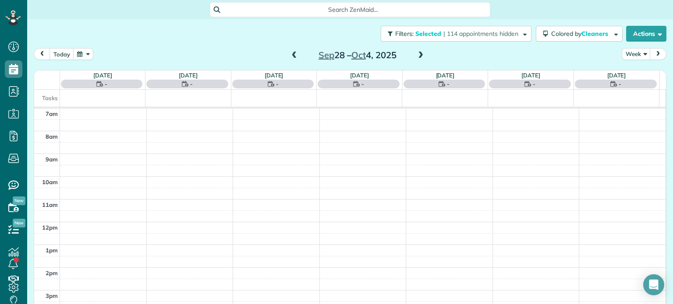
click at [417, 55] on span at bounding box center [421, 56] width 10 height 8
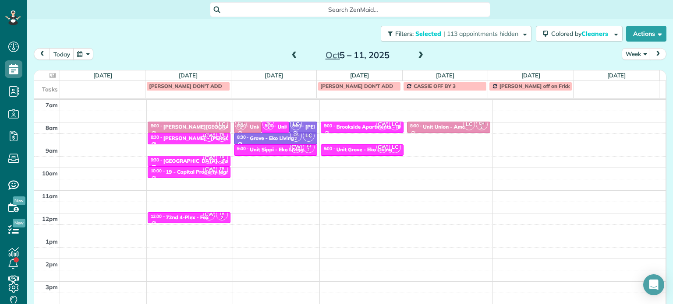
click at [417, 55] on span at bounding box center [421, 56] width 10 height 8
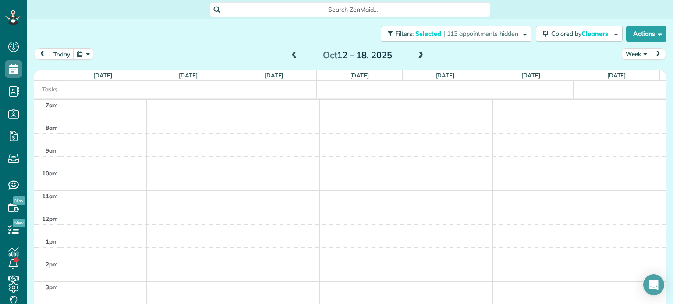
click at [417, 55] on span at bounding box center [421, 56] width 10 height 8
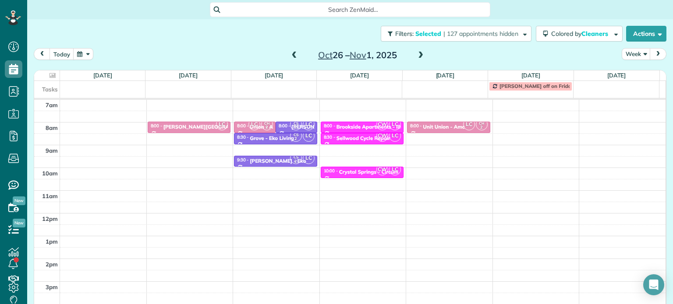
click at [417, 55] on span at bounding box center [421, 56] width 10 height 8
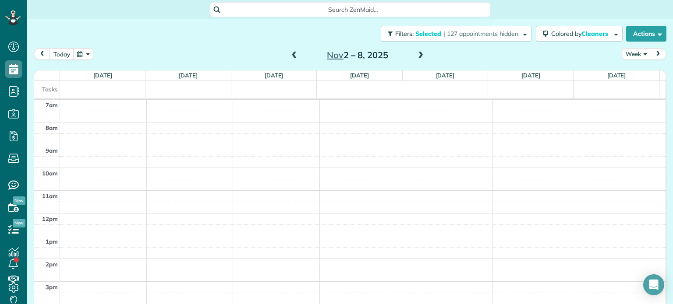
click at [417, 55] on span at bounding box center [421, 56] width 10 height 8
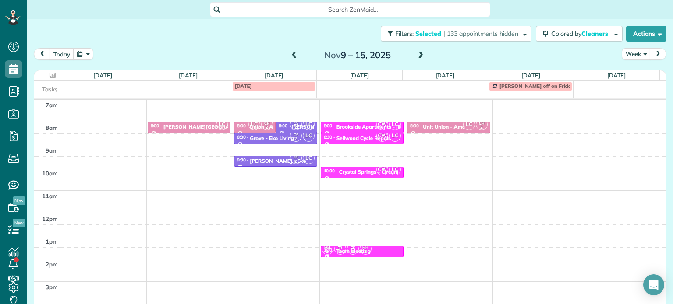
click at [417, 55] on span at bounding box center [421, 56] width 10 height 8
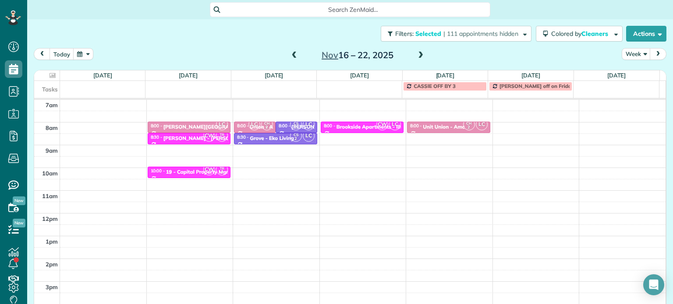
click at [417, 55] on span at bounding box center [421, 56] width 10 height 8
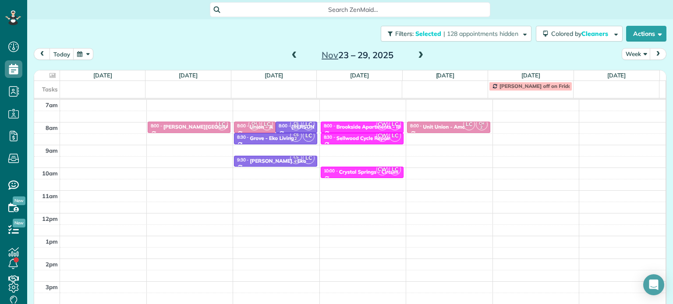
click at [417, 55] on span at bounding box center [421, 56] width 10 height 8
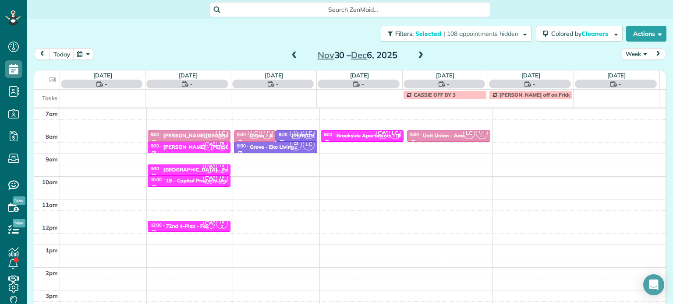
click at [292, 56] on span at bounding box center [295, 56] width 10 height 8
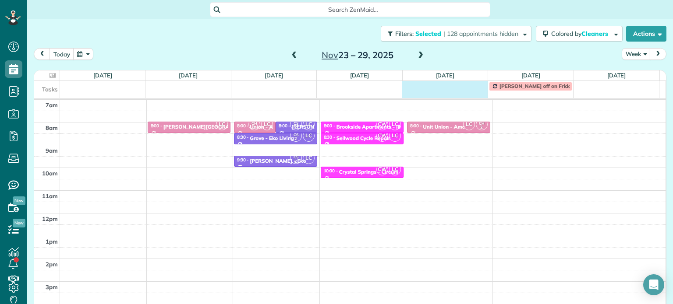
click at [419, 82] on td at bounding box center [444, 86] width 85 height 10
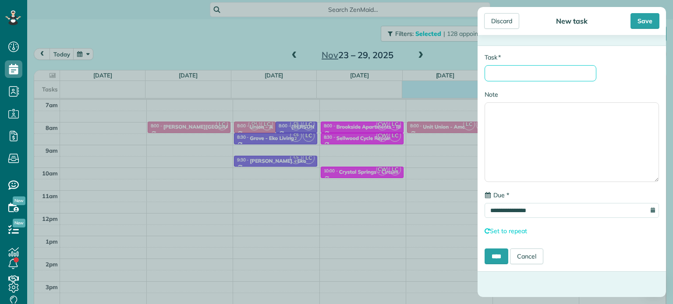
click at [540, 73] on input "* Task" at bounding box center [540, 73] width 112 height 16
type input "**********"
click at [502, 261] on input "****" at bounding box center [496, 257] width 24 height 16
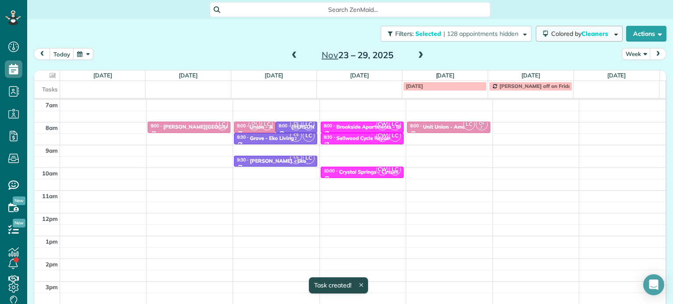
click at [558, 37] on button "Colored by Cleaners" at bounding box center [579, 34] width 87 height 16
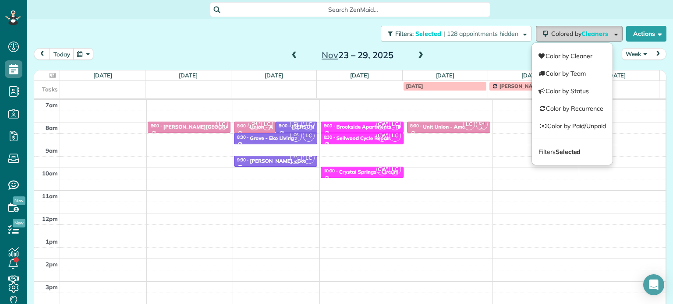
click at [476, 125] on small "2" at bounding box center [481, 128] width 11 height 8
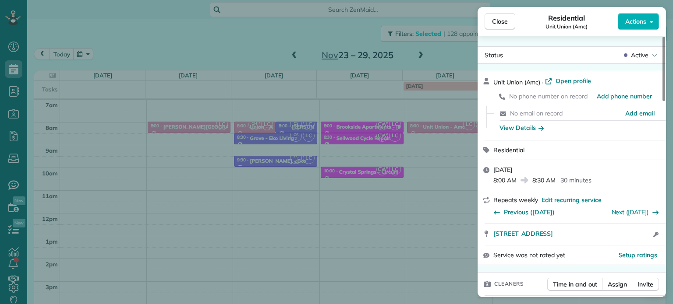
click at [371, 155] on div "Close Residential Unit Union (Amc) Actions Status Active Unit Union (Amc) · Ope…" at bounding box center [336, 152] width 673 height 304
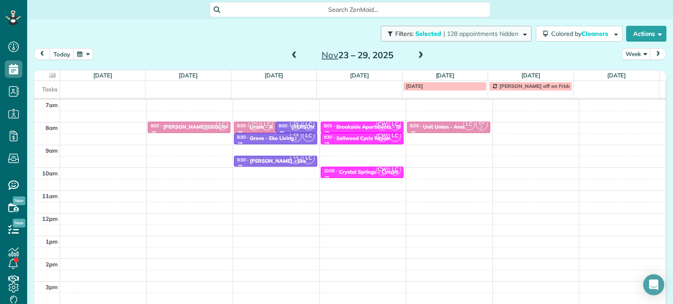
click at [505, 36] on span "| 128 appointments hidden" at bounding box center [480, 34] width 75 height 8
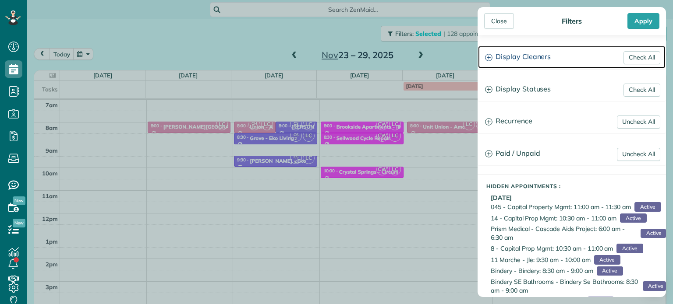
click at [527, 55] on h3 "Display Cleaners" at bounding box center [571, 57] width 187 height 22
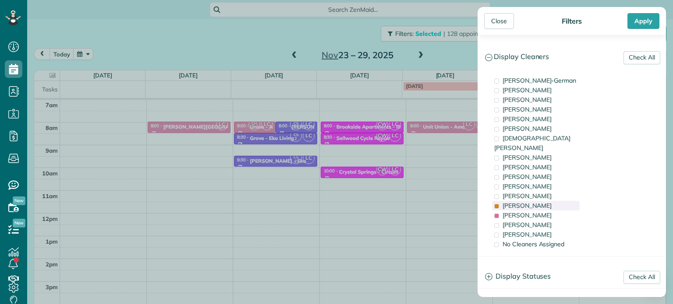
click at [541, 201] on div "Tammi Rue" at bounding box center [536, 206] width 88 height 10
click at [541, 211] on div "Laura Chavez" at bounding box center [536, 216] width 88 height 10
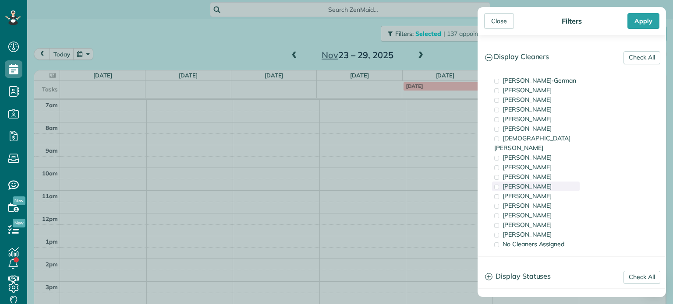
click at [555, 182] on div "Cyndi Holm" at bounding box center [536, 187] width 88 height 10
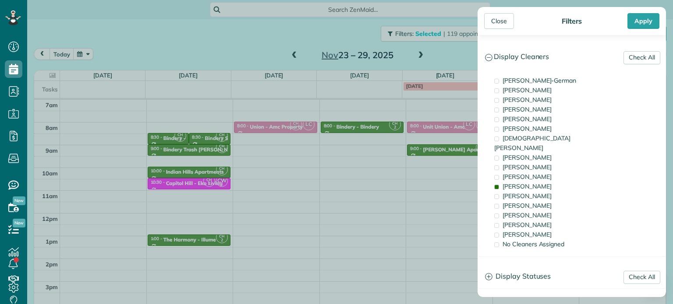
click at [420, 162] on div "Close Filters Apply Check All Display Cleaners Christina Wright-German Cassie F…" at bounding box center [336, 152] width 673 height 304
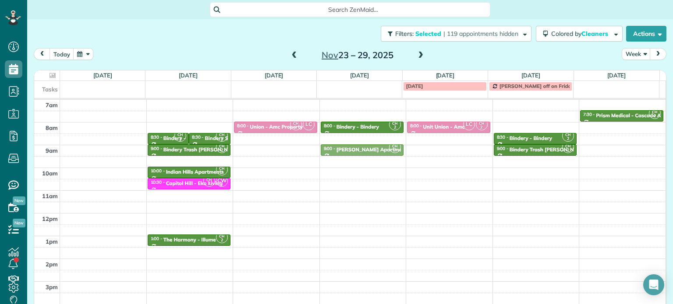
drag, startPoint x: 437, startPoint y: 149, endPoint x: 391, endPoint y: 149, distance: 46.0
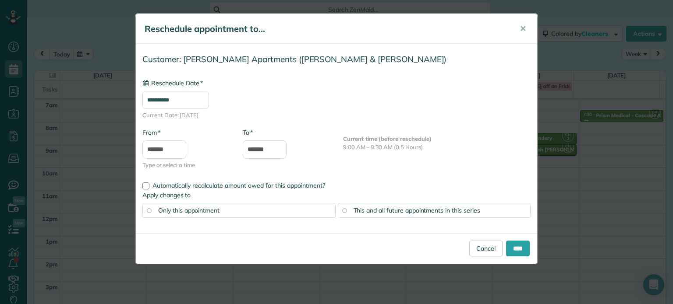
type input "**********"
click at [520, 243] on input "****" at bounding box center [518, 249] width 24 height 16
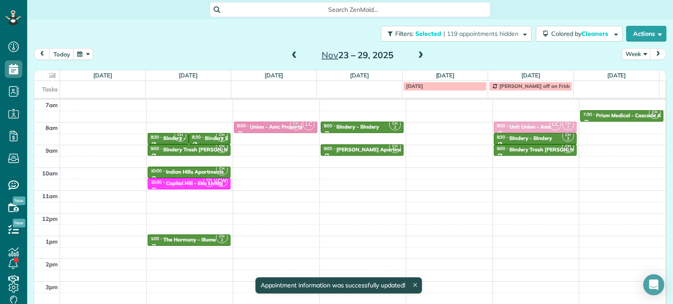
drag, startPoint x: 451, startPoint y: 126, endPoint x: 506, endPoint y: 127, distance: 55.6
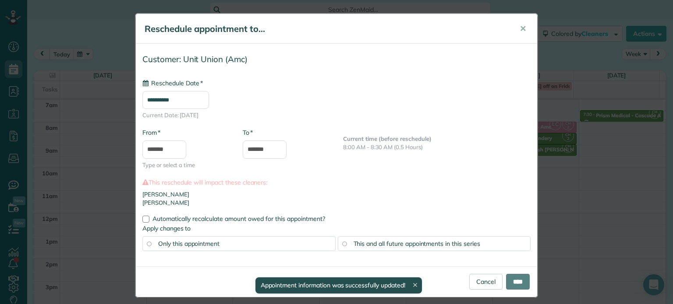
type input "**********"
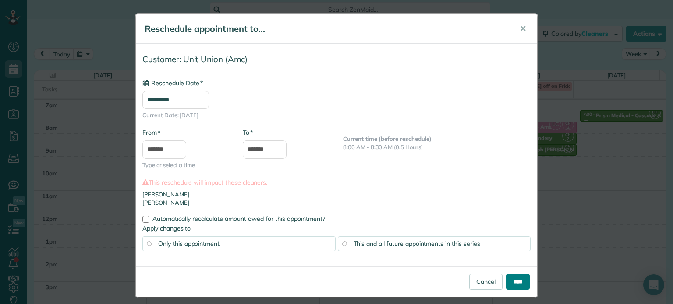
click at [517, 282] on input "****" at bounding box center [518, 282] width 24 height 16
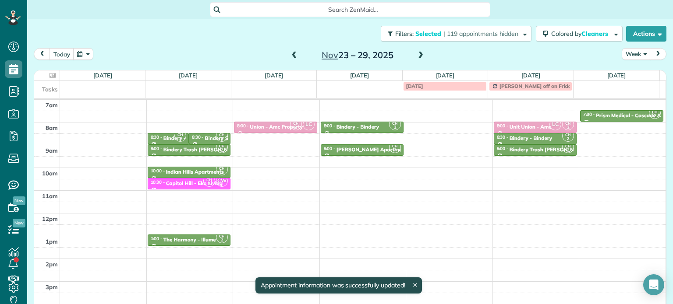
scroll to position [25, 0]
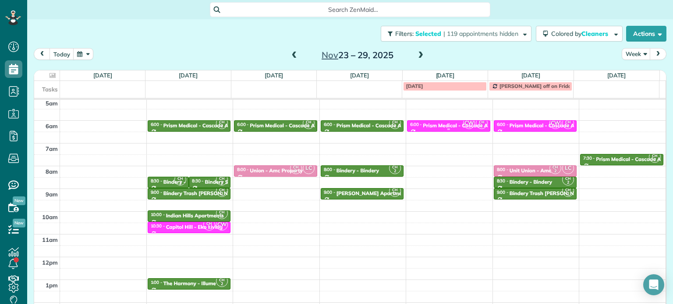
click at [463, 126] on div "CW CH 2" at bounding box center [475, 123] width 25 height 13
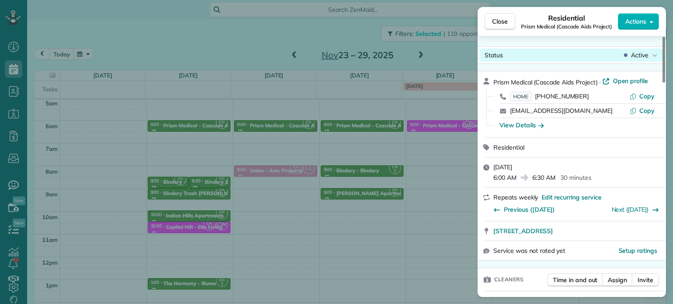
click at [639, 56] on span "Active" at bounding box center [640, 55] width 18 height 9
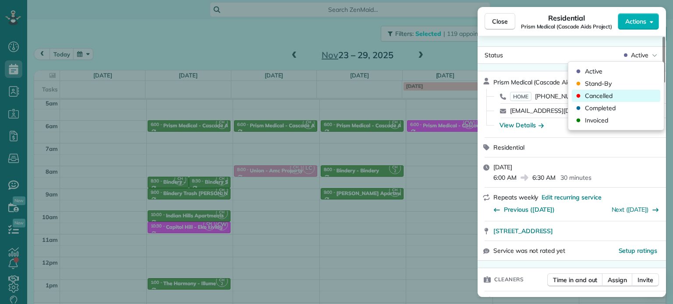
click at [621, 98] on div "Cancelled" at bounding box center [616, 96] width 88 height 12
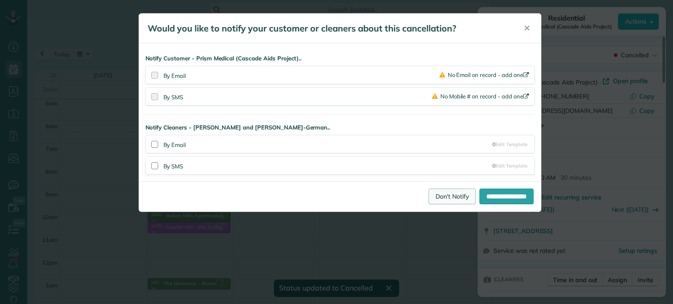
click at [441, 200] on link "Don't Notify" at bounding box center [451, 197] width 47 height 16
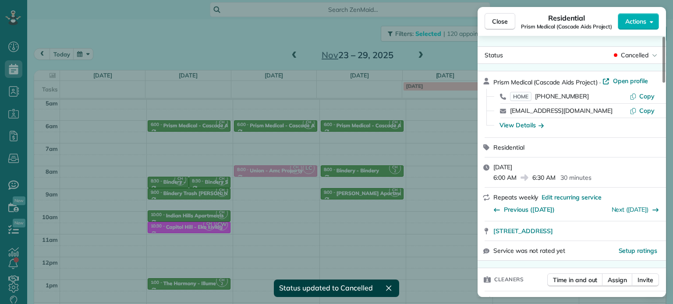
drag, startPoint x: 454, startPoint y: 55, endPoint x: 458, endPoint y: 61, distance: 7.3
click at [454, 55] on div "Close Residential Prism Medical (Cascade Aids Project) Actions Status Cancelled…" at bounding box center [336, 152] width 673 height 304
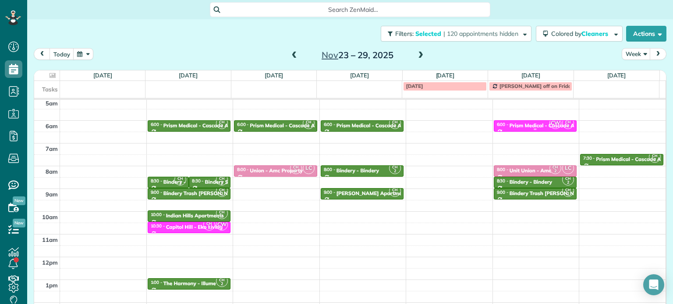
click at [520, 123] on div "Prism Medical - Cascade Aids Project" at bounding box center [554, 126] width 90 height 6
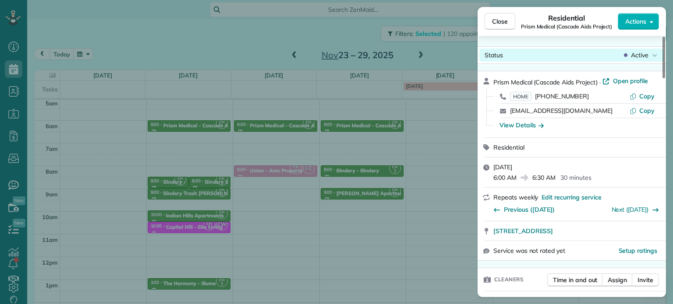
click at [635, 54] on span "Active" at bounding box center [640, 55] width 18 height 9
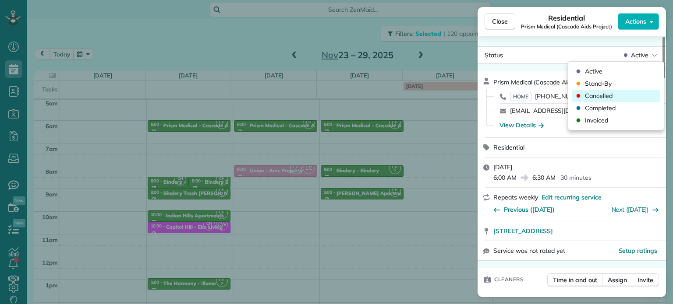
click at [615, 95] on div "Cancelled" at bounding box center [616, 96] width 88 height 12
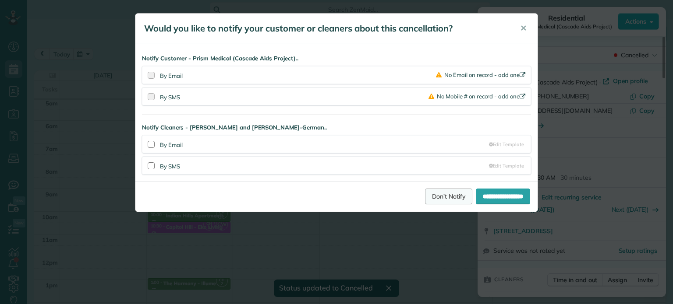
click at [437, 192] on link "Don't Notify" at bounding box center [448, 197] width 47 height 16
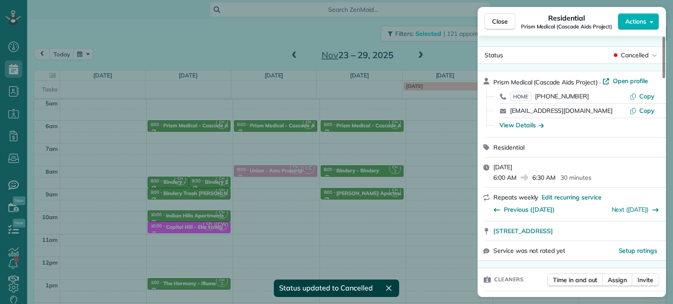
click at [453, 48] on div "Close Residential Prism Medical (Cascade Aids Project) Actions Status Cancelled…" at bounding box center [336, 152] width 673 height 304
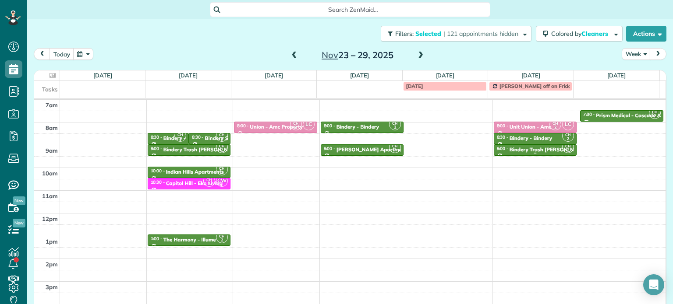
scroll to position [25, 0]
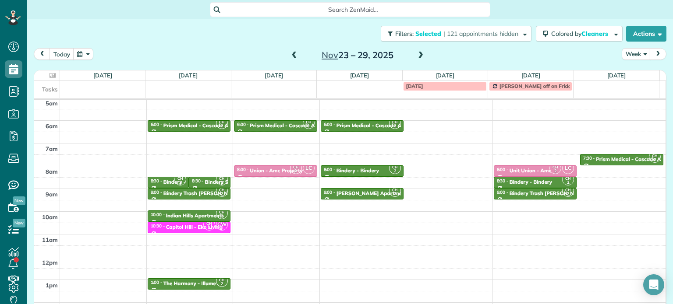
click at [530, 165] on div "4am 5am 6am 7am 8am 9am 10am 11am 12pm 1pm 2pm 3pm 4pm 5pm CH 2 6:00 - 6:30 Pri…" at bounding box center [349, 234] width 631 height 318
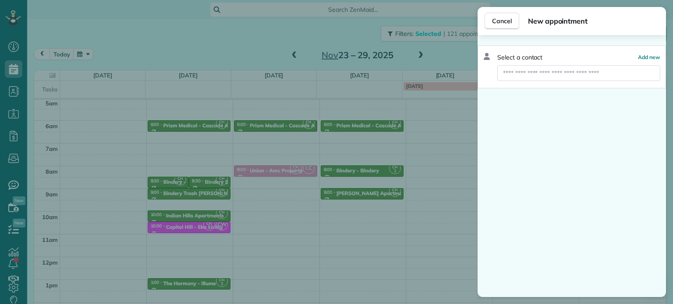
click at [468, 171] on div "Cancel New appointment Select a contact Add new" at bounding box center [336, 152] width 673 height 304
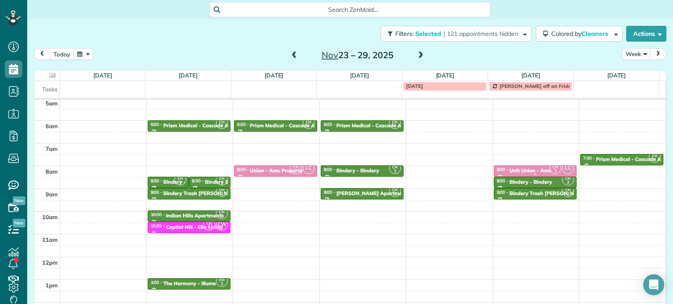
click at [512, 168] on div "Unit Union - Amc" at bounding box center [530, 171] width 42 height 6
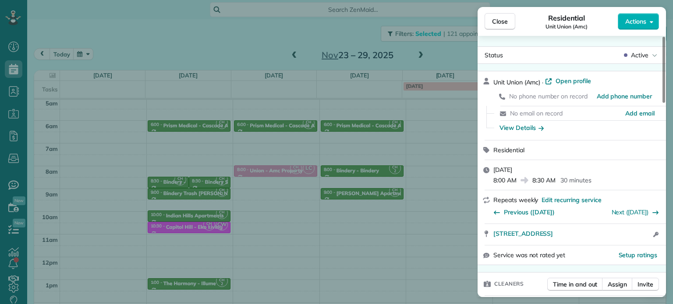
scroll to position [133, 0]
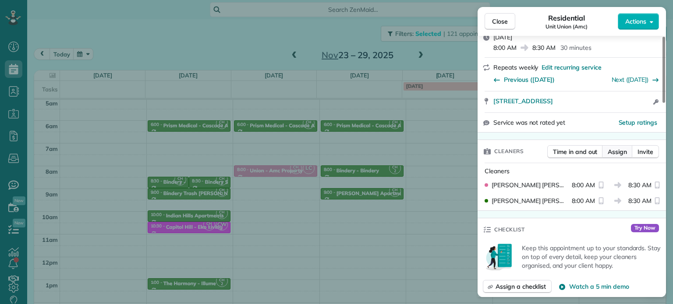
click at [621, 152] on span "Assign" at bounding box center [616, 152] width 19 height 9
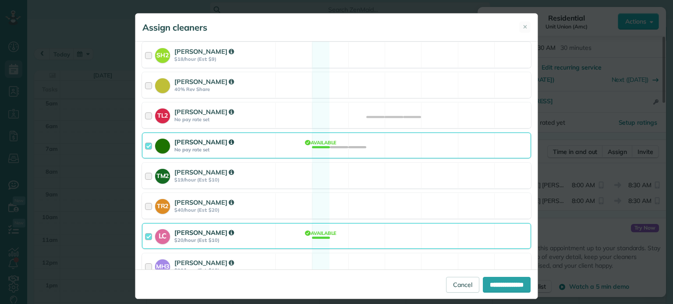
scroll to position [390, 0]
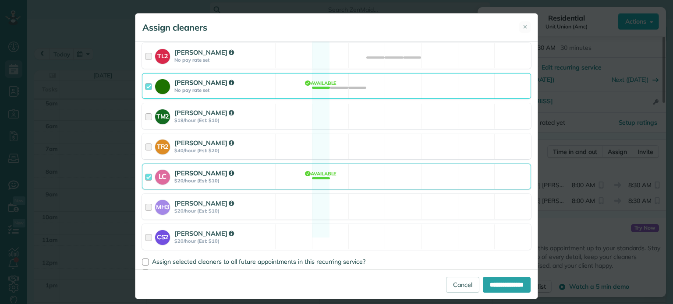
click at [397, 78] on div "Cyndi Holm No pay rate set Available" at bounding box center [336, 86] width 389 height 26
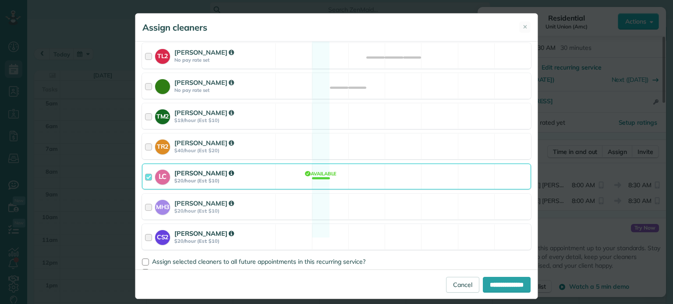
click at [377, 224] on div "CS2 Cristina Sainz $20/hour (Est: $10) Available" at bounding box center [336, 237] width 389 height 26
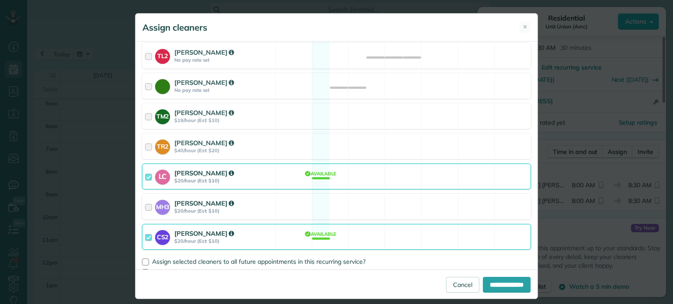
click at [378, 197] on div "MH3 Meralda Harris $20/hour (Est: $10) Available" at bounding box center [336, 207] width 389 height 26
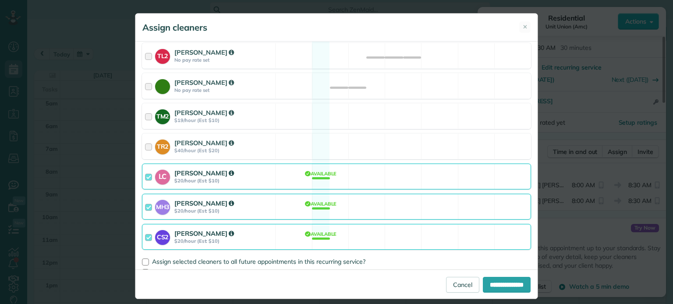
click at [380, 170] on div "LC Laura Chavez $20/hour (Est: $10) Available" at bounding box center [336, 177] width 389 height 26
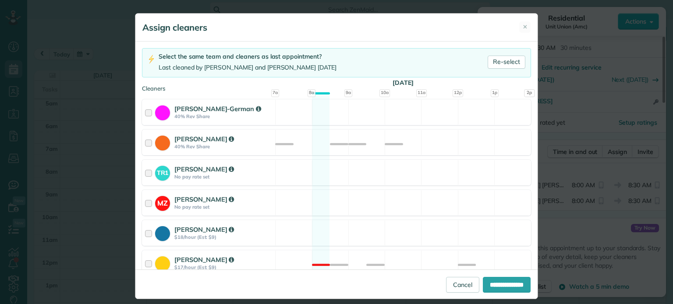
scroll to position [0, 0]
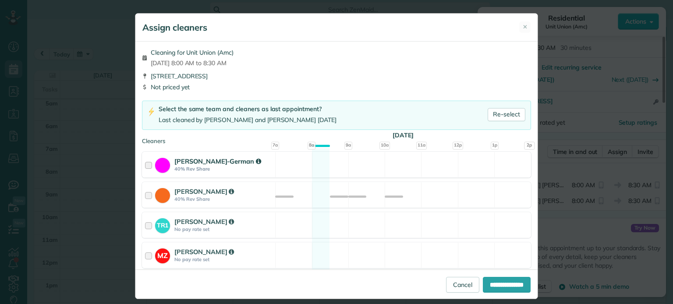
click at [471, 166] on div "Christina Wright-German 40% Rev Share Available" at bounding box center [336, 165] width 389 height 26
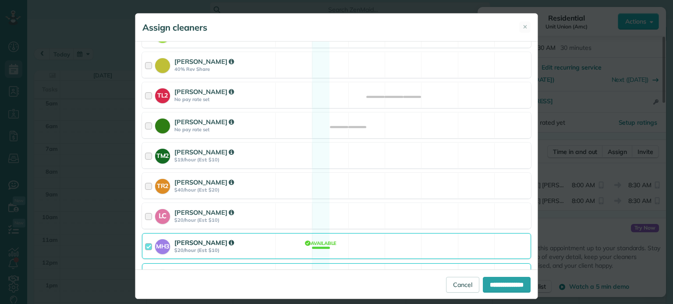
scroll to position [390, 0]
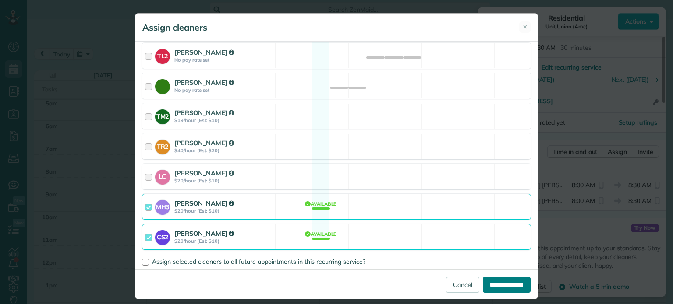
click at [510, 292] on input "**********" at bounding box center [507, 285] width 48 height 16
type input "**********"
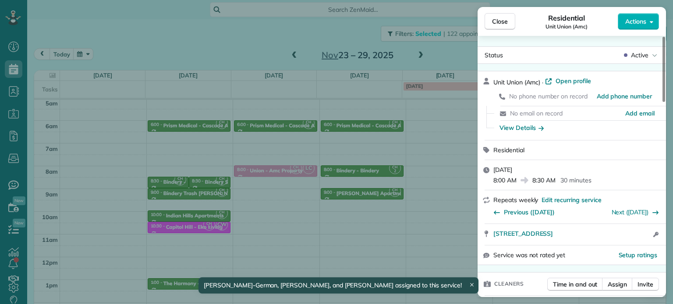
click at [450, 180] on div "Close Residential Unit Union (Amc) Actions Status Active Unit Union (Amc) · Ope…" at bounding box center [336, 152] width 673 height 304
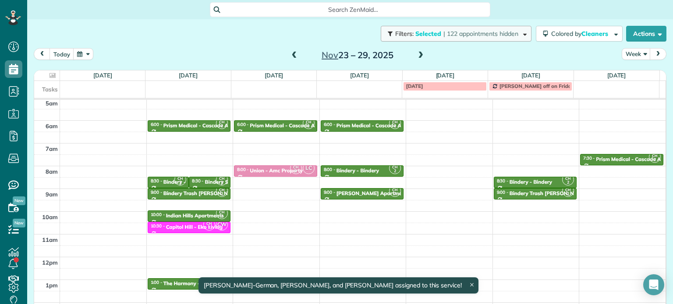
click at [508, 36] on span "| 122 appointments hidden" at bounding box center [480, 34] width 75 height 8
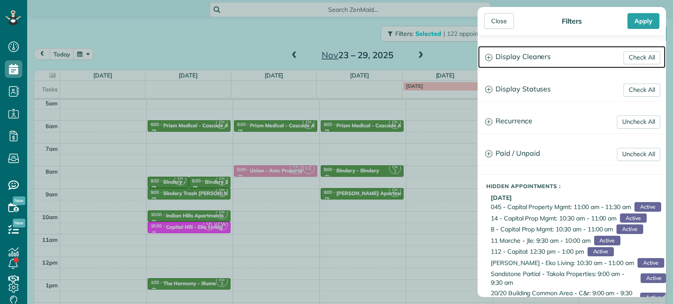
click at [555, 66] on h3 "Display Cleaners" at bounding box center [571, 57] width 187 height 22
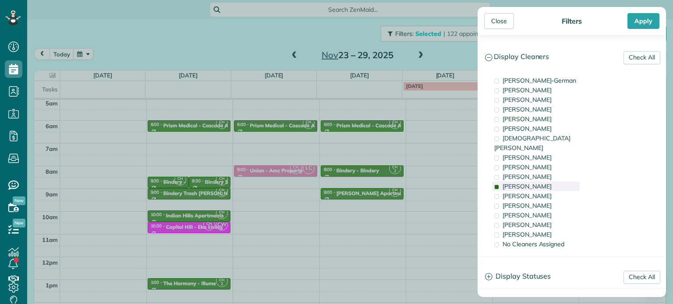
click at [557, 182] on div "Cyndi Holm" at bounding box center [536, 187] width 88 height 10
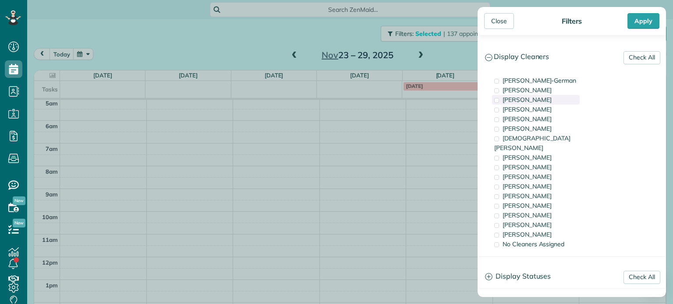
click at [548, 103] on div "Tawnya Reynolds" at bounding box center [536, 100] width 88 height 10
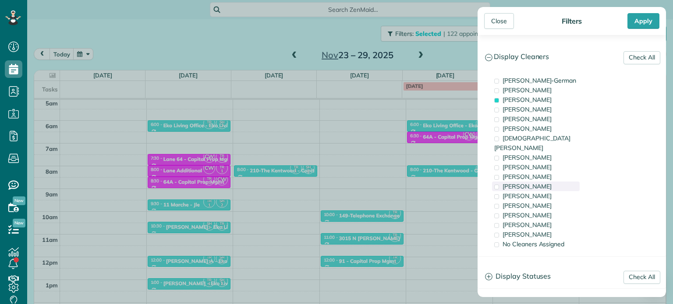
click at [543, 182] on div "Cyndi Holm" at bounding box center [536, 187] width 88 height 10
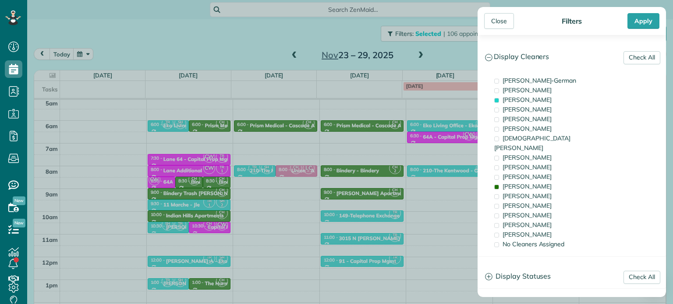
click at [410, 166] on div "Close Filters Apply Check All Display Cleaners Christina Wright-German Cassie F…" at bounding box center [336, 152] width 673 height 304
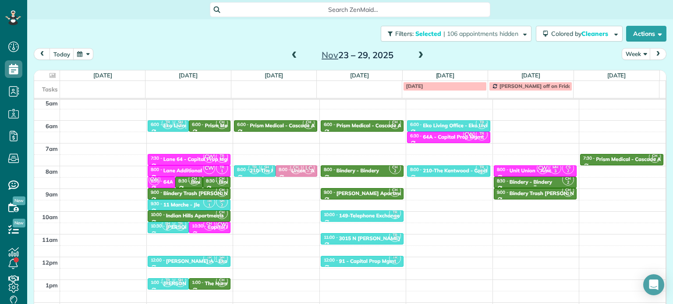
click at [512, 181] on div "Bindery - Bindery" at bounding box center [530, 182] width 42 height 6
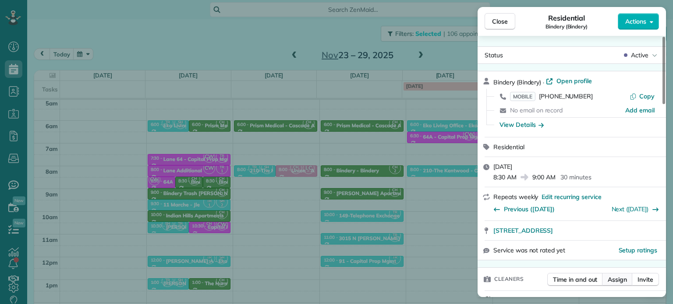
click at [613, 281] on span "Assign" at bounding box center [616, 279] width 19 height 9
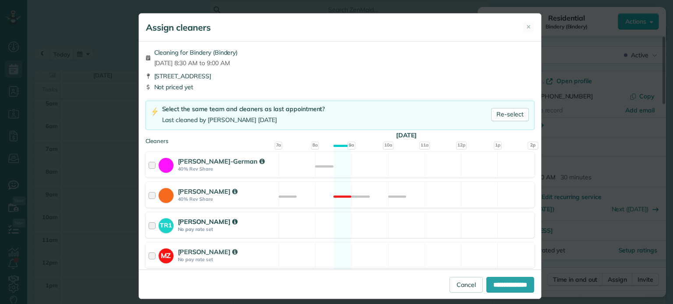
click at [439, 221] on div "TR1 Tawnya Reynolds No pay rate set Available" at bounding box center [339, 225] width 389 height 26
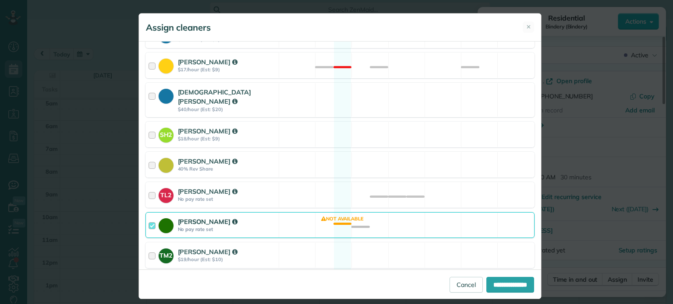
scroll to position [390, 0]
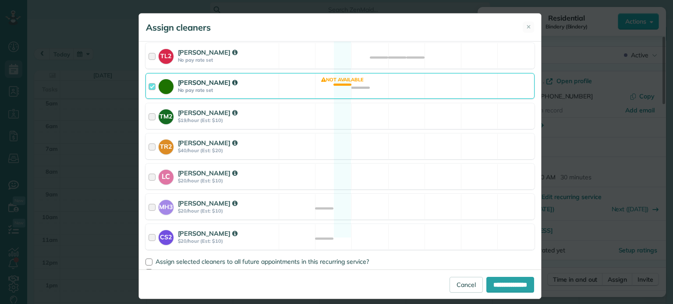
click at [436, 78] on div "Cyndi Holm No pay rate set Not available" at bounding box center [339, 86] width 389 height 26
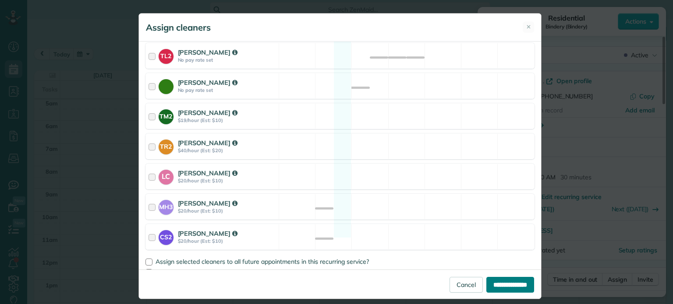
click at [504, 279] on input "**********" at bounding box center [510, 285] width 48 height 16
type input "**********"
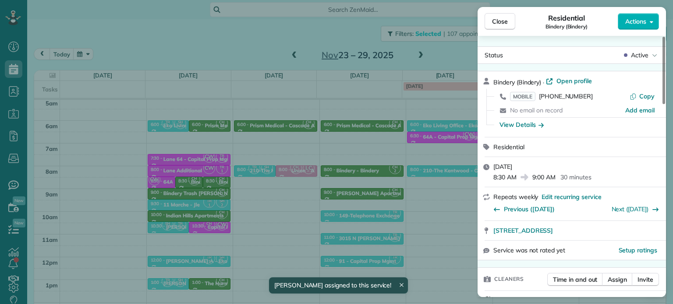
click at [424, 176] on div "Close Residential Bindery (Bindery) Actions Status Active Bindery (Bindery) · O…" at bounding box center [336, 152] width 673 height 304
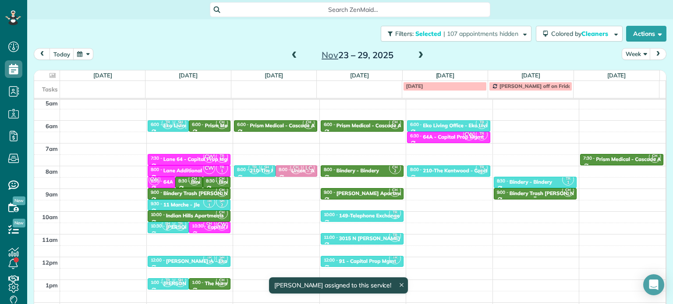
click at [529, 196] on div at bounding box center [535, 198] width 82 height 4
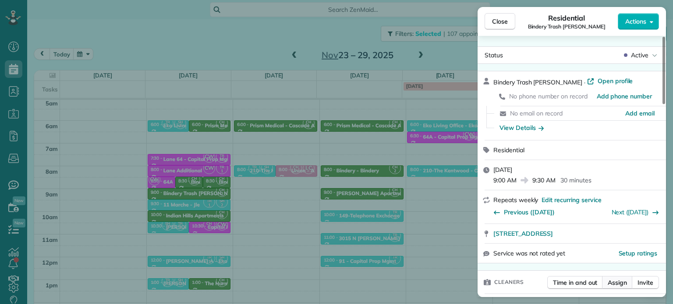
click at [624, 283] on span "Assign" at bounding box center [616, 283] width 19 height 9
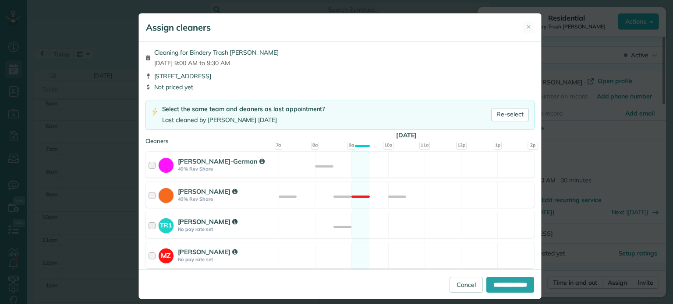
click at [427, 224] on div "TR1 Tawnya Reynolds No pay rate set Not available" at bounding box center [339, 225] width 389 height 26
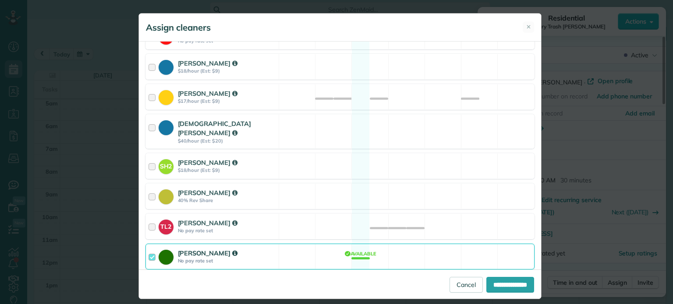
scroll to position [390, 0]
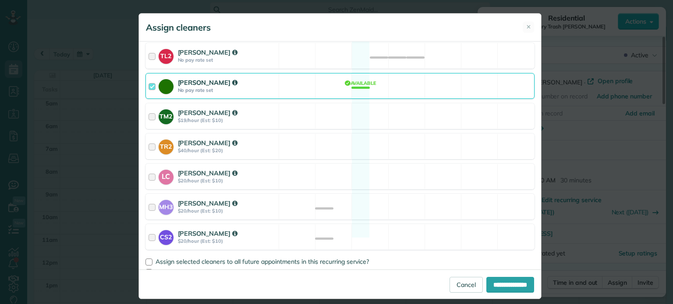
click at [434, 81] on div "Cyndi Holm No pay rate set Available" at bounding box center [339, 86] width 389 height 26
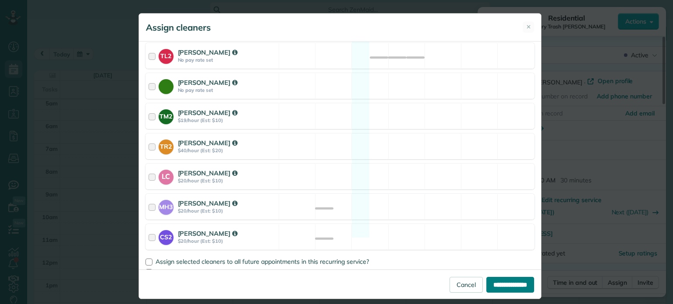
click at [514, 281] on input "**********" at bounding box center [510, 285] width 48 height 16
type input "**********"
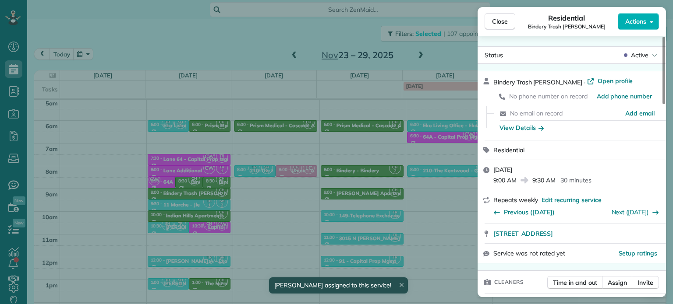
click at [456, 198] on div "Close Residential Bindery Trash Porter Actions Status Active Bindery Trash Port…" at bounding box center [336, 152] width 673 height 304
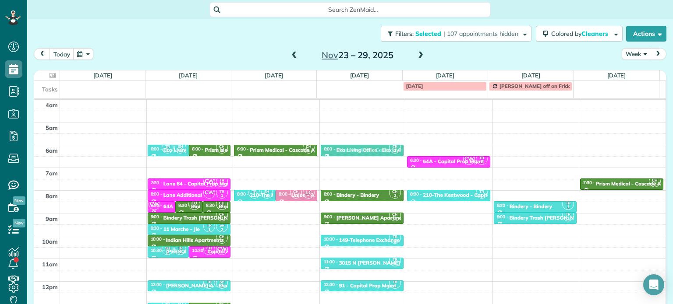
drag, startPoint x: 445, startPoint y: 147, endPoint x: 395, endPoint y: 149, distance: 50.0
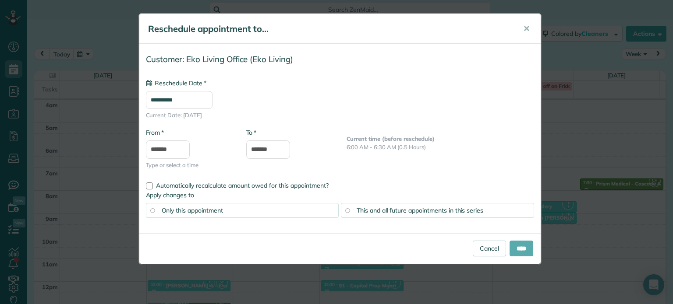
type input "**********"
click at [518, 251] on input "****" at bounding box center [521, 249] width 24 height 16
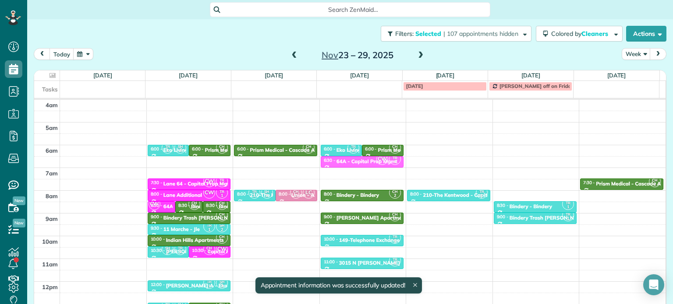
drag, startPoint x: 444, startPoint y: 162, endPoint x: 387, endPoint y: 162, distance: 57.4
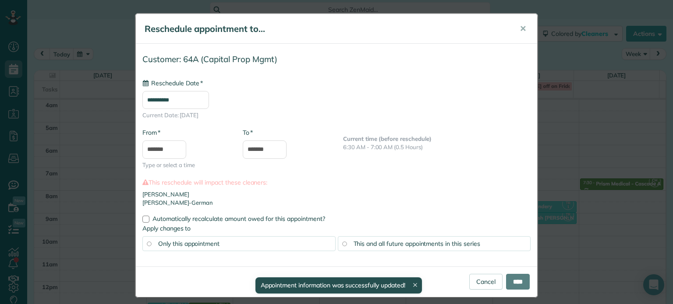
type input "**********"
click at [515, 279] on input "****" at bounding box center [518, 282] width 24 height 16
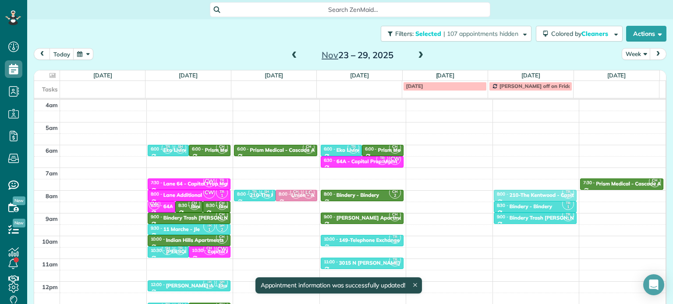
drag, startPoint x: 451, startPoint y: 193, endPoint x: 495, endPoint y: 196, distance: 44.8
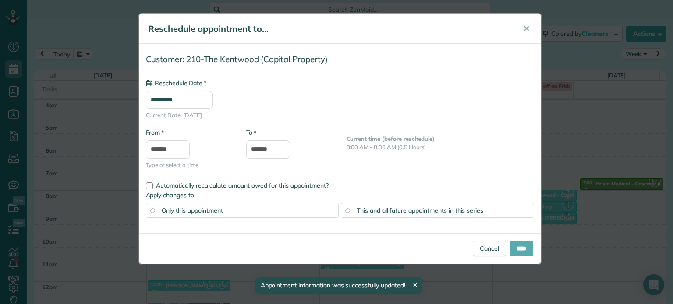
type input "**********"
click at [522, 241] on input "****" at bounding box center [521, 249] width 24 height 16
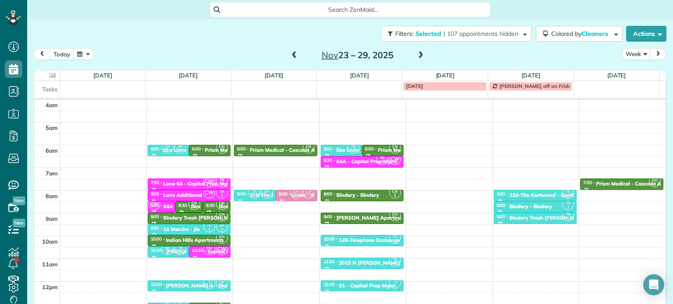
scroll to position [44, 0]
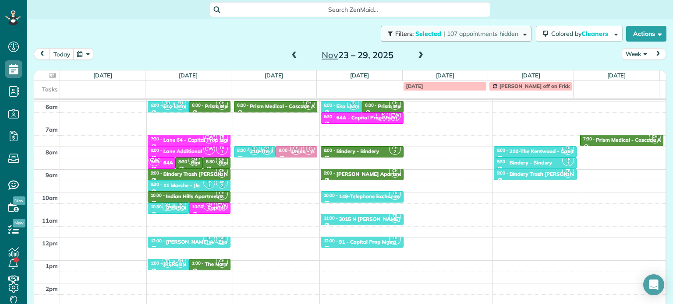
click at [492, 36] on span "| 107 appointments hidden" at bounding box center [480, 34] width 75 height 8
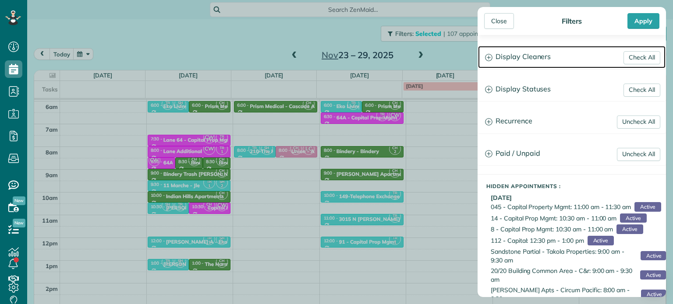
click at [533, 60] on h3 "Display Cleaners" at bounding box center [571, 57] width 187 height 22
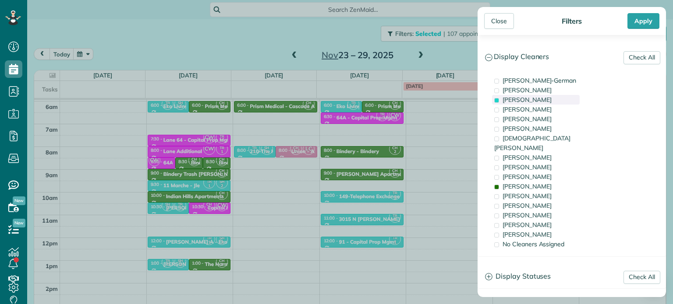
click at [531, 101] on span "Tawnya Reynolds" at bounding box center [526, 100] width 49 height 8
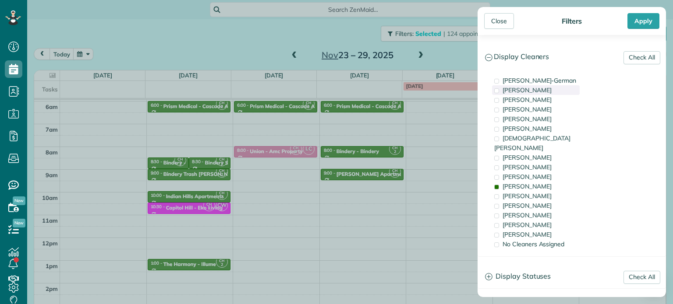
click at [538, 88] on span "Cassie Feliciano" at bounding box center [526, 90] width 49 height 8
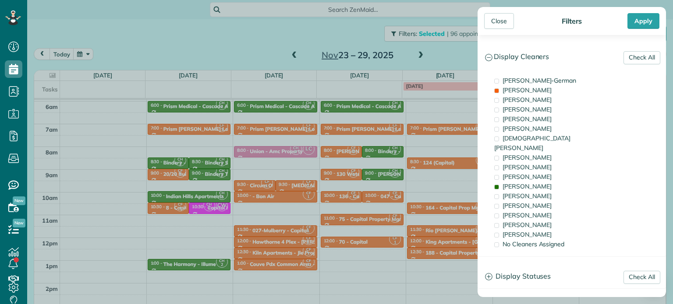
click at [460, 139] on div "Close Filters Apply Check All Display Cleaners Christina Wright-German Cassie F…" at bounding box center [336, 152] width 673 height 304
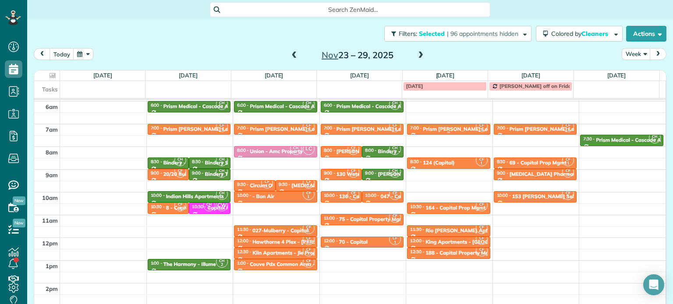
click at [454, 126] on div "Prism Morris Location" at bounding box center [463, 129] width 80 height 6
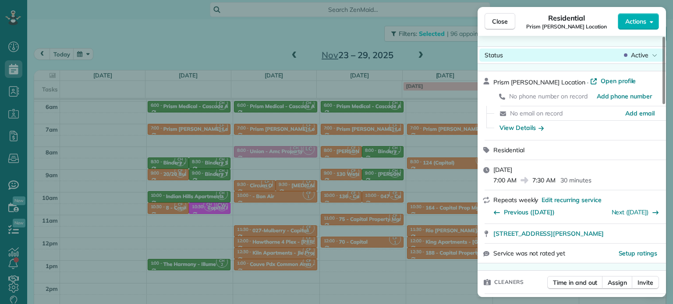
click at [631, 55] on span "Active" at bounding box center [640, 55] width 18 height 9
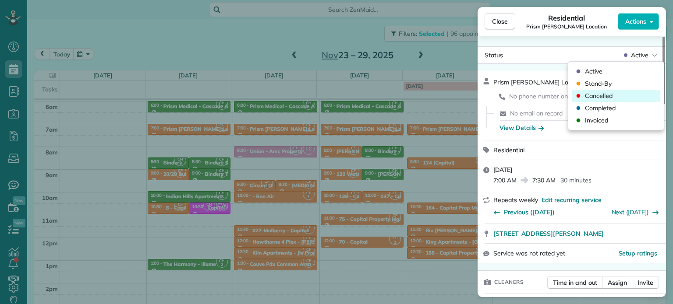
click at [622, 95] on div "Cancelled" at bounding box center [616, 96] width 88 height 12
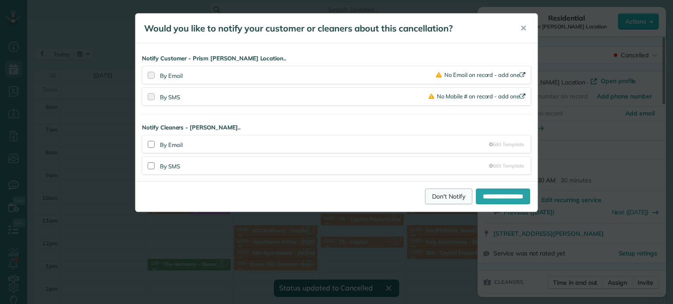
click at [441, 189] on link "Don't Notify" at bounding box center [448, 197] width 47 height 16
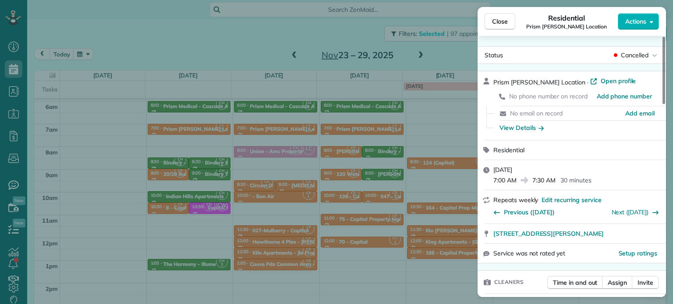
click at [441, 159] on div "Close Residential Prism Morris Location Actions Status Cancelled Prism Morris L…" at bounding box center [336, 152] width 673 height 304
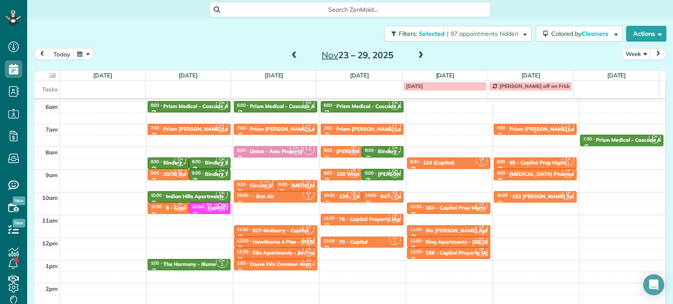
click at [513, 130] on div "Prism Morris Location" at bounding box center [549, 129] width 80 height 6
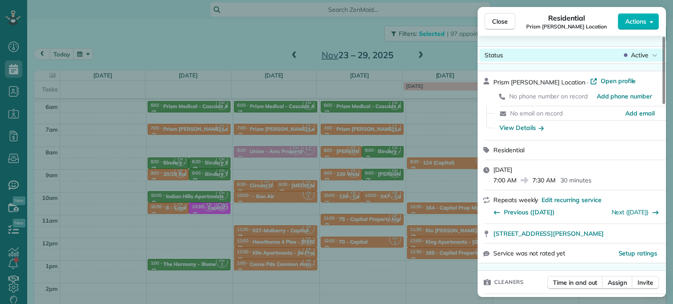
click at [629, 52] on div "Active" at bounding box center [640, 55] width 37 height 9
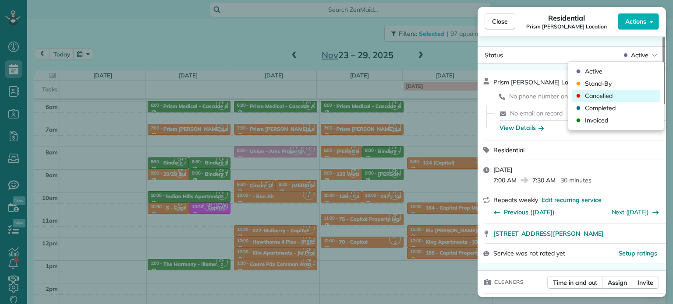
click at [623, 95] on div "Cancelled" at bounding box center [616, 96] width 88 height 12
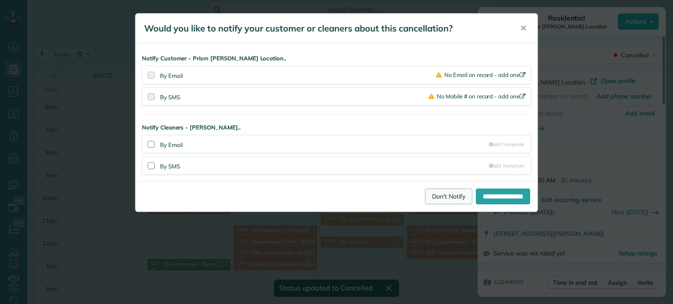
click at [438, 191] on link "Don't Notify" at bounding box center [448, 197] width 47 height 16
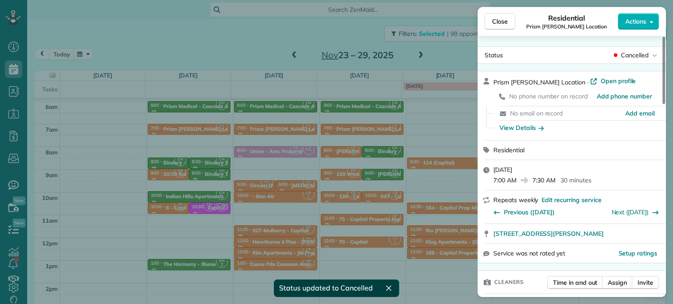
click at [450, 52] on div "Close Residential Prism Morris Location Actions Status Cancelled Prism Morris L…" at bounding box center [336, 152] width 673 height 304
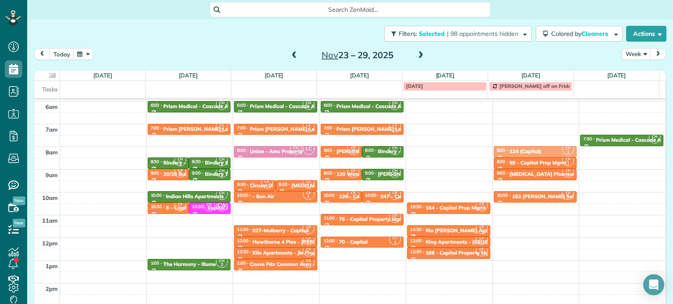
drag, startPoint x: 433, startPoint y: 162, endPoint x: 489, endPoint y: 152, distance: 57.0
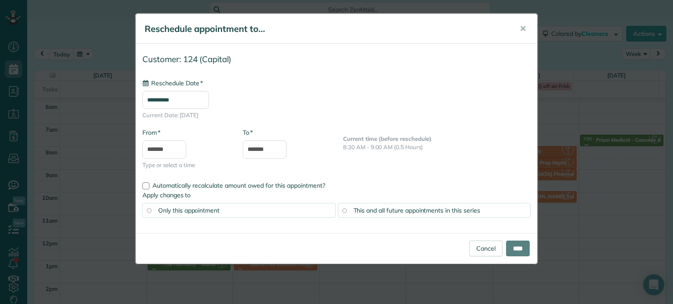
type input "**********"
click at [511, 245] on input "****" at bounding box center [518, 249] width 24 height 16
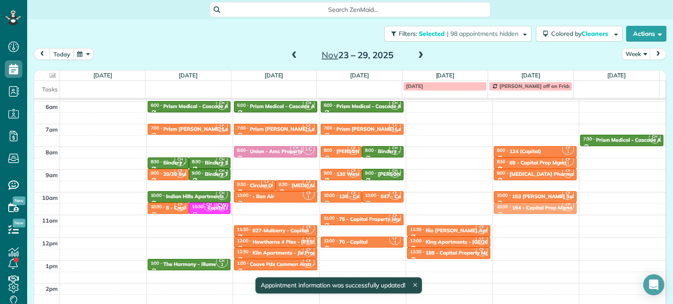
drag, startPoint x: 449, startPoint y: 206, endPoint x: 496, endPoint y: 207, distance: 46.9
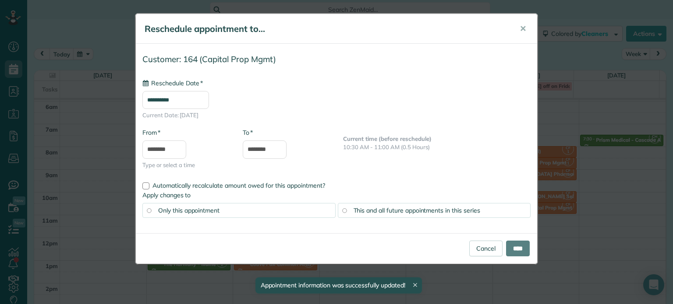
type input "**********"
click at [520, 247] on input "****" at bounding box center [518, 249] width 24 height 16
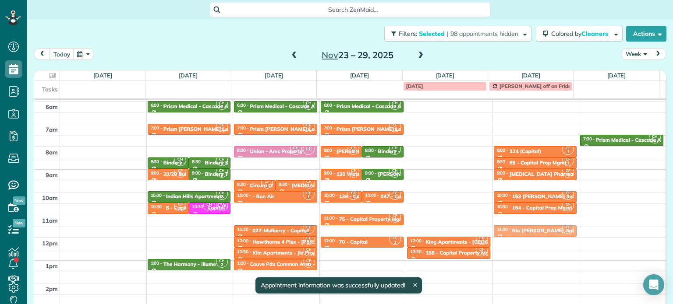
drag, startPoint x: 453, startPoint y: 228, endPoint x: 516, endPoint y: 230, distance: 62.2
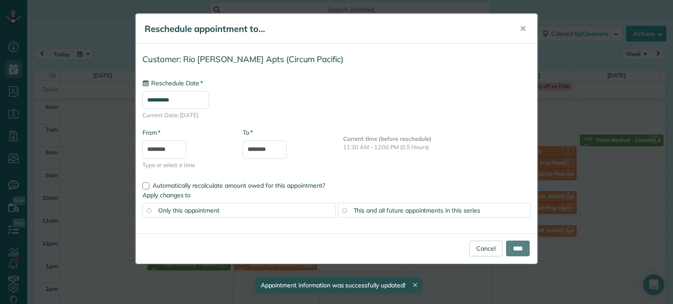
type input "**********"
click at [522, 247] on input "****" at bounding box center [518, 249] width 24 height 16
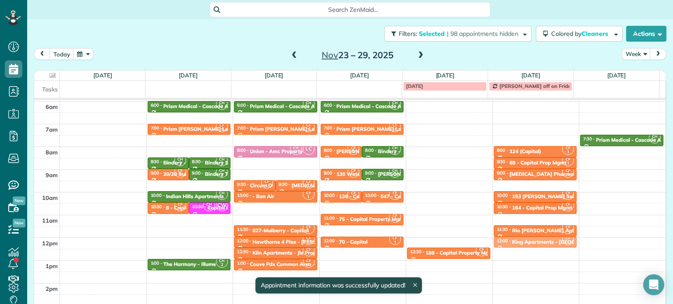
drag, startPoint x: 450, startPoint y: 239, endPoint x: 526, endPoint y: 240, distance: 75.8
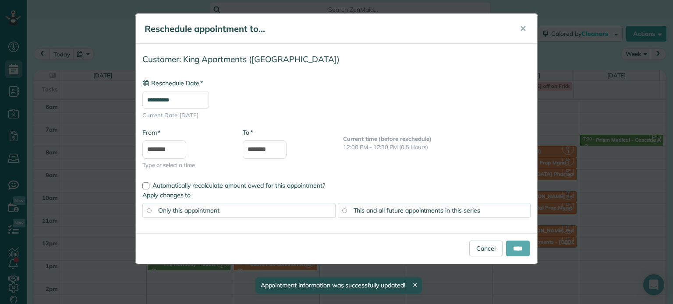
type input "**********"
click at [519, 243] on input "****" at bounding box center [518, 249] width 24 height 16
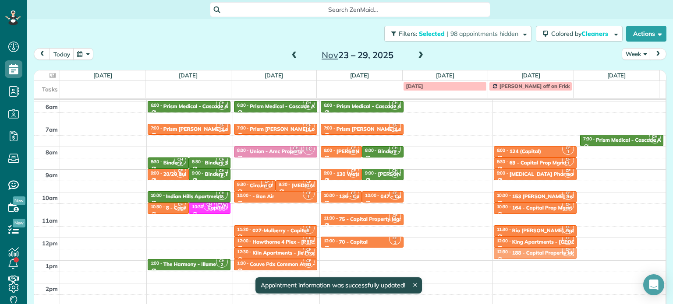
drag, startPoint x: 454, startPoint y: 253, endPoint x: 501, endPoint y: 253, distance: 47.3
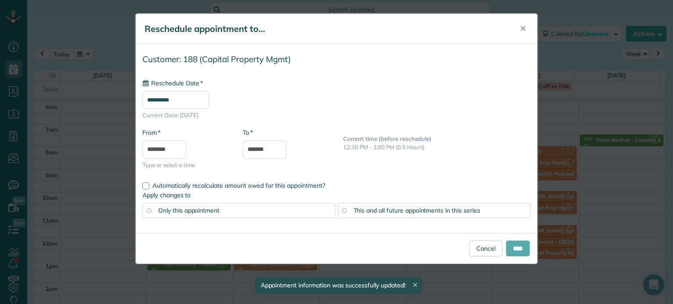
type input "**********"
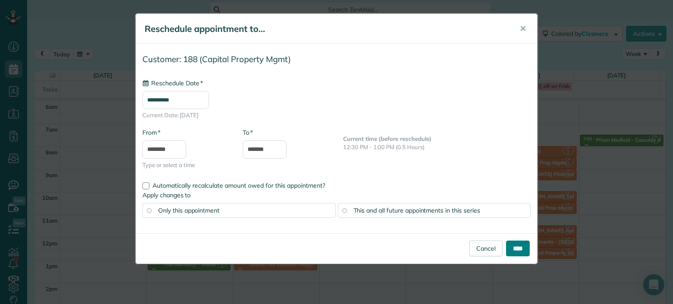
click at [519, 245] on input "****" at bounding box center [518, 249] width 24 height 16
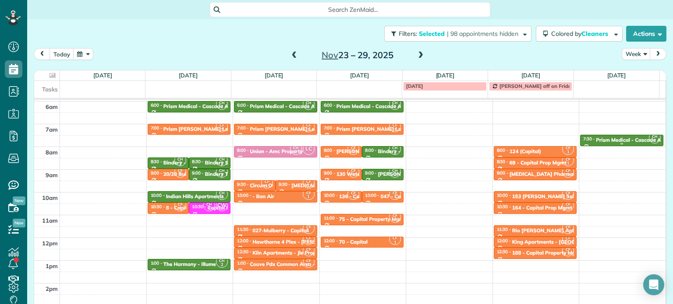
click at [603, 139] on div "Prism Medical - Cascade Aids Project" at bounding box center [641, 140] width 90 height 6
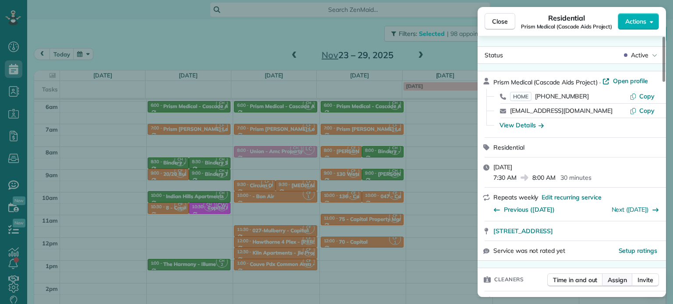
click at [621, 279] on span "Assign" at bounding box center [616, 280] width 19 height 9
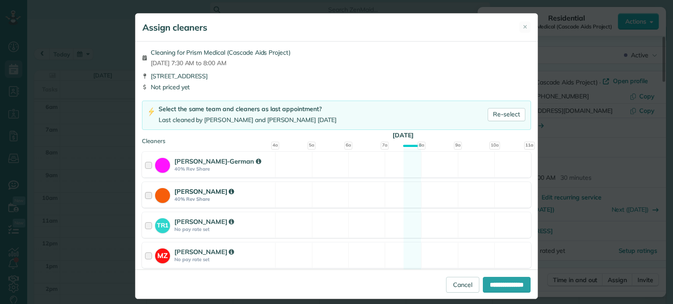
click at [403, 195] on div "Cassie Feliciano 40% Rev Share Available" at bounding box center [336, 195] width 389 height 26
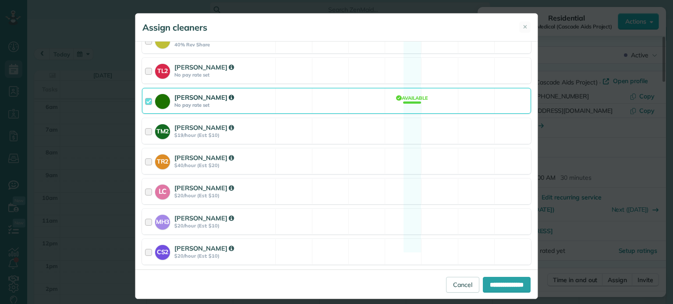
scroll to position [390, 0]
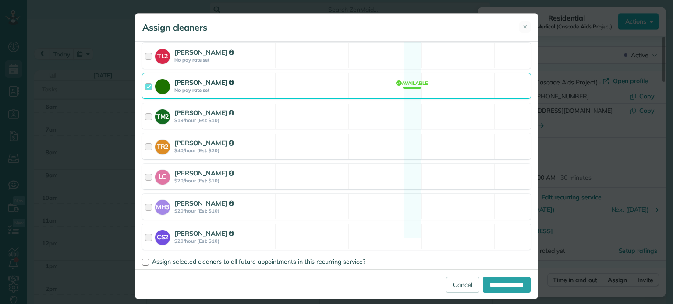
click at [435, 73] on div "Cyndi Holm No pay rate set Available" at bounding box center [336, 86] width 389 height 26
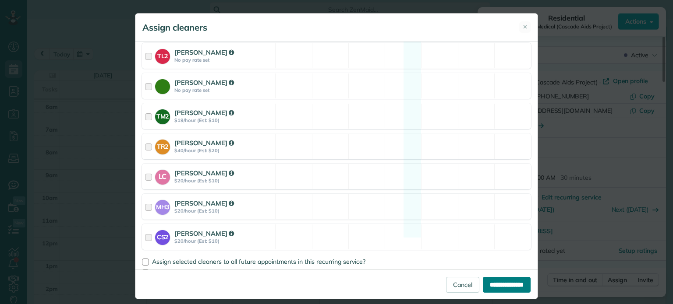
click at [497, 282] on input "**********" at bounding box center [507, 285] width 48 height 16
type input "**********"
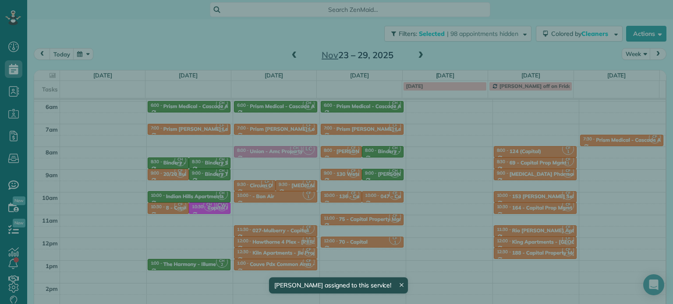
click at [447, 198] on div "Close Residential Prism Medical (Cascade Aids Project) Actions Status Active Pr…" at bounding box center [336, 152] width 673 height 304
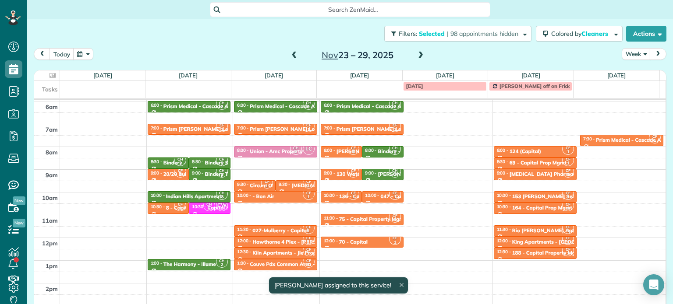
click at [517, 96] on div "Tasks THANKSGIVING Tammy off on Fridays" at bounding box center [346, 89] width 625 height 17
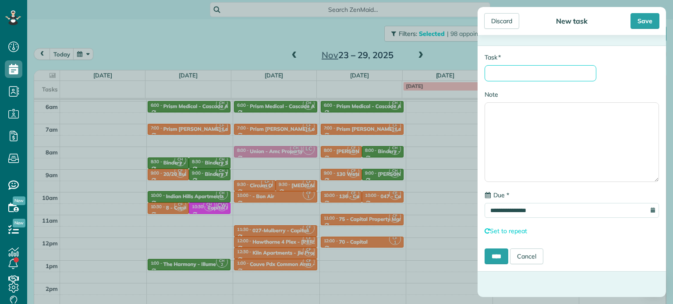
click at [542, 71] on input "* Task" at bounding box center [540, 73] width 112 height 16
type input "*********"
click at [494, 259] on input "****" at bounding box center [496, 257] width 24 height 16
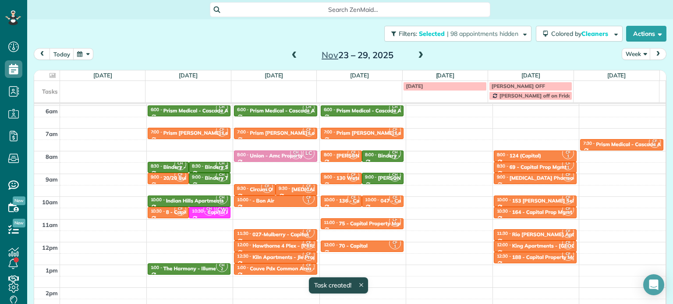
click at [597, 96] on td at bounding box center [615, 90] width 85 height 19
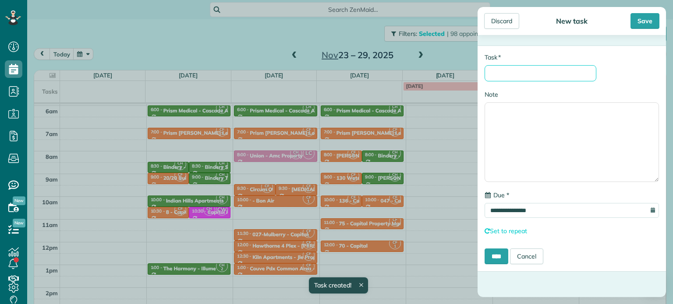
click at [566, 76] on input "* Task" at bounding box center [540, 73] width 112 height 16
type input "*********"
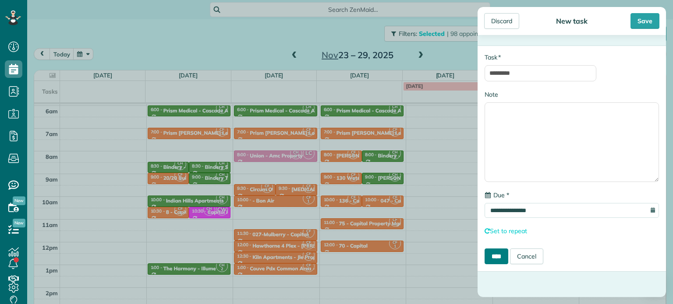
click at [504, 252] on input "****" at bounding box center [496, 257] width 24 height 16
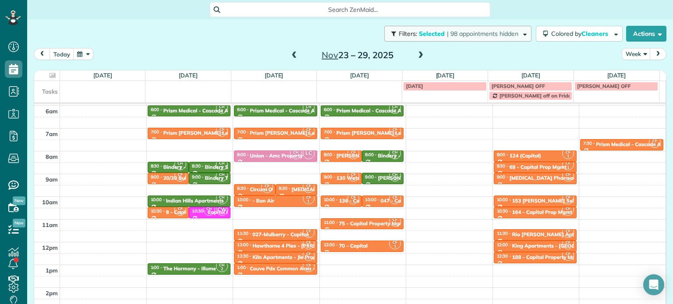
click at [441, 29] on button "Filters: Selected | 98 appointments hidden" at bounding box center [457, 34] width 147 height 16
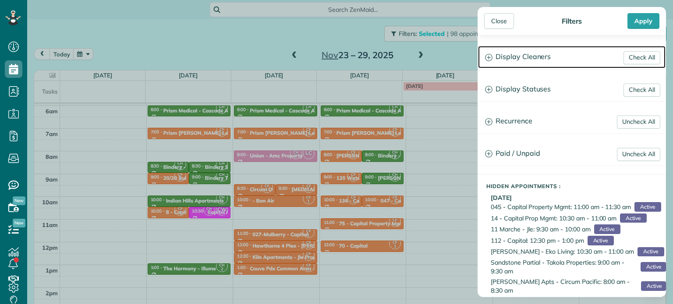
click at [543, 57] on h3 "Display Cleaners" at bounding box center [571, 57] width 187 height 22
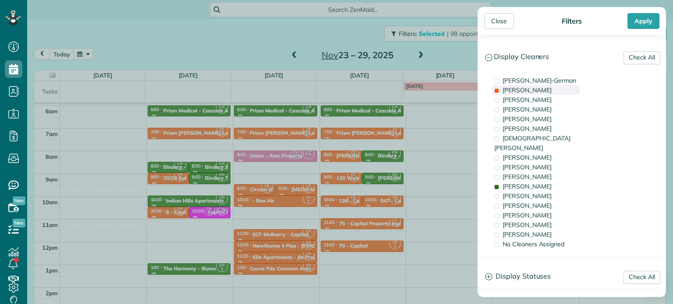
click at [533, 92] on span "Cassie Feliciano" at bounding box center [526, 90] width 49 height 8
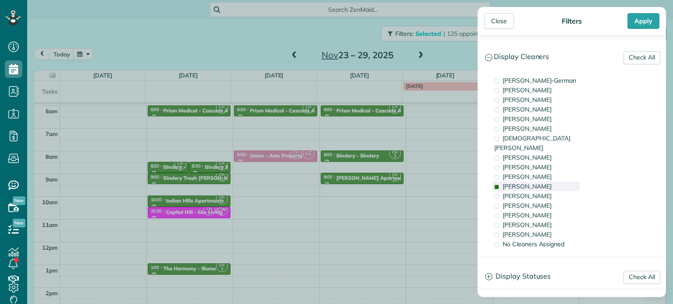
click at [538, 182] on div "Cyndi Holm" at bounding box center [536, 187] width 88 height 10
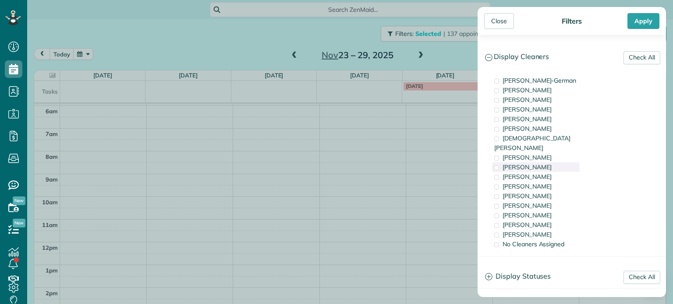
click at [540, 163] on span "Alexa Hatcher" at bounding box center [526, 167] width 49 height 8
click at [540, 173] on span "Trish Langhorst" at bounding box center [526, 177] width 49 height 8
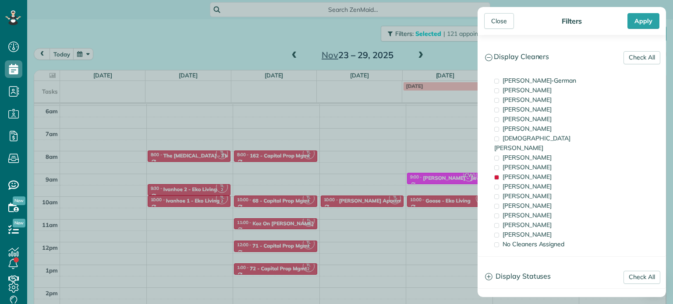
click at [415, 161] on div "Close Filters Apply Check All Display Cleaners Christina Wright-German Cassie F…" at bounding box center [336, 152] width 673 height 304
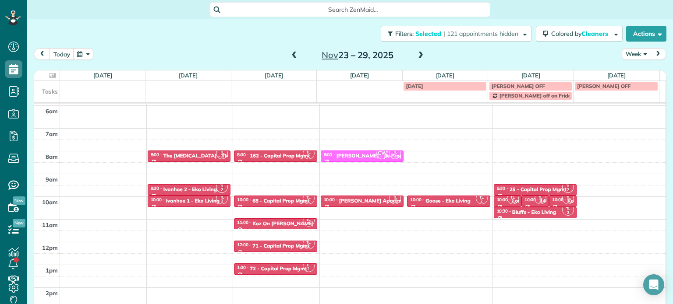
drag, startPoint x: 431, startPoint y: 176, endPoint x: 370, endPoint y: 155, distance: 64.1
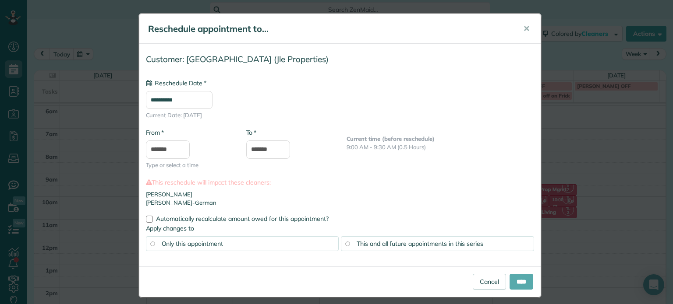
type input "**********"
click at [519, 279] on input "****" at bounding box center [521, 282] width 24 height 16
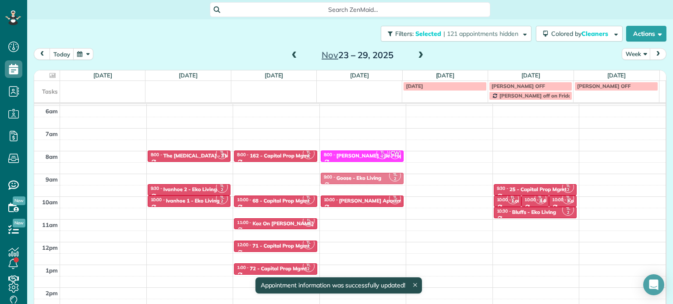
drag, startPoint x: 445, startPoint y: 197, endPoint x: 392, endPoint y: 177, distance: 55.9
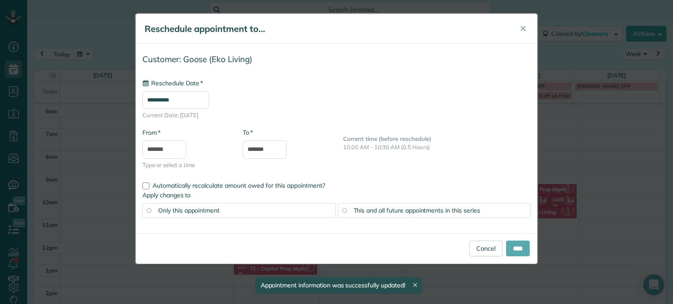
type input "**********"
click at [516, 246] on input "****" at bounding box center [518, 249] width 24 height 16
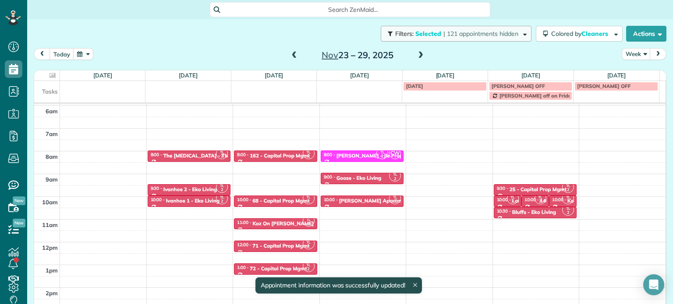
click at [506, 30] on span "| 121 appointments hidden" at bounding box center [480, 34] width 75 height 8
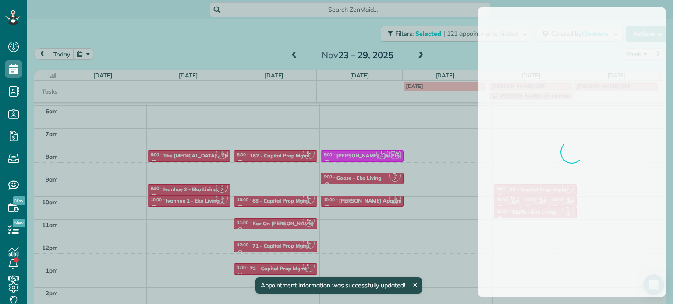
click at [438, 54] on div at bounding box center [336, 152] width 673 height 304
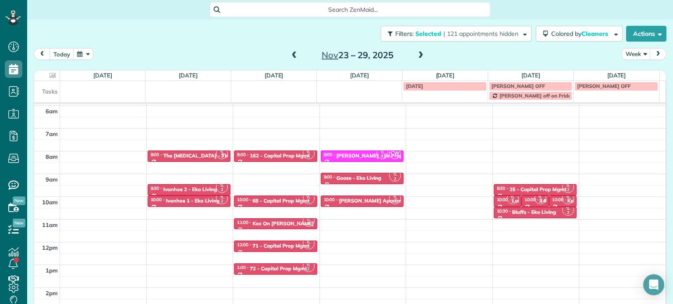
click at [290, 56] on span at bounding box center [295, 56] width 10 height 8
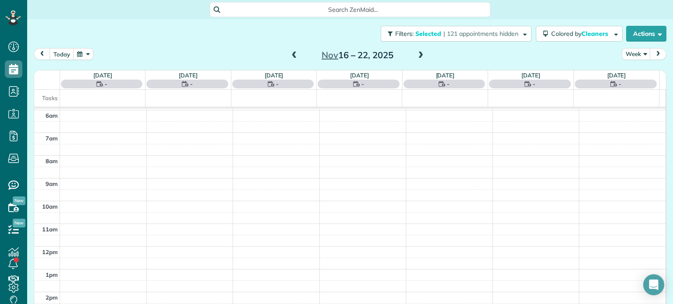
scroll to position [68, 0]
click at [290, 56] on span at bounding box center [295, 56] width 10 height 8
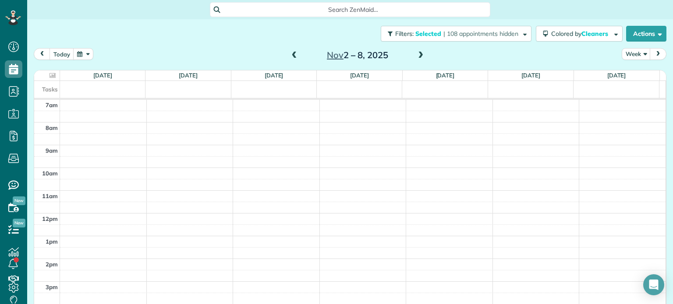
click at [290, 56] on span at bounding box center [295, 56] width 10 height 8
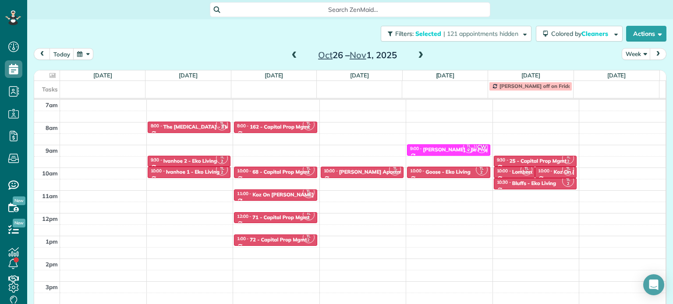
click at [290, 56] on span at bounding box center [295, 56] width 10 height 8
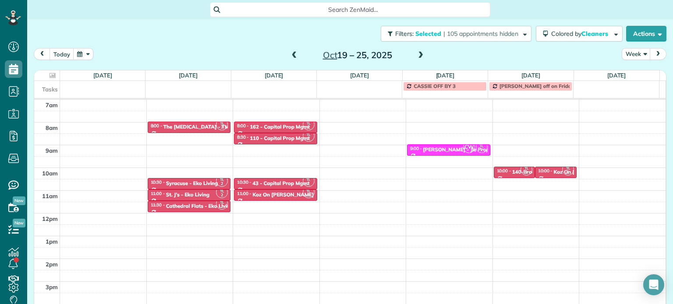
click at [290, 56] on span at bounding box center [295, 56] width 10 height 8
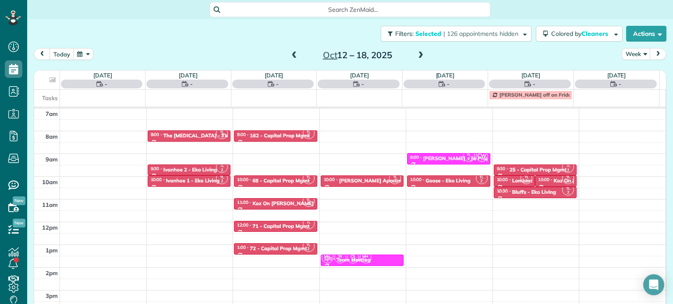
click at [290, 56] on span at bounding box center [295, 56] width 10 height 8
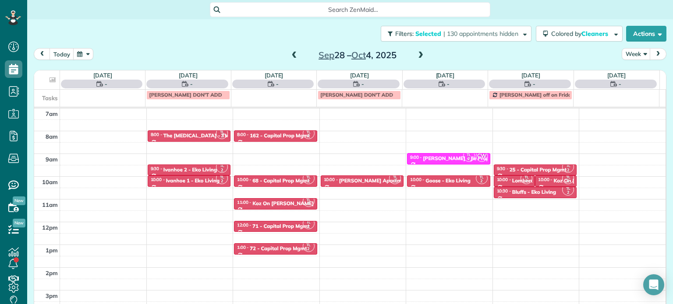
click at [290, 56] on span at bounding box center [295, 56] width 10 height 8
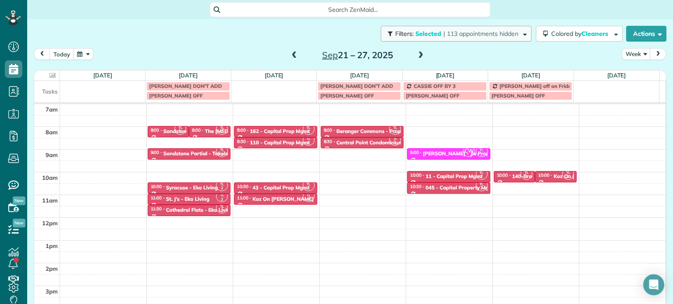
click at [464, 32] on span "| 113 appointments hidden" at bounding box center [480, 34] width 75 height 8
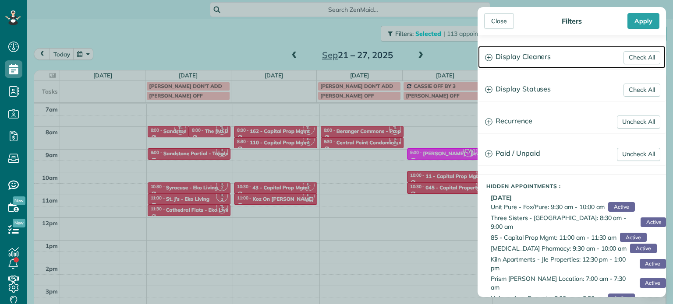
click at [533, 59] on h3 "Display Cleaners" at bounding box center [571, 57] width 187 height 22
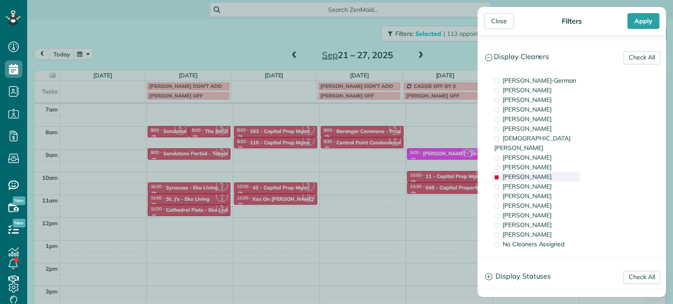
click at [532, 173] on span "Trish Langhorst" at bounding box center [526, 177] width 49 height 8
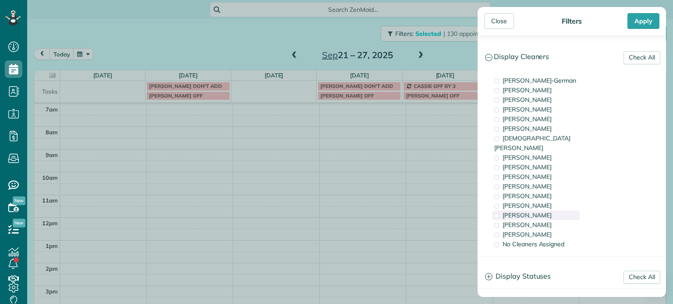
click at [537, 212] on span "Laura Chavez" at bounding box center [526, 216] width 49 height 8
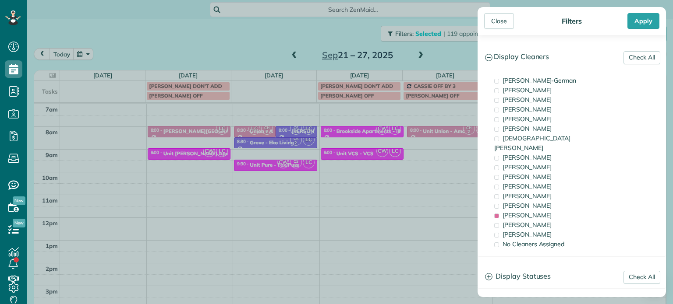
click at [439, 166] on div "Close Filters Apply Check All Display Cleaners Christina Wright-German Cassie F…" at bounding box center [336, 152] width 673 height 304
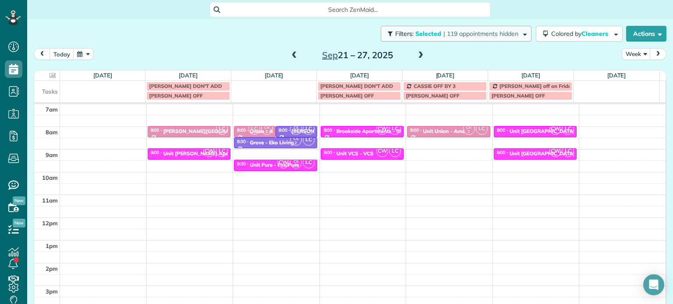
click at [486, 37] on span "| 119 appointments hidden" at bounding box center [480, 34] width 75 height 8
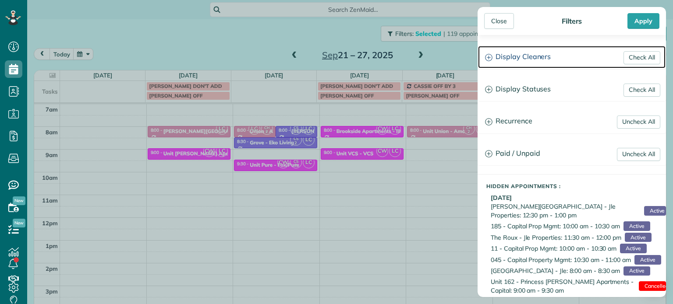
click at [551, 52] on h3 "Display Cleaners" at bounding box center [571, 57] width 187 height 22
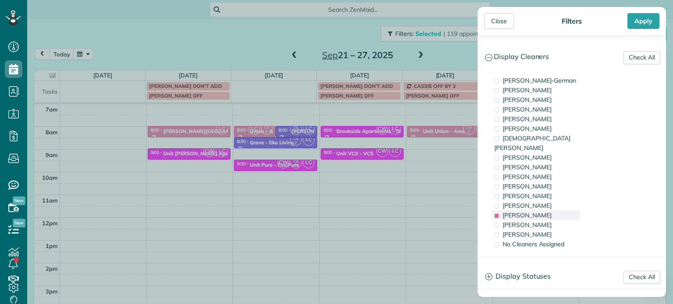
click at [536, 212] on span "Laura Chavez" at bounding box center [526, 216] width 49 height 8
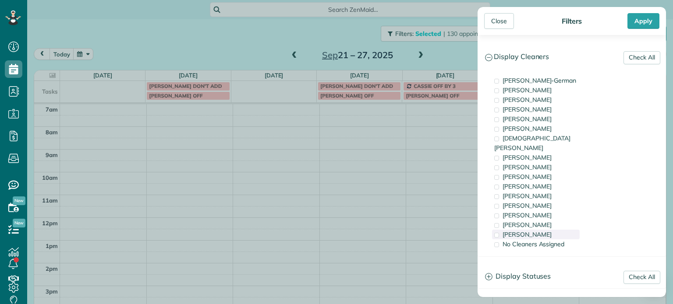
click at [533, 231] on span "Cristina Sainz" at bounding box center [526, 235] width 49 height 8
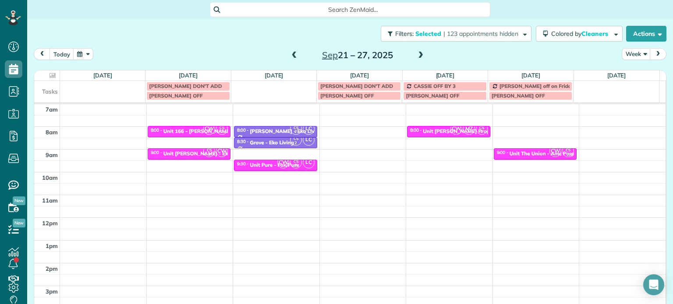
click at [452, 192] on div "Close Filters Apply Check All Display Cleaners Christina Wright-German Cassie F…" at bounding box center [336, 152] width 673 height 304
click at [502, 31] on span "| 123 appointments hidden" at bounding box center [480, 34] width 75 height 8
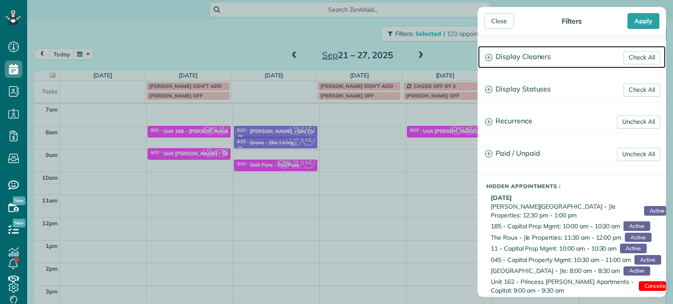
click at [527, 59] on h3 "Display Cleaners" at bounding box center [571, 57] width 187 height 22
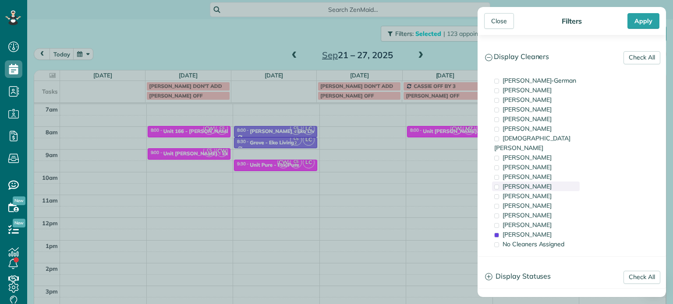
click at [537, 182] on div "Cyndi Holm" at bounding box center [536, 187] width 88 height 10
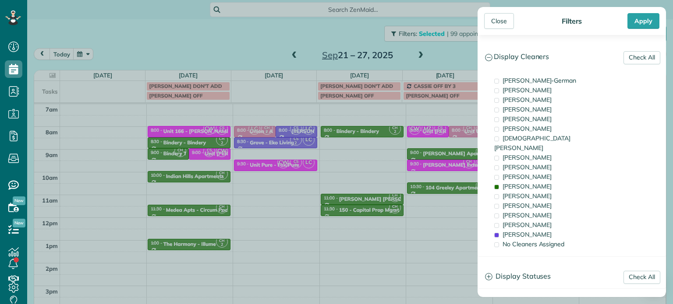
click at [424, 180] on div "Close Filters Apply Check All Display Cleaners Christina Wright-German Cassie F…" at bounding box center [336, 152] width 673 height 304
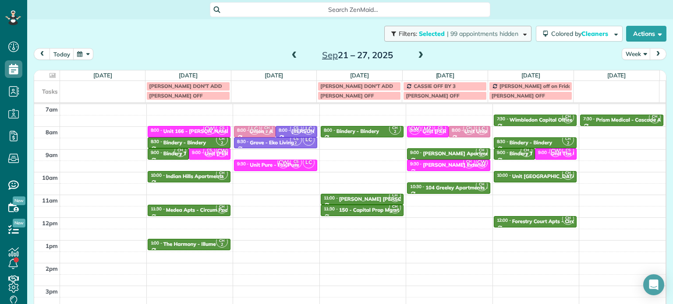
click at [504, 40] on button "Filters: Selected | 99 appointments hidden" at bounding box center [457, 34] width 147 height 16
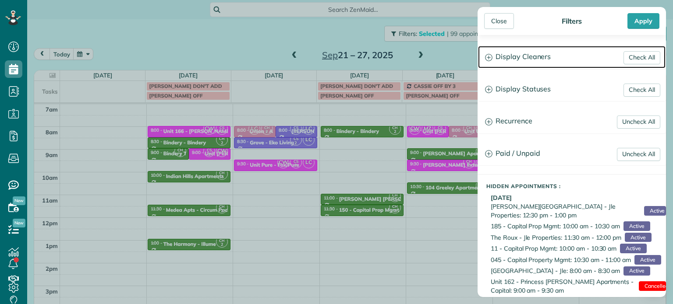
click at [540, 63] on h3 "Display Cleaners" at bounding box center [571, 57] width 187 height 22
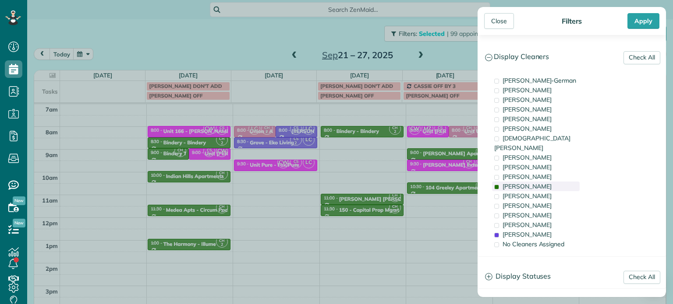
click at [521, 183] on span "Cyndi Holm" at bounding box center [526, 187] width 49 height 8
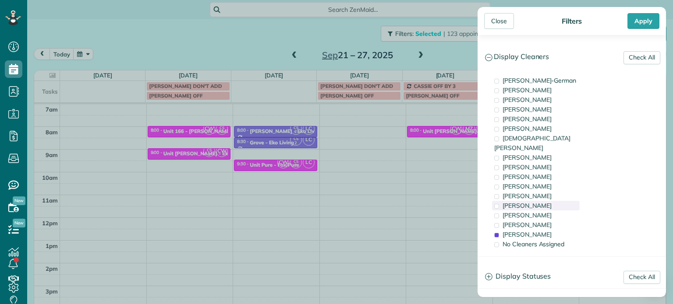
click at [530, 202] on span "Tammi Rue" at bounding box center [526, 206] width 49 height 8
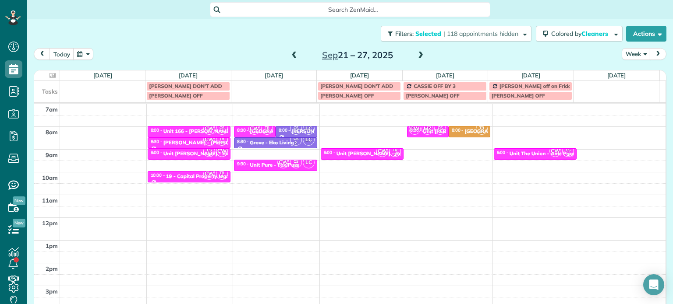
click at [436, 186] on div "Close Filters Apply Check All Display Cleaners Christina Wright-German Cassie F…" at bounding box center [336, 152] width 673 height 304
click at [530, 131] on div "4am 5am 6am 7am 8am 9am 10am 11am 12pm 1pm 2pm 3pm 4pm 5pm CW CS 2 8:00 - 8:30 …" at bounding box center [349, 195] width 631 height 318
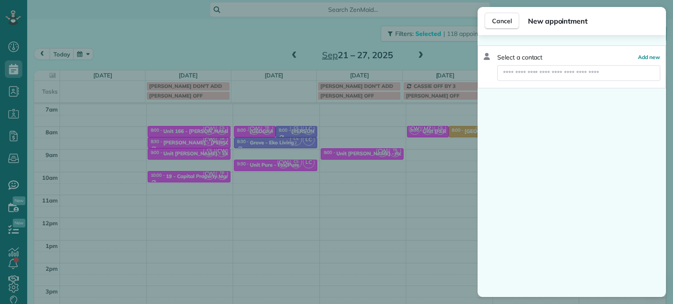
click at [557, 81] on div "Select a contact Add new" at bounding box center [571, 67] width 188 height 43
click at [561, 69] on input "text" at bounding box center [578, 73] width 163 height 16
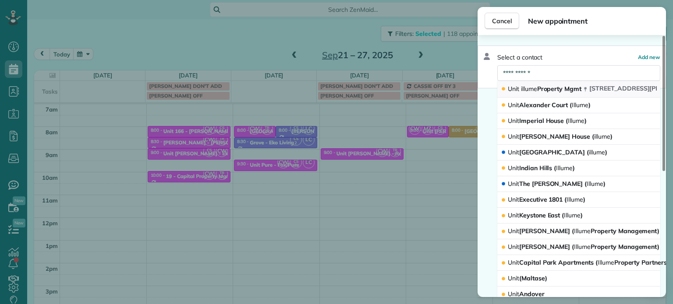
type input "**********"
click at [561, 88] on span "Unit illume Property Mgmt" at bounding box center [545, 89] width 74 height 8
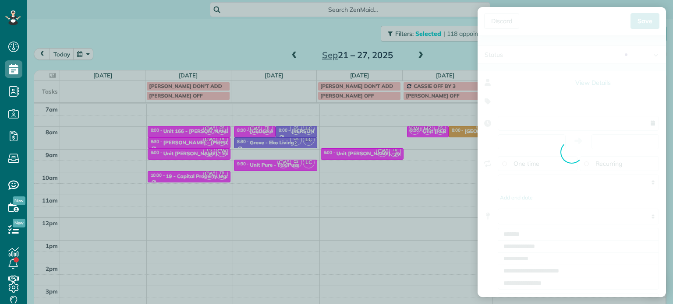
type input "**********"
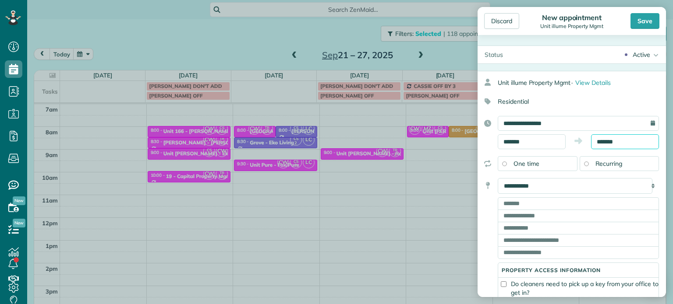
click at [606, 140] on input "*******" at bounding box center [625, 141] width 68 height 15
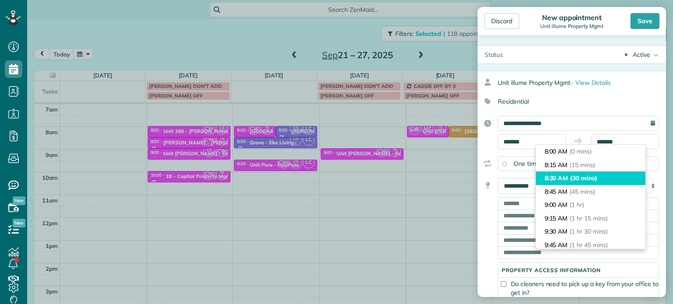
type input "*******"
click at [604, 177] on li "8:30 AM (30 mins)" at bounding box center [590, 179] width 109 height 14
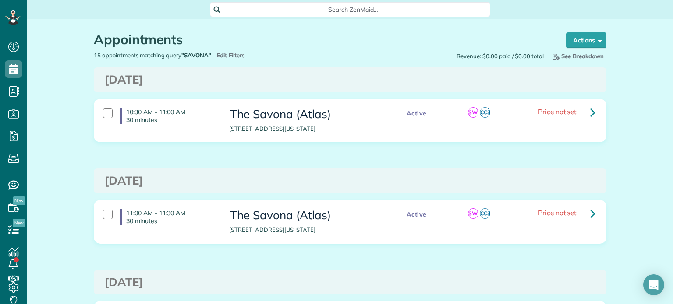
scroll to position [88, 0]
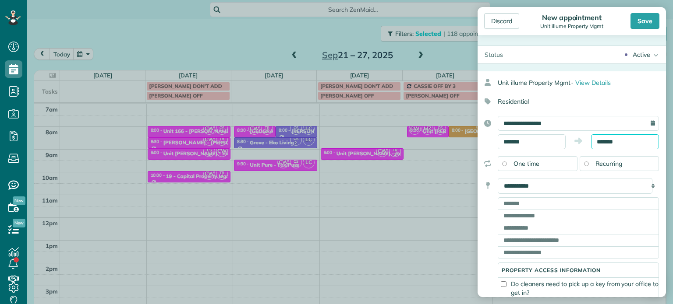
scroll to position [13, 0]
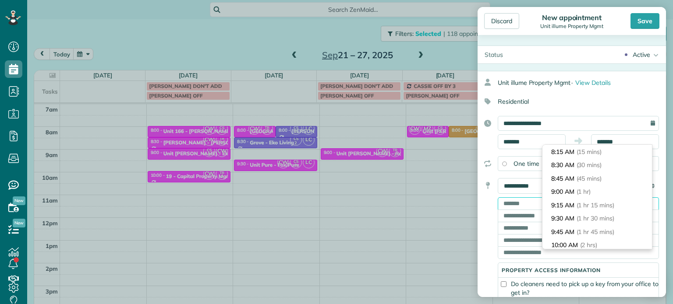
click at [514, 204] on input "text" at bounding box center [578, 204] width 161 height 12
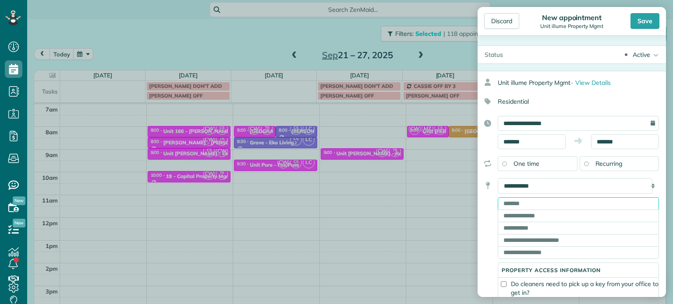
paste input "**********"
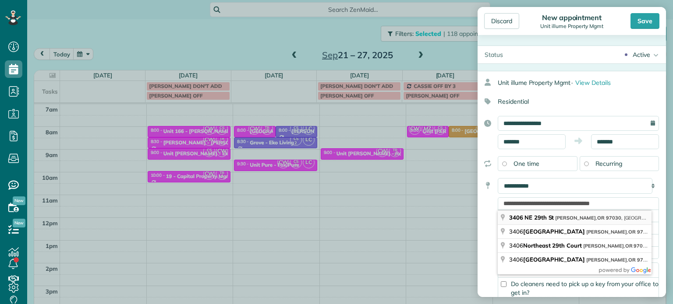
type input "**********"
type input "*******"
type input "**"
type input "*****"
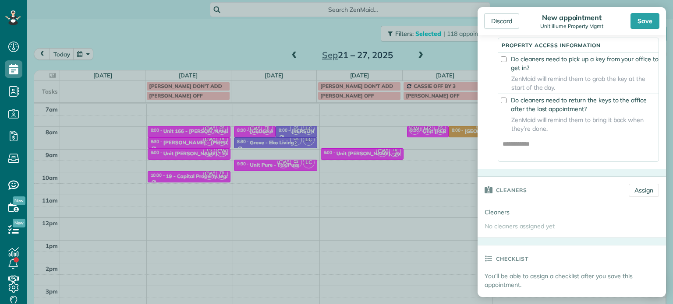
scroll to position [263, 0]
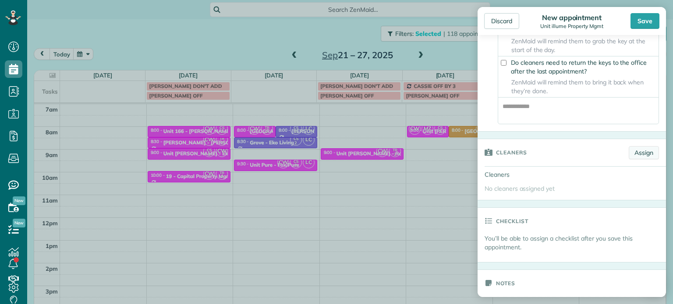
click at [636, 155] on link "Assign" at bounding box center [644, 152] width 30 height 13
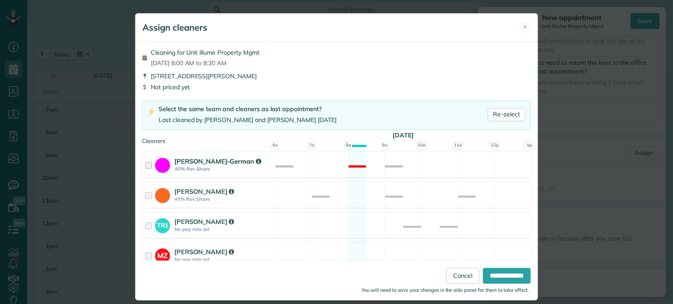
click at [378, 165] on div "[PERSON_NAME]-German 40% Rev Share Not available" at bounding box center [336, 165] width 389 height 26
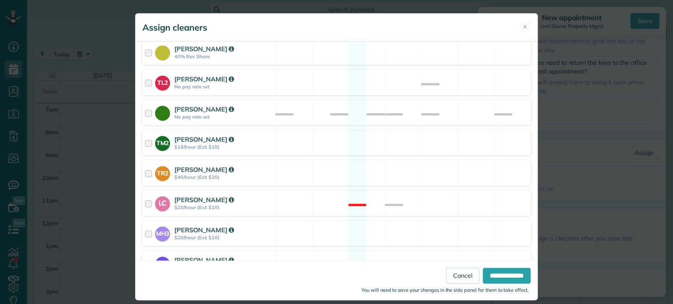
scroll to position [369, 0]
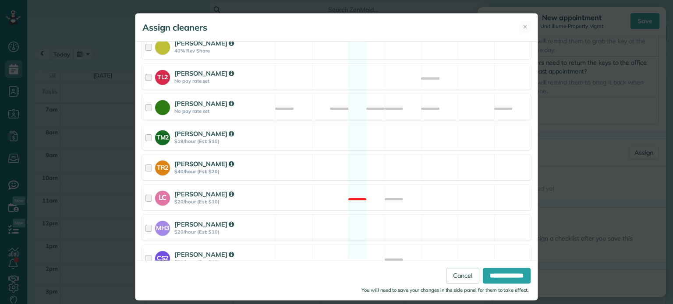
click at [384, 158] on div "TR2 [PERSON_NAME] $40/hour (Est: $20) Available" at bounding box center [336, 168] width 389 height 26
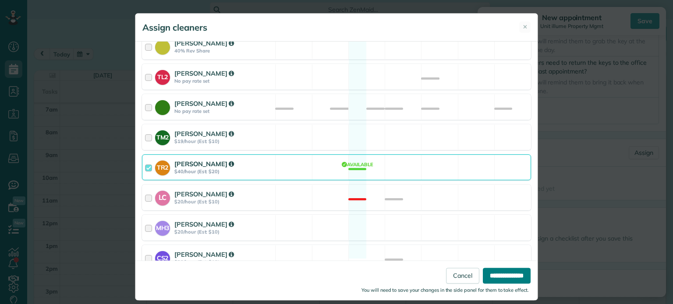
click at [507, 276] on input "**********" at bounding box center [507, 276] width 48 height 16
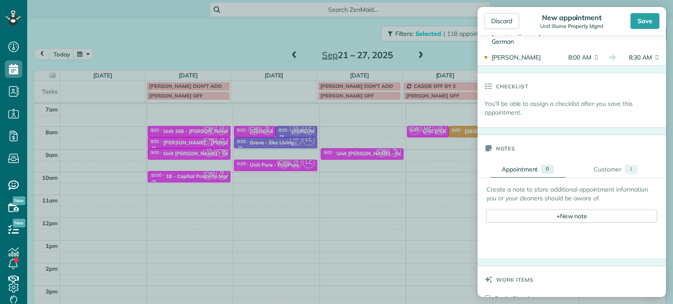
scroll to position [438, 0]
click at [571, 213] on div "+ New note" at bounding box center [571, 214] width 171 height 13
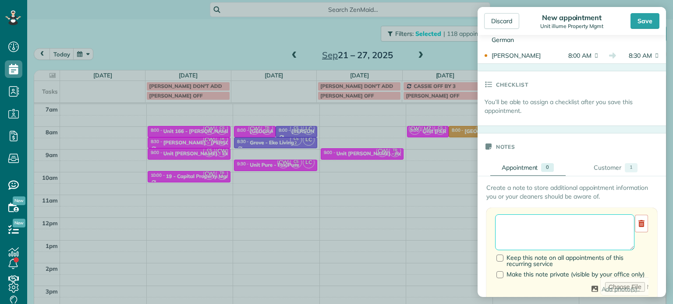
click at [555, 227] on textarea at bounding box center [564, 233] width 139 height 36
paste textarea "**********"
click at [550, 227] on textarea "**********" at bounding box center [564, 233] width 139 height 36
paste textarea "*********"
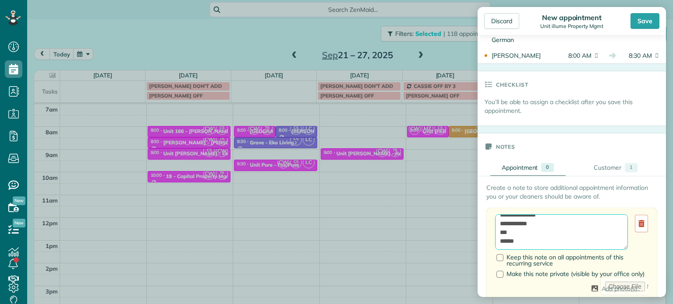
paste textarea "**********"
type textarea "**********"
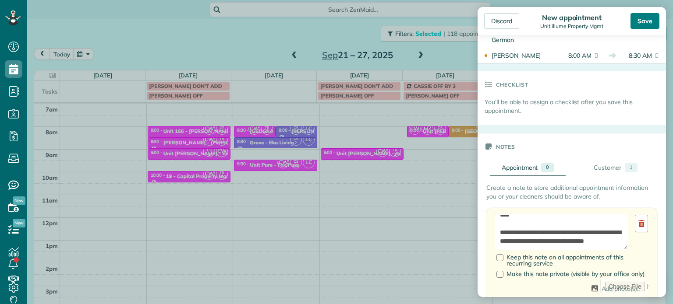
click at [640, 21] on div "Save" at bounding box center [644, 21] width 29 height 16
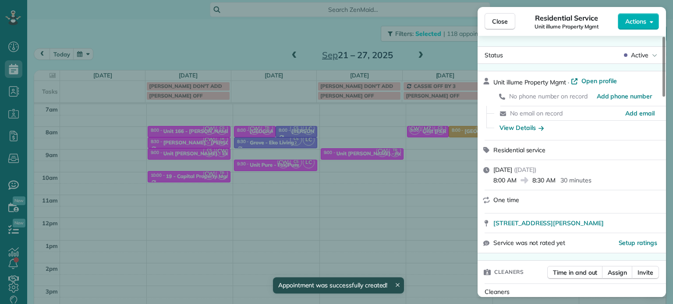
click at [296, 20] on div "Close Residential Service Unit illume Property Mgmt Actions Status Active Unit …" at bounding box center [336, 152] width 673 height 304
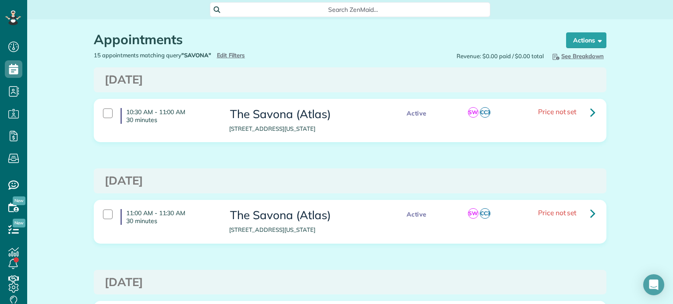
scroll to position [4, 4]
click at [224, 53] on span "Edit Filters" at bounding box center [231, 55] width 28 height 7
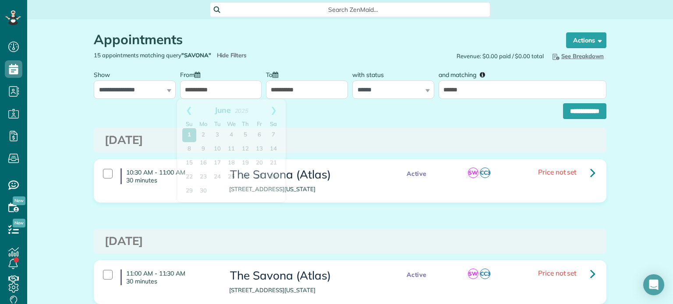
click at [217, 89] on input "**********" at bounding box center [221, 90] width 82 height 18
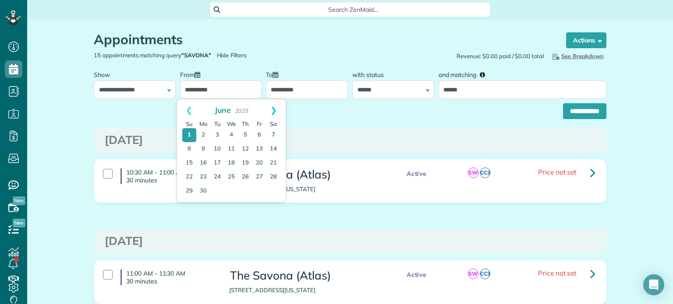
click at [274, 109] on link "Next" at bounding box center [273, 110] width 24 height 22
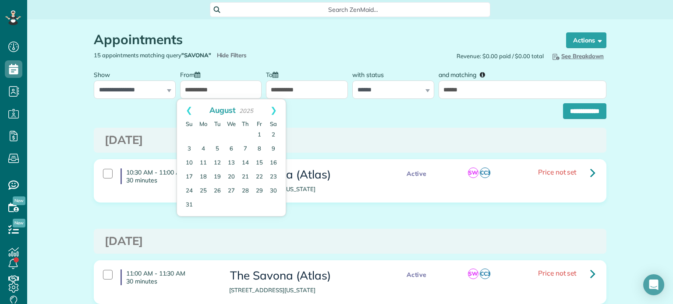
click at [274, 109] on link "Next" at bounding box center [273, 110] width 24 height 22
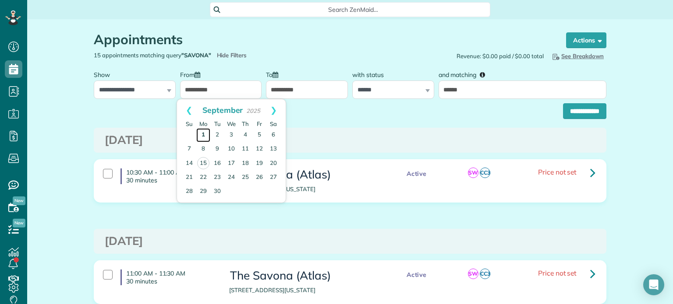
click at [203, 138] on link "1" at bounding box center [203, 135] width 14 height 14
type input "**********"
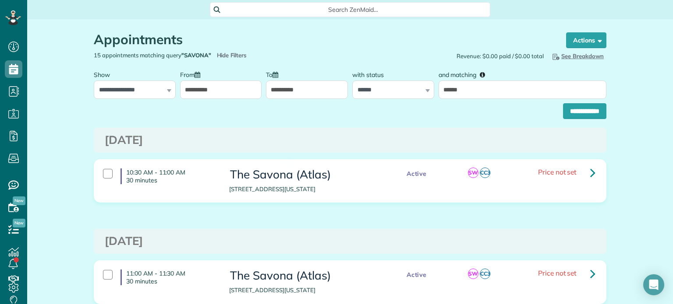
click at [297, 85] on input "**********" at bounding box center [307, 90] width 82 height 18
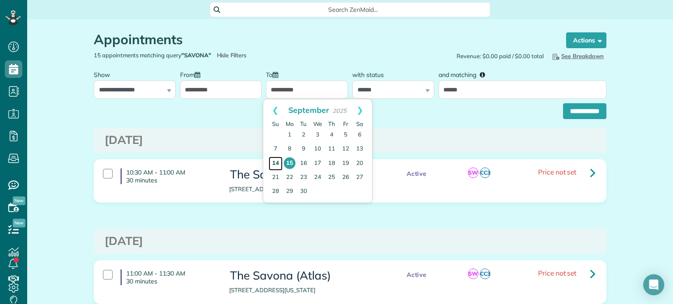
click at [274, 163] on link "14" at bounding box center [275, 164] width 14 height 14
type input "**********"
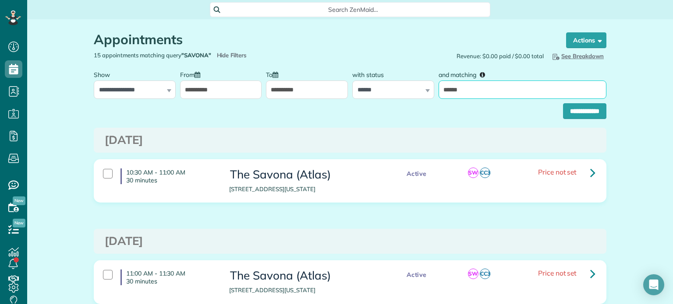
drag, startPoint x: 477, startPoint y: 88, endPoint x: 434, endPoint y: 92, distance: 43.6
click at [436, 92] on div "and matching ******" at bounding box center [522, 82] width 172 height 33
type input "****"
click at [563, 103] on input "**********" at bounding box center [584, 111] width 43 height 16
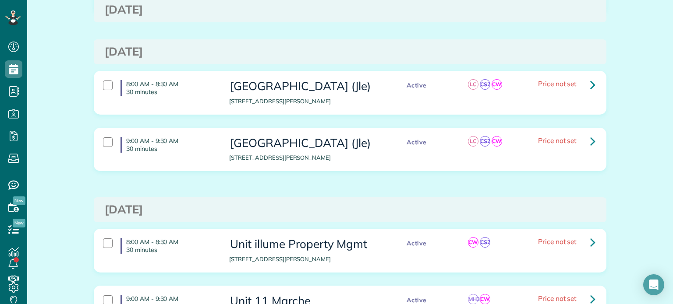
scroll to position [175, 0]
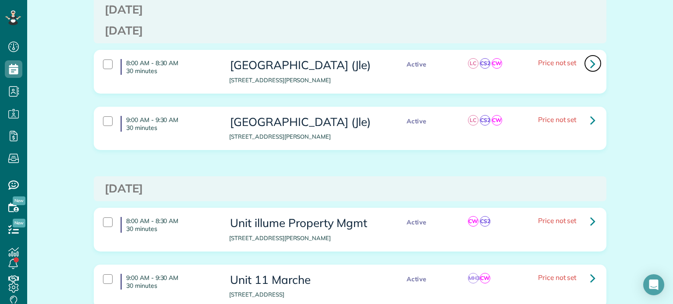
click at [590, 64] on icon at bounding box center [592, 63] width 5 height 15
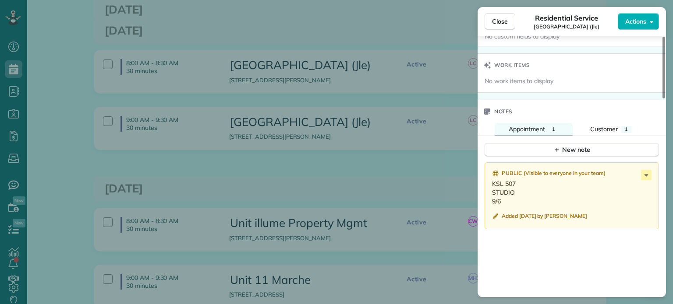
scroll to position [788, 0]
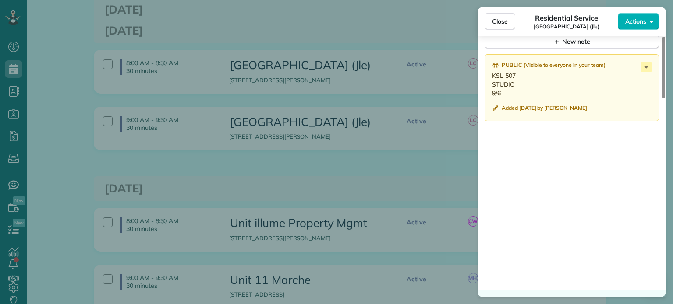
drag, startPoint x: 509, startPoint y: 98, endPoint x: 487, endPoint y: 81, distance: 27.5
click at [487, 81] on div "Public ( Visible to everyone in your team ) KSL 507 STUDIO 9/6 Added [DATE] by …" at bounding box center [571, 87] width 174 height 67
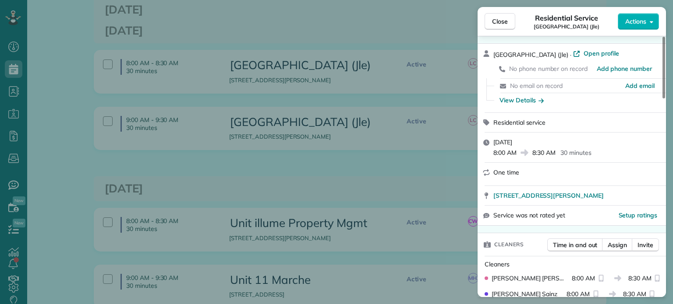
scroll to position [0, 0]
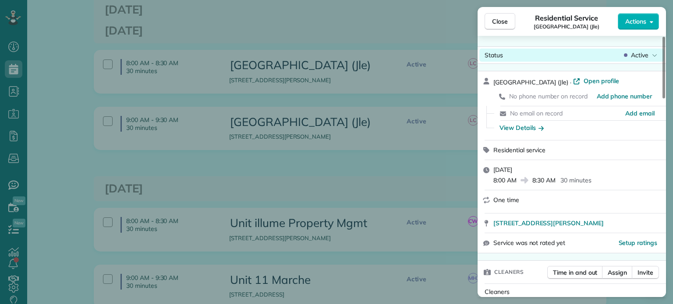
click at [640, 56] on span "Active" at bounding box center [640, 55] width 18 height 9
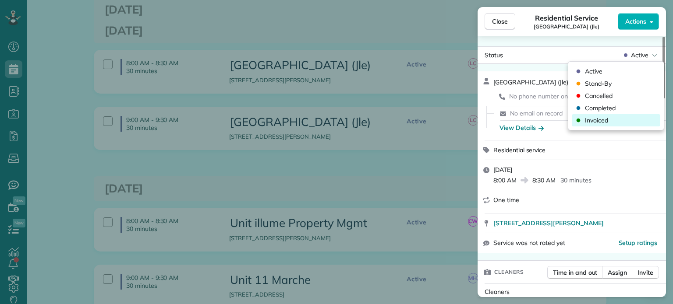
click at [618, 120] on div "Invoiced" at bounding box center [616, 120] width 88 height 12
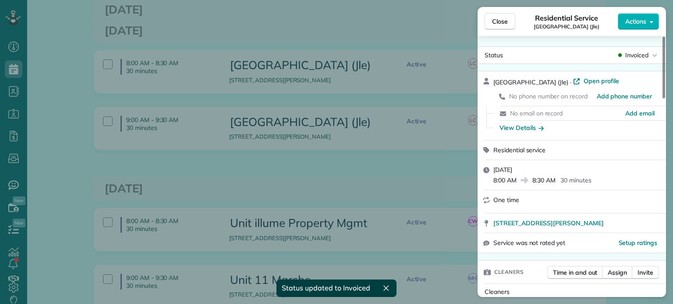
click at [363, 99] on div "Close Residential Service [GEOGRAPHIC_DATA] (Jle) Actions Status Invoiced [GEOG…" at bounding box center [336, 152] width 673 height 304
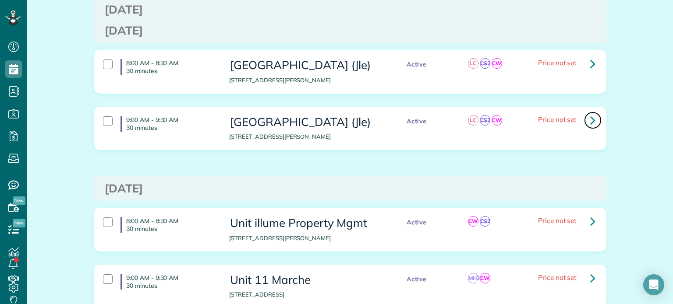
click at [593, 121] on link at bounding box center [593, 121] width 18 height 18
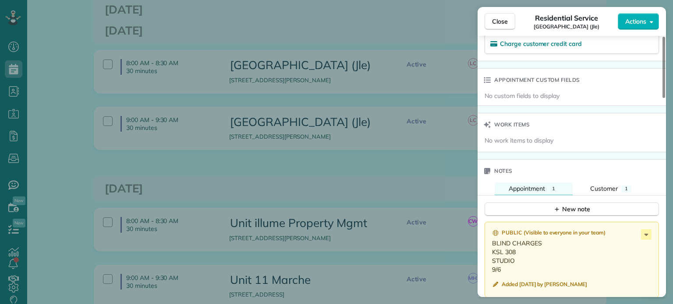
scroll to position [745, 0]
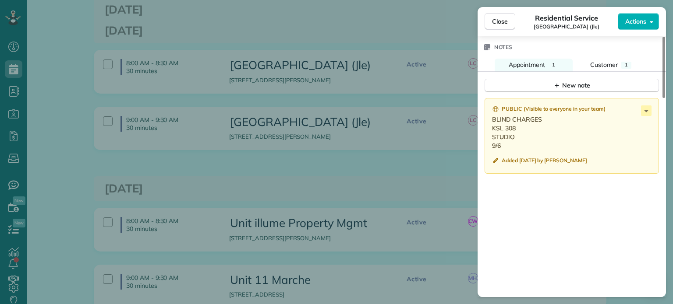
drag, startPoint x: 501, startPoint y: 148, endPoint x: 488, endPoint y: 133, distance: 20.2
click at [488, 133] on div "Public ( Visible to everyone in your team ) BLIND CHARGES KSL 308 STUDIO 9/6 Ad…" at bounding box center [571, 136] width 174 height 76
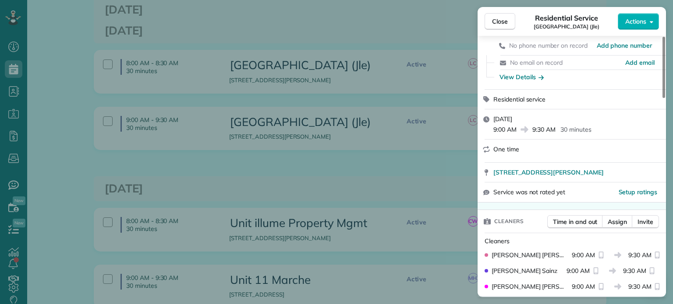
scroll to position [0, 0]
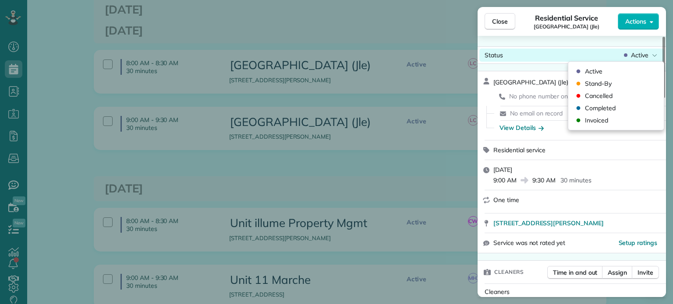
click at [632, 52] on span "Active" at bounding box center [640, 55] width 18 height 9
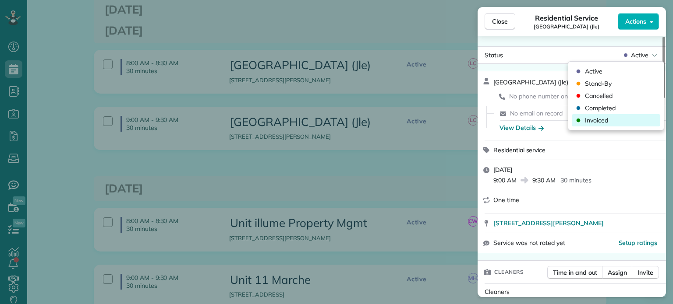
click at [608, 119] on div "Invoiced" at bounding box center [616, 120] width 88 height 12
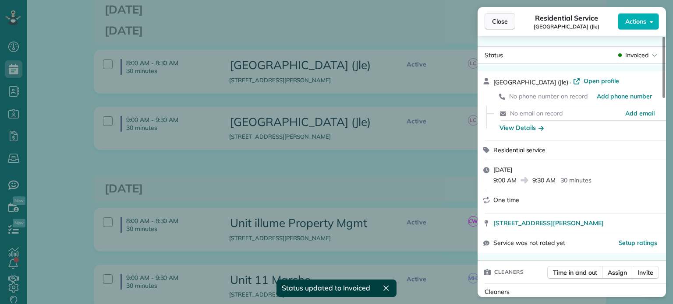
click at [504, 19] on span "Close" at bounding box center [500, 21] width 16 height 9
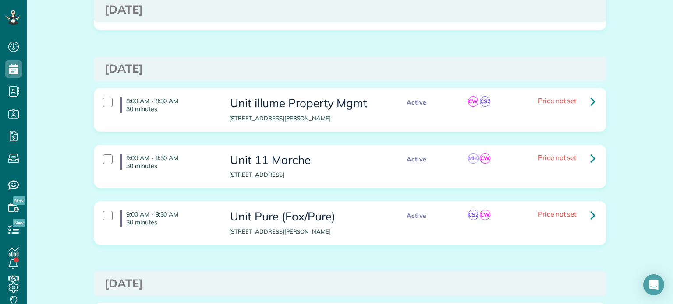
scroll to position [307, 0]
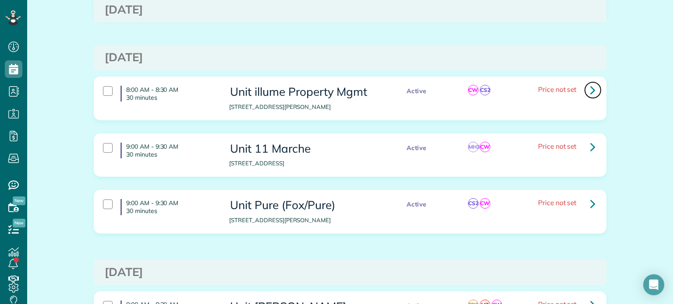
click at [590, 89] on icon at bounding box center [592, 89] width 5 height 15
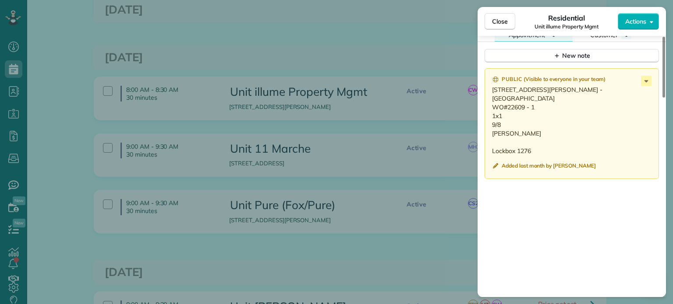
scroll to position [700, 0]
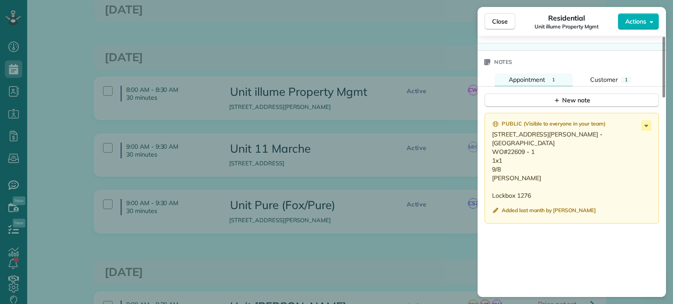
drag, startPoint x: 519, startPoint y: 180, endPoint x: 485, endPoint y: 138, distance: 54.2
click at [485, 138] on div "Public ( Visible to everyone in your team ) 8331 SE Kinnaman Rd. - Unit B, Hill…" at bounding box center [571, 168] width 174 height 111
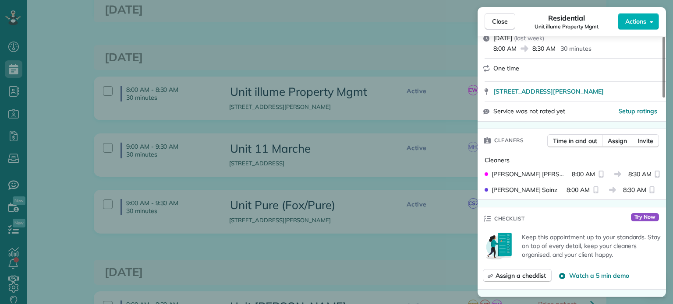
scroll to position [0, 0]
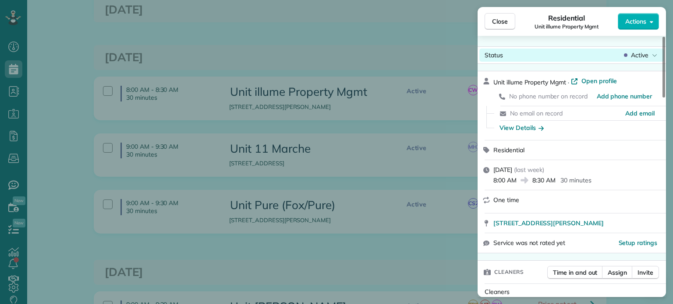
click at [642, 52] on span "Active" at bounding box center [640, 55] width 18 height 9
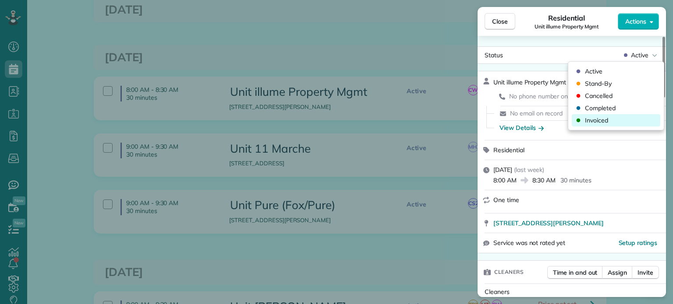
click at [612, 117] on div "Invoiced" at bounding box center [616, 120] width 88 height 12
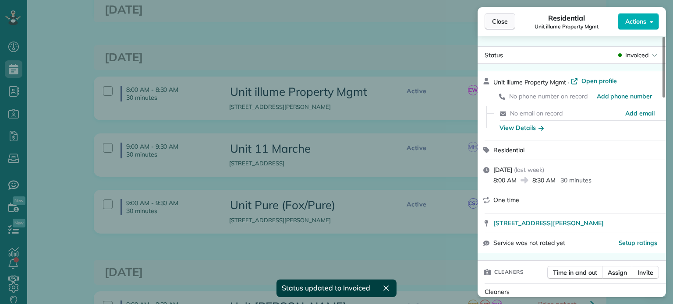
click at [504, 23] on span "Close" at bounding box center [500, 21] width 16 height 9
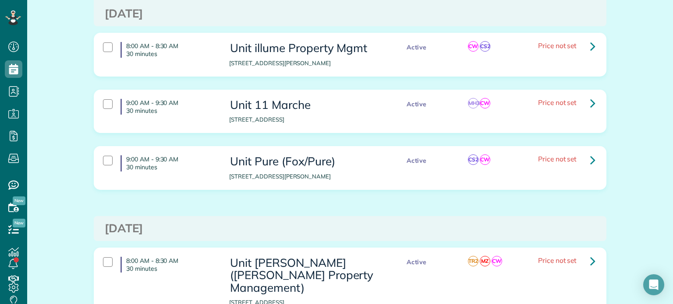
scroll to position [394, 0]
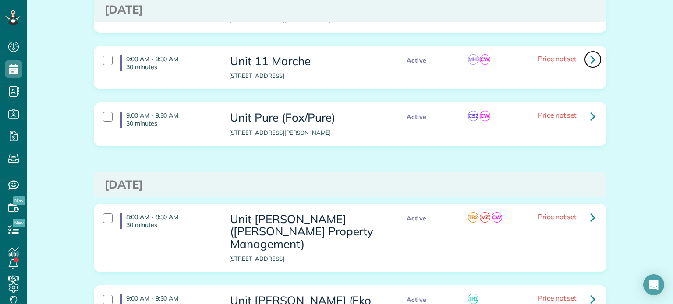
click at [590, 63] on icon at bounding box center [592, 59] width 5 height 15
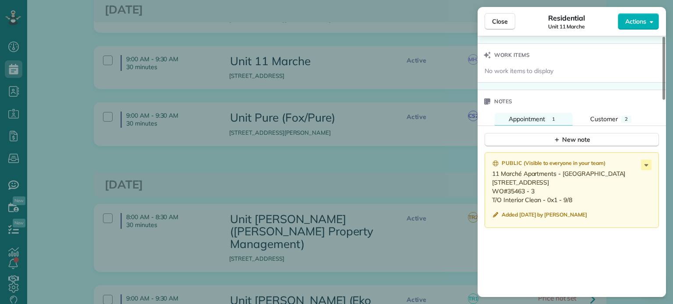
scroll to position [660, 0]
drag, startPoint x: 576, startPoint y: 203, endPoint x: 491, endPoint y: 178, distance: 89.4
click at [491, 178] on div "Public ( Visible to everyone in your team ) 11 Marché Apartments - 307 1115 SW …" at bounding box center [571, 190] width 174 height 76
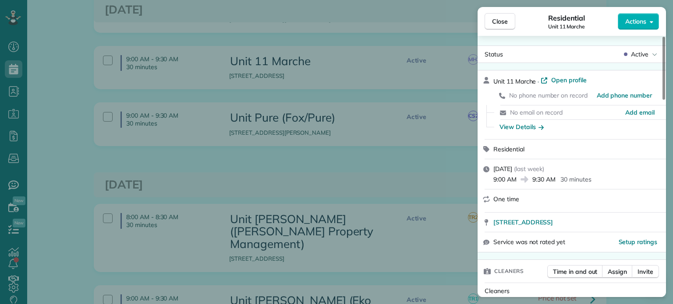
scroll to position [0, 0]
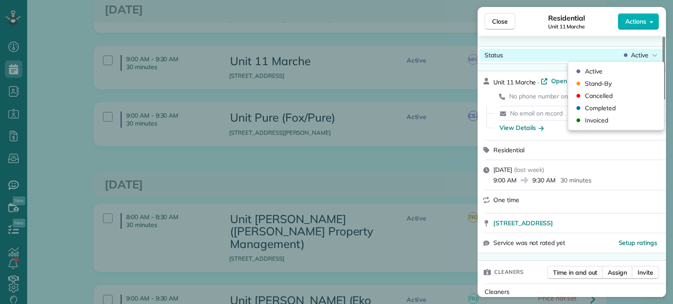
click at [634, 54] on span "Active" at bounding box center [640, 55] width 18 height 9
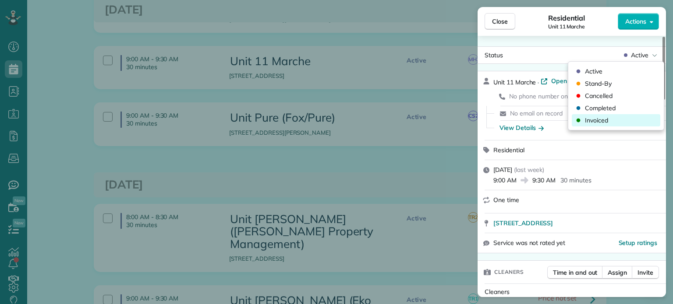
click at [627, 125] on div "Invoiced" at bounding box center [616, 120] width 88 height 12
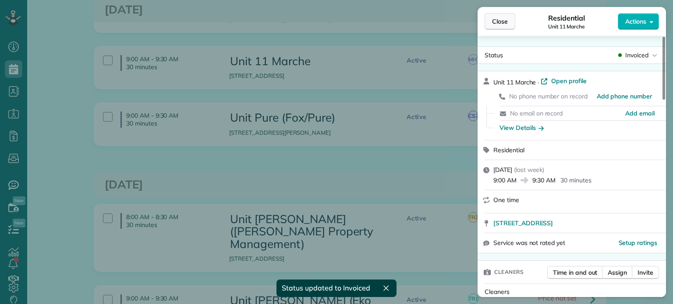
click at [498, 23] on span "Close" at bounding box center [500, 21] width 16 height 9
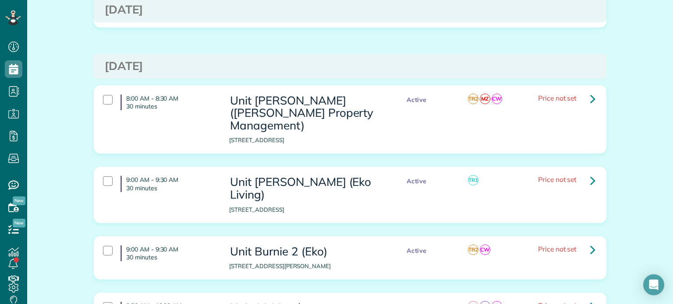
scroll to position [526, 0]
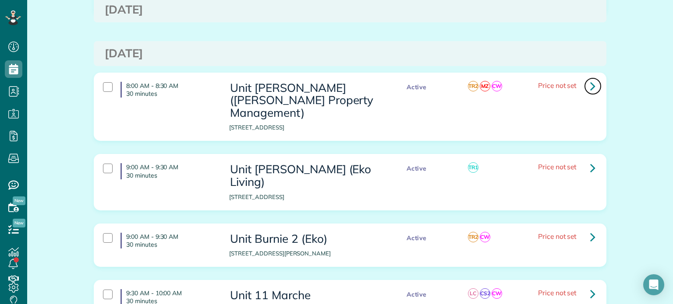
click at [590, 91] on icon at bounding box center [592, 85] width 5 height 15
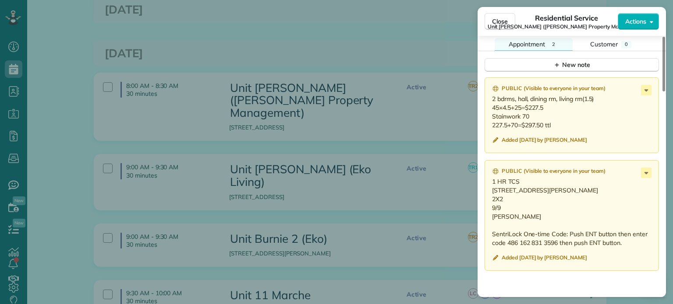
scroll to position [795, 0]
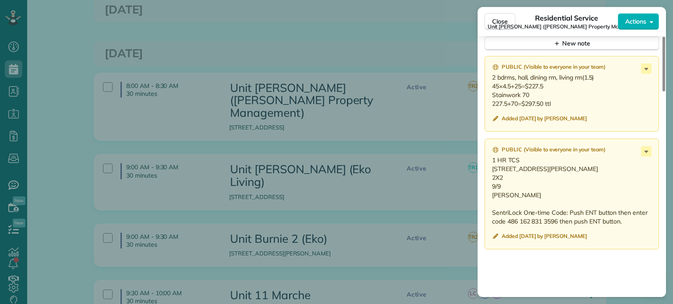
drag, startPoint x: 508, startPoint y: 206, endPoint x: 489, endPoint y: 172, distance: 38.8
click at [489, 172] on div "Public ( Visible to everyone in your team ) 1 HR TCS 8324 SE Rhine St, Unit 14 …" at bounding box center [571, 194] width 174 height 111
click at [568, 102] on p "2 bdrms, hall, dining rm, living rm(1.5) 45×4.5+25=$227.5 Stainwork 70 227.5+70…" at bounding box center [572, 90] width 161 height 35
drag, startPoint x: 551, startPoint y: 105, endPoint x: 492, endPoint y: 85, distance: 62.5
click at [492, 85] on p "2 bdrms, hall, dining rm, living rm(1.5) 45×4.5+25=$227.5 Stainwork 70 227.5+70…" at bounding box center [572, 90] width 161 height 35
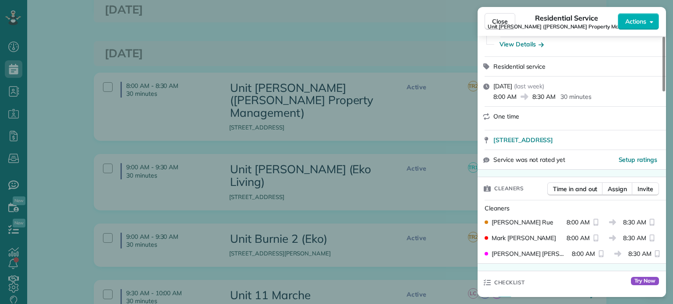
scroll to position [0, 0]
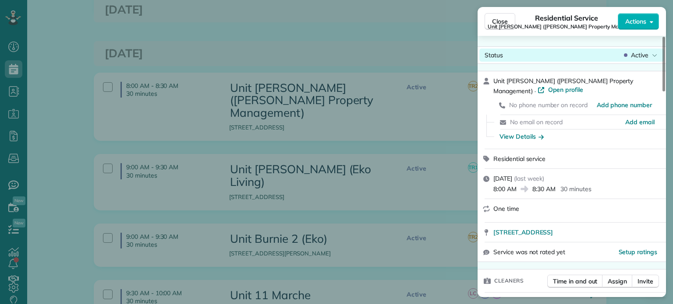
click at [659, 54] on div "Status Active" at bounding box center [571, 55] width 185 height 13
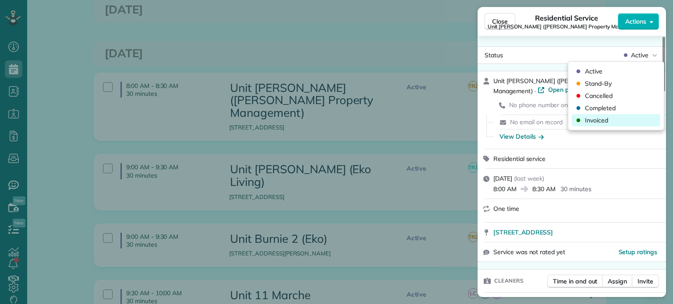
click at [611, 120] on div "Invoiced" at bounding box center [616, 120] width 88 height 12
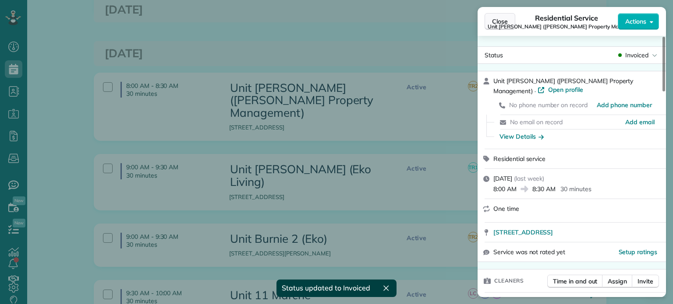
click at [498, 20] on span "Close" at bounding box center [500, 21] width 16 height 9
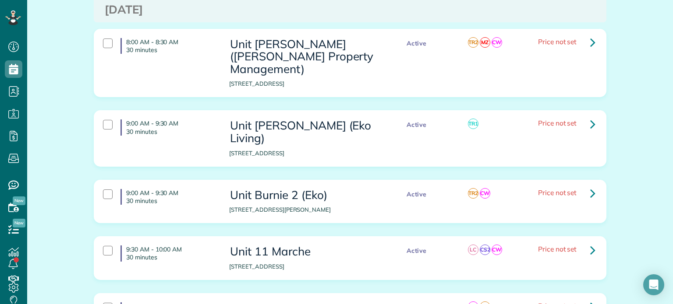
scroll to position [613, 0]
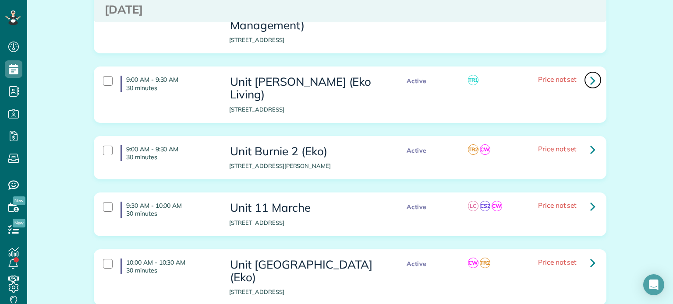
click at [590, 73] on icon at bounding box center [592, 80] width 5 height 15
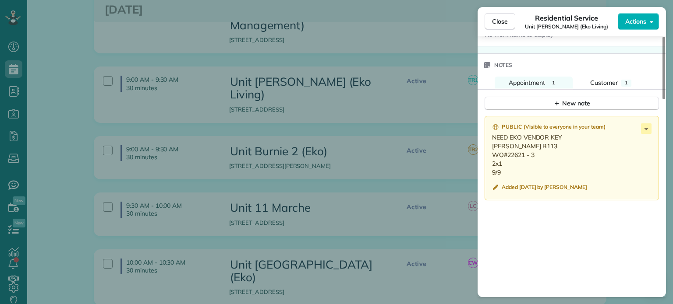
scroll to position [702, 0]
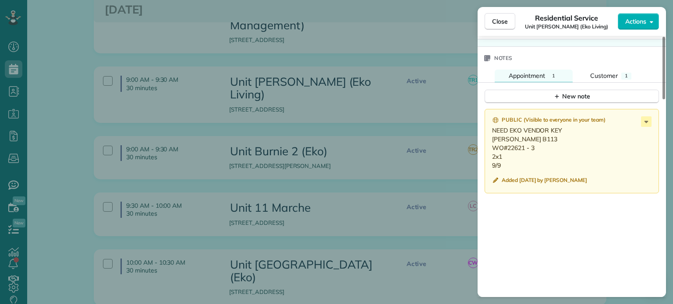
drag, startPoint x: 505, startPoint y: 170, endPoint x: 485, endPoint y: 145, distance: 31.9
click at [485, 145] on div "Public ( Visible to everyone in your team ) NEED EKO VENDOR KEY Rosa B113 WO#22…" at bounding box center [571, 151] width 174 height 85
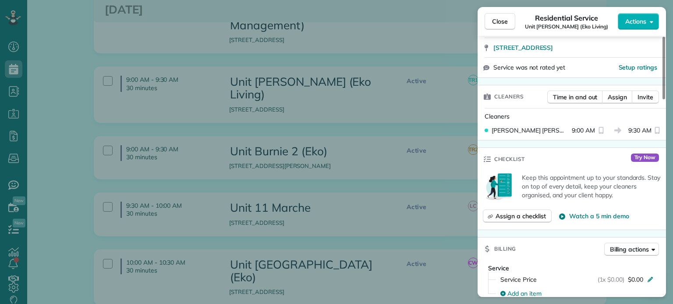
scroll to position [0, 0]
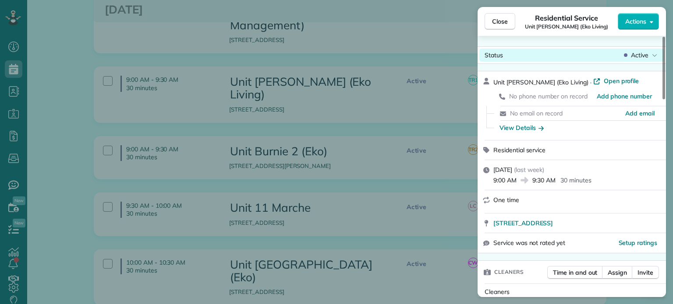
click at [646, 52] on span "Active" at bounding box center [640, 55] width 18 height 9
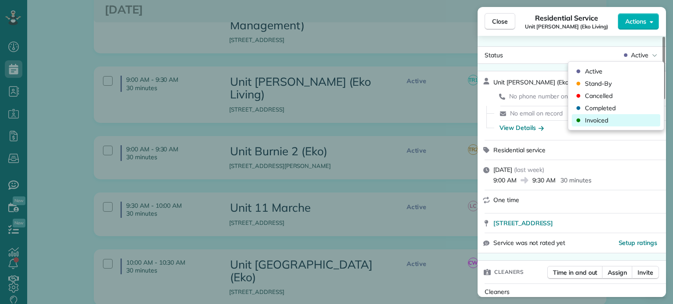
click at [625, 118] on div "Invoiced" at bounding box center [616, 120] width 88 height 12
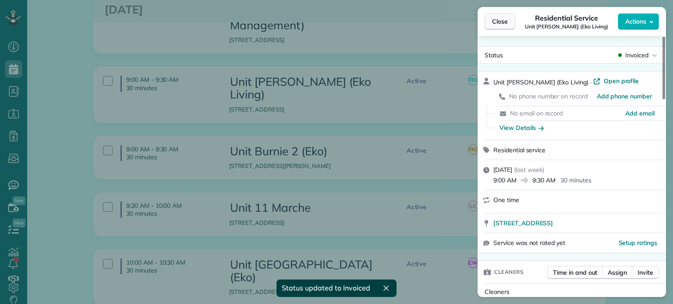
click at [501, 22] on span "Close" at bounding box center [500, 21] width 16 height 9
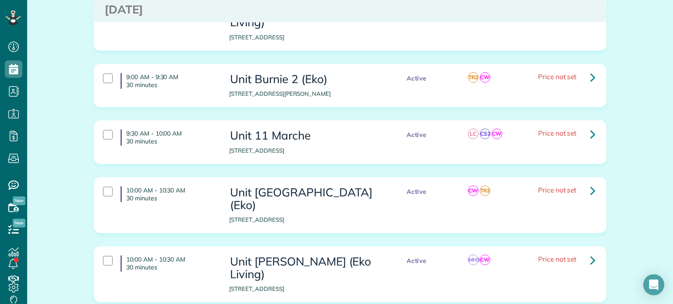
scroll to position [701, 0]
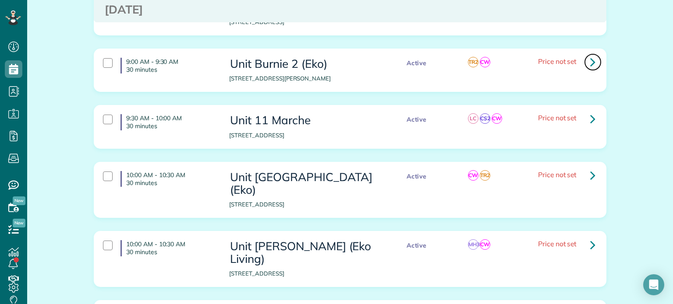
click at [590, 54] on icon at bounding box center [592, 61] width 5 height 15
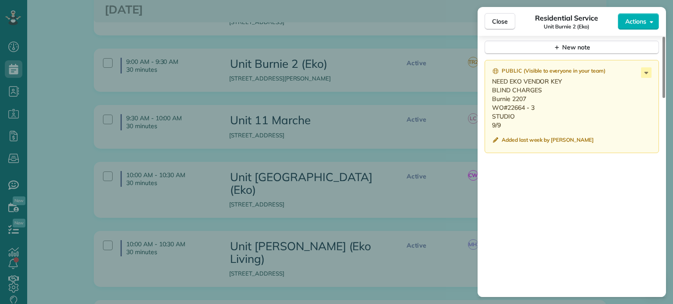
scroll to position [789, 0]
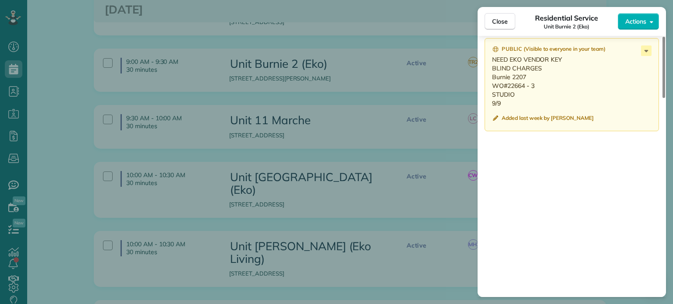
drag, startPoint x: 503, startPoint y: 105, endPoint x: 491, endPoint y: 79, distance: 28.2
click at [491, 79] on div "Public ( Visible to everyone in your team ) NEED EKO VENDOR KEY BLIND CHARGES B…" at bounding box center [571, 84] width 174 height 93
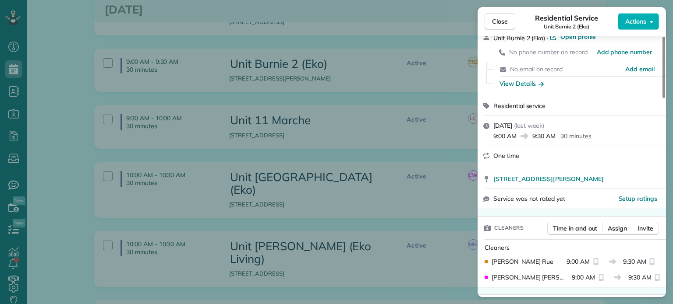
scroll to position [0, 0]
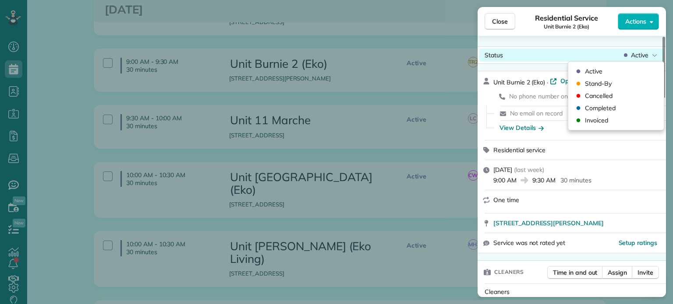
click at [637, 55] on span "Active" at bounding box center [640, 55] width 18 height 9
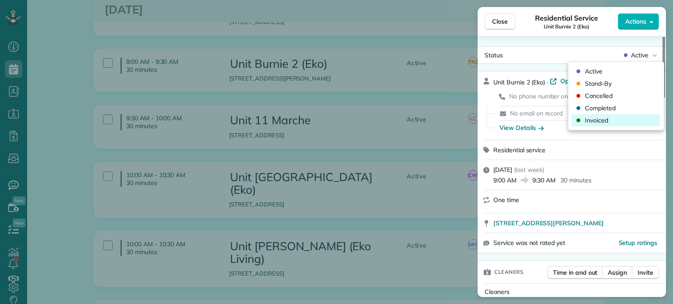
click at [611, 119] on div "Invoiced" at bounding box center [616, 120] width 88 height 12
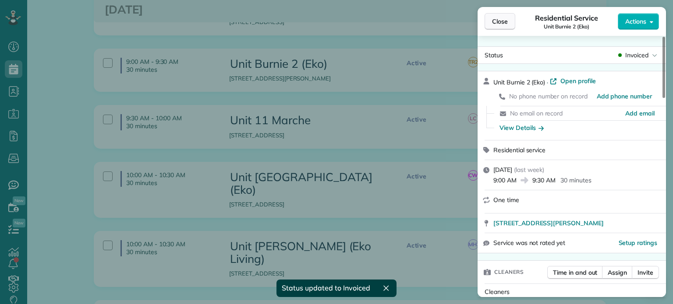
click at [494, 22] on span "Close" at bounding box center [500, 21] width 16 height 9
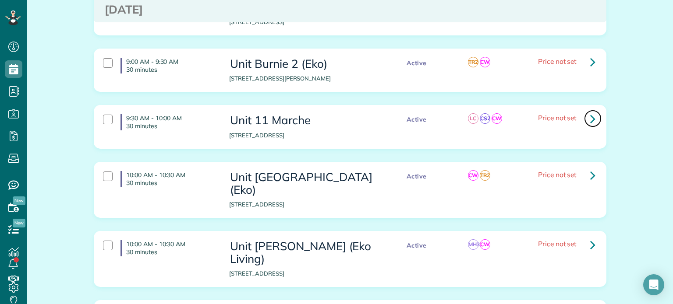
click at [590, 111] on icon at bounding box center [592, 118] width 5 height 15
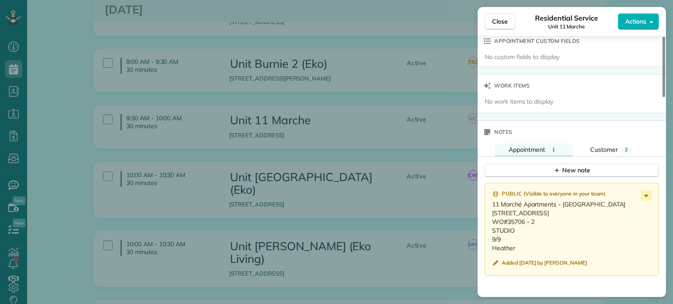
scroll to position [749, 0]
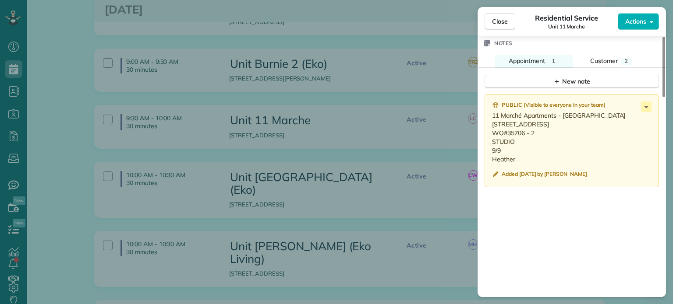
drag, startPoint x: 519, startPoint y: 162, endPoint x: 487, endPoint y: 121, distance: 51.9
click at [487, 121] on div "Public ( Visible to everyone in your team ) 11 Marché Apartments - 303 1115 SW …" at bounding box center [571, 140] width 174 height 93
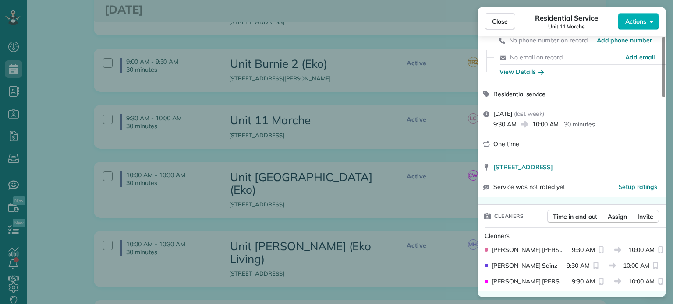
scroll to position [0, 0]
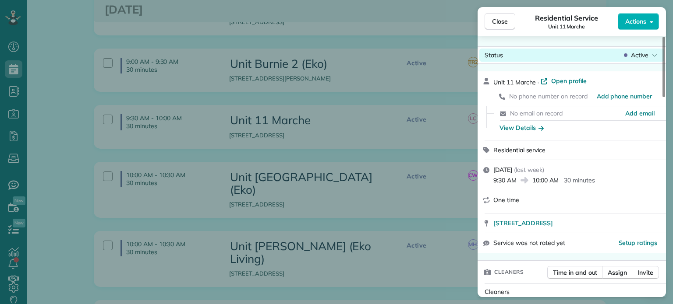
click at [646, 55] on span "Active" at bounding box center [640, 55] width 18 height 9
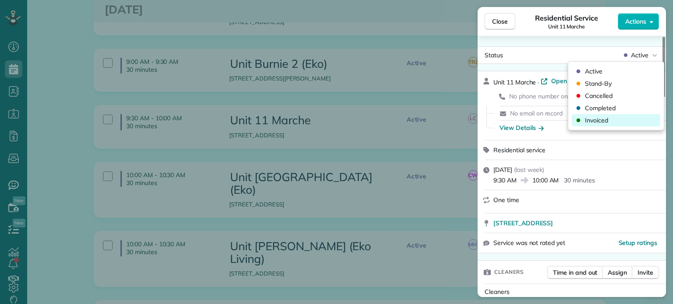
click at [623, 118] on div "Invoiced" at bounding box center [616, 120] width 88 height 12
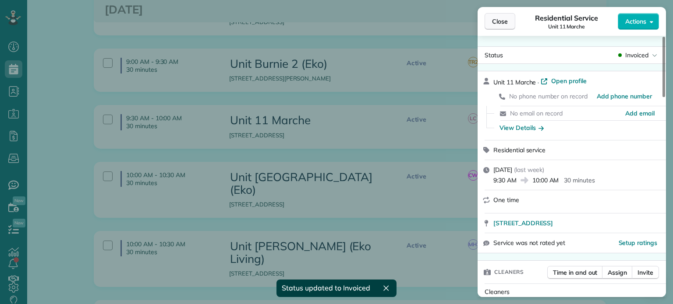
click at [502, 25] on span "Close" at bounding box center [500, 21] width 16 height 9
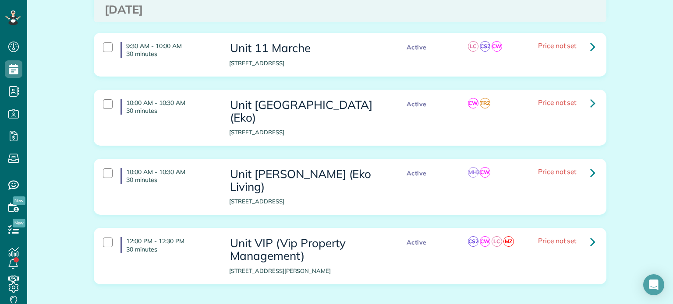
scroll to position [788, 0]
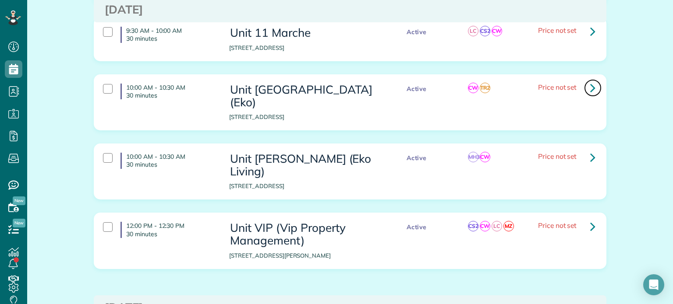
click at [590, 80] on icon at bounding box center [592, 87] width 5 height 15
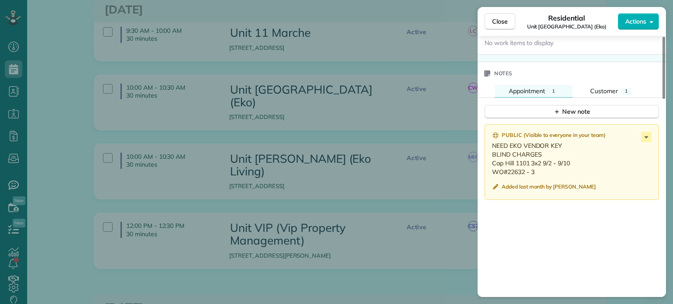
scroll to position [701, 0]
drag, startPoint x: 536, startPoint y: 175, endPoint x: 491, endPoint y: 170, distance: 45.4
click at [491, 170] on div "Public ( Visible to everyone in your team ) NEED EKO VENDOR KEY BLIND CHARGES C…" at bounding box center [571, 164] width 174 height 76
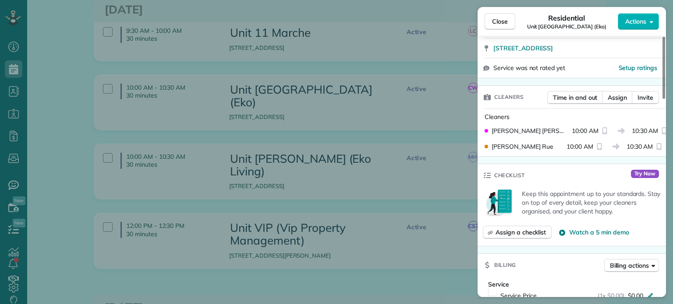
scroll to position [0, 0]
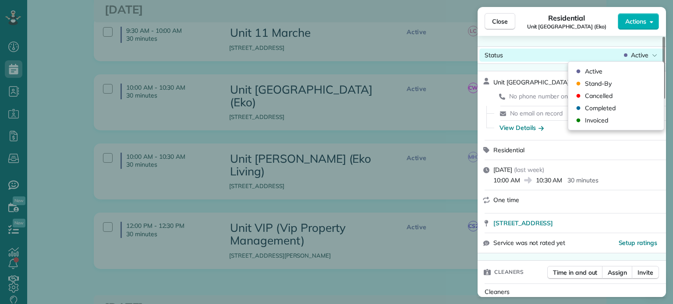
click at [638, 57] on span "Active" at bounding box center [640, 55] width 18 height 9
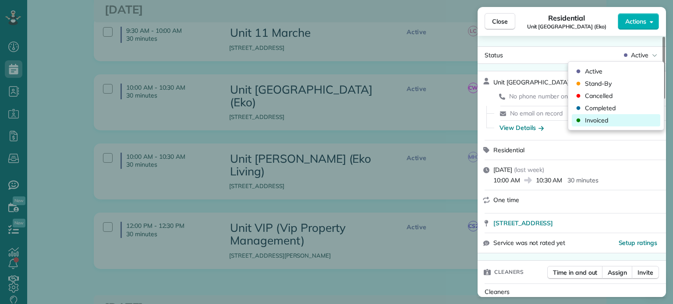
click at [624, 115] on div "Invoiced" at bounding box center [616, 120] width 88 height 12
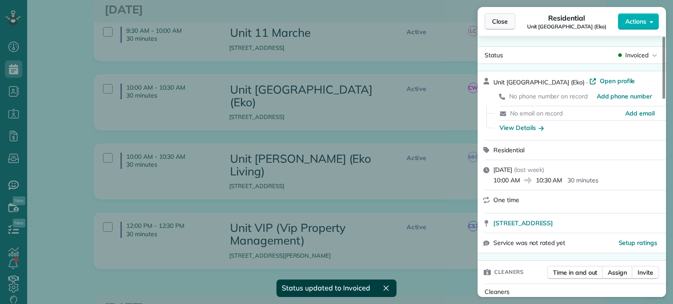
click at [499, 22] on span "Close" at bounding box center [500, 21] width 16 height 9
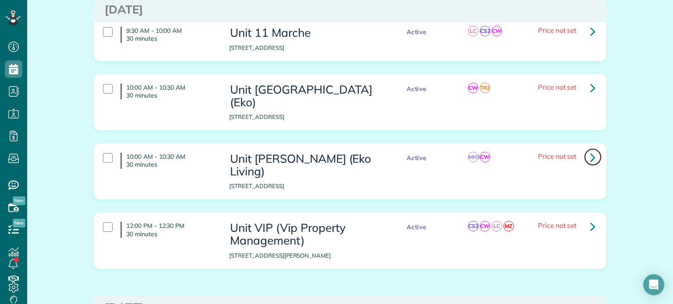
click at [591, 150] on icon at bounding box center [592, 157] width 5 height 15
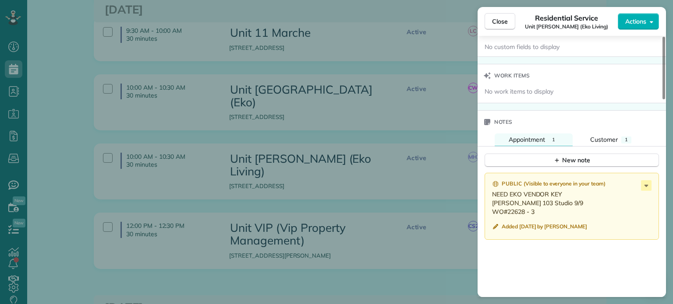
scroll to position [648, 0]
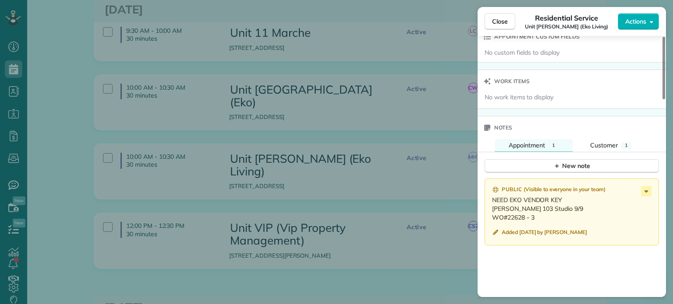
drag, startPoint x: 537, startPoint y: 219, endPoint x: 491, endPoint y: 214, distance: 45.9
click at [491, 214] on div "Public ( Visible to everyone in your team ) NEED EKO VENDOR KEY Powell 103 Stud…" at bounding box center [571, 212] width 174 height 67
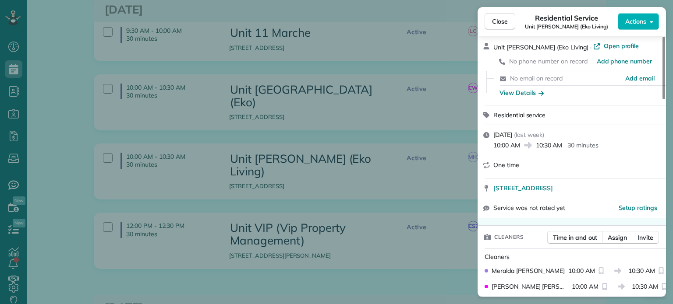
scroll to position [0, 0]
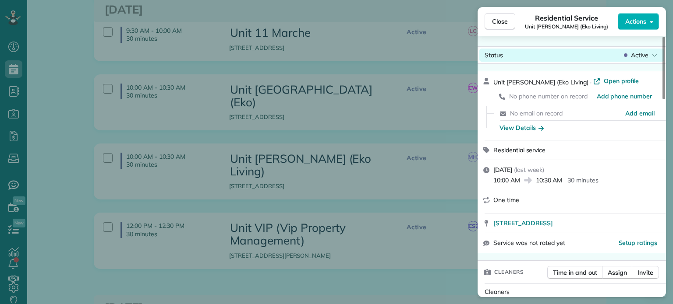
click at [633, 51] on span "Active" at bounding box center [640, 55] width 18 height 9
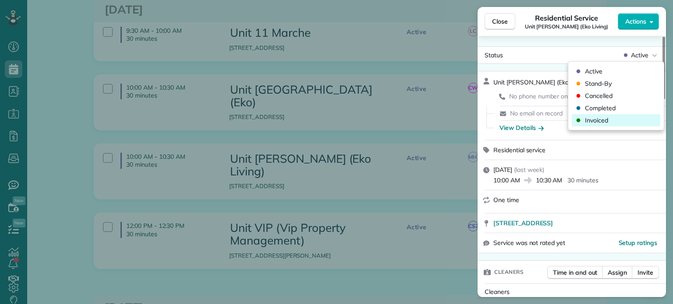
click at [620, 119] on div "Invoiced" at bounding box center [616, 120] width 88 height 12
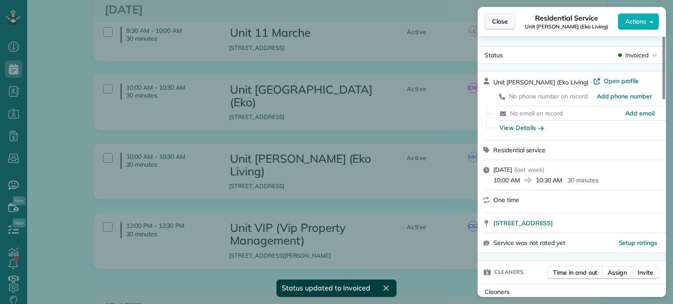
click at [493, 22] on span "Close" at bounding box center [500, 21] width 16 height 9
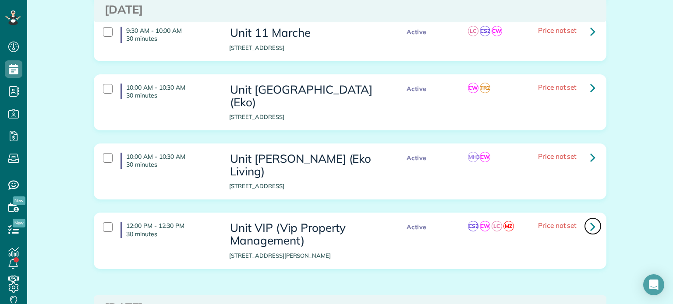
click at [590, 219] on icon at bounding box center [592, 226] width 5 height 15
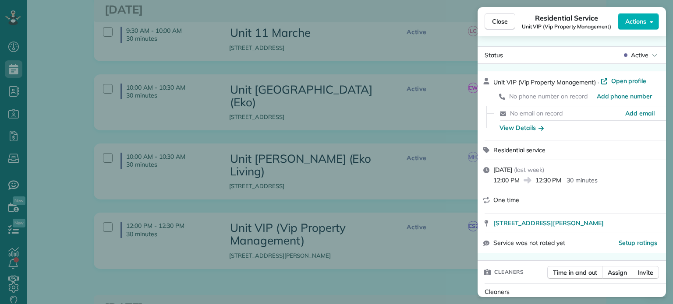
click at [427, 233] on div "Close Residential Service Unit VIP (Vip Property Management) Actions Status Act…" at bounding box center [336, 152] width 673 height 304
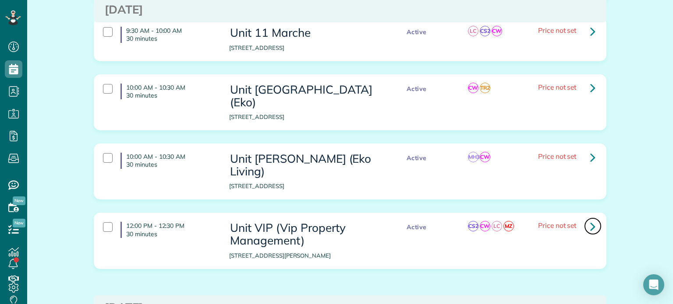
click at [590, 219] on icon at bounding box center [592, 226] width 5 height 15
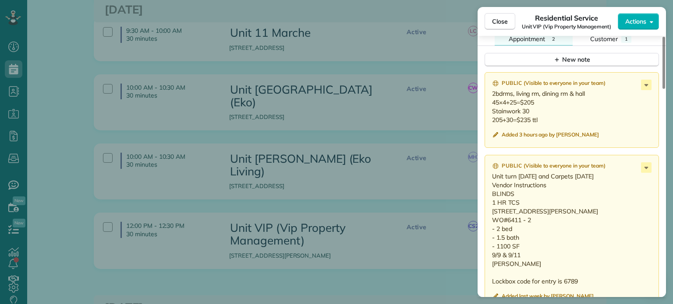
scroll to position [877, 0]
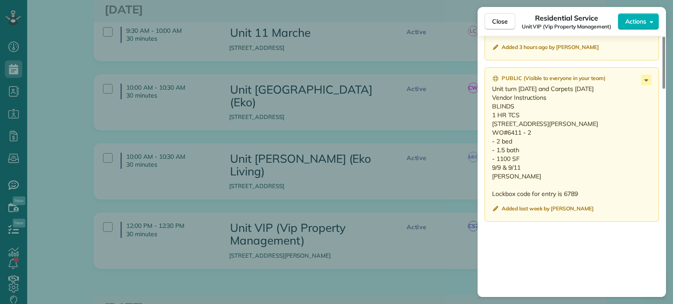
drag, startPoint x: 517, startPoint y: 189, endPoint x: 487, endPoint y: 130, distance: 66.4
click at [487, 130] on div "Public ( Visible to everyone in your team ) Unit turn Tuesday and Carpets on Th…" at bounding box center [571, 144] width 174 height 155
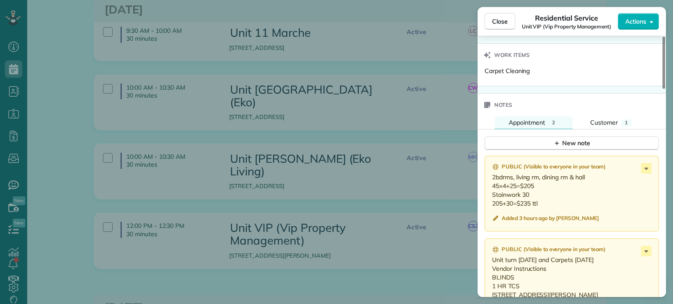
scroll to position [702, 0]
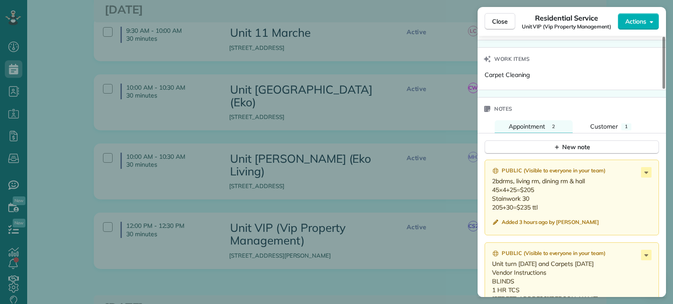
click at [541, 209] on p "2bdrms, living rm, dining rm & hall 45×4+25=$205 Stainwork 30 205+30=$235 ttl" at bounding box center [572, 194] width 161 height 35
drag, startPoint x: 541, startPoint y: 209, endPoint x: 490, endPoint y: 187, distance: 55.7
click at [490, 187] on div "Public ( Visible to everyone in your team ) 2bdrms, living rm, dining rm & hall…" at bounding box center [571, 198] width 174 height 76
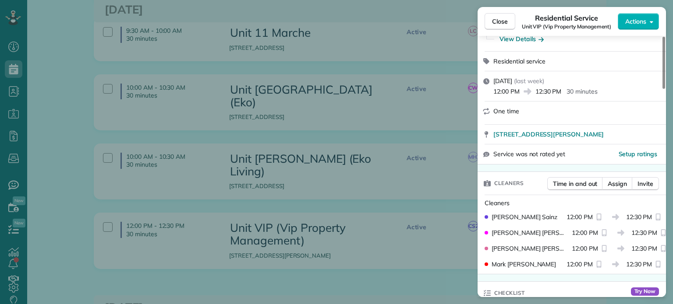
scroll to position [0, 0]
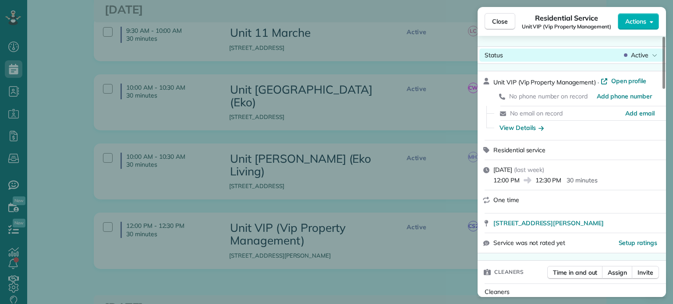
click at [643, 57] on span "Active" at bounding box center [640, 55] width 18 height 9
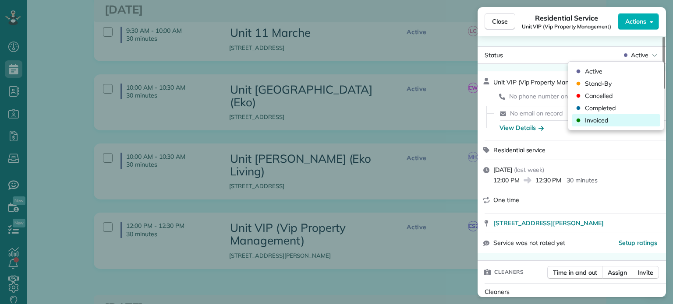
click at [617, 124] on div "Invoiced" at bounding box center [616, 120] width 88 height 12
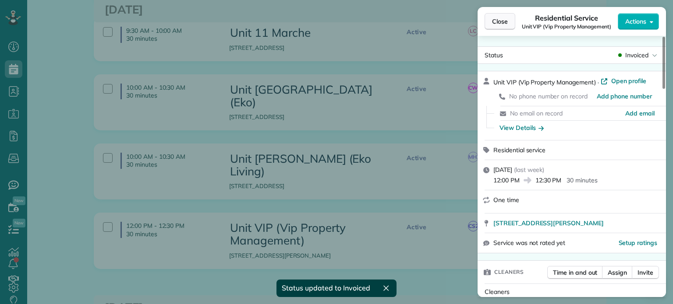
click at [498, 22] on span "Close" at bounding box center [500, 21] width 16 height 9
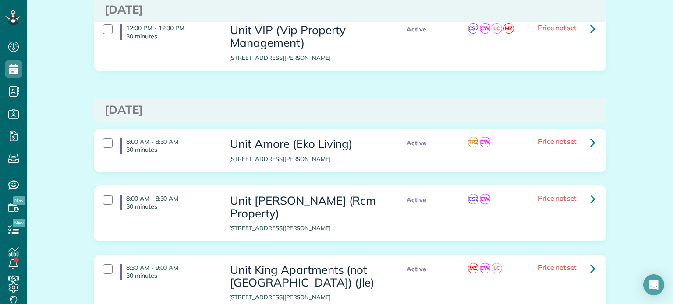
scroll to position [1007, 0]
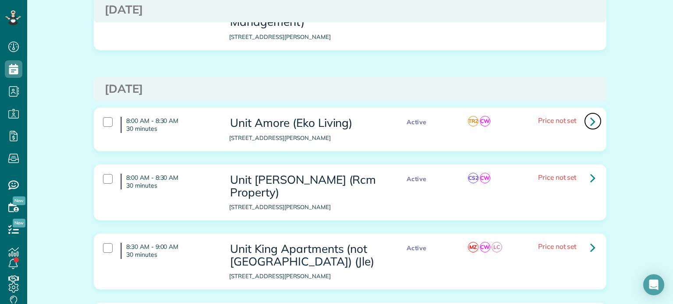
click at [592, 113] on link at bounding box center [593, 122] width 18 height 18
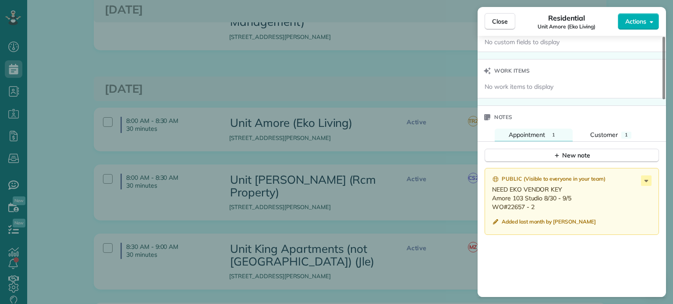
scroll to position [703, 0]
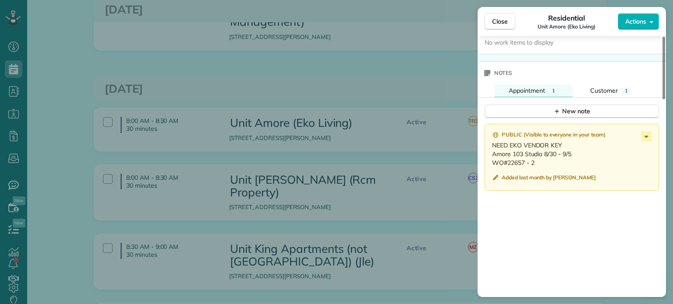
drag, startPoint x: 539, startPoint y: 168, endPoint x: 494, endPoint y: 157, distance: 46.3
click at [494, 157] on p "NEED EKO VENDOR KEY Amore 103 Studio 8/30 - 9/5 WO#22657 - 2" at bounding box center [572, 154] width 161 height 26
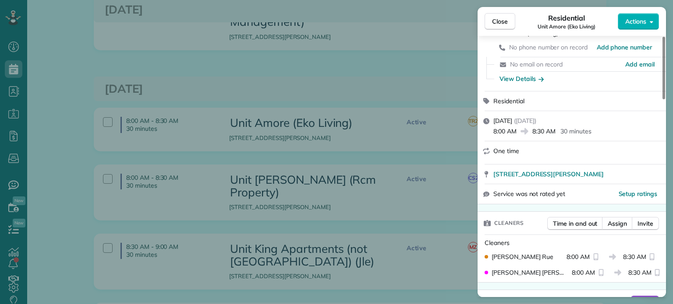
scroll to position [0, 0]
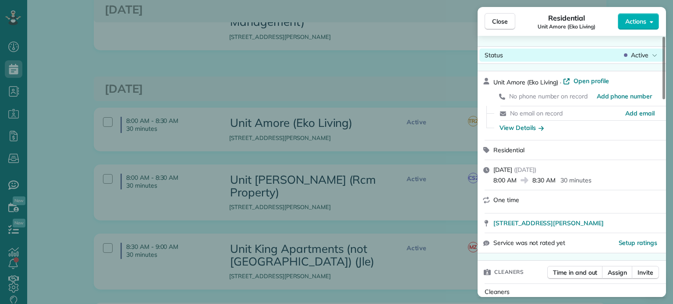
click at [636, 56] on span "Active" at bounding box center [640, 55] width 18 height 9
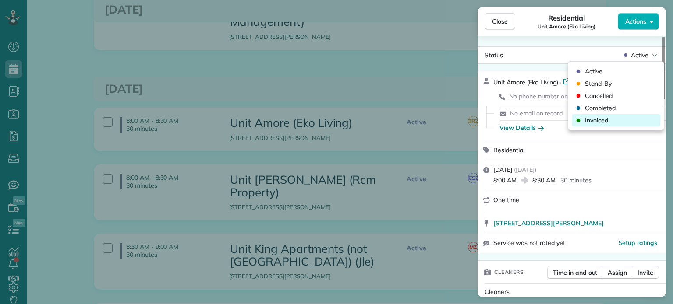
click at [603, 123] on span "Invoiced" at bounding box center [596, 120] width 23 height 9
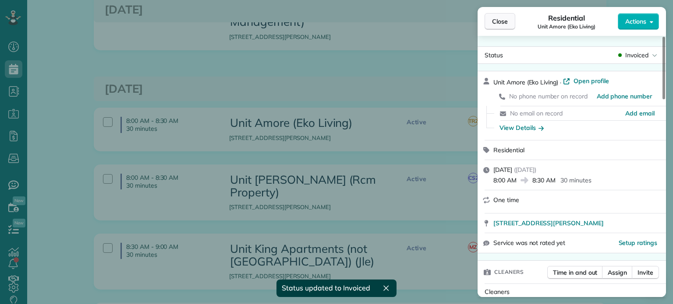
click at [501, 22] on span "Close" at bounding box center [500, 21] width 16 height 9
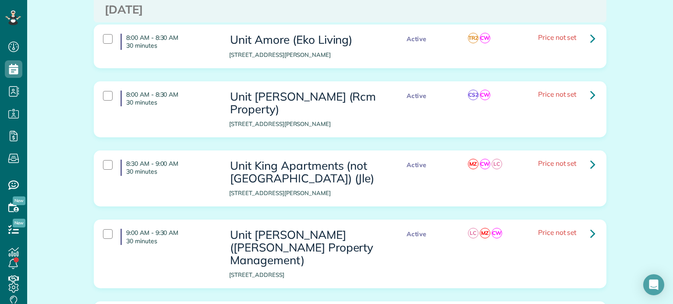
scroll to position [1095, 0]
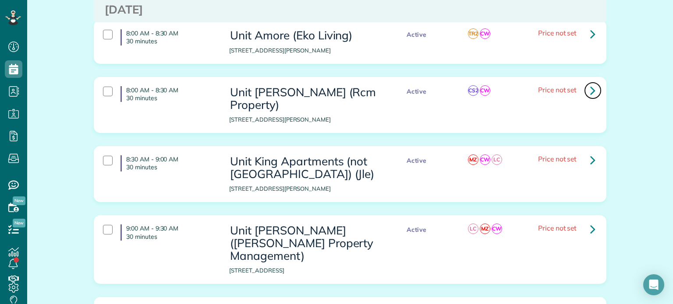
click at [590, 83] on icon at bounding box center [592, 90] width 5 height 15
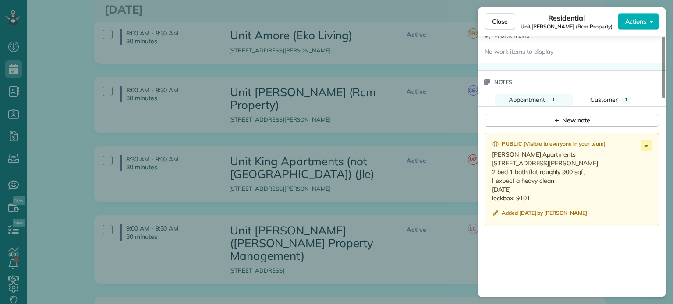
scroll to position [703, 0]
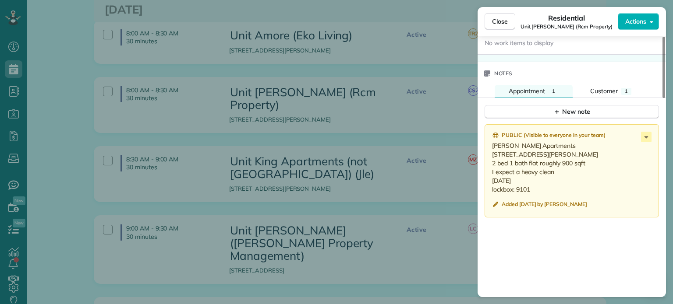
drag, startPoint x: 517, startPoint y: 184, endPoint x: 486, endPoint y: 148, distance: 46.9
click at [486, 148] on div "Public ( Visible to everyone in your team ) Marlon North Apartments 561 N Knott…" at bounding box center [571, 170] width 174 height 93
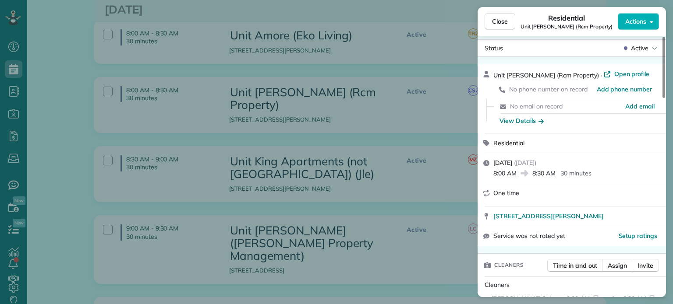
scroll to position [2, 0]
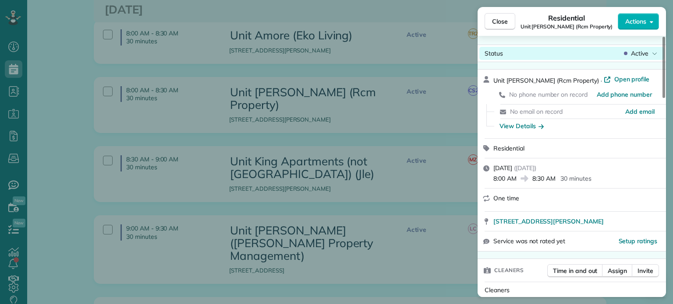
click at [640, 55] on span "Active" at bounding box center [640, 53] width 18 height 9
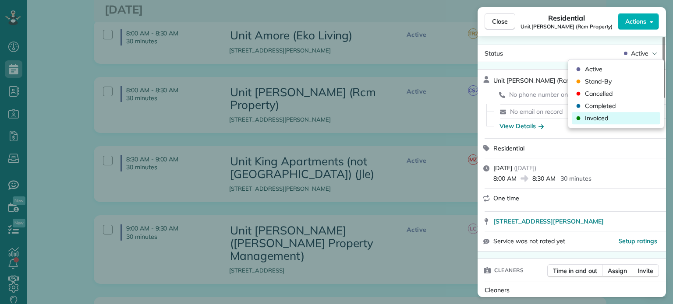
click at [601, 118] on span "Invoiced" at bounding box center [596, 118] width 23 height 9
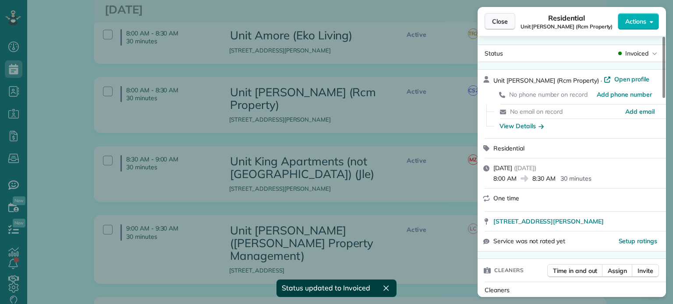
click at [504, 23] on span "Close" at bounding box center [500, 21] width 16 height 9
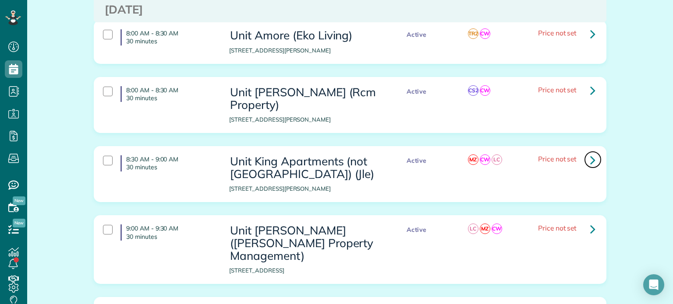
click at [591, 152] on icon at bounding box center [592, 159] width 5 height 15
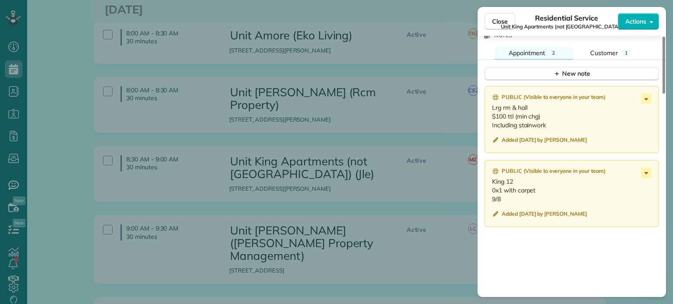
scroll to position [832, 0]
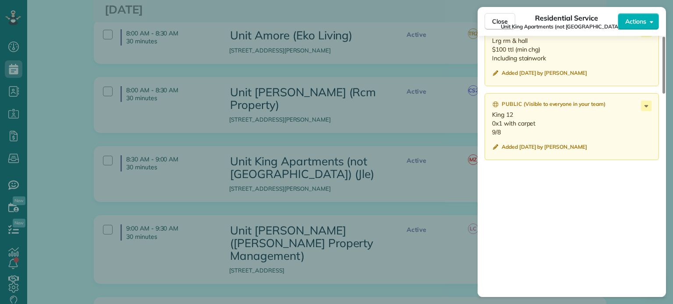
drag, startPoint x: 504, startPoint y: 146, endPoint x: 492, endPoint y: 129, distance: 20.5
click at [492, 129] on p "King 12 0x1 with carpet 9/8" at bounding box center [572, 123] width 161 height 26
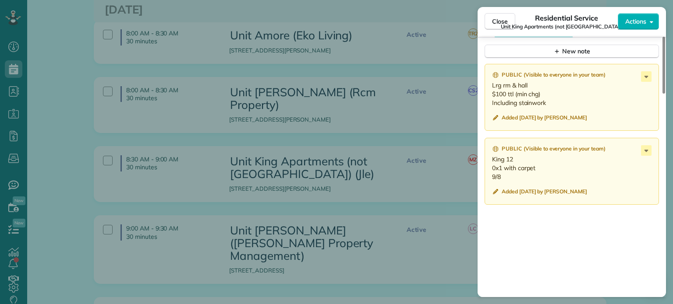
drag, startPoint x: 547, startPoint y: 114, endPoint x: 496, endPoint y: 100, distance: 53.0
click at [491, 98] on div "Public ( Visible to everyone in your team ) Lrg rm & hall $100 ttl (min chg) In…" at bounding box center [571, 97] width 174 height 67
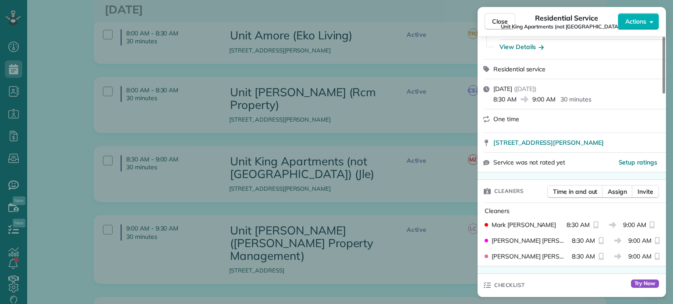
scroll to position [0, 0]
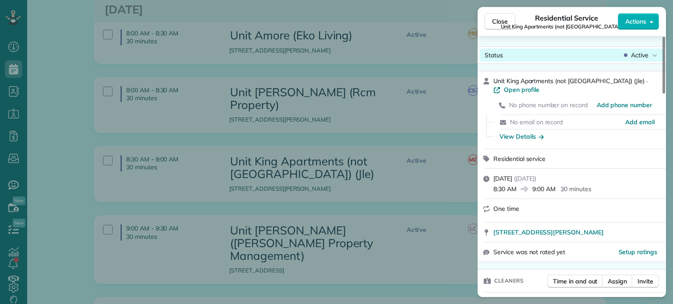
click at [631, 56] on span "Active" at bounding box center [640, 55] width 18 height 9
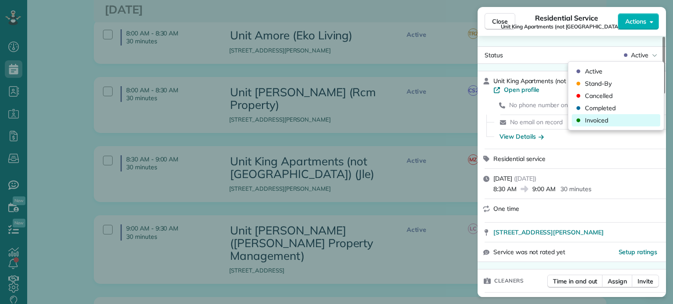
click at [609, 119] on div "Invoiced" at bounding box center [616, 120] width 88 height 12
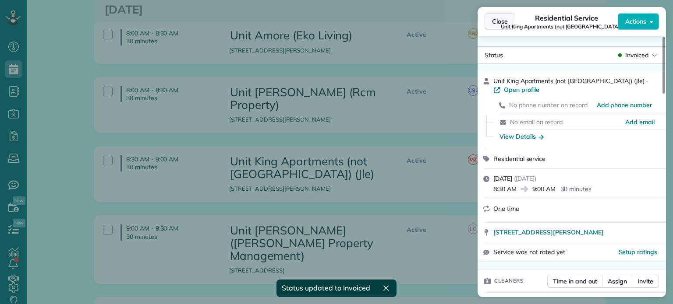
click at [504, 21] on span "Close" at bounding box center [500, 21] width 16 height 9
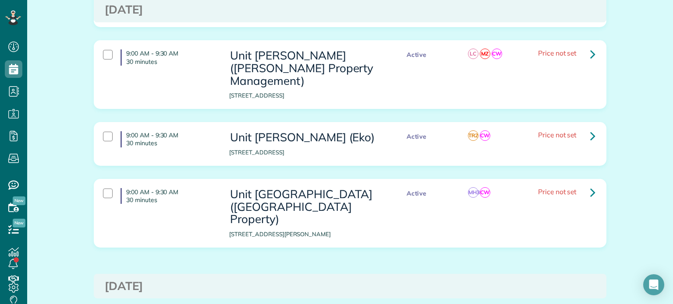
scroll to position [1226, 0]
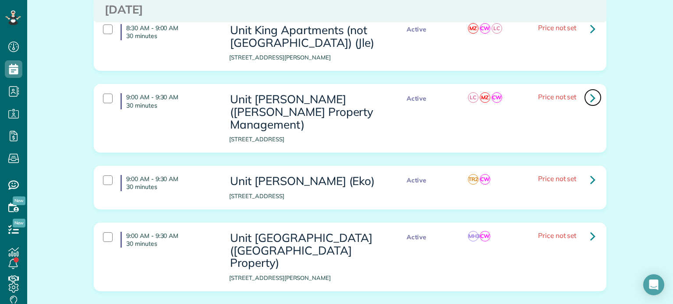
click at [590, 90] on icon at bounding box center [592, 97] width 5 height 15
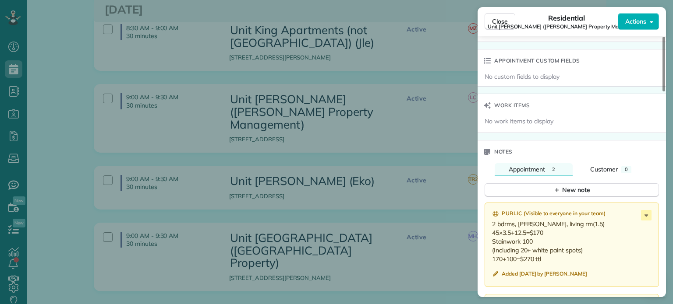
scroll to position [788, 0]
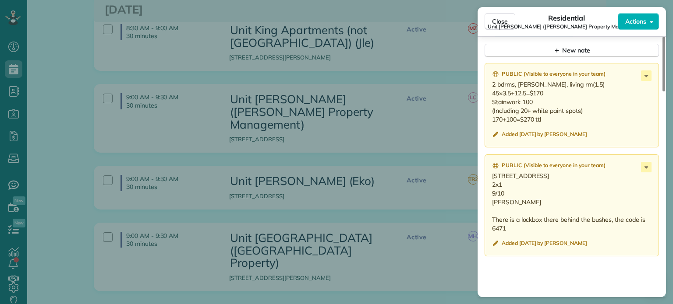
drag, startPoint x: 505, startPoint y: 215, endPoint x: 488, endPoint y: 181, distance: 37.2
click at [488, 181] on div "Public ( Visible to everyone in your team ) 5726 SE 83rd Ave Portland , OR 9726…" at bounding box center [571, 206] width 174 height 102
click at [550, 120] on p "2 bdrms, sm hall, living rm(1.5) 45×3.5+12.5=$170 Stainwork 100 (Including 20+ …" at bounding box center [572, 102] width 161 height 44
drag, startPoint x: 544, startPoint y: 121, endPoint x: 490, endPoint y: 91, distance: 62.4
click at [490, 91] on div "Public ( Visible to everyone in your team ) 2 bdrms, sm hall, living rm(1.5) 45…" at bounding box center [571, 105] width 174 height 85
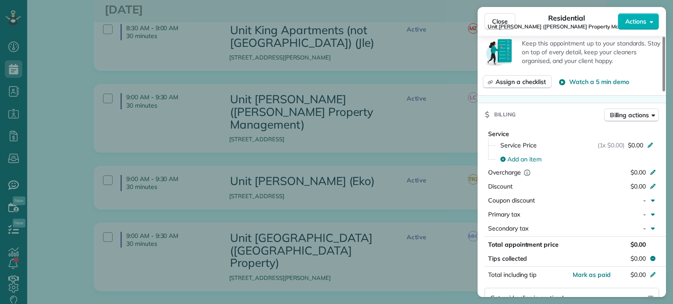
scroll to position [0, 0]
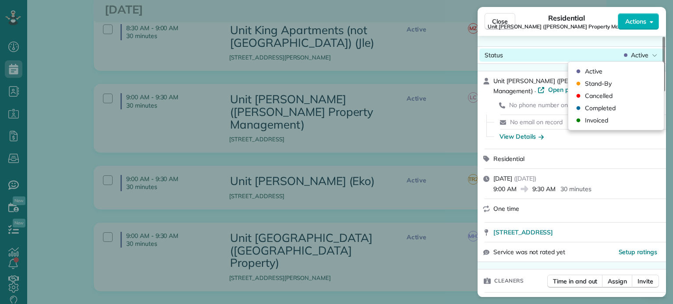
click at [645, 58] on span "Active" at bounding box center [640, 55] width 18 height 9
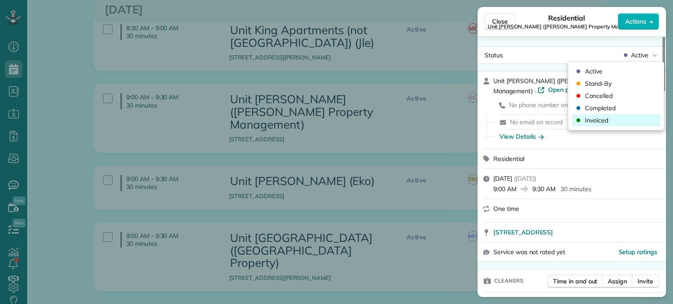
click at [612, 124] on div "Invoiced" at bounding box center [616, 120] width 88 height 12
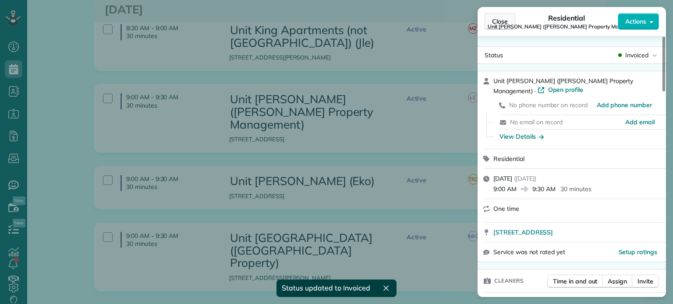
click at [494, 22] on span "Close" at bounding box center [500, 21] width 16 height 9
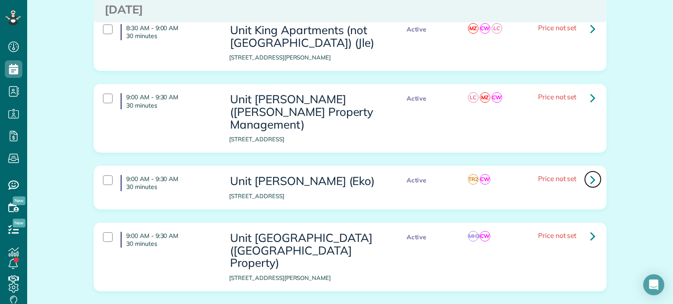
click at [590, 172] on icon at bounding box center [592, 179] width 5 height 15
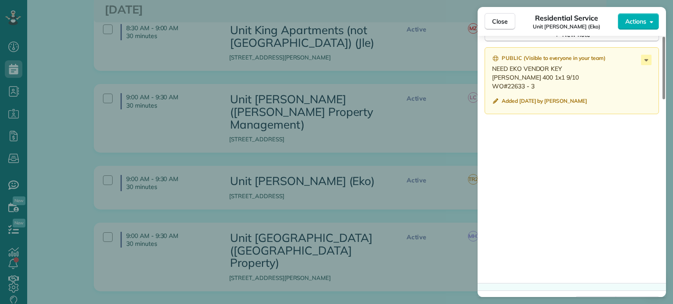
scroll to position [648, 0]
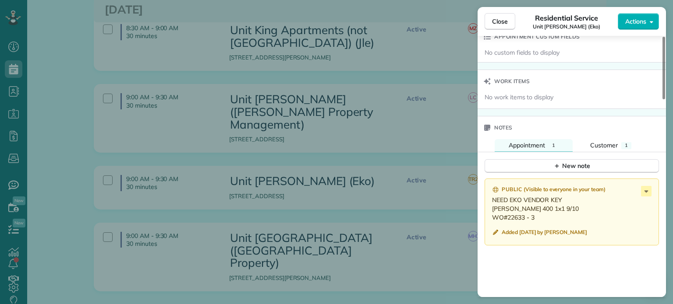
drag, startPoint x: 538, startPoint y: 219, endPoint x: 492, endPoint y: 213, distance: 46.0
click at [492, 213] on p "NEED EKO VENDOR KEY Hoyt 400 1x1 9/10 WO#22633 - 3" at bounding box center [572, 209] width 161 height 26
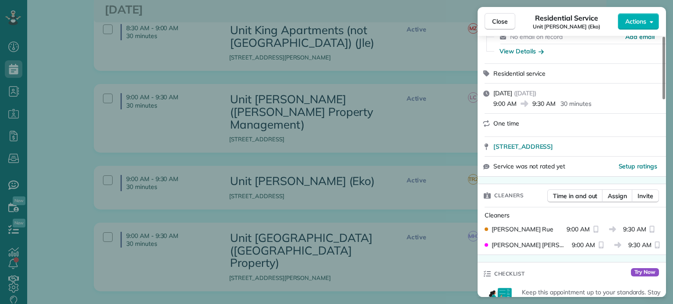
scroll to position [0, 0]
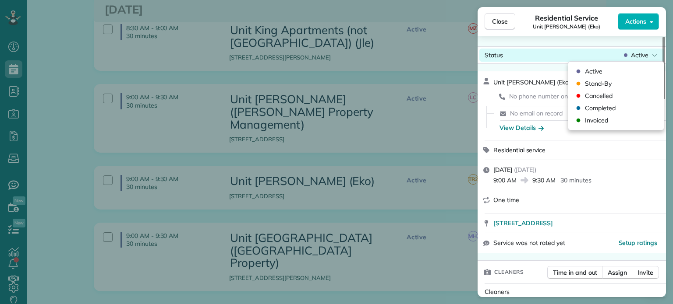
click at [648, 53] on div "Active" at bounding box center [640, 55] width 37 height 9
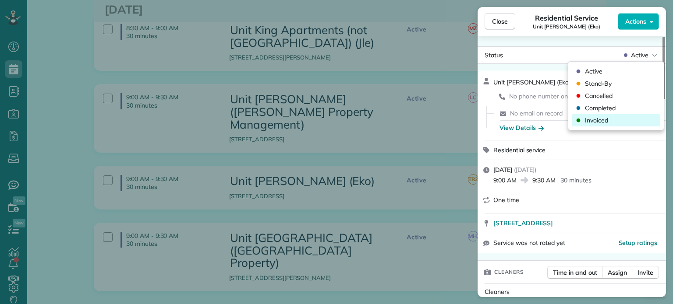
click at [608, 121] on div "Invoiced" at bounding box center [616, 120] width 88 height 12
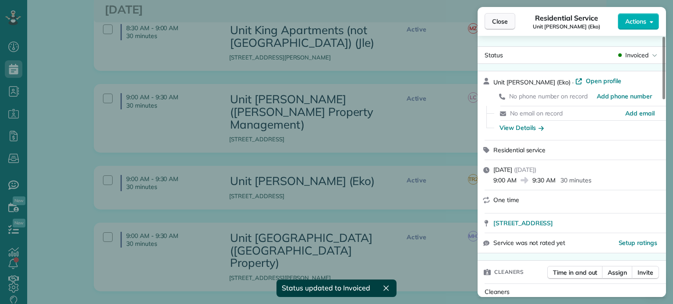
click at [503, 26] on button "Close" at bounding box center [499, 21] width 31 height 17
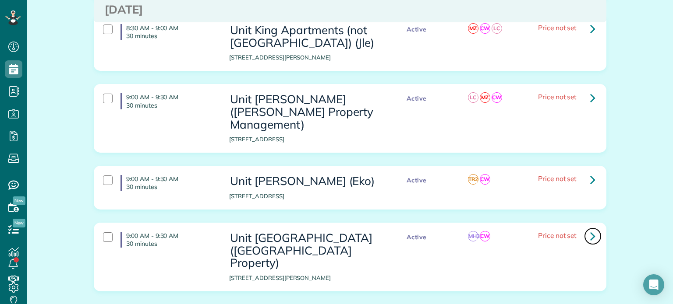
click at [590, 229] on icon at bounding box center [592, 236] width 5 height 15
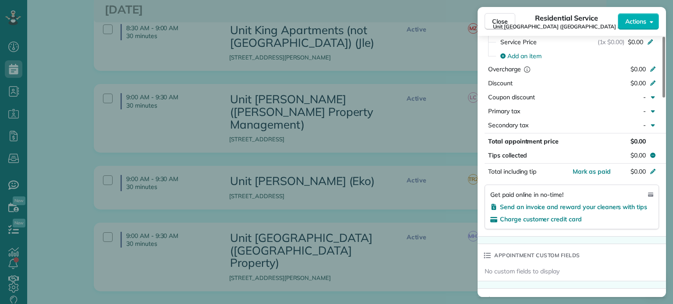
scroll to position [701, 0]
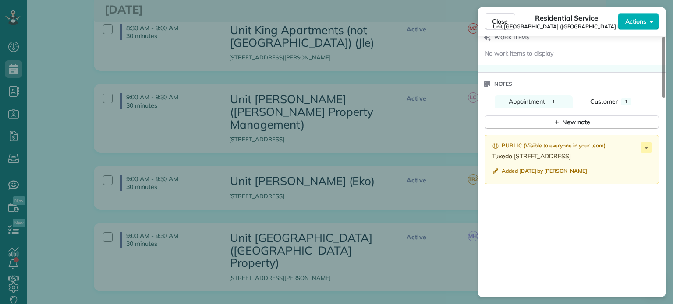
drag, startPoint x: 514, startPoint y: 196, endPoint x: 487, endPoint y: 162, distance: 42.4
click at [487, 162] on div "Public ( Visible to everyone in your team ) Tuxedo Park Unit 148 STUDIO 9/10 Al…" at bounding box center [571, 159] width 174 height 49
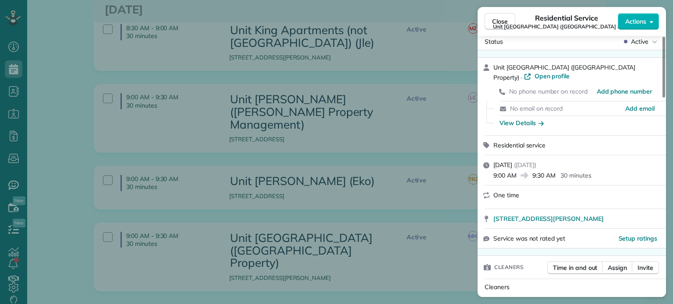
scroll to position [0, 0]
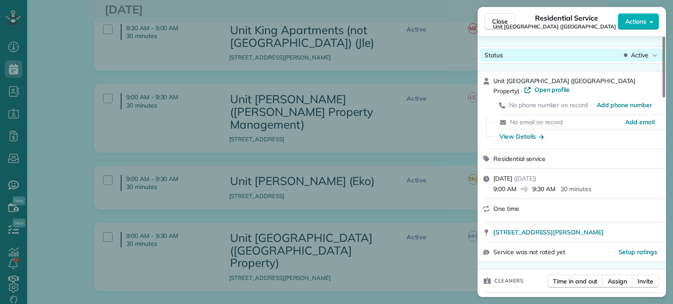
click at [638, 60] on div "Status Active" at bounding box center [571, 55] width 185 height 13
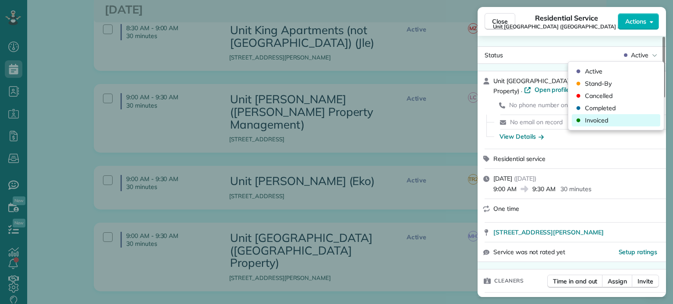
click at [613, 120] on div "Invoiced" at bounding box center [616, 120] width 88 height 12
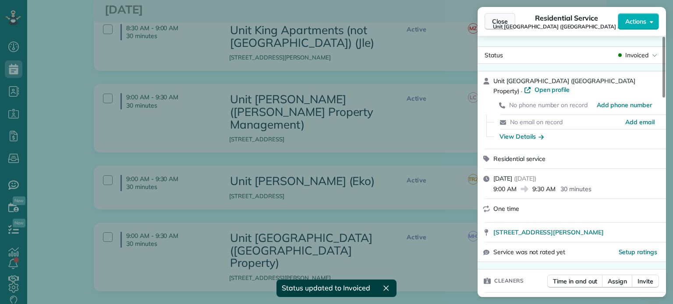
click at [497, 19] on span "Close" at bounding box center [500, 21] width 16 height 9
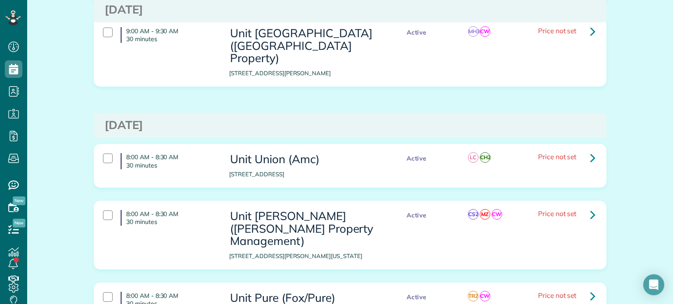
scroll to position [1445, 0]
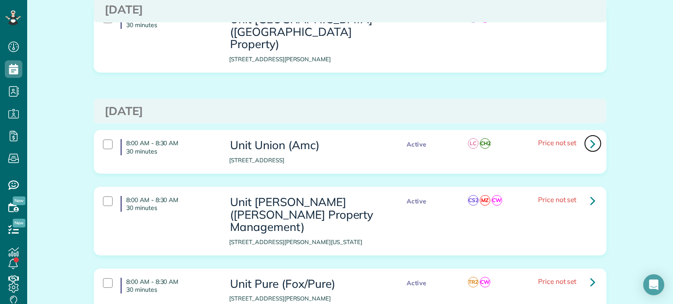
click at [591, 136] on icon at bounding box center [592, 143] width 5 height 15
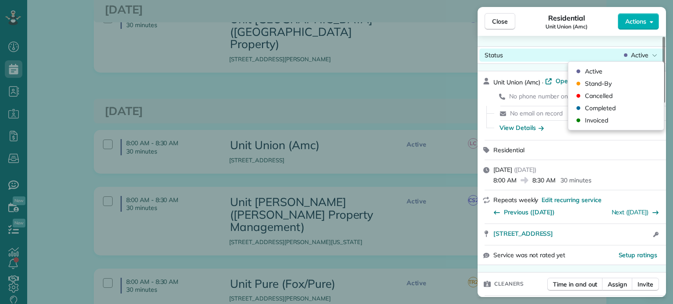
click at [638, 54] on span "Active" at bounding box center [640, 55] width 18 height 9
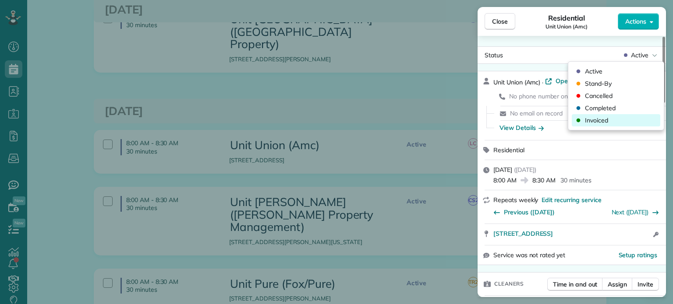
click at [606, 118] on span "Invoiced" at bounding box center [596, 120] width 23 height 9
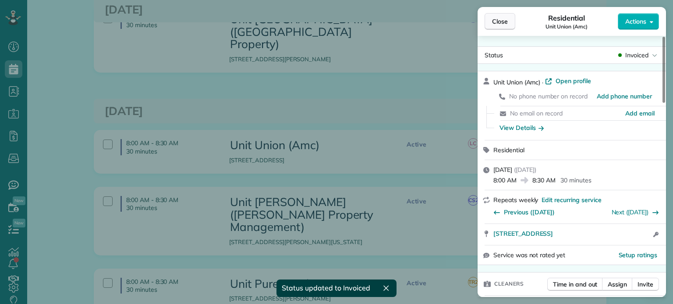
click at [499, 21] on span "Close" at bounding box center [500, 21] width 16 height 9
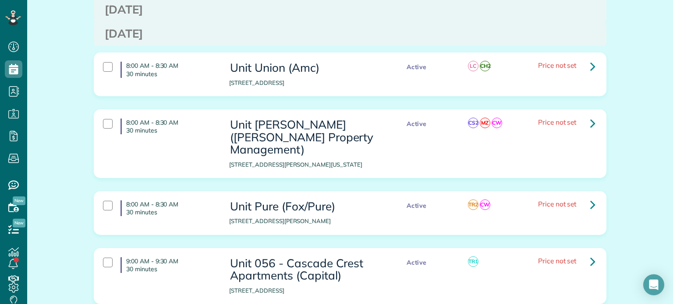
scroll to position [1533, 0]
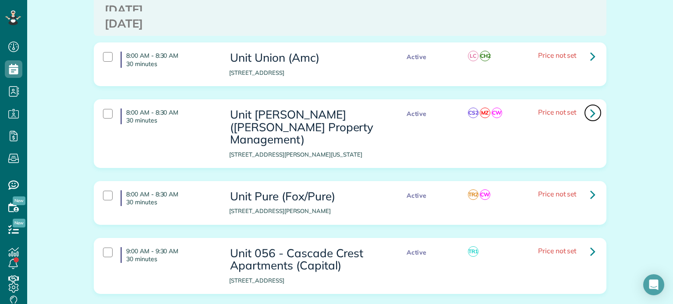
click at [590, 106] on icon at bounding box center [592, 113] width 5 height 15
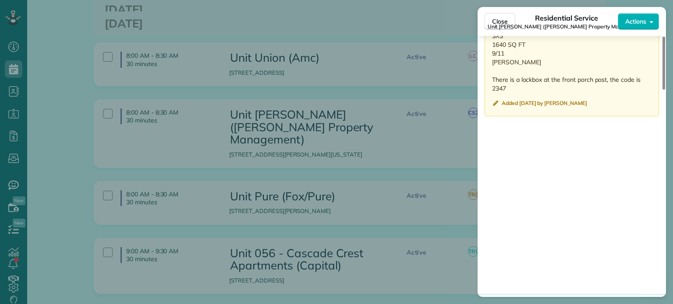
scroll to position [788, 0]
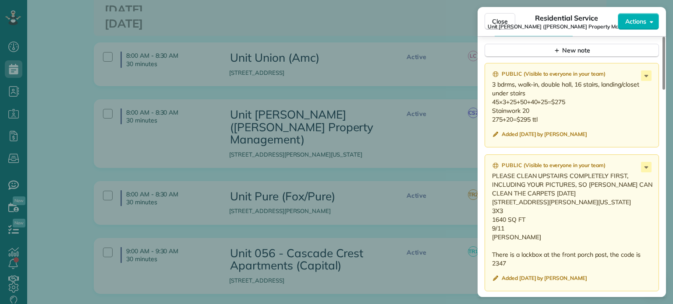
drag, startPoint x: 506, startPoint y: 247, endPoint x: 486, endPoint y: 206, distance: 46.2
click at [486, 206] on div "Public ( Visible to everyone in your team ) PLEASE CLEAN UPSTAIRS COMPLETELY FI…" at bounding box center [571, 223] width 174 height 137
click at [543, 122] on p "3 bdrms, walk-in, double hall, 16 stairs, landing/closet under stairs 45×3+25+5…" at bounding box center [572, 102] width 161 height 44
drag, startPoint x: 541, startPoint y: 121, endPoint x: 491, endPoint y: 88, distance: 60.7
click at [491, 88] on div "Public ( Visible to everyone in your team ) 3 bdrms, walk-in, double hall, 16 s…" at bounding box center [571, 105] width 174 height 85
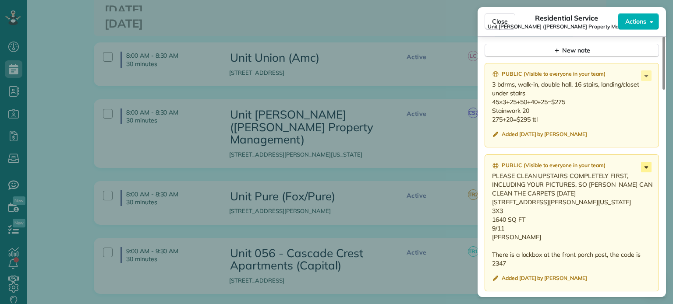
click at [646, 169] on icon at bounding box center [646, 167] width 11 height 11
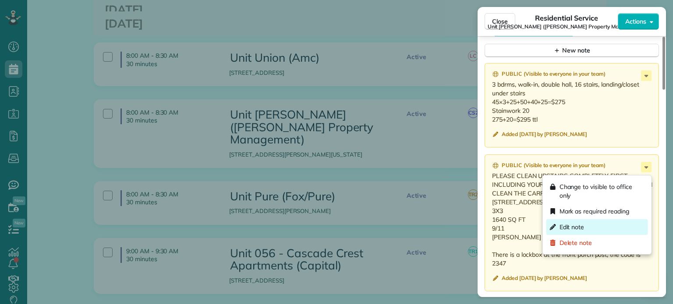
click at [599, 224] on div "Edit note" at bounding box center [597, 227] width 102 height 16
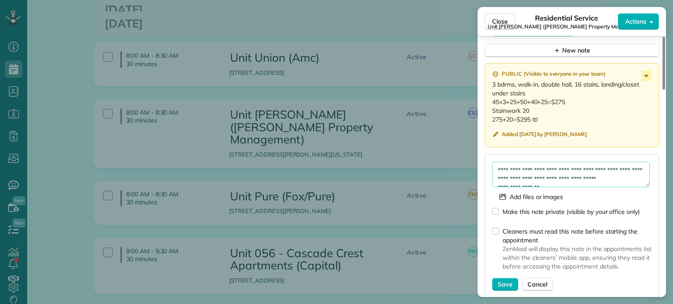
click at [625, 175] on textarea "**********" at bounding box center [571, 174] width 158 height 25
type textarea "**********"
click at [501, 285] on span "Save" at bounding box center [505, 284] width 15 height 9
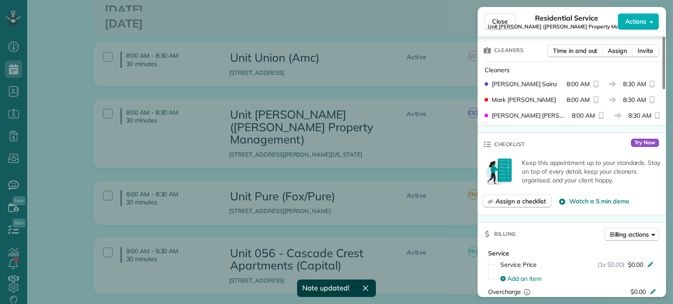
scroll to position [0, 0]
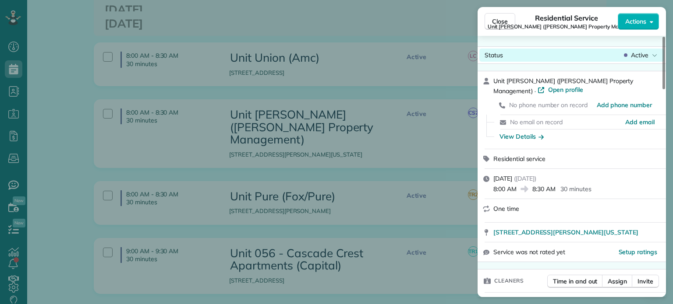
click at [641, 0] on div "Close Residential Service Unit LongStreet (Longstreet Property Management) Acti…" at bounding box center [336, 0] width 673 height 0
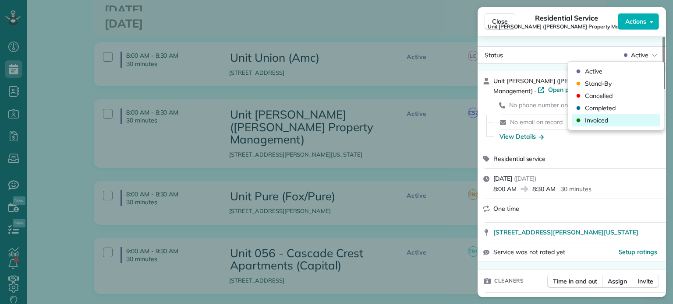
click at [622, 117] on div "Invoiced" at bounding box center [616, 120] width 88 height 12
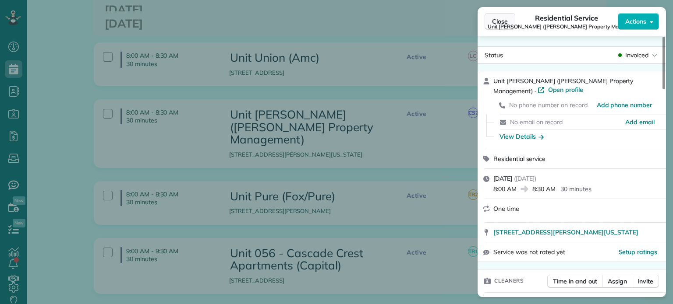
click at [497, 25] on span "Close" at bounding box center [500, 21] width 16 height 9
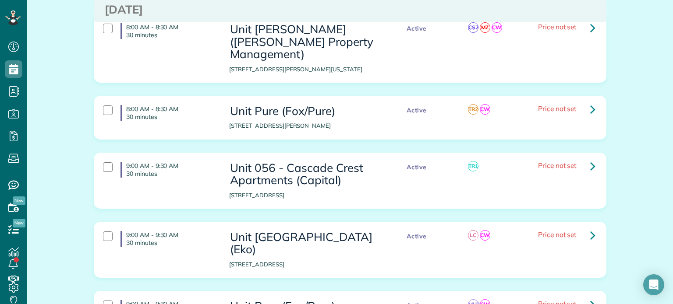
scroll to position [1621, 0]
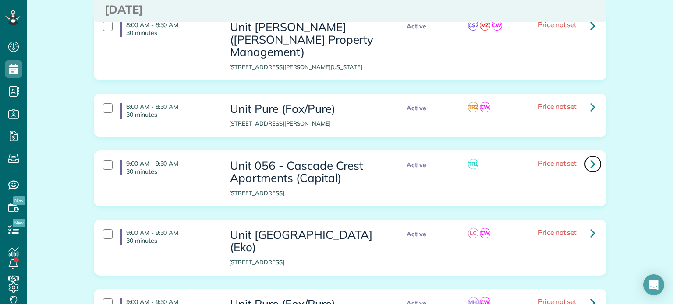
click at [590, 156] on icon at bounding box center [592, 163] width 5 height 15
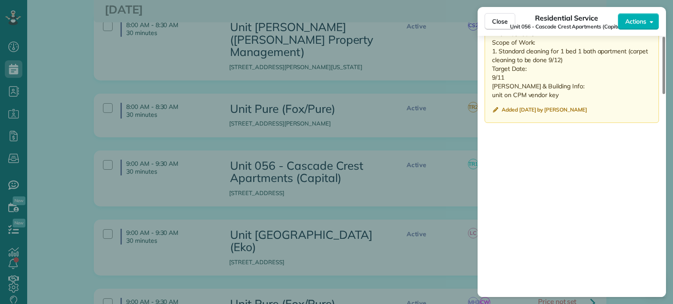
scroll to position [790, 0]
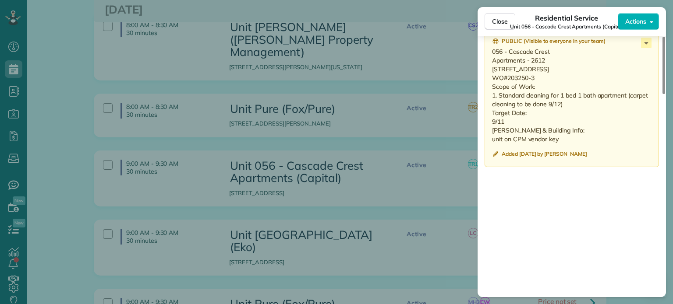
drag, startPoint x: 509, startPoint y: 152, endPoint x: 486, endPoint y: 68, distance: 87.7
click at [486, 68] on div "Public ( Visible to everyone in your team ) 056 - Cascade Crest Apartments - 26…" at bounding box center [571, 98] width 174 height 137
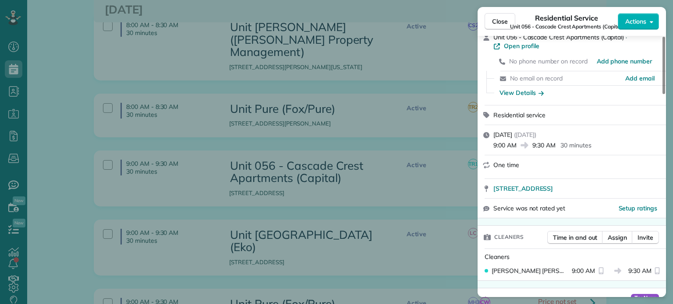
scroll to position [0, 0]
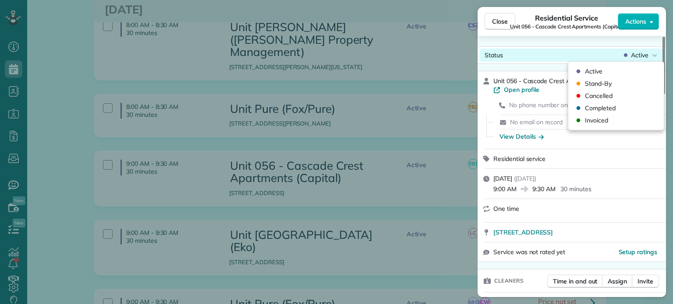
click at [639, 52] on span "Active" at bounding box center [640, 55] width 18 height 9
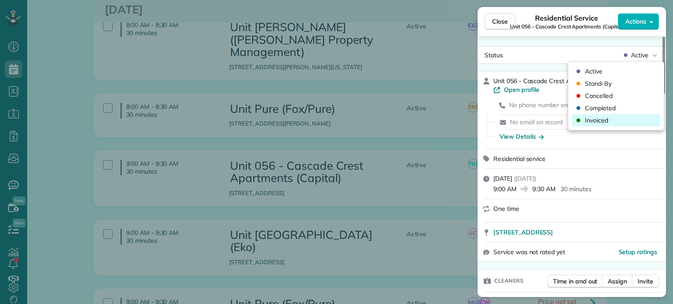
click at [629, 120] on div "Invoiced" at bounding box center [616, 120] width 88 height 12
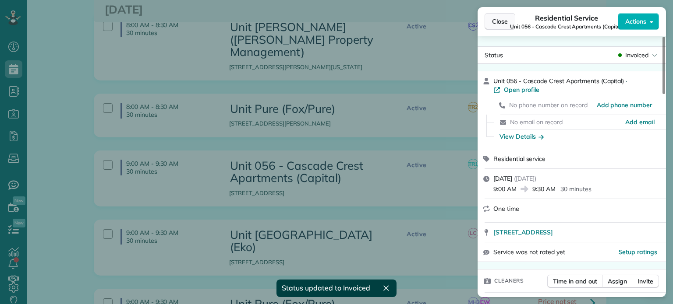
click at [497, 21] on span "Close" at bounding box center [500, 21] width 16 height 9
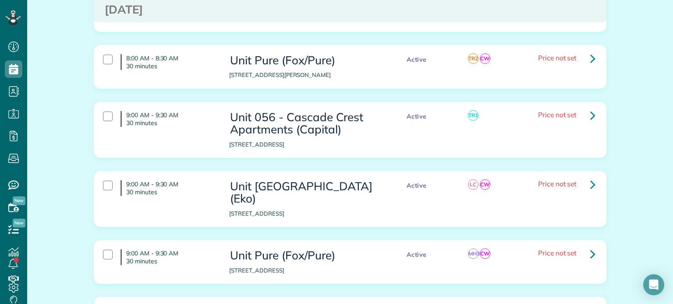
scroll to position [1664, 0]
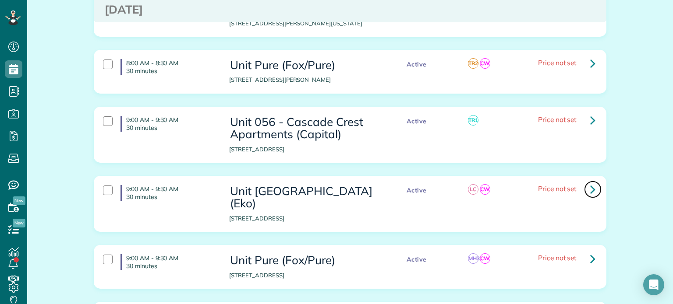
click at [590, 182] on icon at bounding box center [592, 189] width 5 height 15
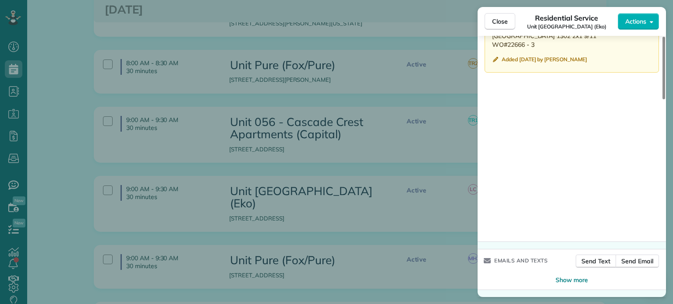
scroll to position [735, 0]
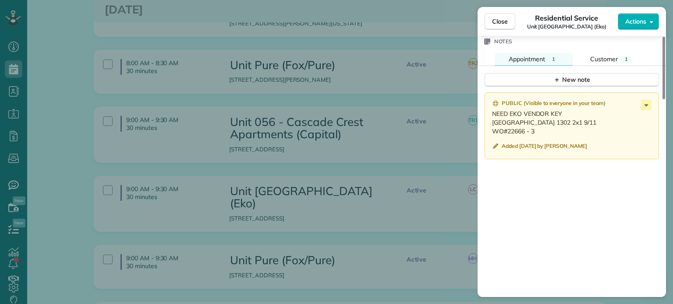
drag, startPoint x: 537, startPoint y: 131, endPoint x: 491, endPoint y: 126, distance: 46.7
click at [491, 126] on div "Public ( Visible to everyone in your team ) NEED EKO VENDOR KEY Cap Hill 1302 2…" at bounding box center [571, 125] width 174 height 67
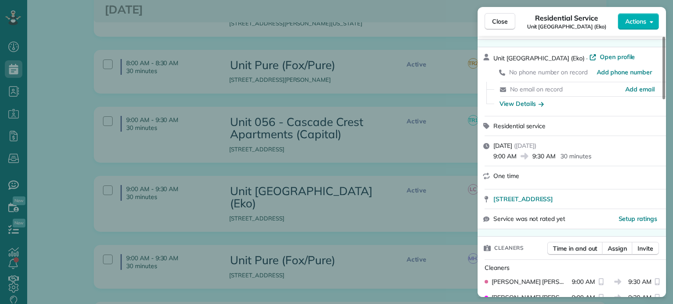
scroll to position [0, 0]
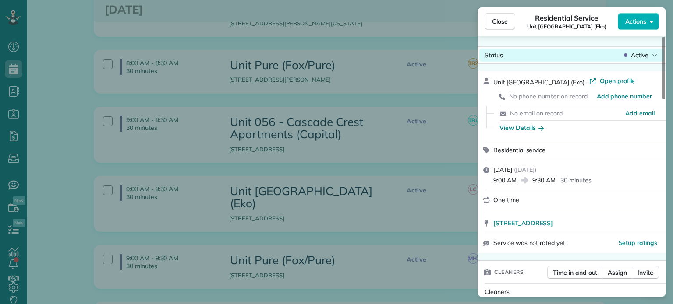
click at [644, 53] on span "Active" at bounding box center [640, 55] width 18 height 9
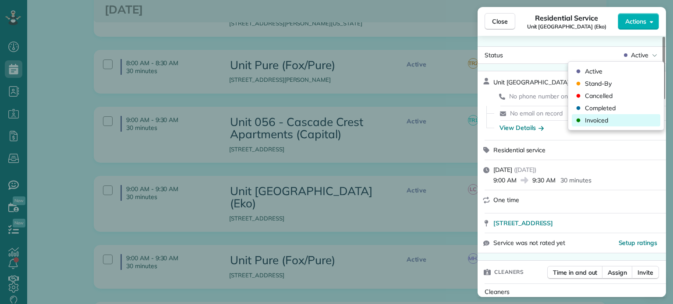
click at [623, 121] on div "Invoiced" at bounding box center [616, 120] width 88 height 12
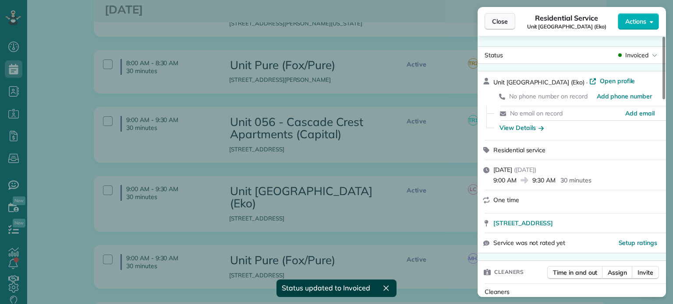
click at [505, 22] on span "Close" at bounding box center [500, 21] width 16 height 9
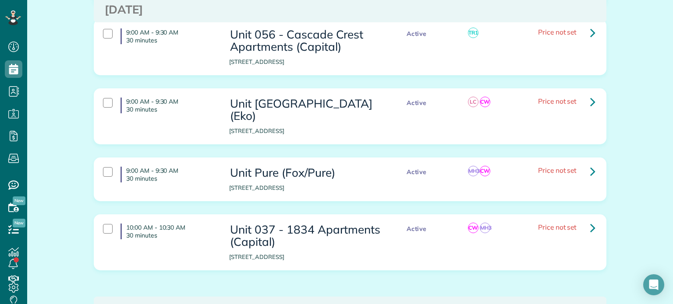
scroll to position [1840, 0]
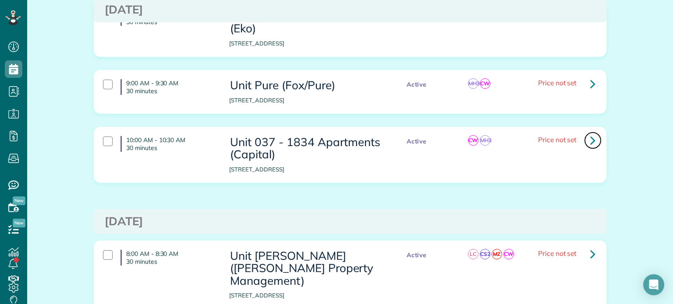
click at [586, 132] on link at bounding box center [593, 141] width 18 height 18
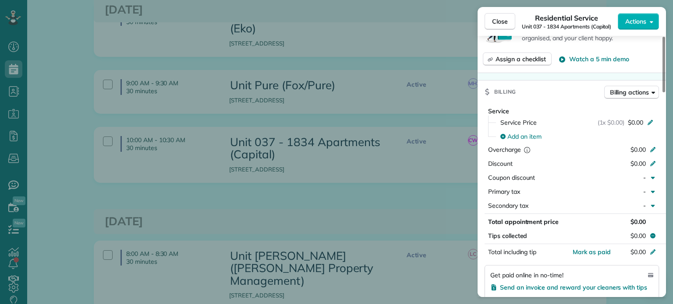
scroll to position [788, 0]
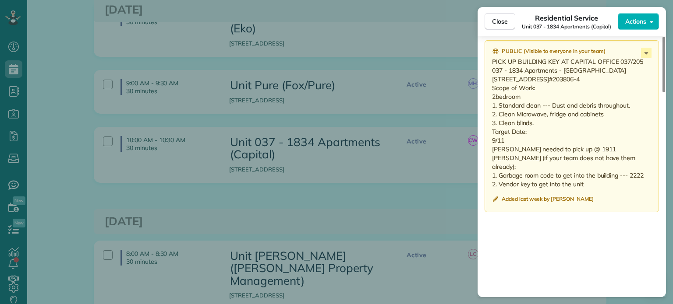
drag, startPoint x: 510, startPoint y: 170, endPoint x: 489, endPoint y: 74, distance: 97.7
click at [489, 74] on div "Public ( Visible to everyone in your team ) PICK UP BUILDING KEY AT CAPITAL OFF…" at bounding box center [571, 126] width 174 height 172
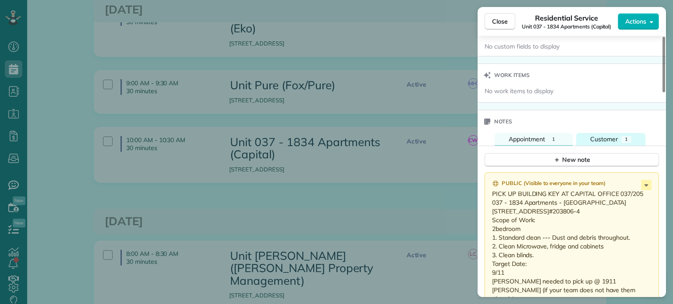
click at [604, 136] on button "Customer 1" at bounding box center [610, 139] width 69 height 13
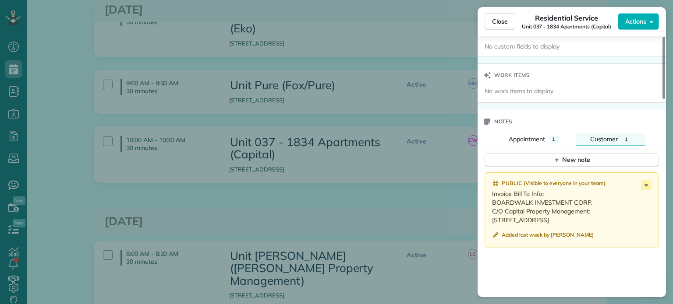
drag, startPoint x: 492, startPoint y: 204, endPoint x: 590, endPoint y: 217, distance: 98.1
click at [590, 217] on p "Invoice Bill To Info: BOARDWALK INVESTMENT CORP. C/O Capital Property Managemen…" at bounding box center [572, 207] width 161 height 35
click at [535, 138] on span "Appointment" at bounding box center [527, 139] width 36 height 8
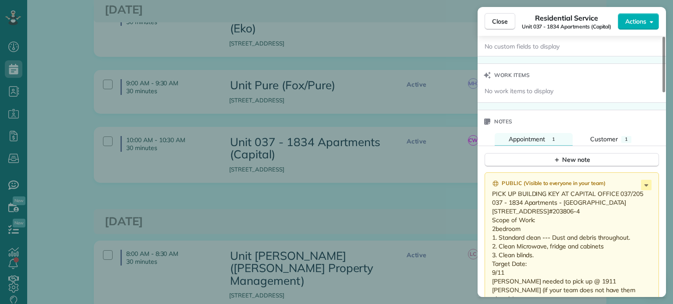
scroll to position [701, 0]
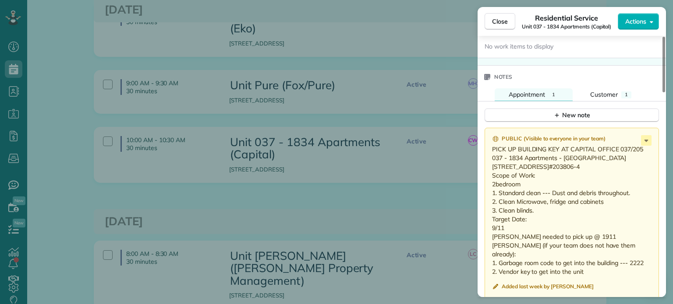
click at [516, 251] on p "PICK UP BUILDING KEY AT CAPITAL OFFICE 037/205 037 - 1834 Apartments - 205 1834…" at bounding box center [572, 210] width 161 height 131
drag, startPoint x: 512, startPoint y: 255, endPoint x: 487, endPoint y: 162, distance: 96.5
click at [487, 162] on div "Public ( Visible to everyone in your team ) PICK UP BUILDING KEY AT CAPITAL OFF…" at bounding box center [571, 214] width 174 height 172
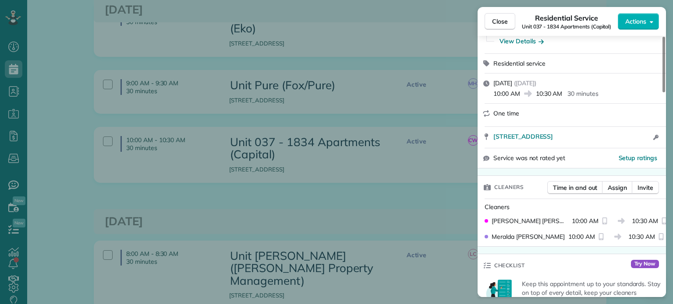
scroll to position [0, 0]
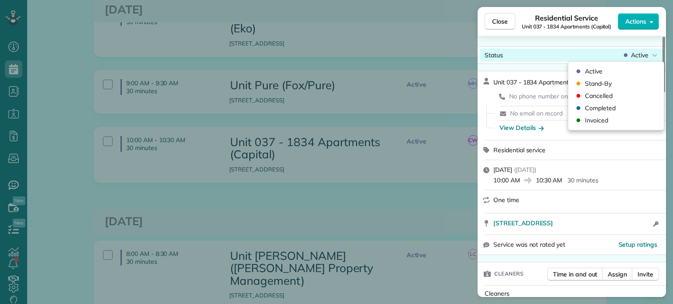
click at [649, 52] on div "Active" at bounding box center [640, 55] width 37 height 9
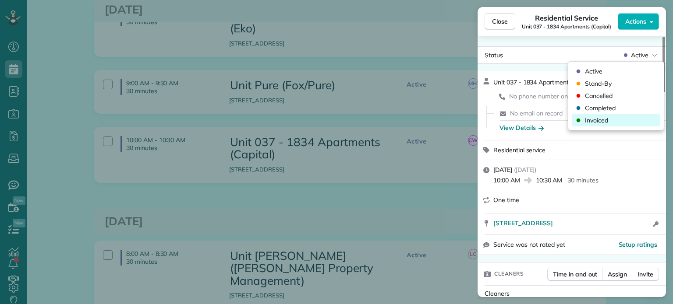
click at [617, 120] on div "Invoiced" at bounding box center [616, 120] width 88 height 12
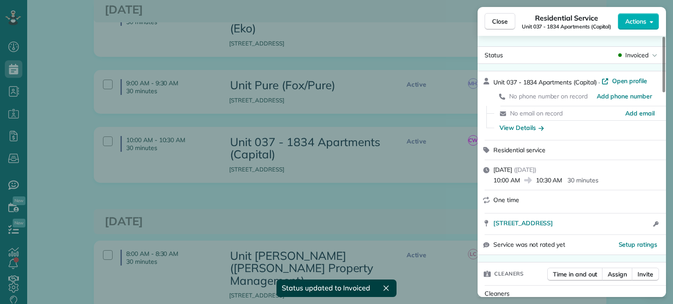
click at [506, 8] on div "Close Residential Service Unit 037 - 1834 Apartments (Capital) Actions" at bounding box center [571, 21] width 188 height 29
click at [505, 19] on span "Close" at bounding box center [500, 21] width 16 height 9
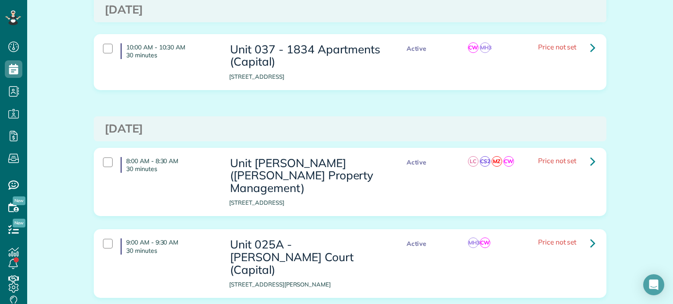
scroll to position [1943, 0]
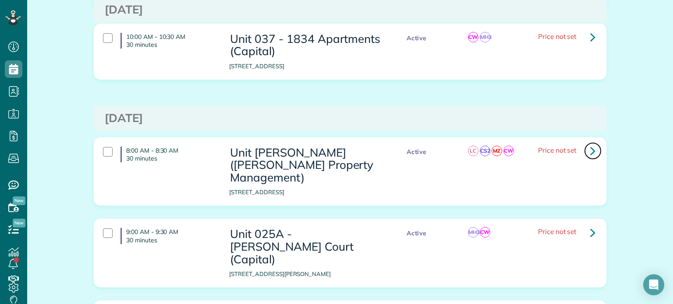
click at [590, 143] on icon at bounding box center [592, 150] width 5 height 15
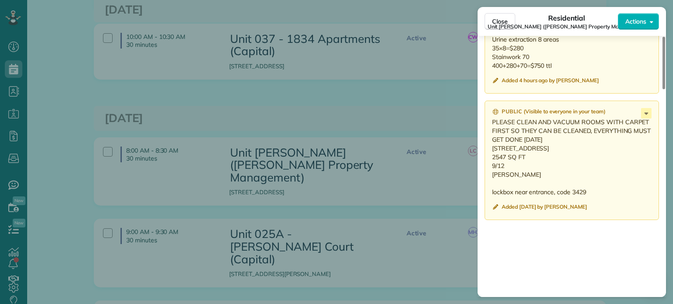
scroll to position [876, 0]
click at [416, 107] on div "Close Residential Unit LongStreet (Longstreet Property Management) Actions Stat…" at bounding box center [336, 152] width 673 height 304
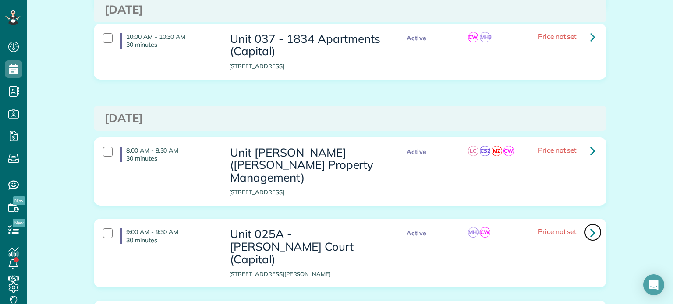
click at [585, 224] on link at bounding box center [593, 233] width 18 height 18
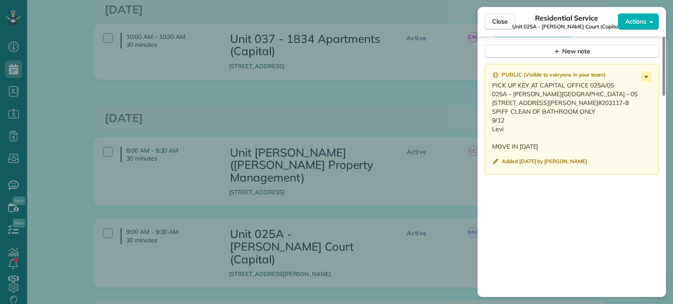
scroll to position [746, 0]
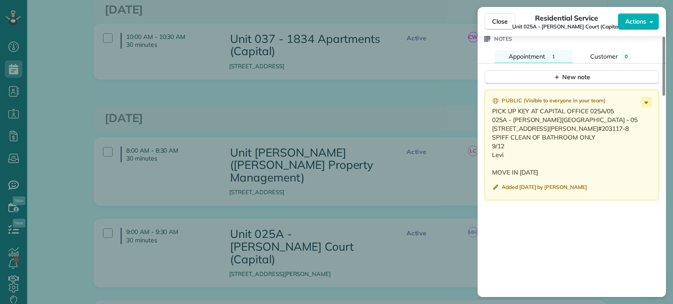
drag, startPoint x: 505, startPoint y: 166, endPoint x: 490, endPoint y: 114, distance: 53.7
click at [490, 114] on div "Public ( Visible to everyone in your team ) PICK UP KEY AT CAPITAL OFFICE 025A/…" at bounding box center [571, 145] width 174 height 111
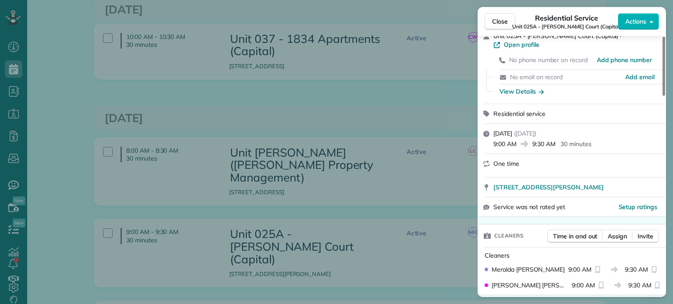
scroll to position [0, 0]
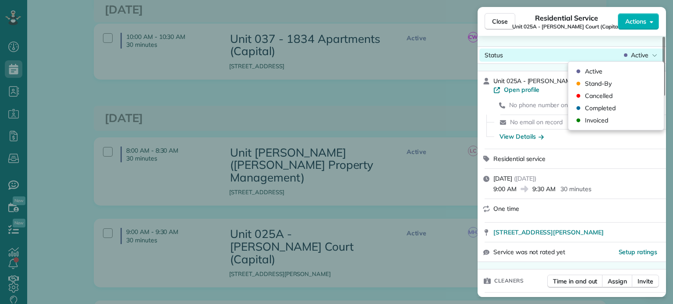
click at [646, 56] on span "Active" at bounding box center [640, 55] width 18 height 9
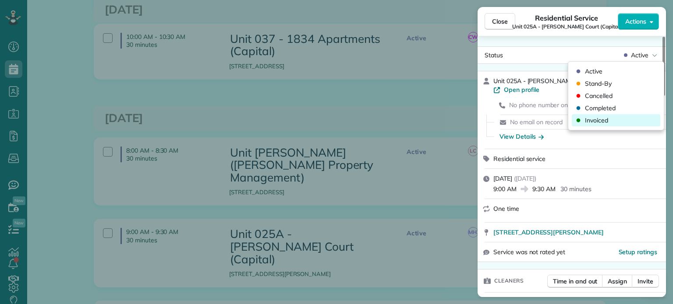
click at [624, 121] on div "Invoiced" at bounding box center [616, 120] width 88 height 12
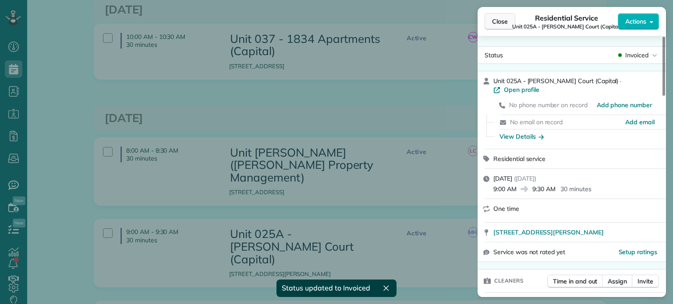
click at [503, 23] on span "Close" at bounding box center [500, 21] width 16 height 9
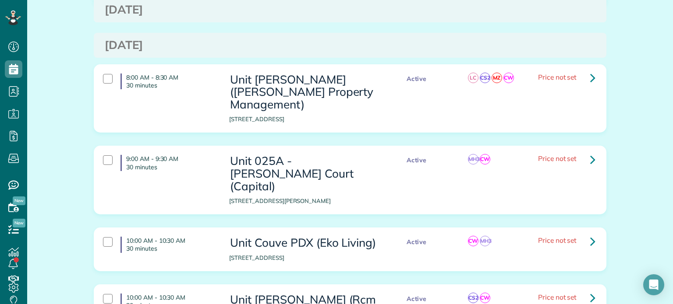
scroll to position [2031, 0]
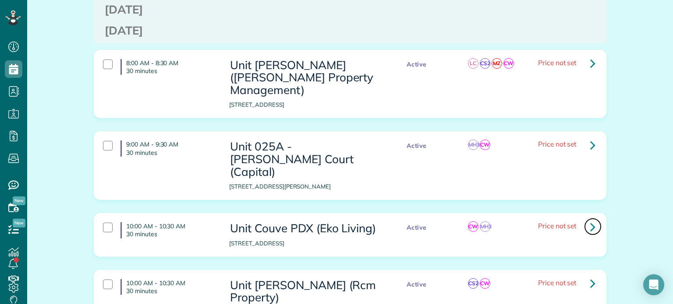
click at [586, 218] on link at bounding box center [593, 227] width 18 height 18
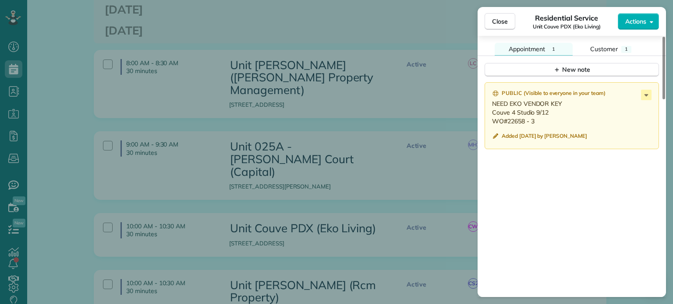
scroll to position [745, 0]
drag, startPoint x: 540, startPoint y: 126, endPoint x: 490, endPoint y: 116, distance: 50.4
click at [490, 116] on div "Public ( Visible to everyone in your team ) NEED EKO VENDOR KEY Couve 4 Studio …" at bounding box center [571, 115] width 174 height 67
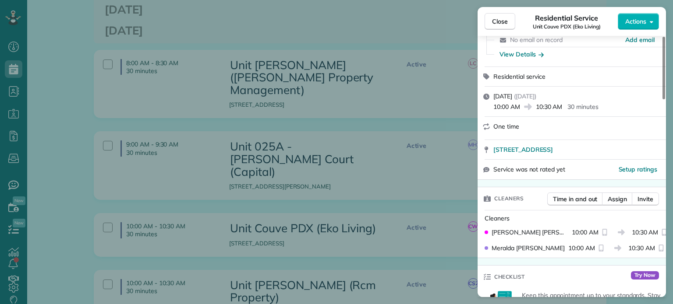
scroll to position [0, 0]
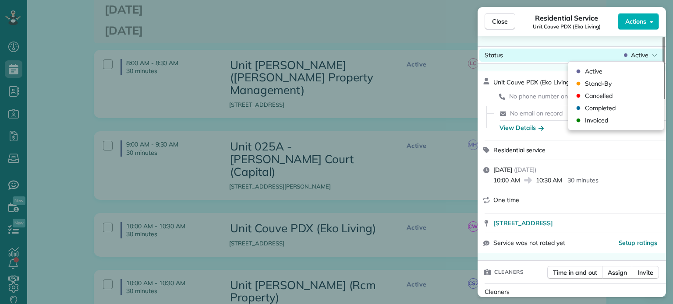
click at [636, 57] on span "Active" at bounding box center [640, 55] width 18 height 9
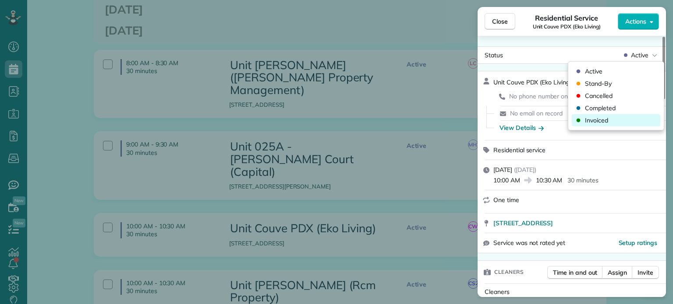
click at [615, 120] on div "Invoiced" at bounding box center [616, 120] width 88 height 12
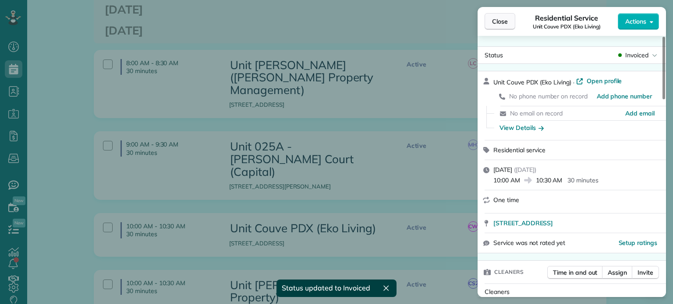
click at [502, 24] on span "Close" at bounding box center [500, 21] width 16 height 9
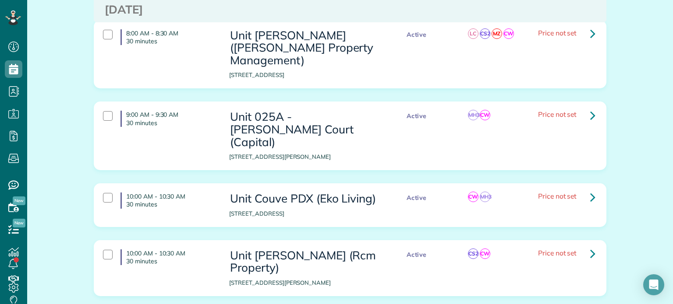
scroll to position [2074, 0]
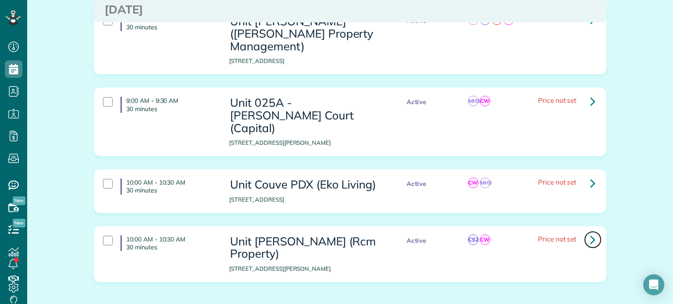
click at [590, 232] on icon at bounding box center [592, 239] width 5 height 15
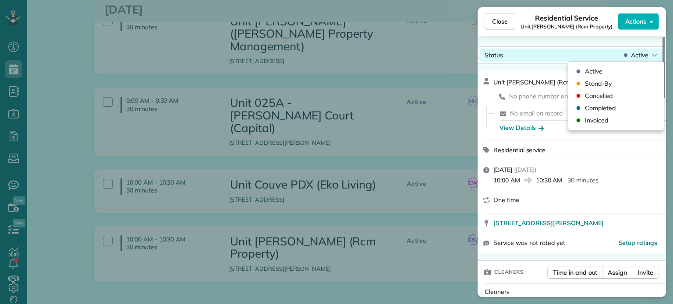
click at [646, 56] on span "Active" at bounding box center [640, 55] width 18 height 9
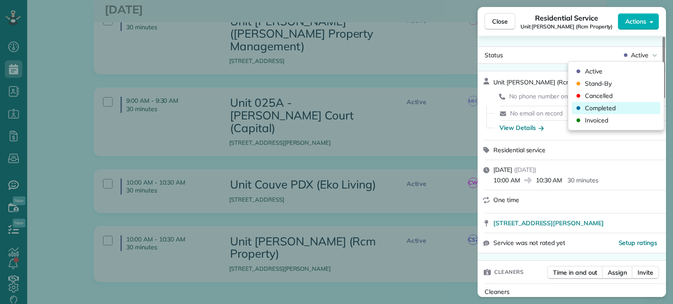
click at [619, 110] on div "Completed" at bounding box center [616, 108] width 88 height 12
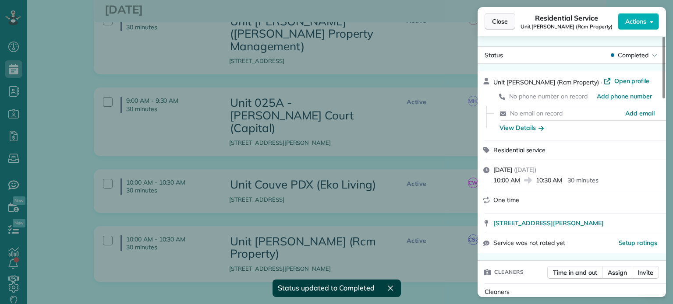
click at [501, 20] on span "Close" at bounding box center [500, 21] width 16 height 9
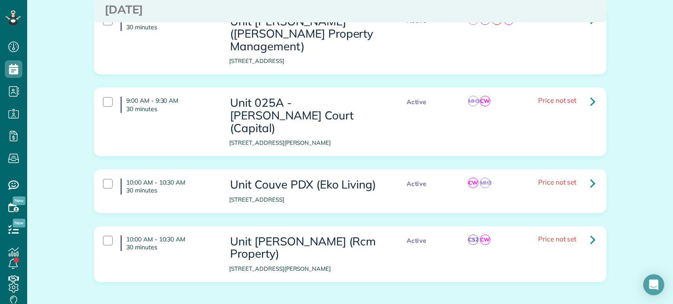
scroll to position [2162, 0]
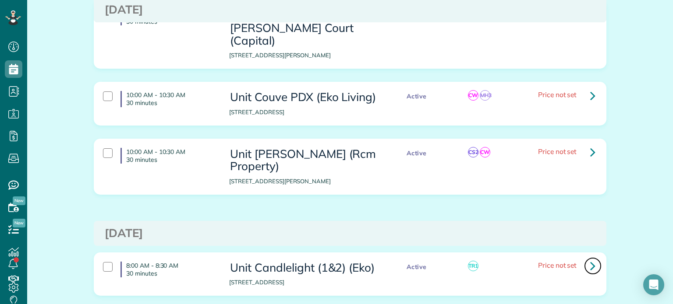
click at [590, 258] on icon at bounding box center [592, 265] width 5 height 15
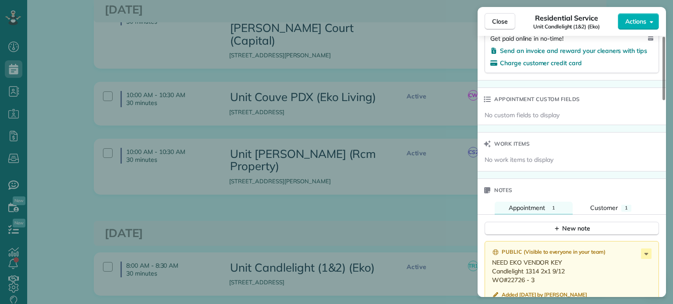
scroll to position [657, 0]
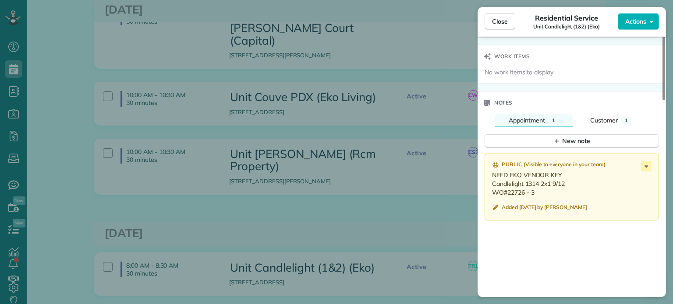
drag, startPoint x: 537, startPoint y: 196, endPoint x: 491, endPoint y: 188, distance: 46.2
click at [491, 188] on div "Public ( Visible to everyone in your team ) NEED EKO VENDOR KEY Candlelight 131…" at bounding box center [571, 187] width 174 height 67
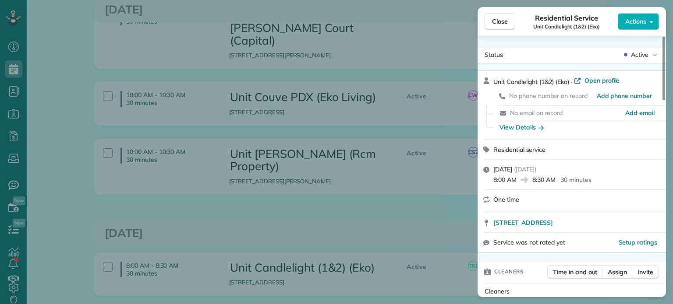
scroll to position [0, 0]
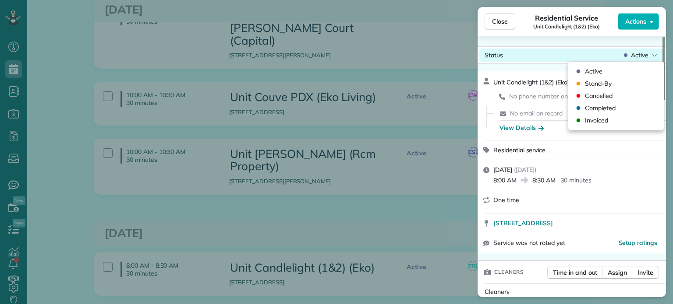
click at [636, 53] on span "Active" at bounding box center [640, 55] width 18 height 9
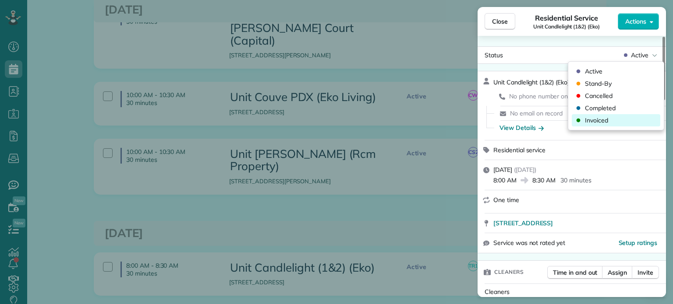
click at [606, 115] on div "Invoiced" at bounding box center [616, 120] width 88 height 12
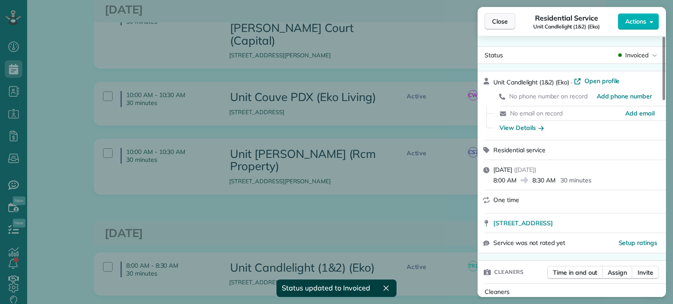
click at [497, 25] on span "Close" at bounding box center [500, 21] width 16 height 9
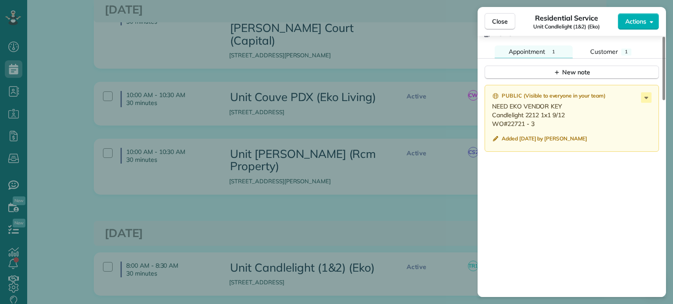
scroll to position [701, 0]
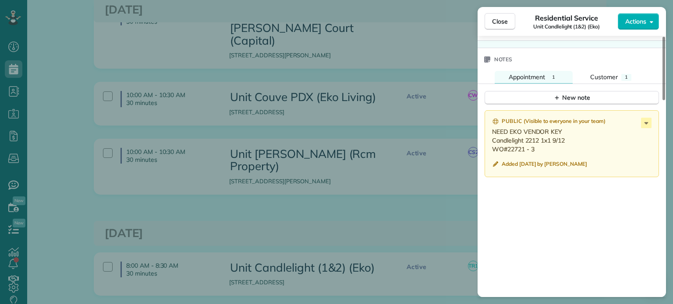
drag, startPoint x: 536, startPoint y: 152, endPoint x: 492, endPoint y: 144, distance: 44.6
click at [492, 144] on p "NEED EKO VENDOR KEY Candlelight 2212 1x1 9/12 WO#22721 - 3" at bounding box center [572, 140] width 161 height 26
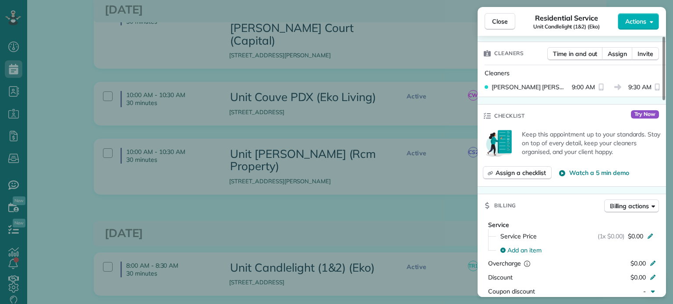
scroll to position [0, 0]
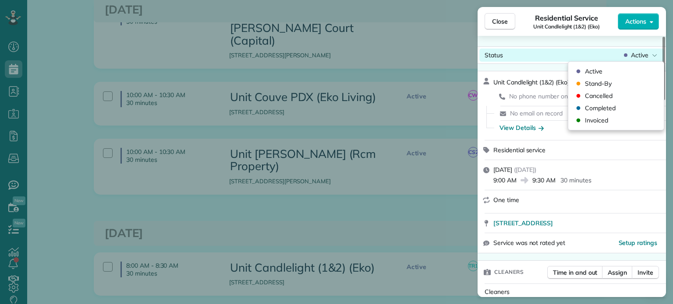
click at [641, 57] on span "Active" at bounding box center [640, 55] width 18 height 9
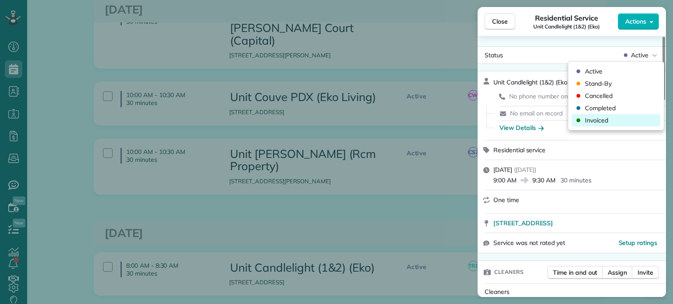
click at [606, 122] on span "Invoiced" at bounding box center [596, 120] width 23 height 9
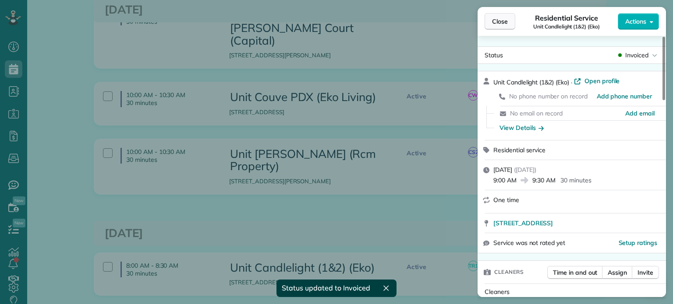
click at [502, 21] on span "Close" at bounding box center [500, 21] width 16 height 9
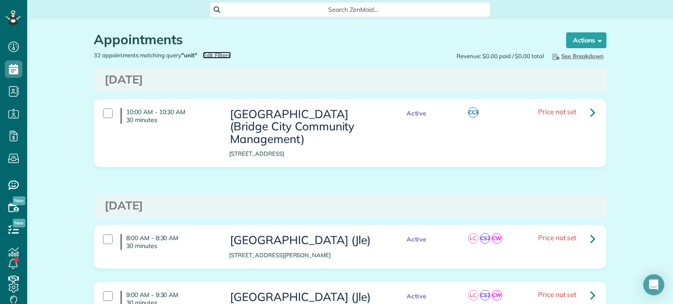
click at [212, 53] on span "Edit Filters" at bounding box center [217, 55] width 28 height 7
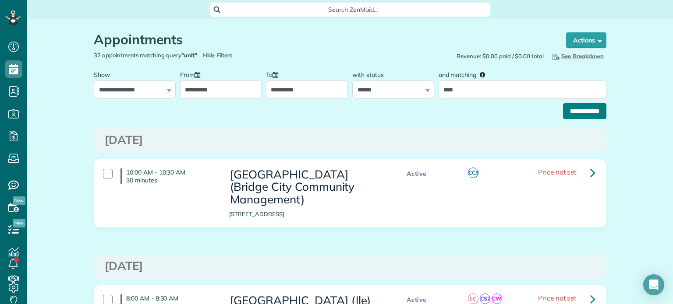
click at [572, 113] on input "**********" at bounding box center [584, 111] width 43 height 16
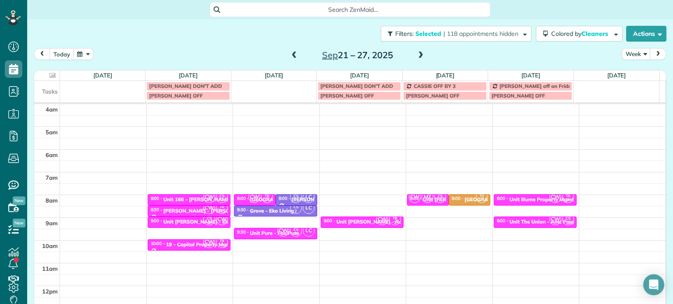
scroll to position [68, 0]
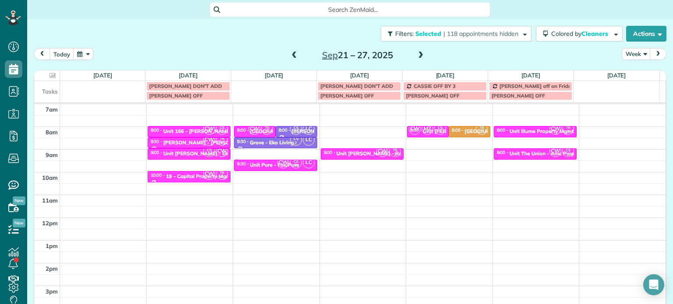
click at [290, 58] on span at bounding box center [295, 56] width 10 height 8
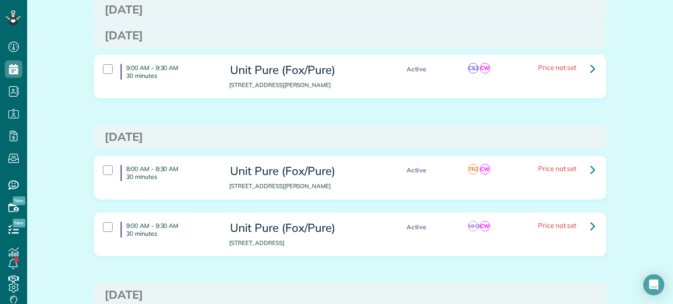
scroll to position [170, 0]
click at [590, 73] on icon at bounding box center [592, 69] width 5 height 15
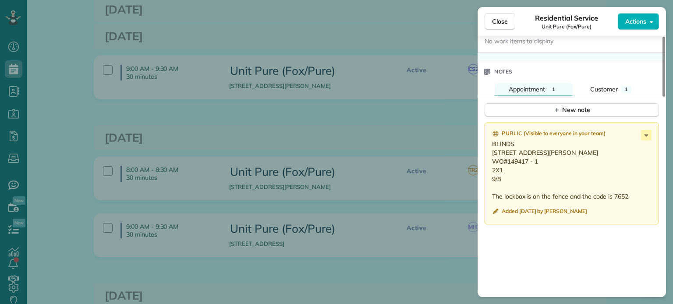
scroll to position [703, 0]
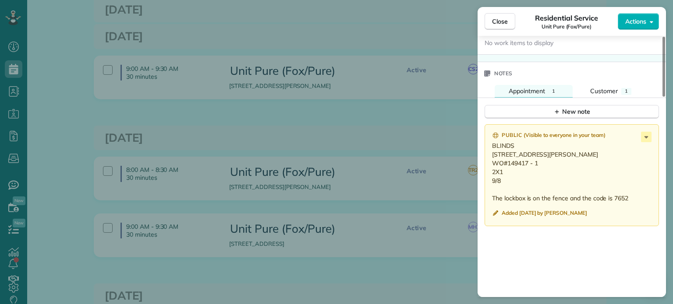
drag, startPoint x: 539, startPoint y: 174, endPoint x: 508, endPoint y: 177, distance: 30.8
click at [508, 177] on p "BLINDS [STREET_ADDRESS][PERSON_NAME] WO#149417 - 1 2X1 9/8 The lockbox is on th…" at bounding box center [572, 171] width 161 height 61
click at [516, 187] on p "BLINDS [STREET_ADDRESS][PERSON_NAME] WO#149417 - 1 2X1 9/8 The lockbox is on th…" at bounding box center [572, 171] width 161 height 61
drag, startPoint x: 501, startPoint y: 191, endPoint x: 489, endPoint y: 159, distance: 33.9
click at [489, 159] on div "Public ( Visible to everyone in your team ) BLINDS [STREET_ADDRESS][PERSON_NAME…" at bounding box center [571, 175] width 174 height 102
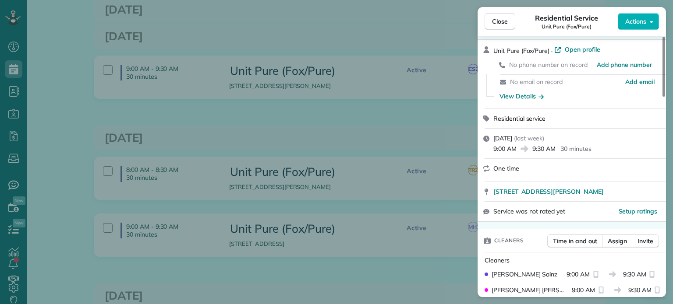
scroll to position [0, 0]
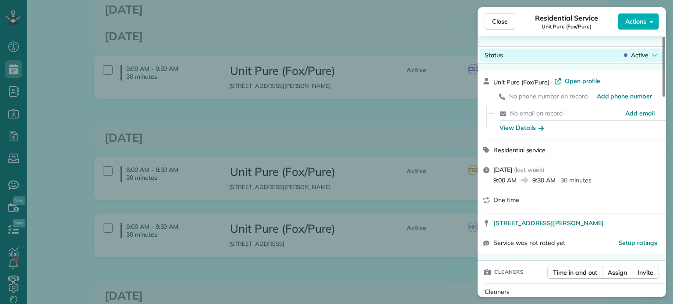
click at [642, 54] on span "Active" at bounding box center [640, 55] width 18 height 9
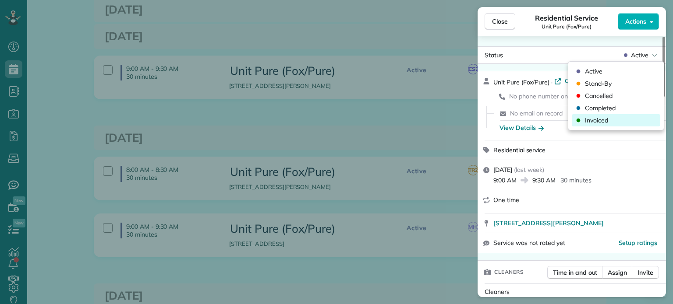
click at [607, 120] on span "Invoiced" at bounding box center [596, 120] width 23 height 9
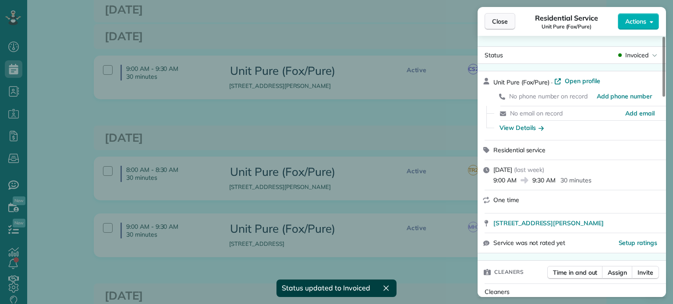
click at [500, 22] on span "Close" at bounding box center [500, 21] width 16 height 9
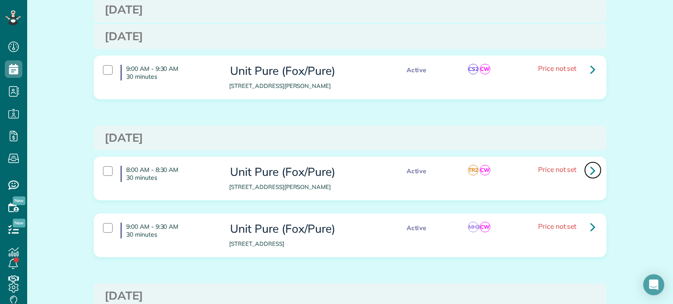
click at [593, 173] on link at bounding box center [593, 171] width 18 height 18
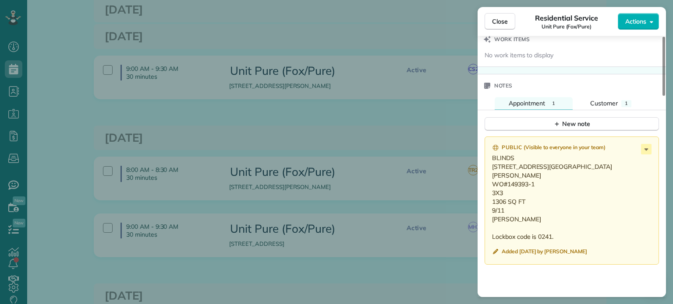
scroll to position [701, 0]
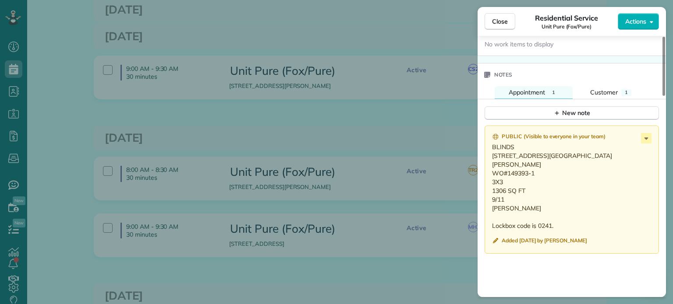
click at [536, 177] on p "BLINDS [STREET_ADDRESS][GEOGRAPHIC_DATA][PERSON_NAME] WO#149393-1 3X3 1306 SQ F…" at bounding box center [572, 187] width 161 height 88
drag, startPoint x: 536, startPoint y: 177, endPoint x: 508, endPoint y: 177, distance: 27.6
click at [508, 177] on p "BLINDS [STREET_ADDRESS][GEOGRAPHIC_DATA][PERSON_NAME] WO#149393-1 3X3 1306 SQ F…" at bounding box center [572, 187] width 161 height 88
click at [527, 204] on p "BLINDS [STREET_ADDRESS][GEOGRAPHIC_DATA][PERSON_NAME] WO#149393-1 3X3 1306 SQ F…" at bounding box center [572, 187] width 161 height 88
drag, startPoint x: 510, startPoint y: 212, endPoint x: 487, endPoint y: 159, distance: 57.3
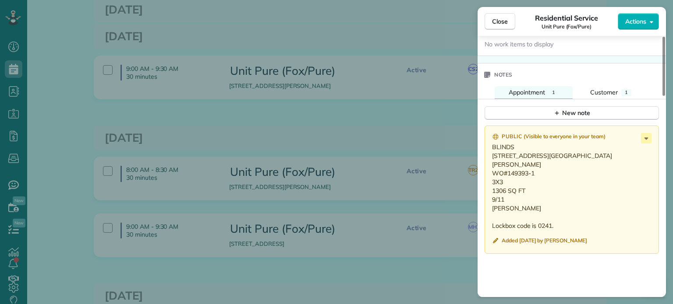
click at [487, 159] on div "Public ( Visible to everyone in your team ) BLINDS [STREET_ADDRESS][GEOGRAPHIC_…" at bounding box center [571, 190] width 174 height 128
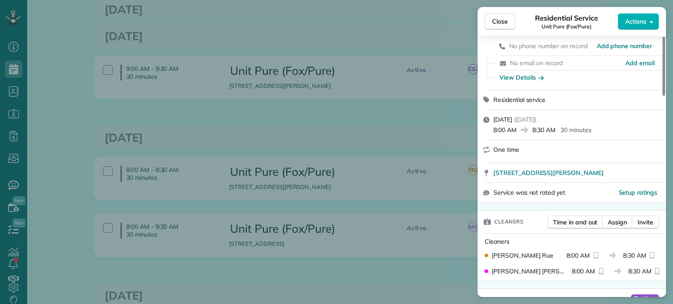
scroll to position [0, 0]
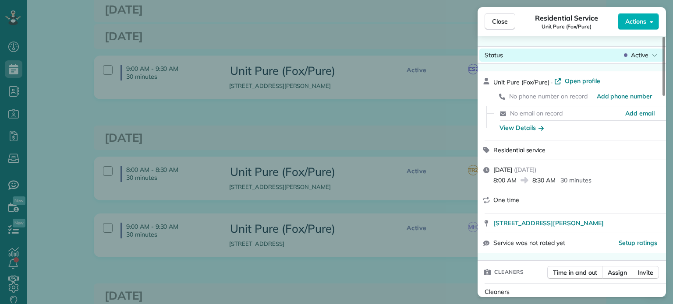
click at [634, 56] on span "Active" at bounding box center [640, 55] width 18 height 9
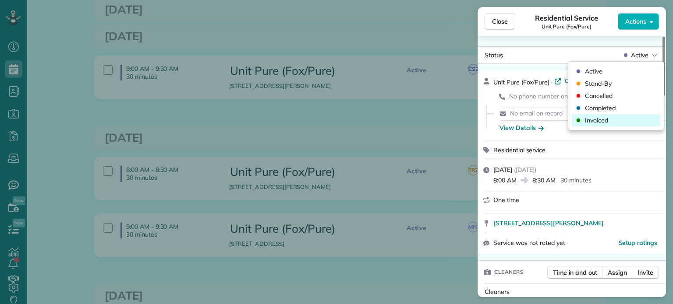
click at [608, 120] on div "Invoiced" at bounding box center [616, 120] width 88 height 12
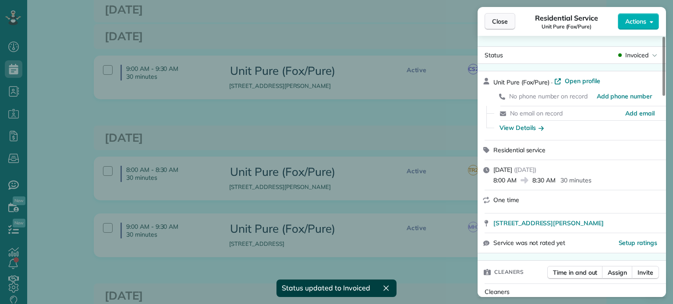
click at [502, 24] on span "Close" at bounding box center [500, 21] width 16 height 9
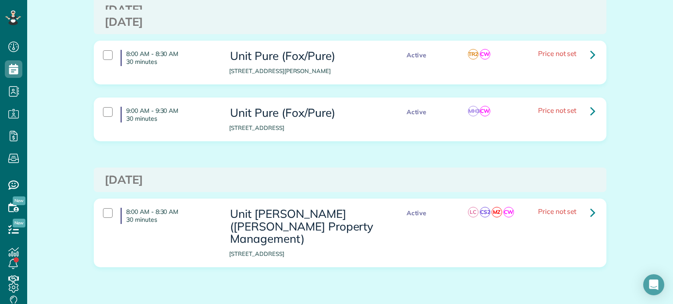
scroll to position [301, 0]
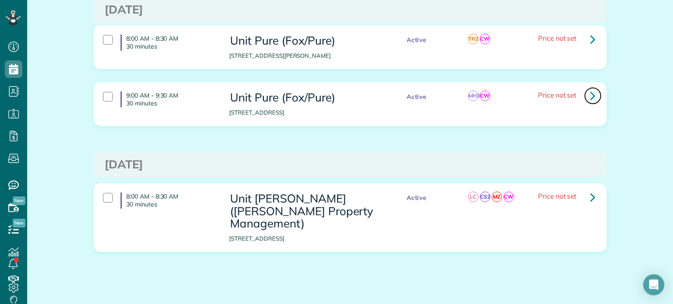
click at [591, 98] on icon at bounding box center [592, 95] width 5 height 15
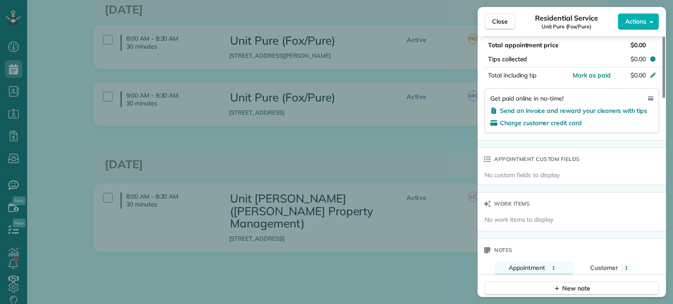
scroll to position [659, 0]
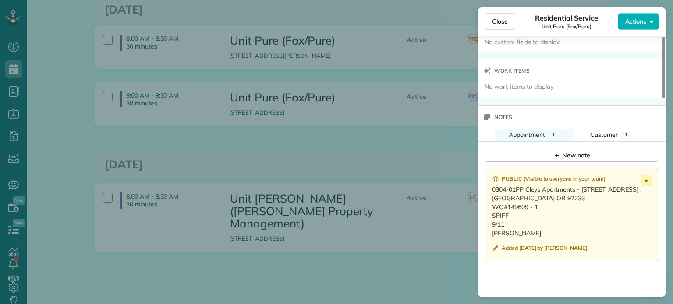
drag, startPoint x: 538, startPoint y: 208, endPoint x: 505, endPoint y: 210, distance: 33.4
click at [505, 210] on p "0304-01PP Cleys Apartments - [STREET_ADDRESS] , [GEOGRAPHIC_DATA] OR 97233 WO#1…" at bounding box center [572, 211] width 161 height 53
click at [510, 226] on p "0304-01PP Cleys Apartments - [STREET_ADDRESS] , [GEOGRAPHIC_DATA] OR 97233 WO#1…" at bounding box center [572, 211] width 161 height 53
drag, startPoint x: 508, startPoint y: 237, endPoint x: 485, endPoint y: 193, distance: 49.8
click at [485, 193] on div "Public ( Visible to everyone in your team ) 0304-01PP Cleys Apartments - [STREE…" at bounding box center [571, 214] width 174 height 93
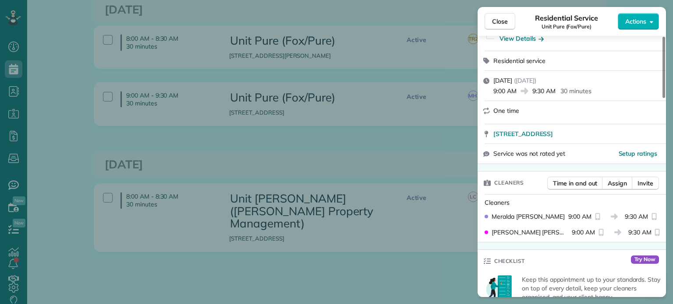
scroll to position [0, 0]
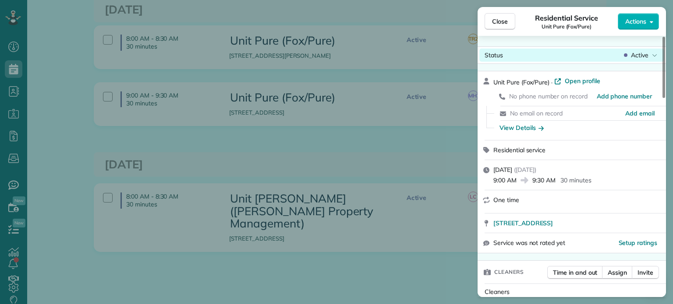
click at [653, 56] on icon at bounding box center [654, 55] width 5 height 9
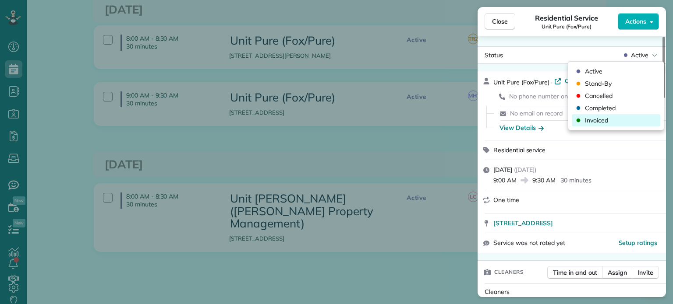
click at [610, 120] on div "Invoiced" at bounding box center [616, 120] width 88 height 12
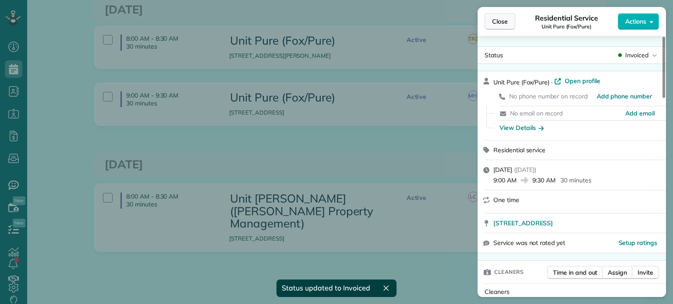
click at [505, 23] on span "Close" at bounding box center [500, 21] width 16 height 9
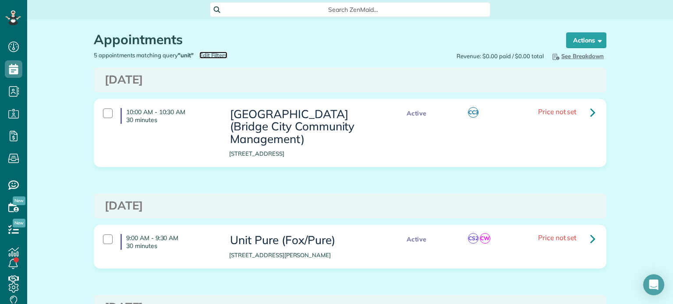
click at [211, 56] on span "Edit Filters" at bounding box center [213, 55] width 28 height 7
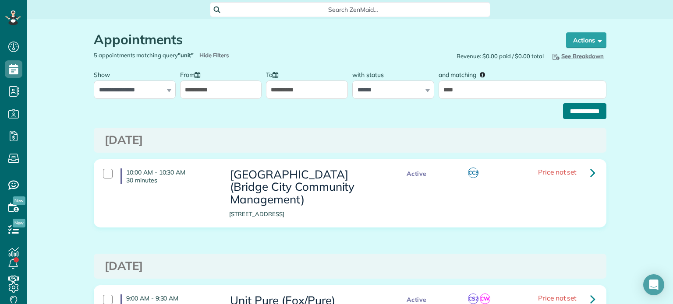
click at [576, 114] on input "**********" at bounding box center [584, 111] width 43 height 16
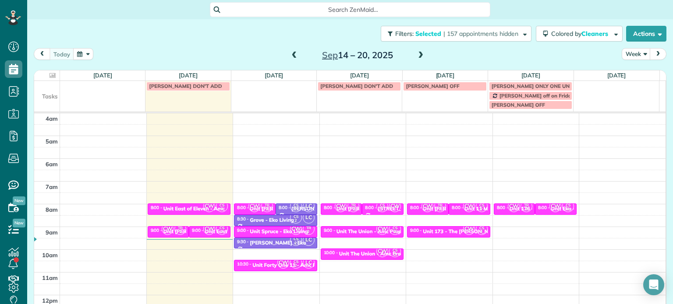
scroll to position [68, 0]
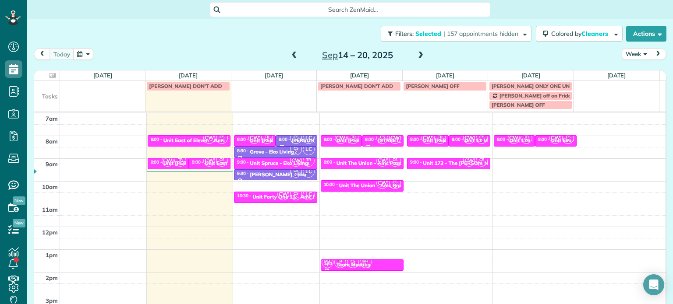
click at [416, 53] on span at bounding box center [421, 56] width 10 height 8
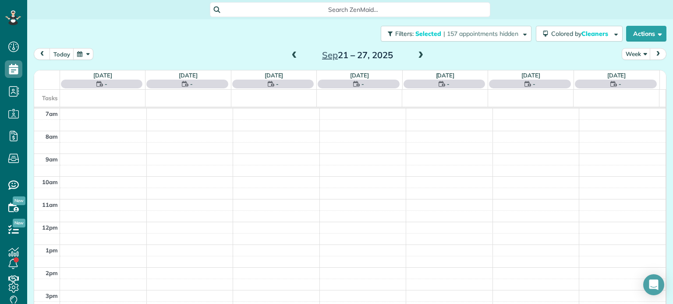
click at [416, 53] on span at bounding box center [421, 56] width 10 height 8
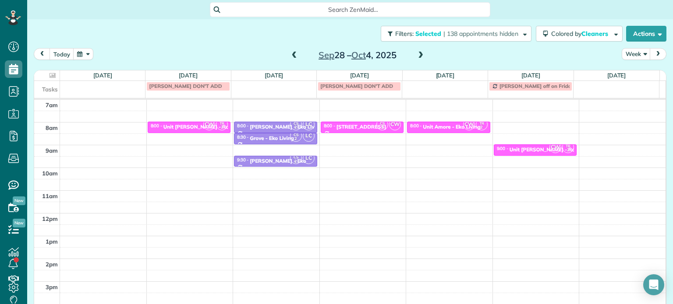
click at [416, 53] on span at bounding box center [421, 56] width 10 height 8
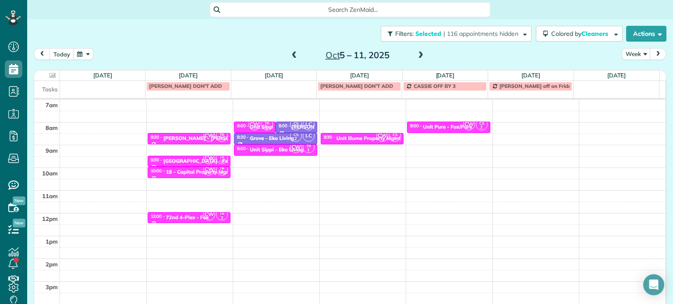
click at [202, 94] on div "Tasks [PERSON_NAME] DON'T ADD [PERSON_NAME] DON'T ADD CASSIE OFF BY 3 [PERSON_N…" at bounding box center [346, 89] width 625 height 17
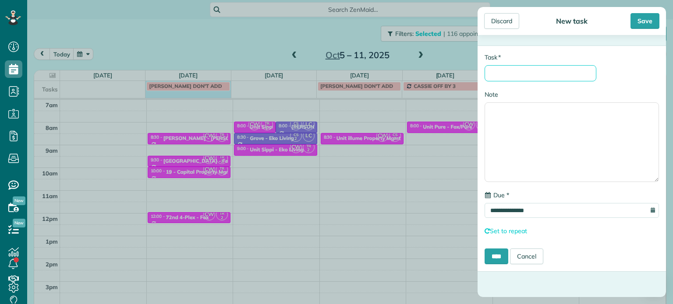
click at [533, 74] on input "* Task" at bounding box center [540, 73] width 112 height 16
type input "*"
type input "**********"
click at [501, 259] on input "****" at bounding box center [496, 257] width 24 height 16
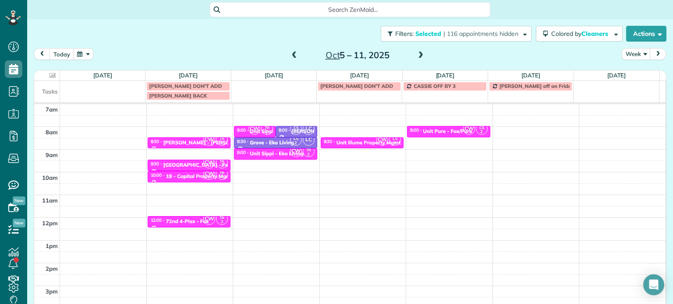
click at [290, 50] on span at bounding box center [295, 55] width 10 height 13
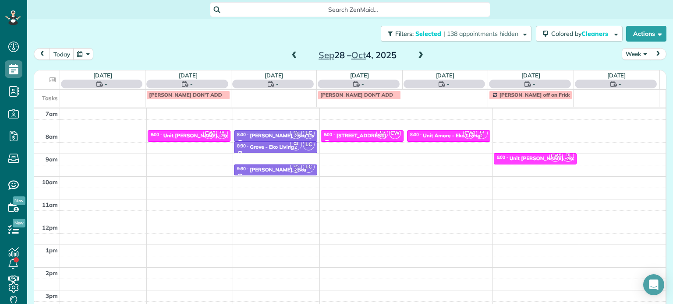
click at [290, 50] on span at bounding box center [295, 55] width 10 height 13
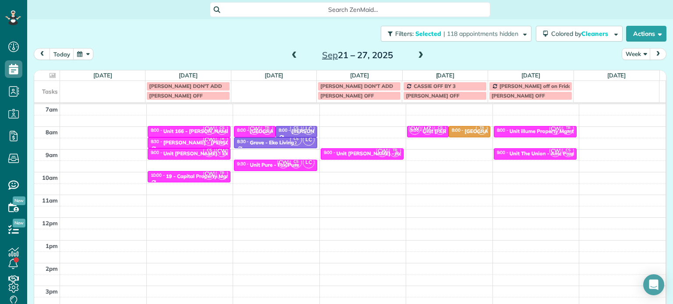
click at [290, 50] on span at bounding box center [295, 55] width 10 height 13
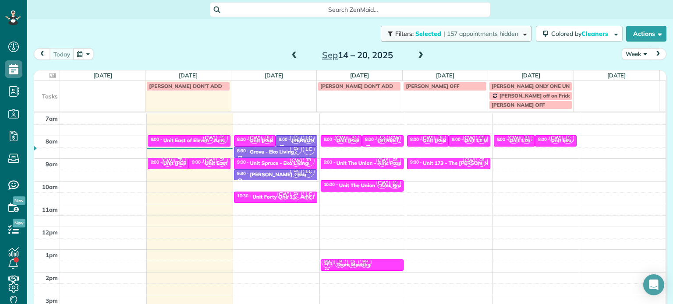
click at [463, 30] on span "| 157 appointments hidden" at bounding box center [480, 34] width 75 height 8
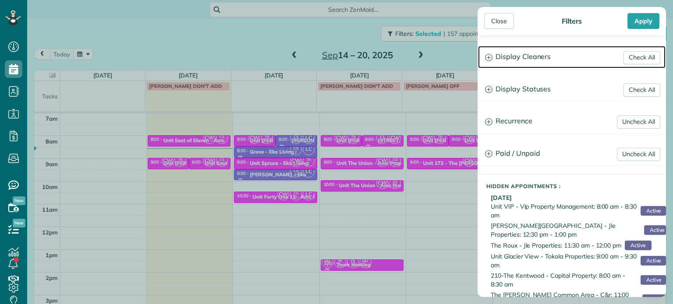
click at [527, 62] on h3 "Display Cleaners" at bounding box center [571, 57] width 187 height 22
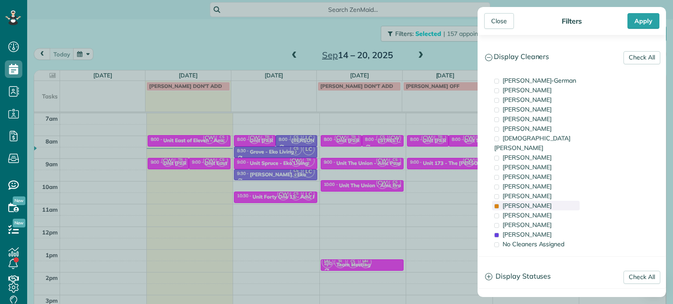
click at [524, 202] on span "[PERSON_NAME]" at bounding box center [526, 206] width 49 height 8
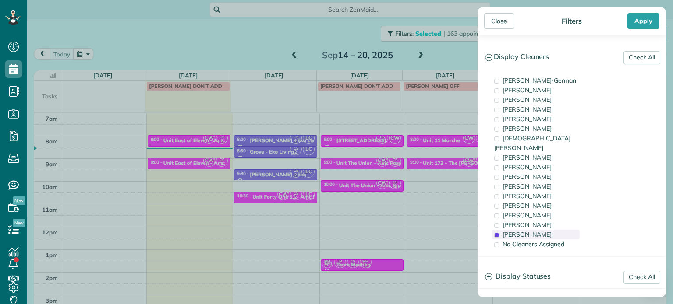
click at [528, 231] on span "[PERSON_NAME]" at bounding box center [526, 235] width 49 height 8
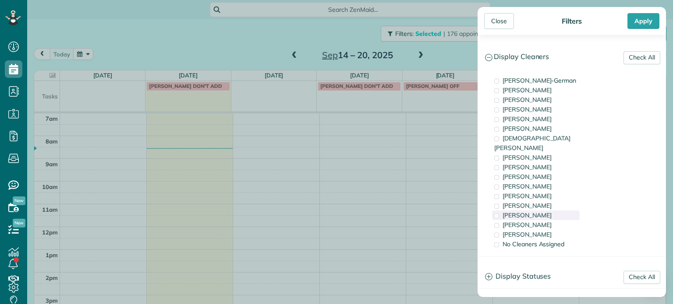
click at [529, 211] on div "[PERSON_NAME]" at bounding box center [536, 216] width 88 height 10
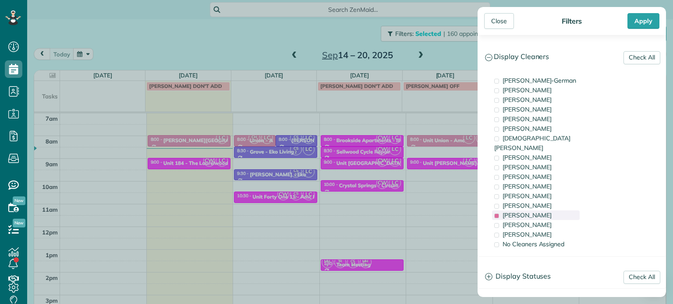
click at [529, 211] on div "[PERSON_NAME]" at bounding box center [536, 216] width 88 height 10
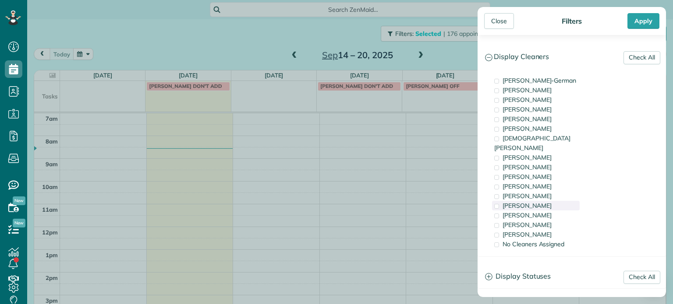
click at [531, 202] on span "[PERSON_NAME]" at bounding box center [526, 206] width 49 height 8
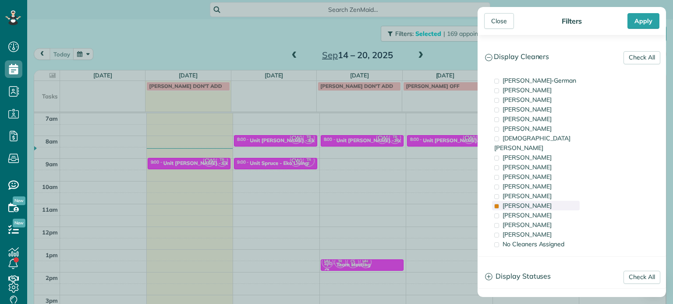
click at [531, 202] on span "[PERSON_NAME]" at bounding box center [526, 206] width 49 height 8
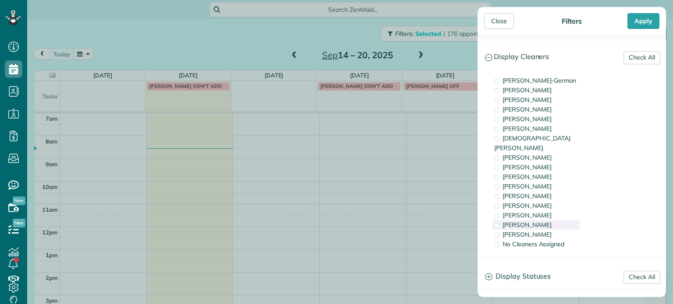
click at [548, 220] on div "[PERSON_NAME]" at bounding box center [536, 225] width 88 height 10
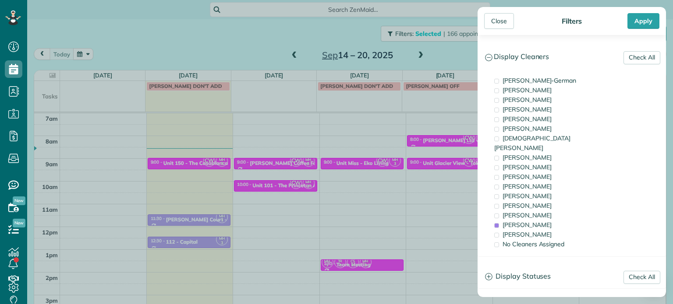
click at [378, 163] on div "Close Filters Apply Check All Display Cleaners [PERSON_NAME]-German [PERSON_NAM…" at bounding box center [336, 152] width 673 height 304
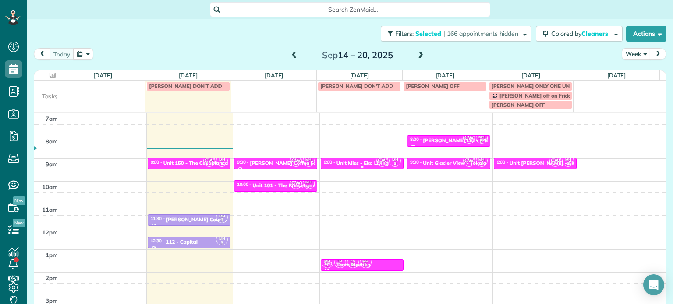
click at [364, 162] on div "Unit Miss - Eko Living" at bounding box center [362, 163] width 52 height 6
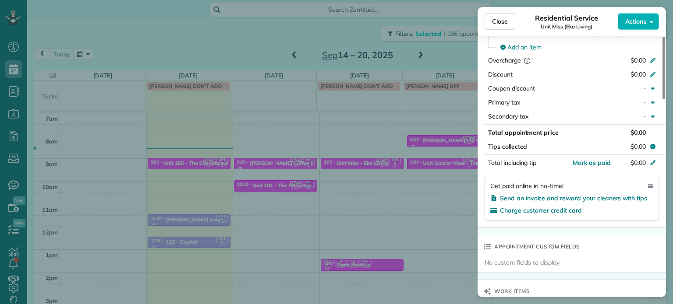
scroll to position [658, 0]
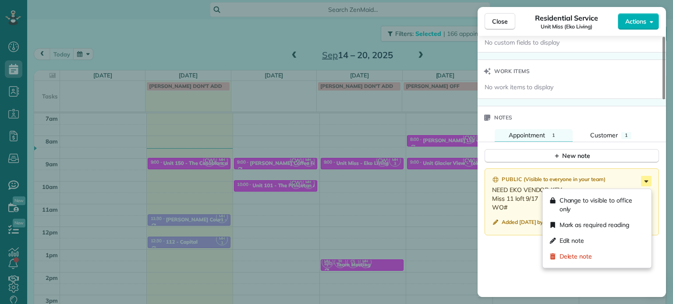
click at [650, 186] on icon at bounding box center [646, 181] width 11 height 11
click at [598, 242] on div "Edit note" at bounding box center [597, 241] width 102 height 16
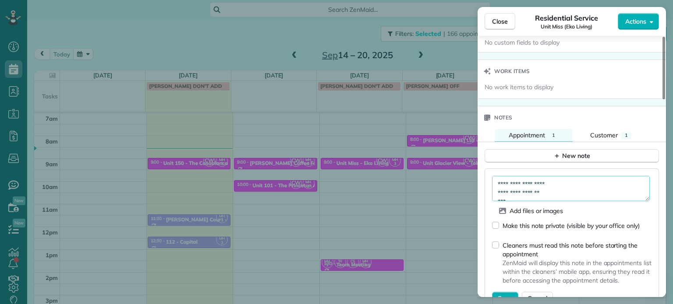
click at [582, 201] on textarea "**********" at bounding box center [571, 188] width 158 height 25
paste textarea "*********"
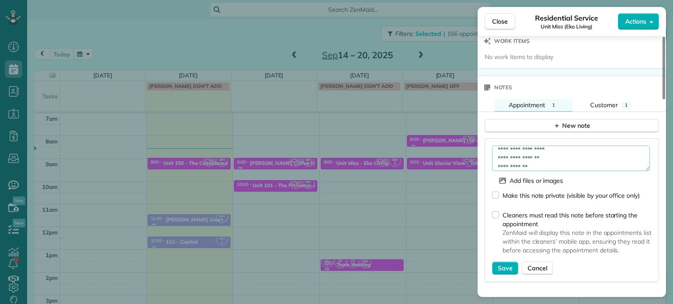
scroll to position [702, 0]
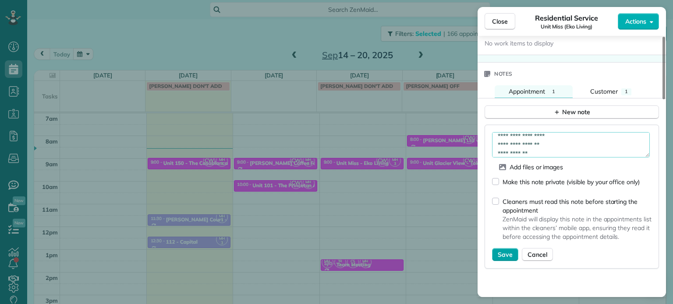
type textarea "**********"
click at [499, 259] on span "Save" at bounding box center [505, 255] width 15 height 9
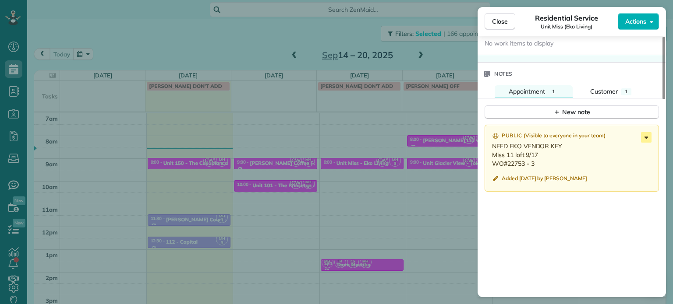
click at [643, 139] on icon at bounding box center [646, 137] width 11 height 11
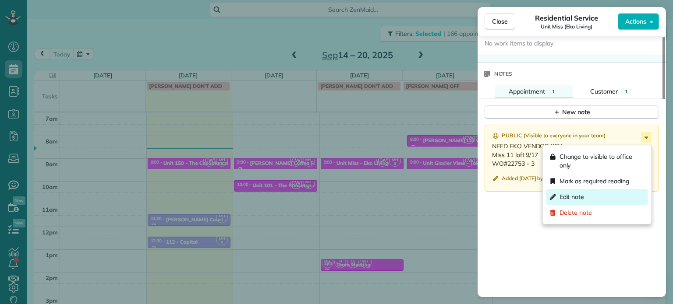
click at [610, 196] on div "Edit note" at bounding box center [597, 197] width 102 height 16
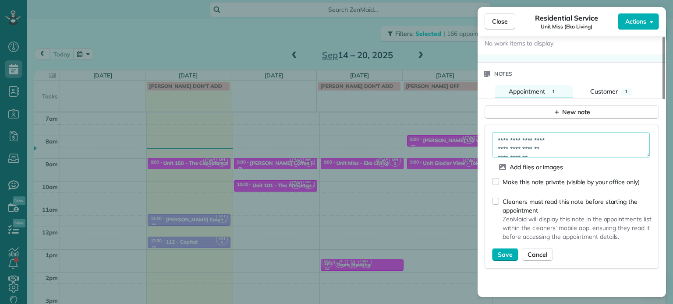
click at [590, 149] on textarea "**********" at bounding box center [571, 144] width 158 height 25
type textarea "**********"
click at [507, 259] on span "Save" at bounding box center [505, 255] width 15 height 9
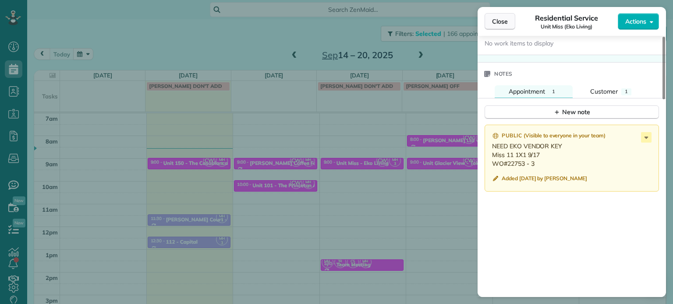
click at [496, 22] on span "Close" at bounding box center [500, 21] width 16 height 9
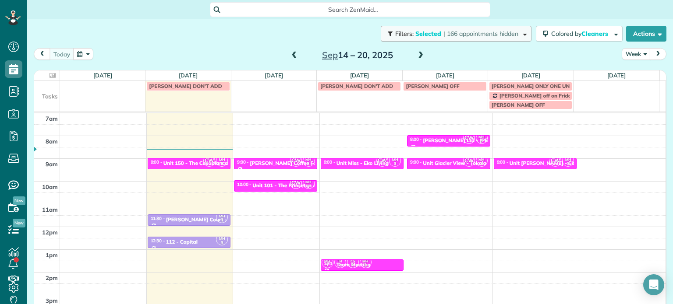
click at [443, 34] on span "| 166 appointments hidden" at bounding box center [480, 34] width 75 height 8
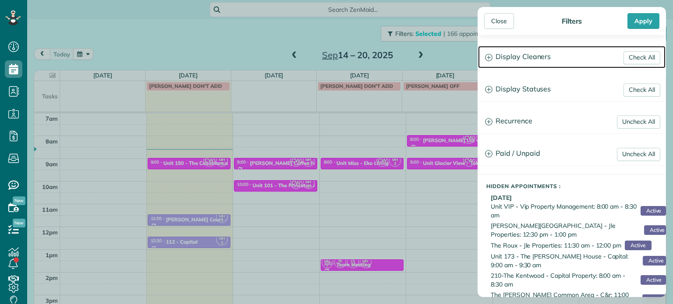
click at [526, 61] on h3 "Display Cleaners" at bounding box center [571, 57] width 187 height 22
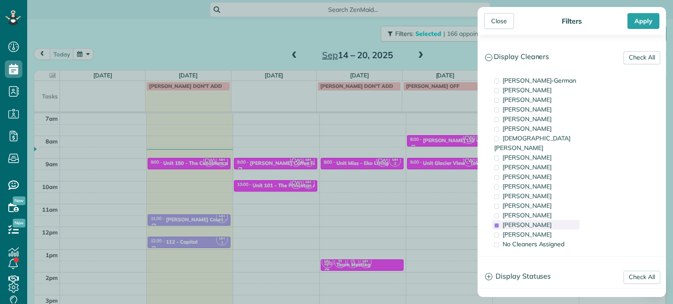
click at [523, 221] on span "[PERSON_NAME]" at bounding box center [526, 225] width 49 height 8
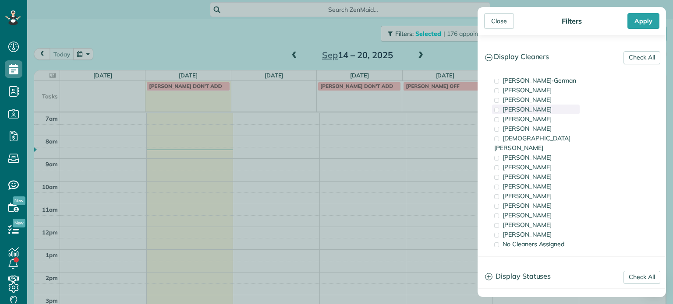
click at [524, 112] on span "[PERSON_NAME]" at bounding box center [526, 110] width 49 height 8
